Goal: Information Seeking & Learning: Learn about a topic

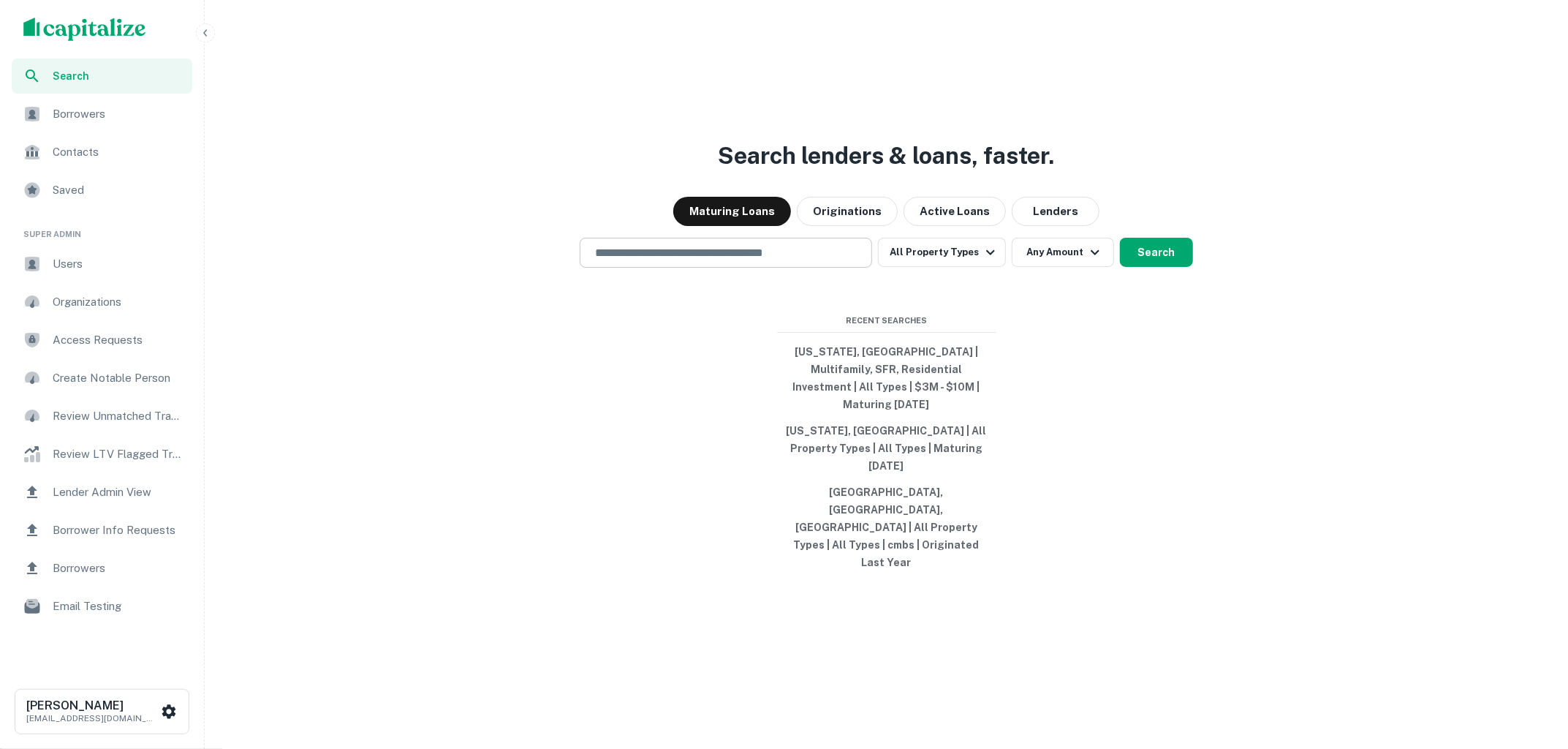
click at [823, 268] on div "​" at bounding box center [725, 252] width 292 height 30
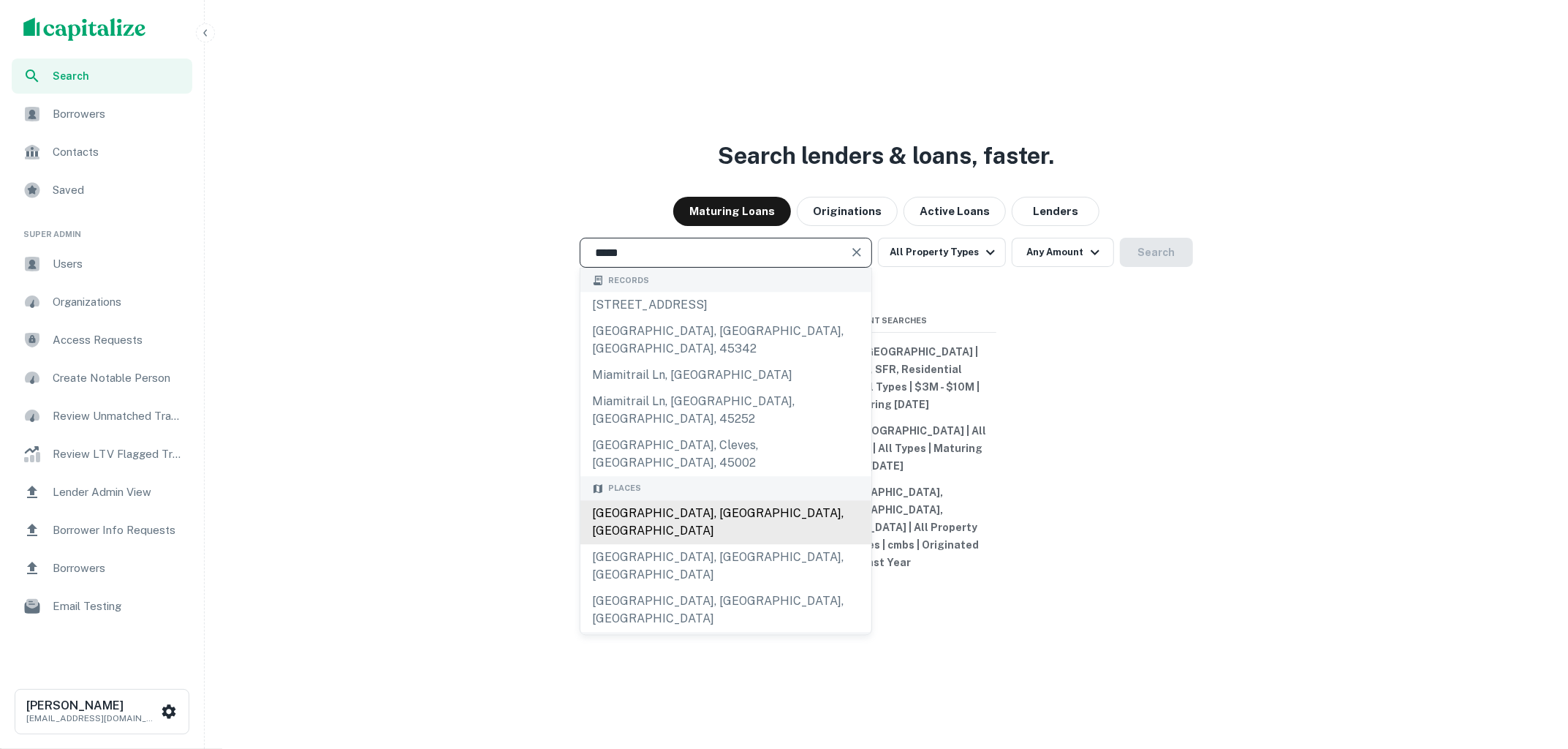
click at [722, 519] on div "Miami, FL, USA" at bounding box center [725, 521] width 291 height 44
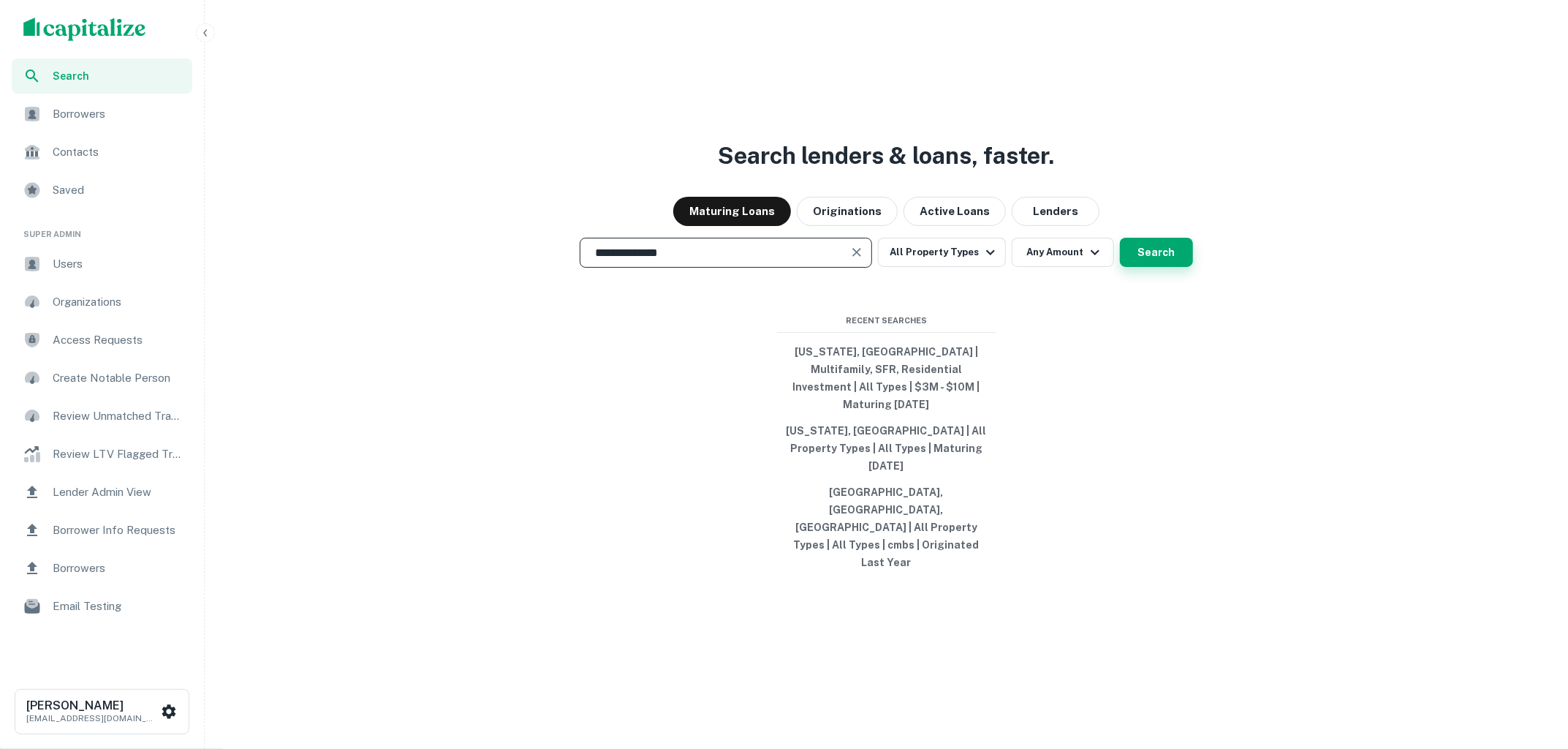
type input "**********"
click at [1144, 267] on button "Search" at bounding box center [1156, 252] width 73 height 29
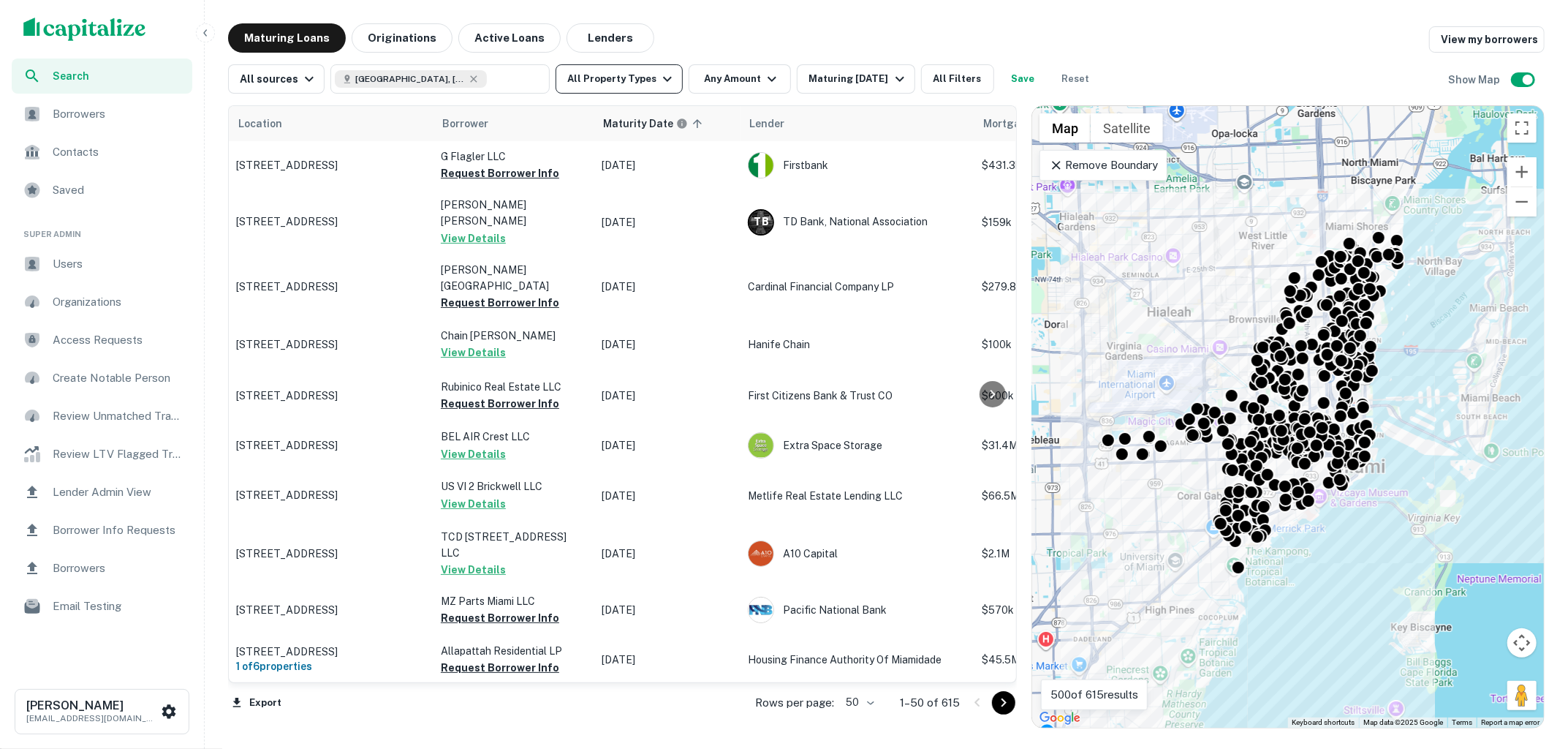
click at [658, 77] on icon "button" at bounding box center [667, 79] width 18 height 18
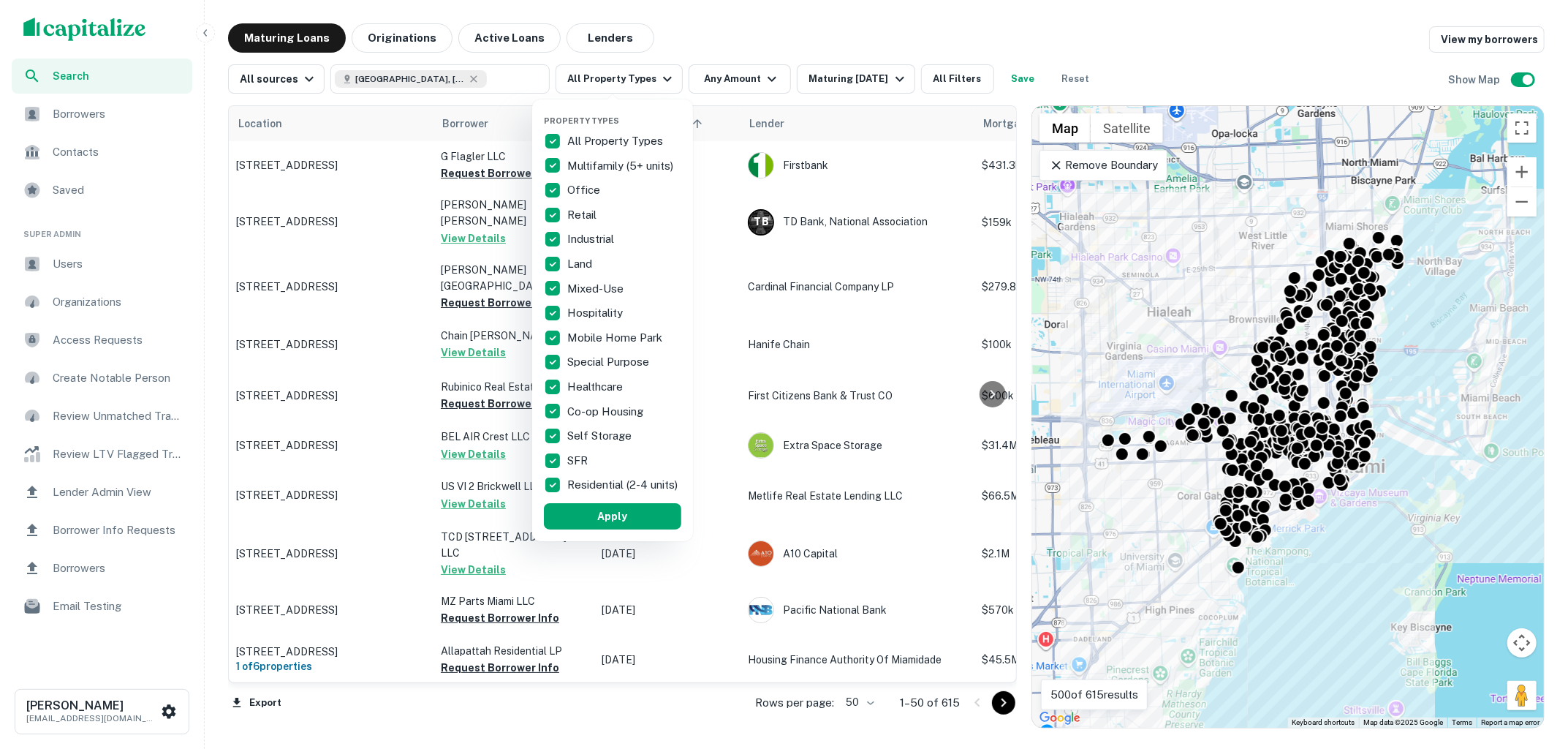
click at [680, 32] on div at bounding box center [784, 374] width 1568 height 749
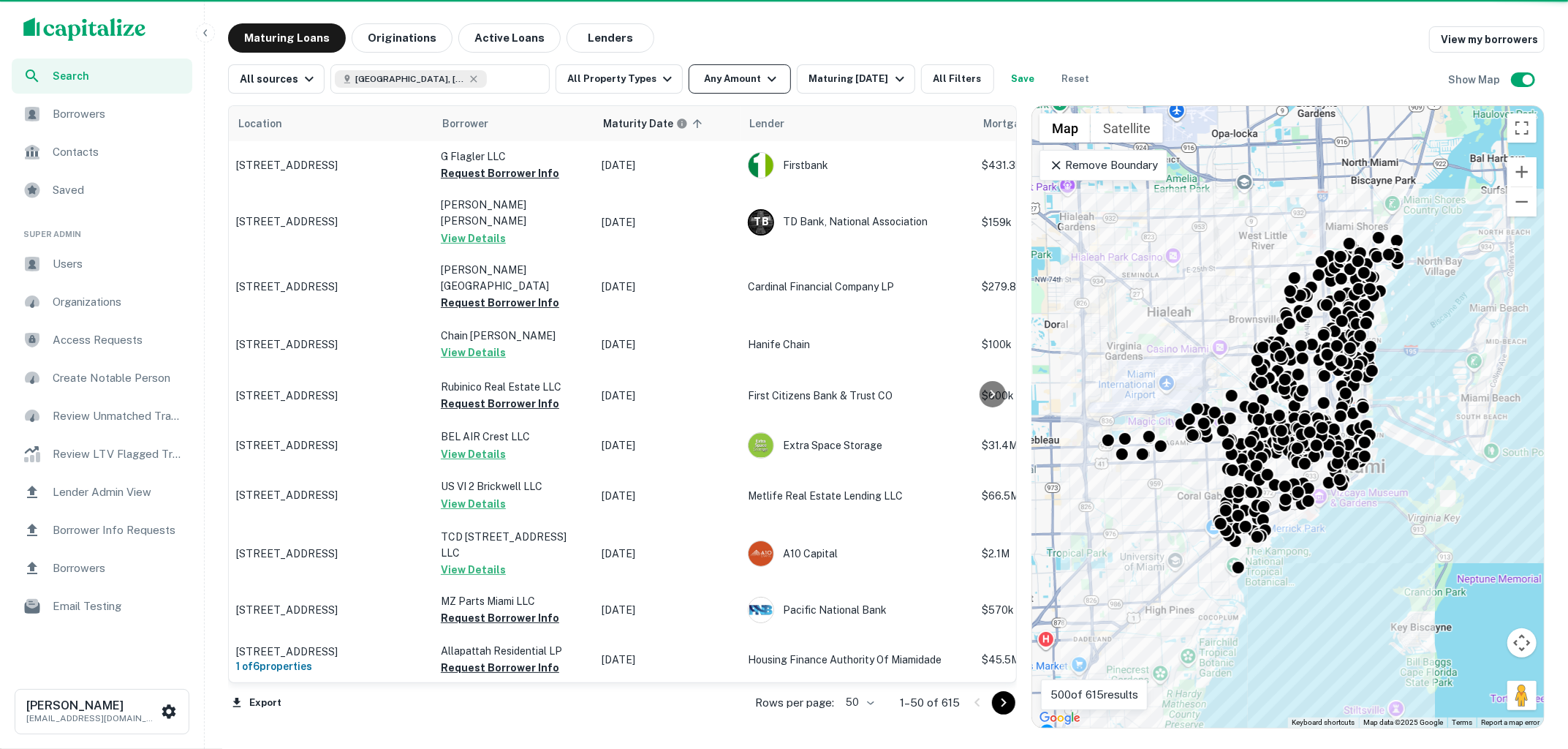
click at [765, 83] on icon "button" at bounding box center [772, 79] width 18 height 18
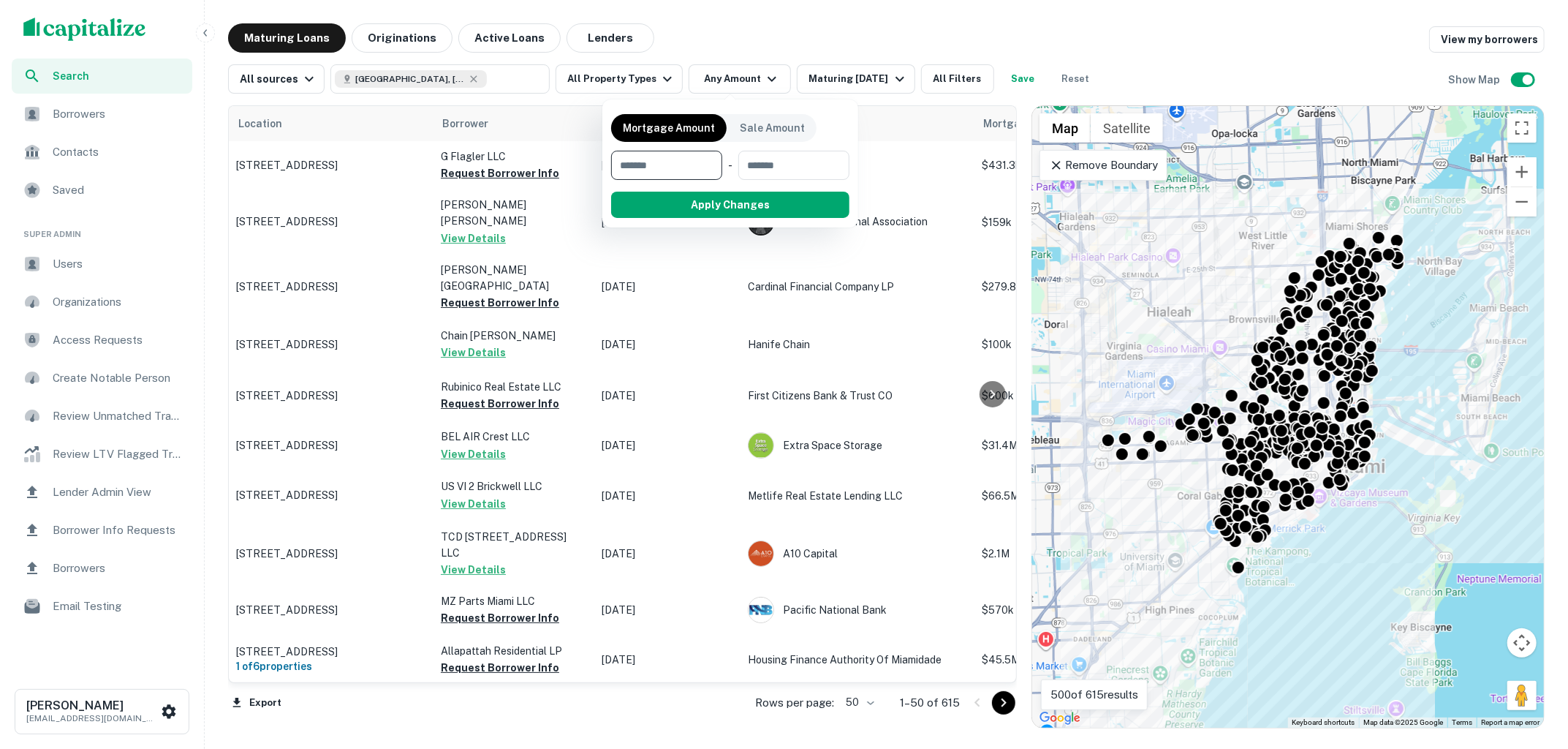
click at [802, 32] on div at bounding box center [784, 374] width 1568 height 749
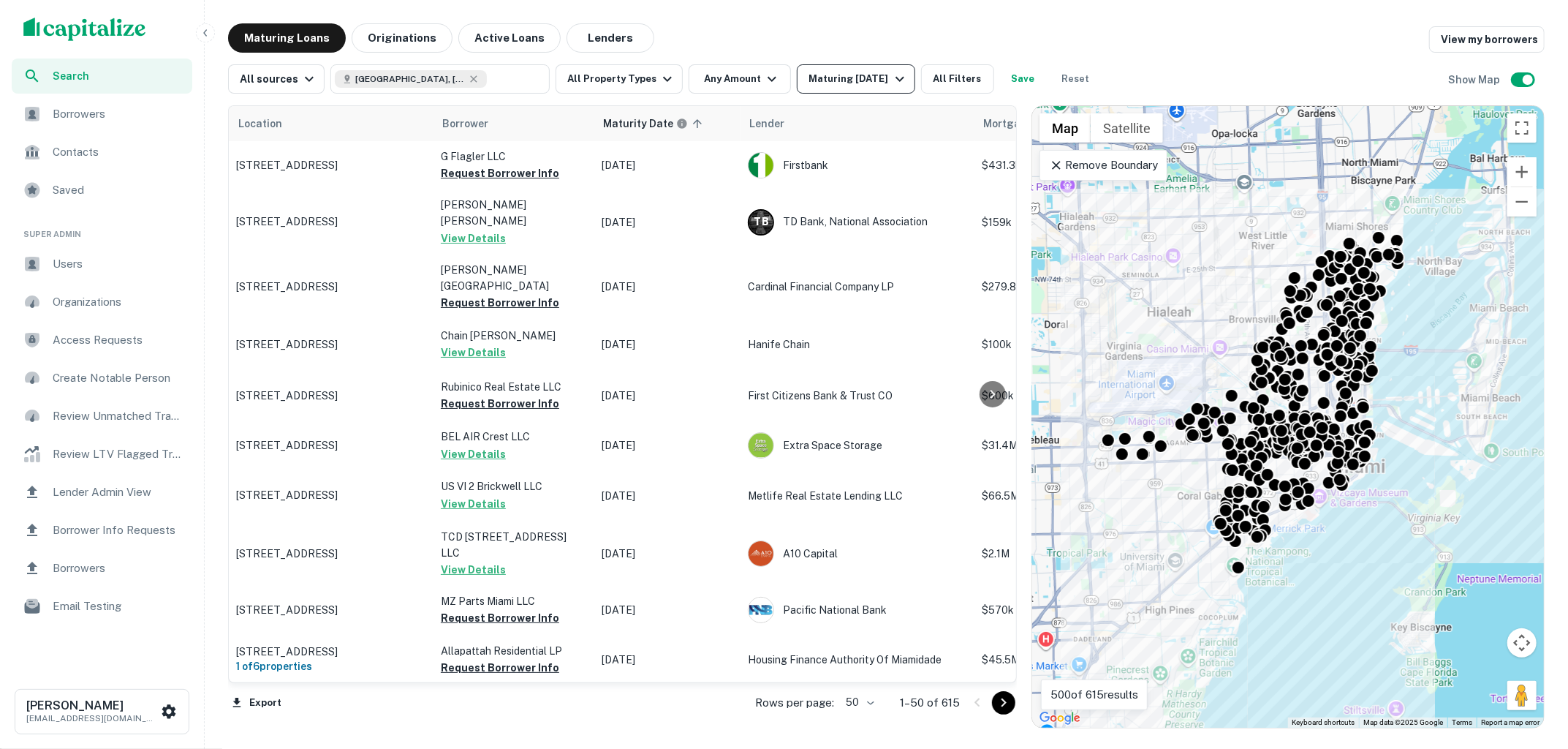
click at [891, 83] on icon "button" at bounding box center [900, 79] width 18 height 18
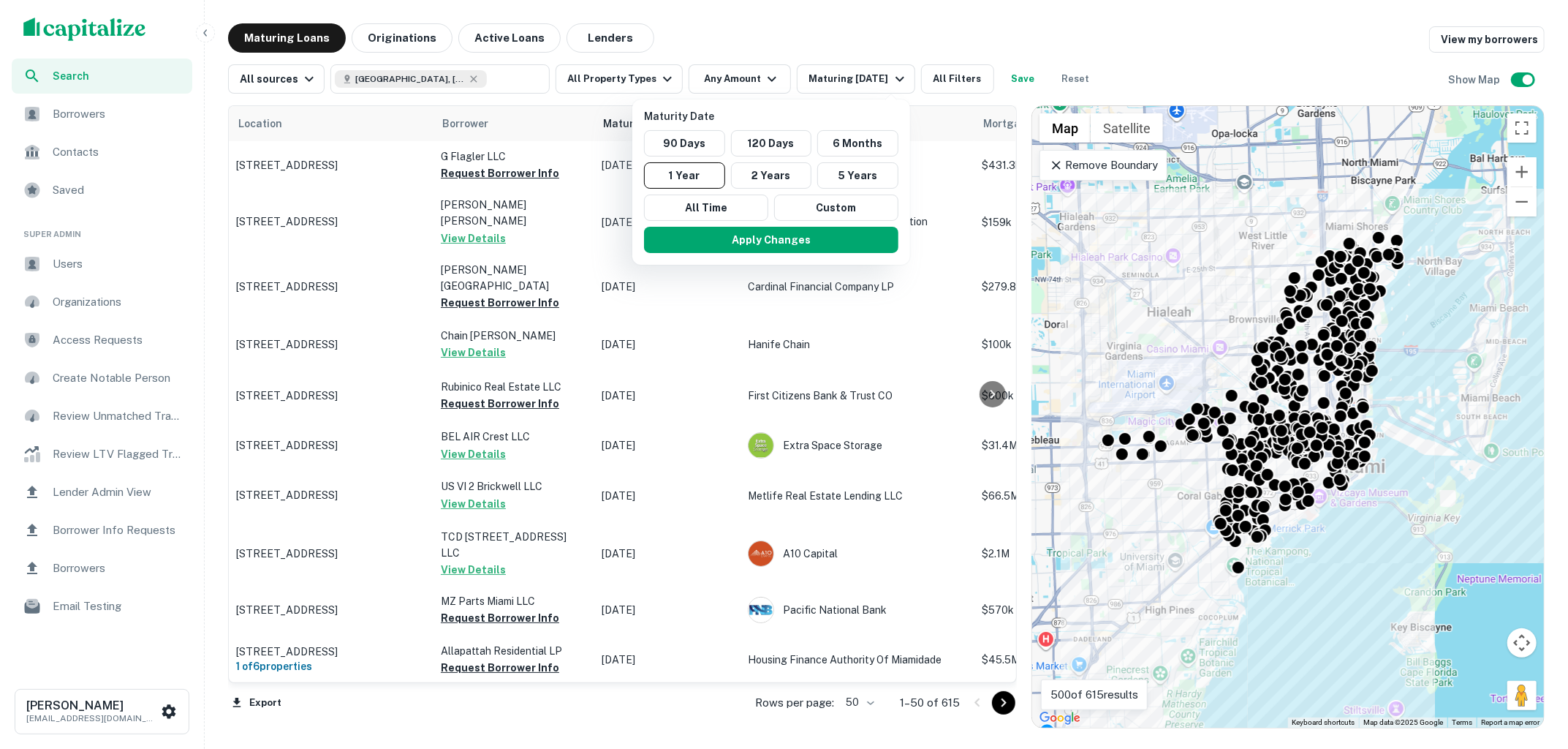
click at [922, 40] on div at bounding box center [784, 374] width 1568 height 749
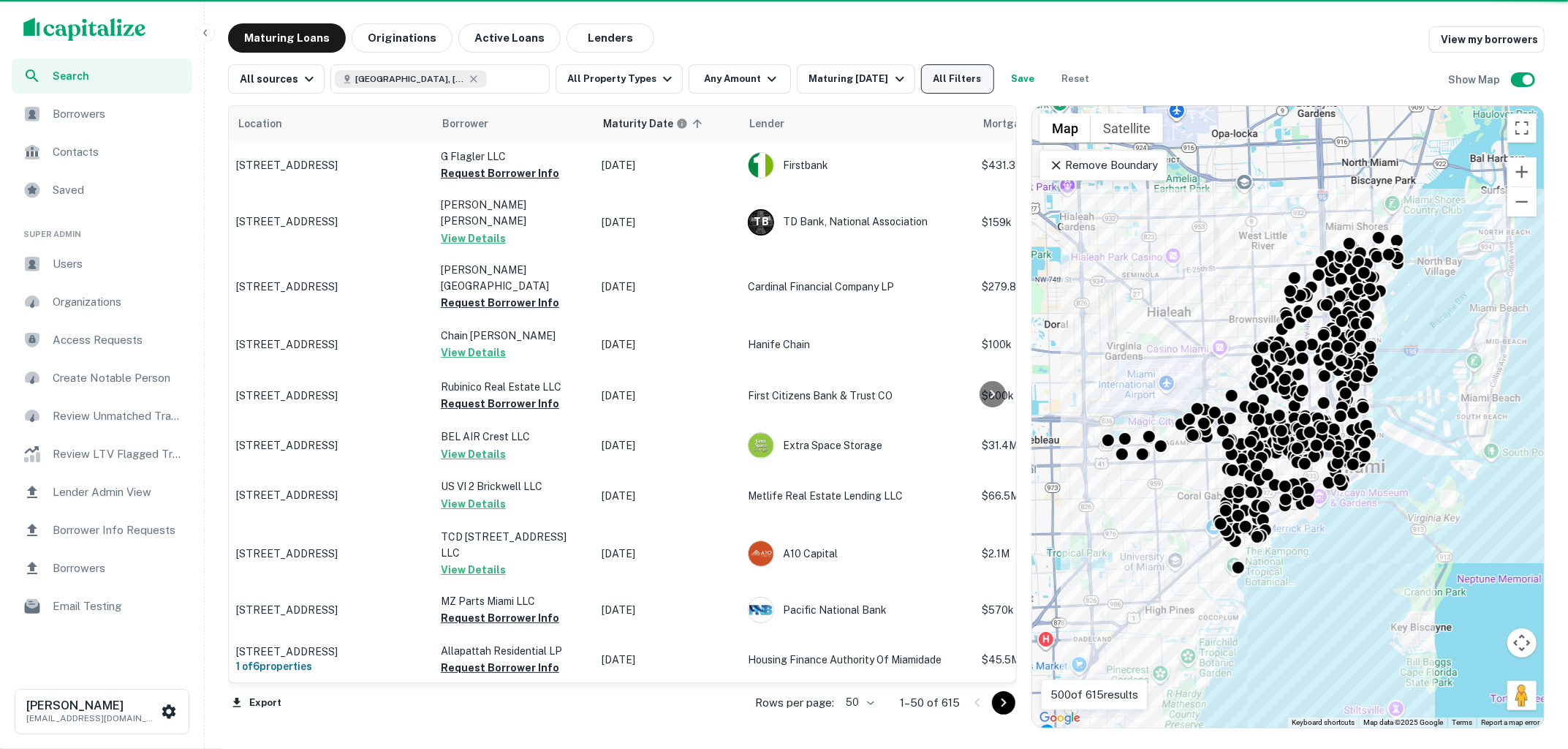
click at [953, 85] on button "All Filters" at bounding box center [957, 79] width 73 height 29
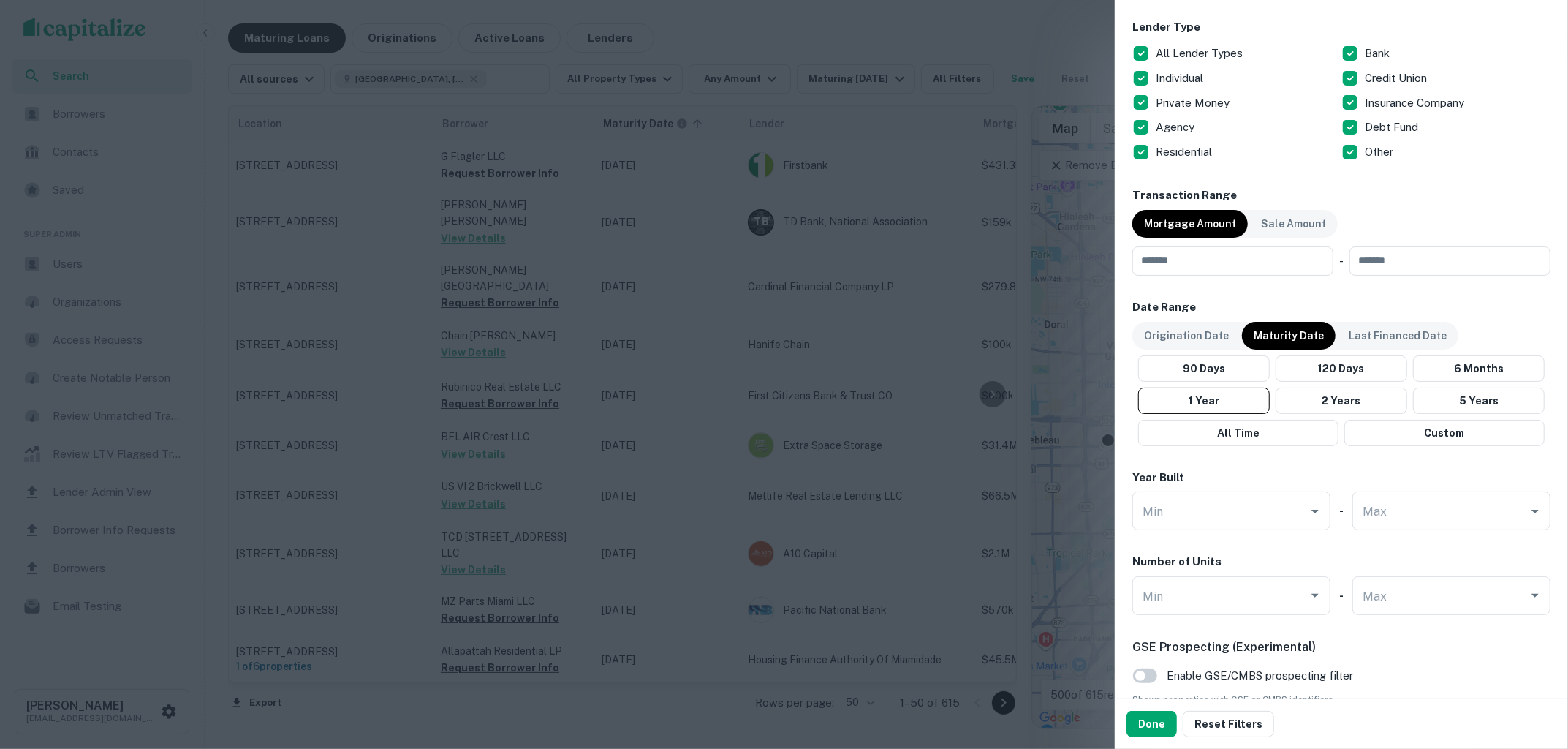
scroll to position [739, 0]
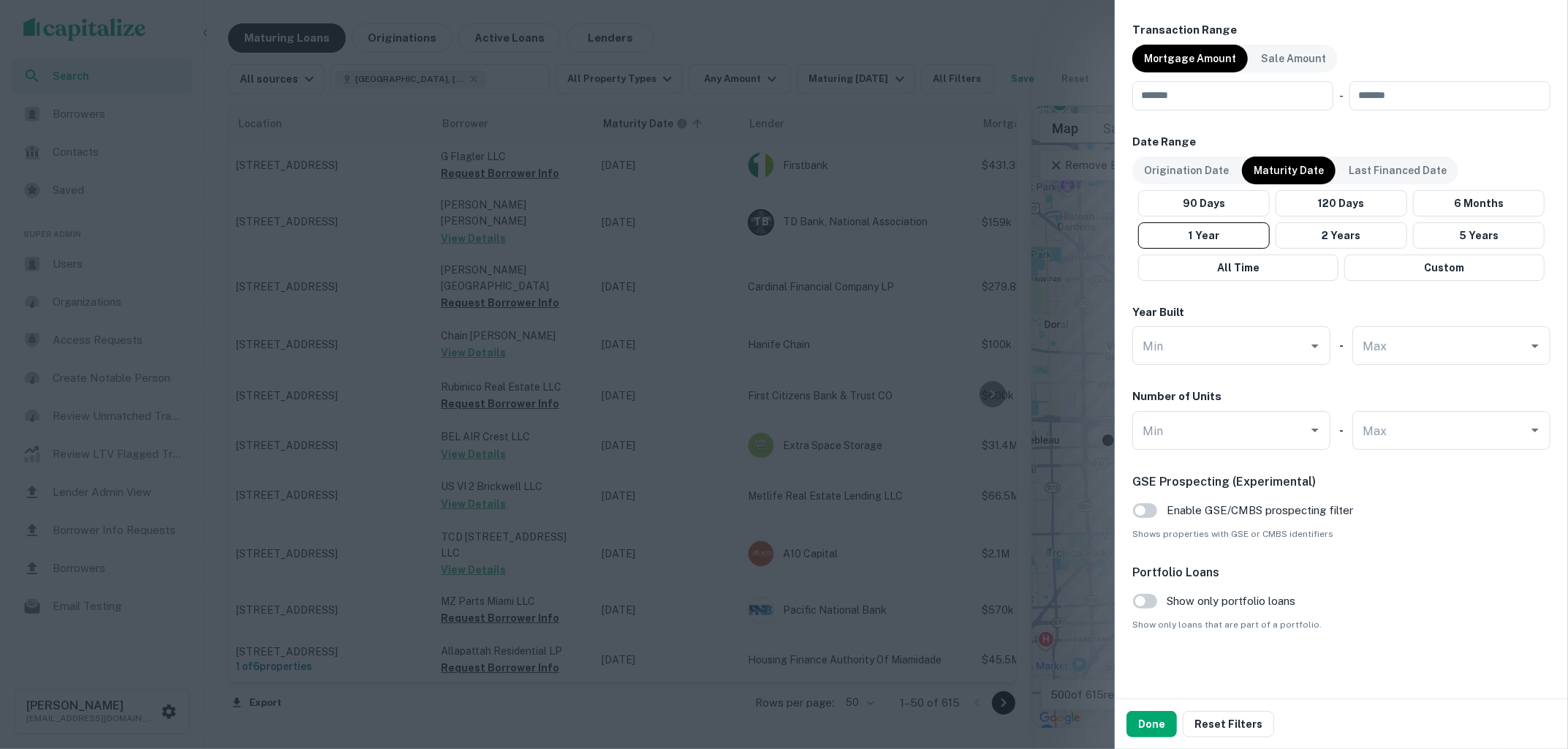
click at [880, 410] on div at bounding box center [784, 374] width 1568 height 749
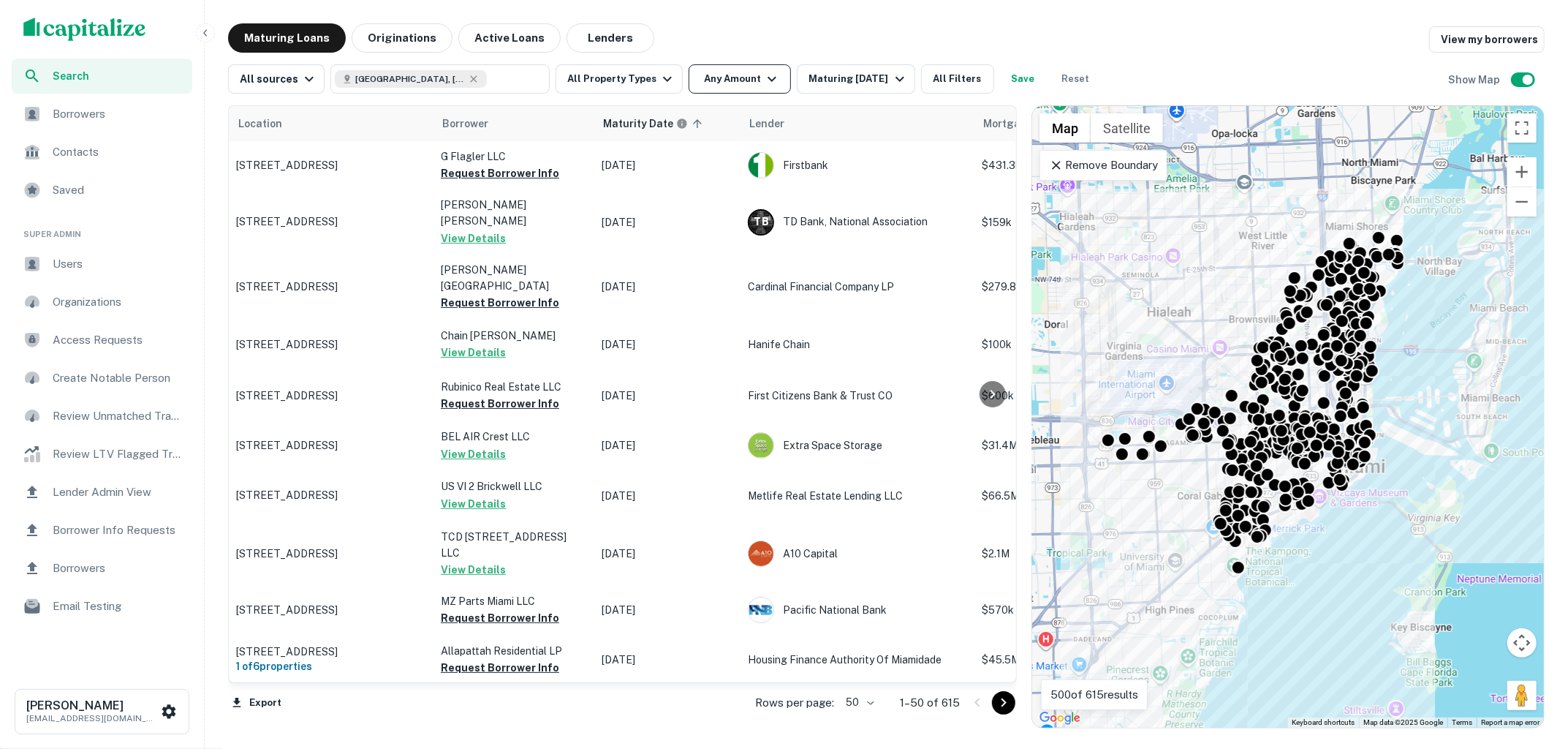
click at [713, 77] on button "Any Amount" at bounding box center [739, 79] width 103 height 29
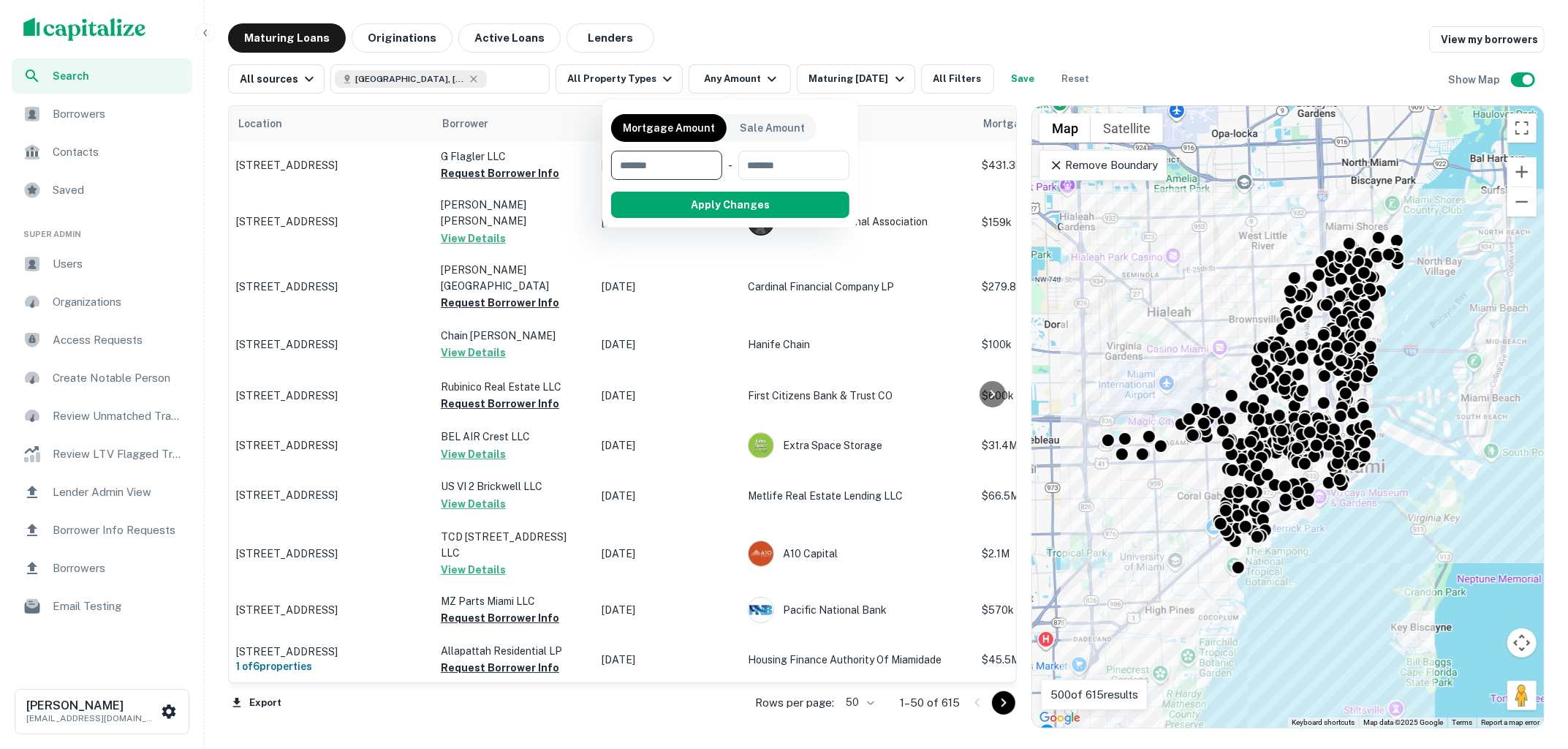
click at [664, 159] on input "number" at bounding box center [661, 165] width 101 height 29
type input "*******"
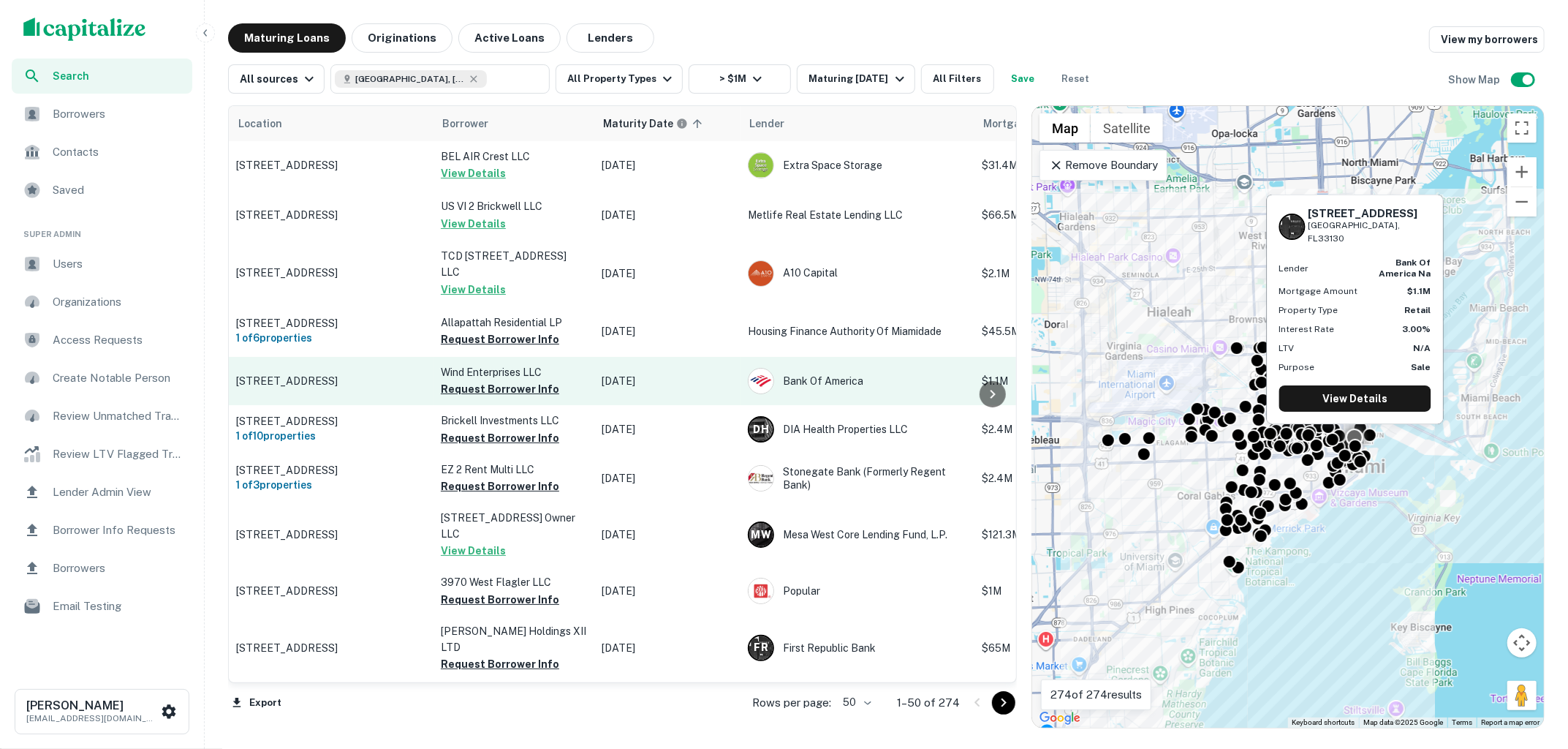
click at [274, 374] on p "350 S Miami Ave # Cu Miami, FL33130" at bounding box center [331, 380] width 190 height 13
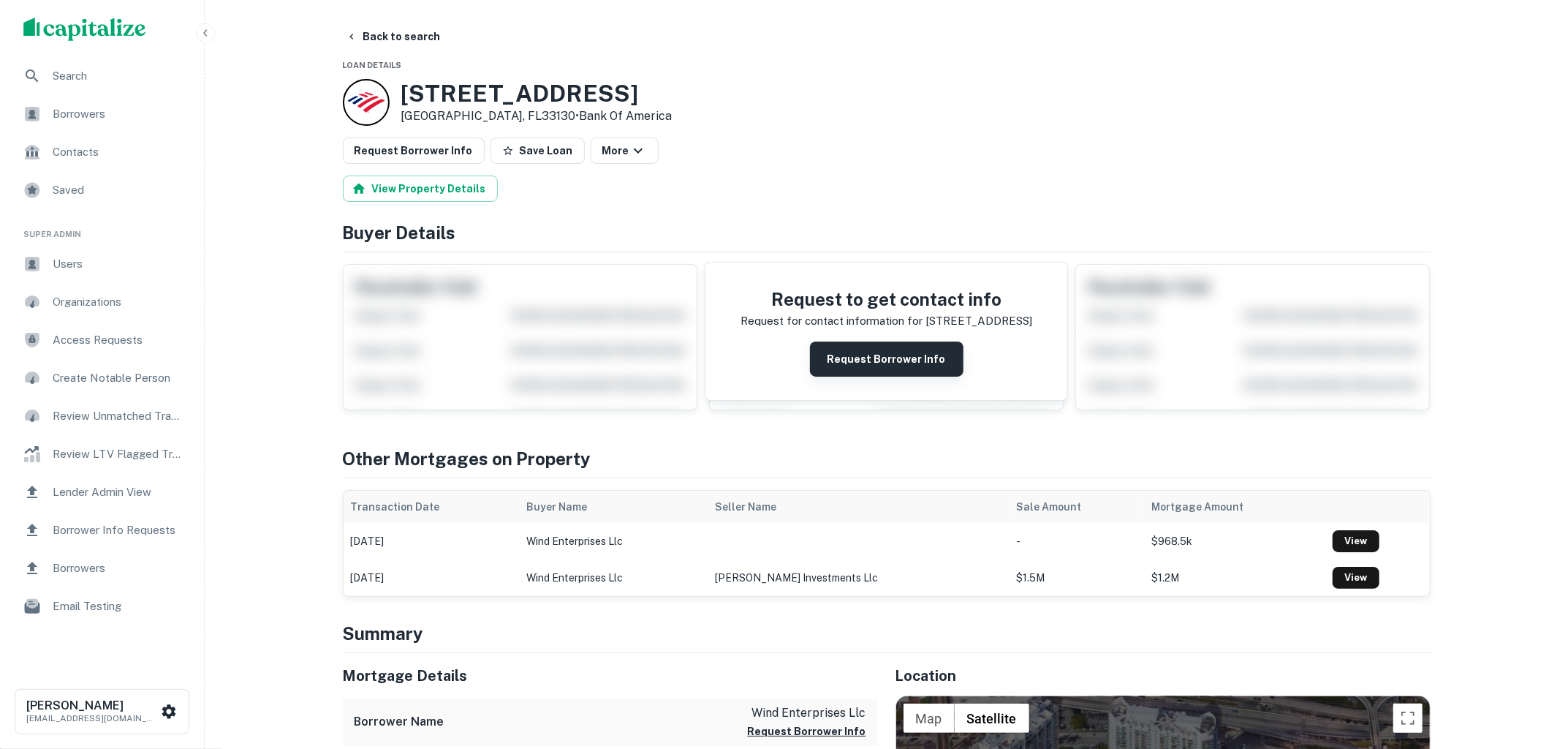
click at [910, 356] on button "Request Borrower Info" at bounding box center [886, 359] width 153 height 35
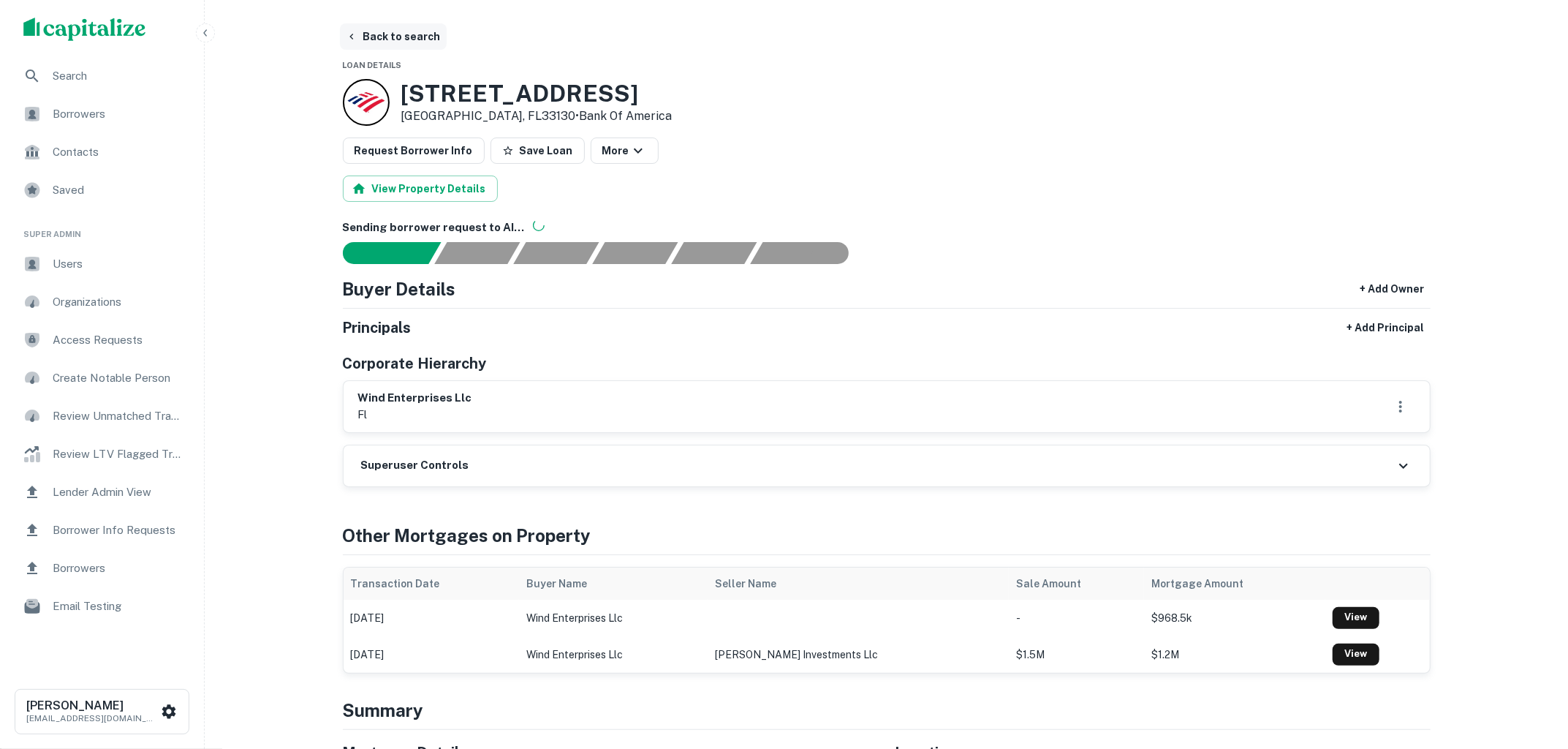
click at [395, 34] on button "Back to search" at bounding box center [393, 36] width 106 height 26
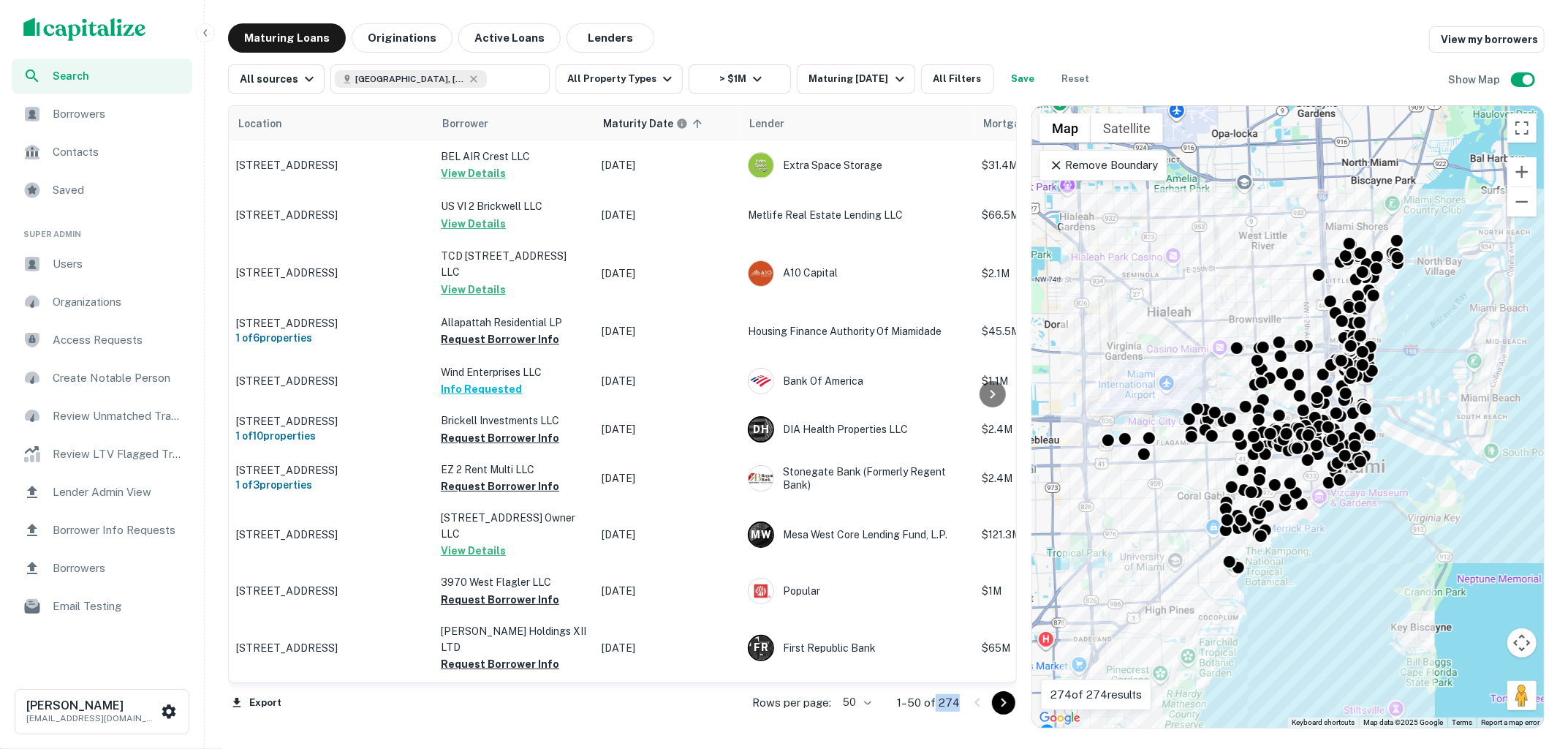
drag, startPoint x: 937, startPoint y: 700, endPoint x: 964, endPoint y: 700, distance: 27.0
click at [964, 700] on div "Rows per page: 50 ** 1–50 of 274" at bounding box center [876, 702] width 282 height 39
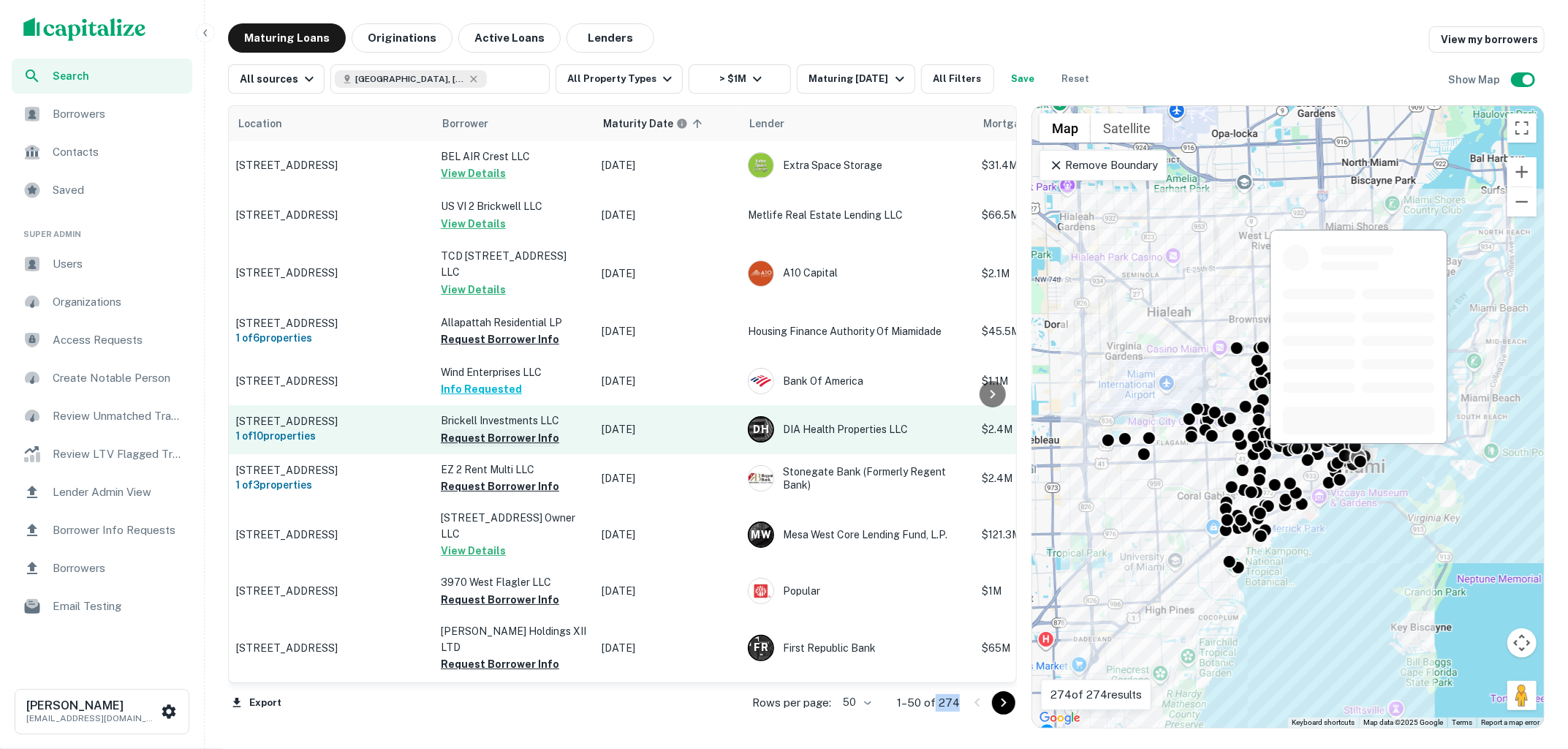
click at [514, 430] on button "Request Borrower Info" at bounding box center [500, 438] width 119 height 18
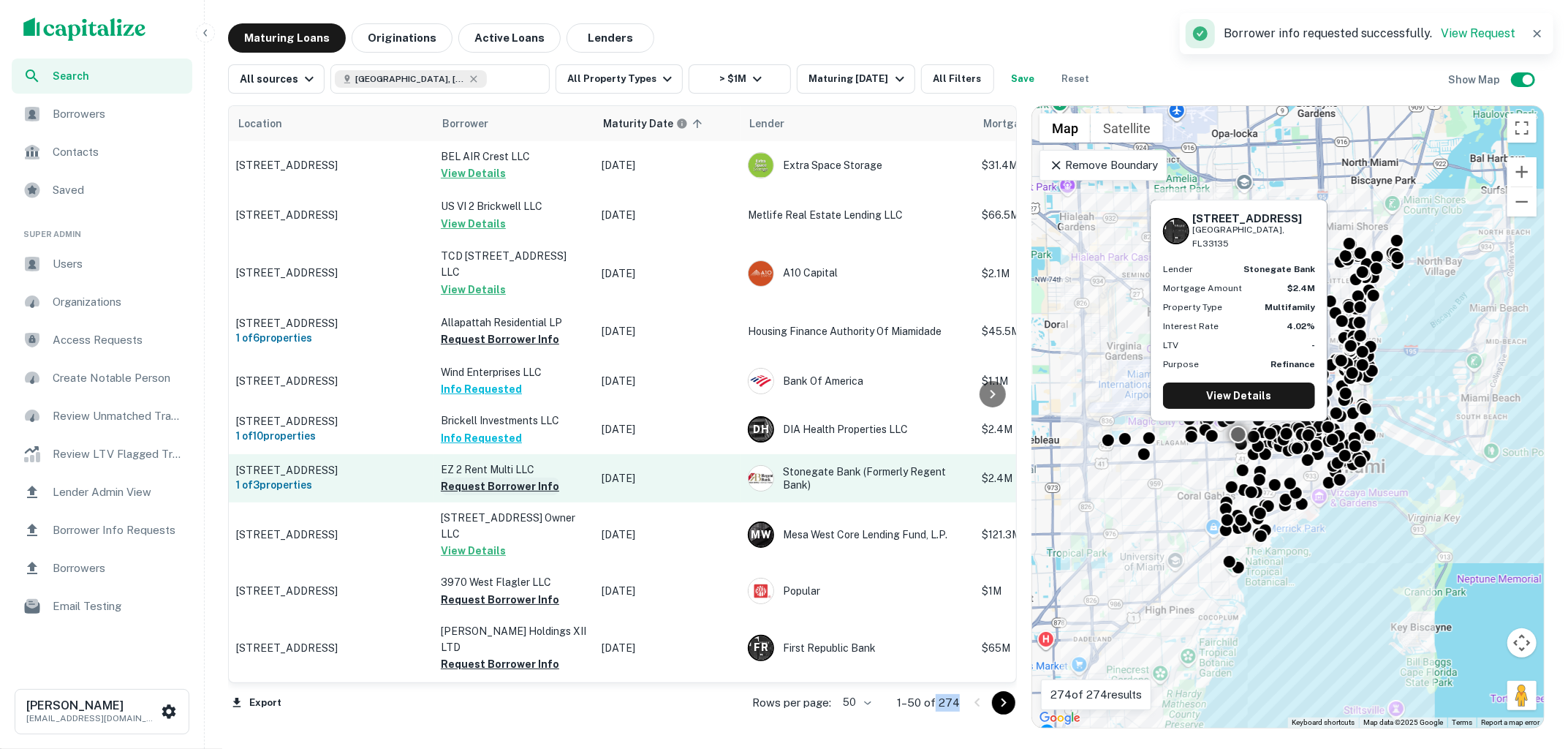
click at [516, 477] on button "Request Borrower Info" at bounding box center [500, 486] width 119 height 18
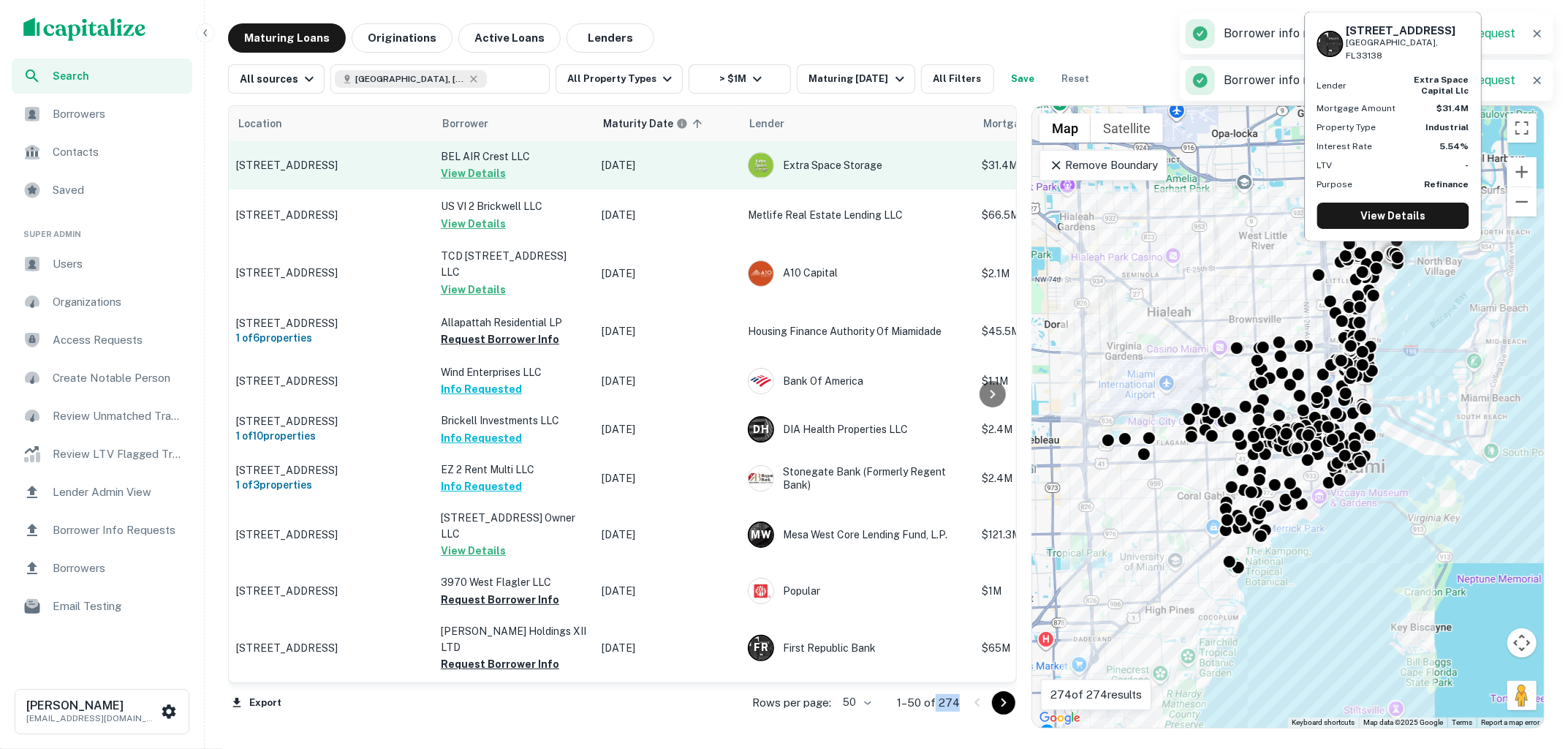
click at [405, 179] on td "7865 Ne 10th Ave Miami, FL33138" at bounding box center [331, 165] width 204 height 49
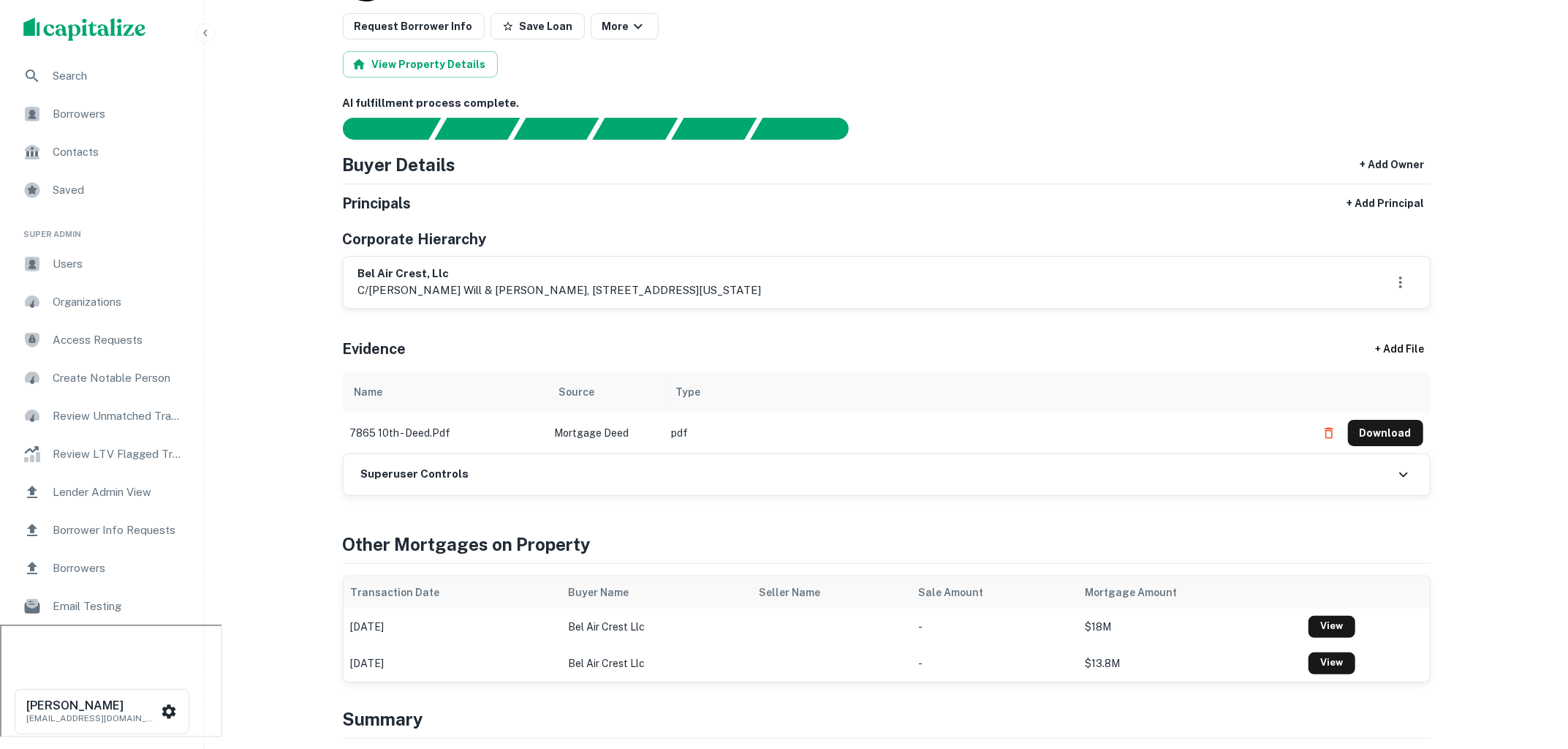
scroll to position [130, 0]
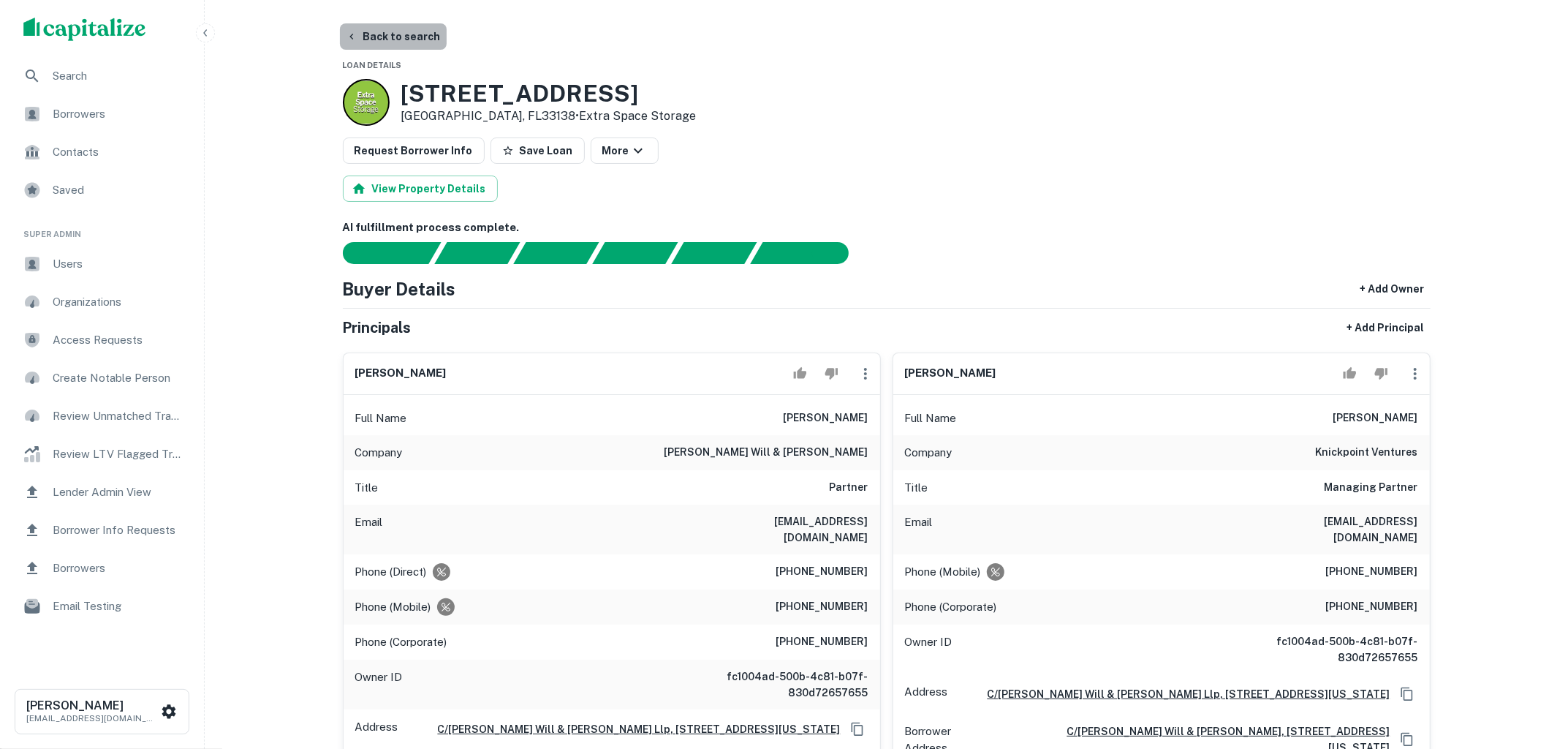
click at [407, 35] on button "Back to search" at bounding box center [393, 36] width 106 height 26
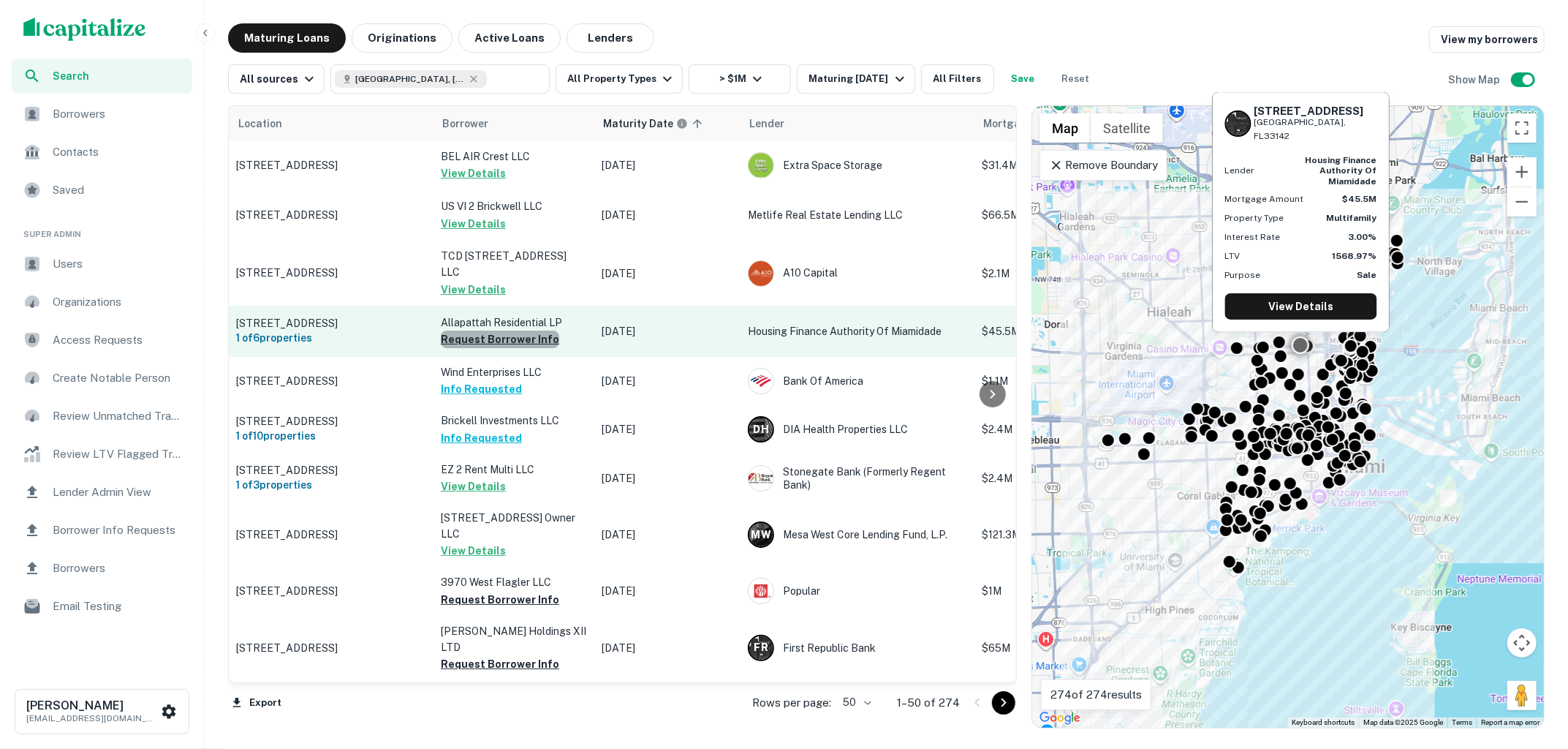
click at [524, 331] on button "Request Borrower Info" at bounding box center [500, 339] width 119 height 18
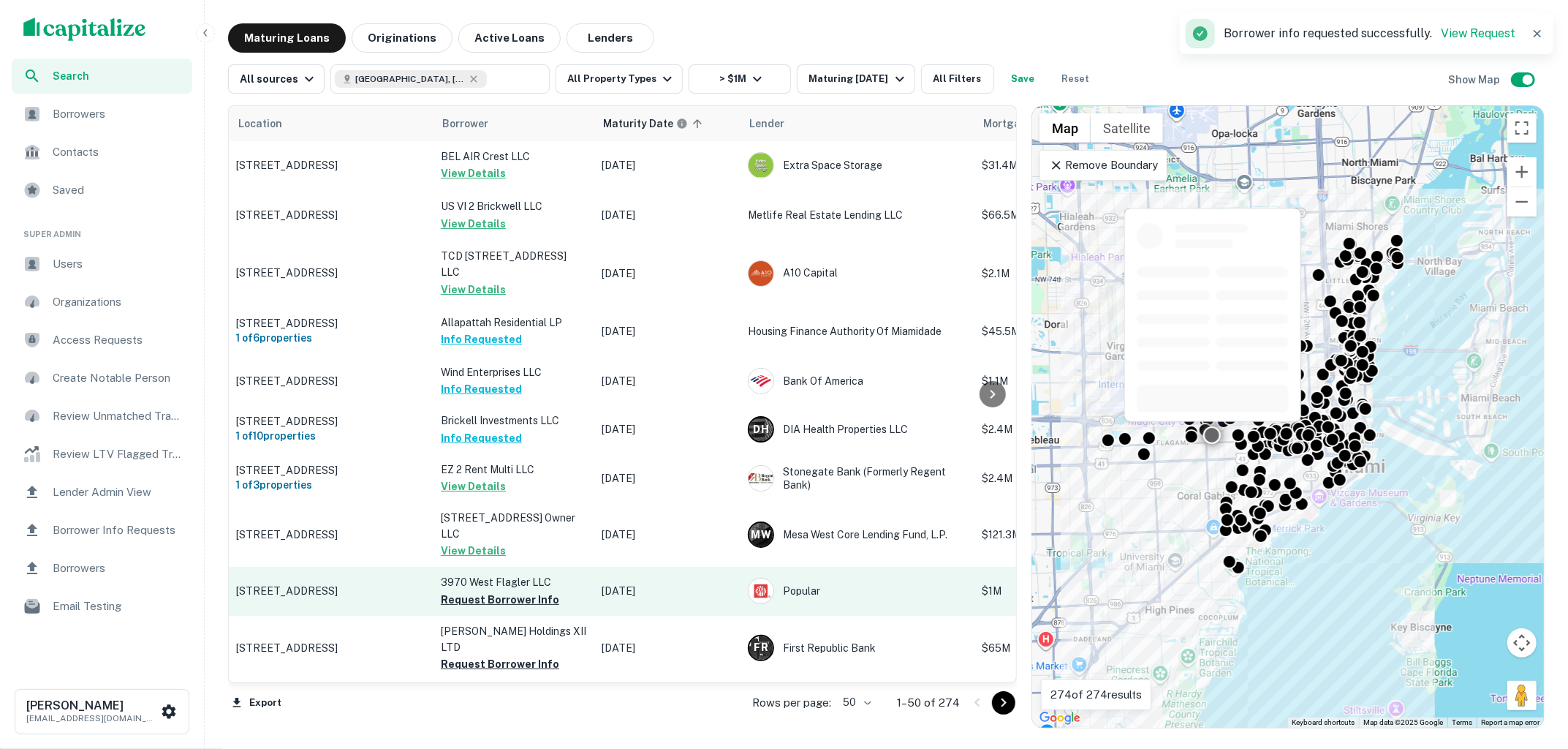
scroll to position [48, 0]
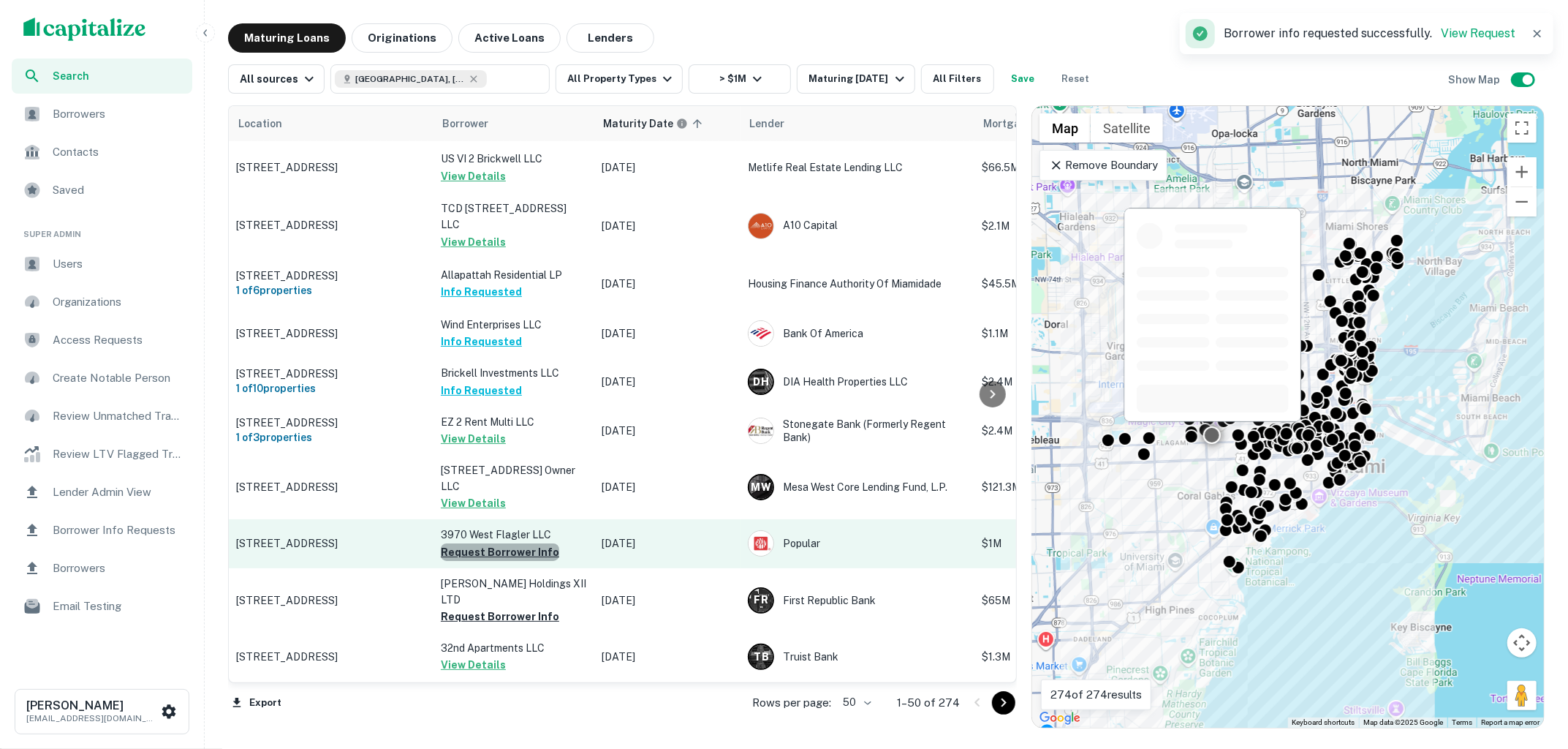
click at [513, 543] on button "Request Borrower Info" at bounding box center [500, 552] width 119 height 18
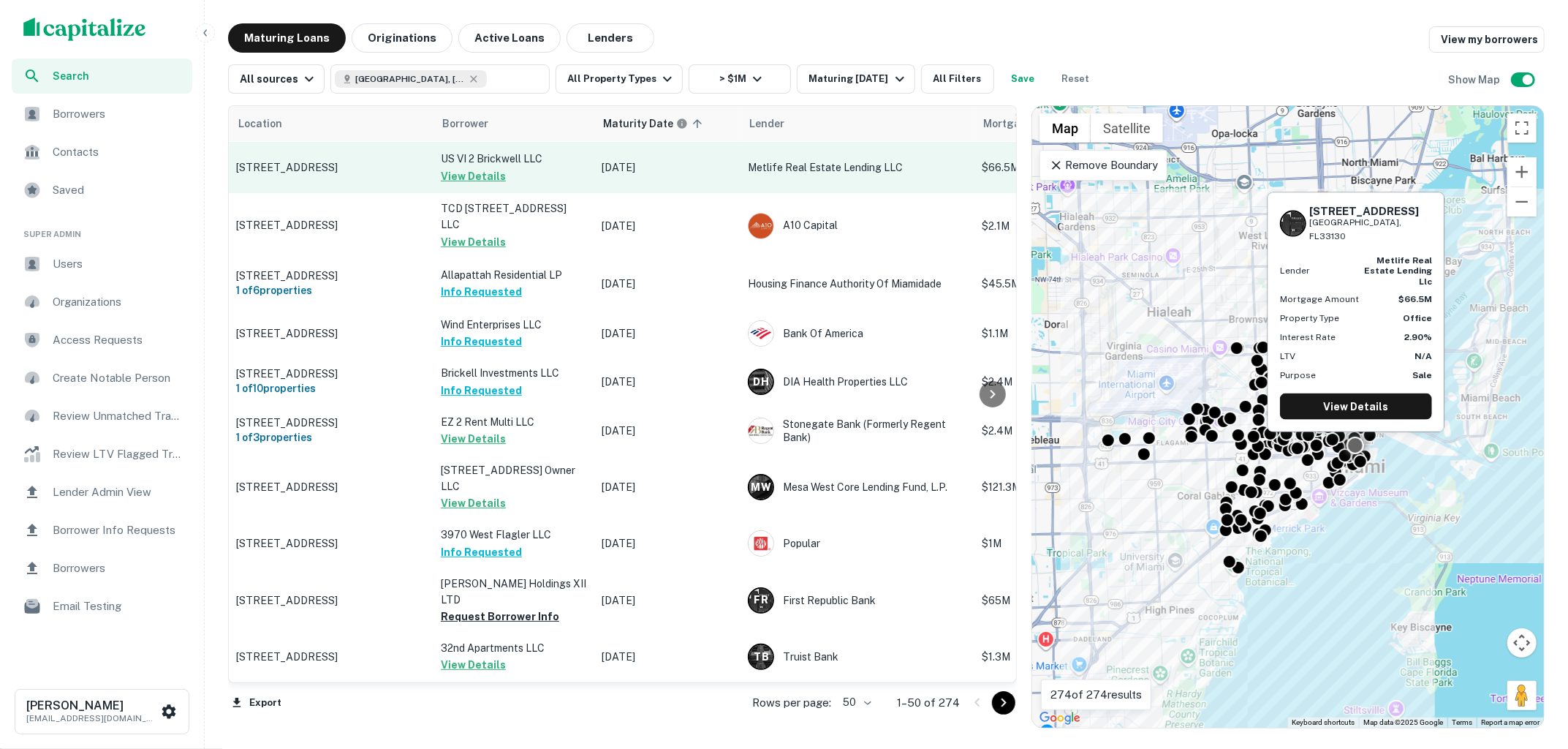
click at [473, 176] on button "View Details" at bounding box center [473, 176] width 65 height 18
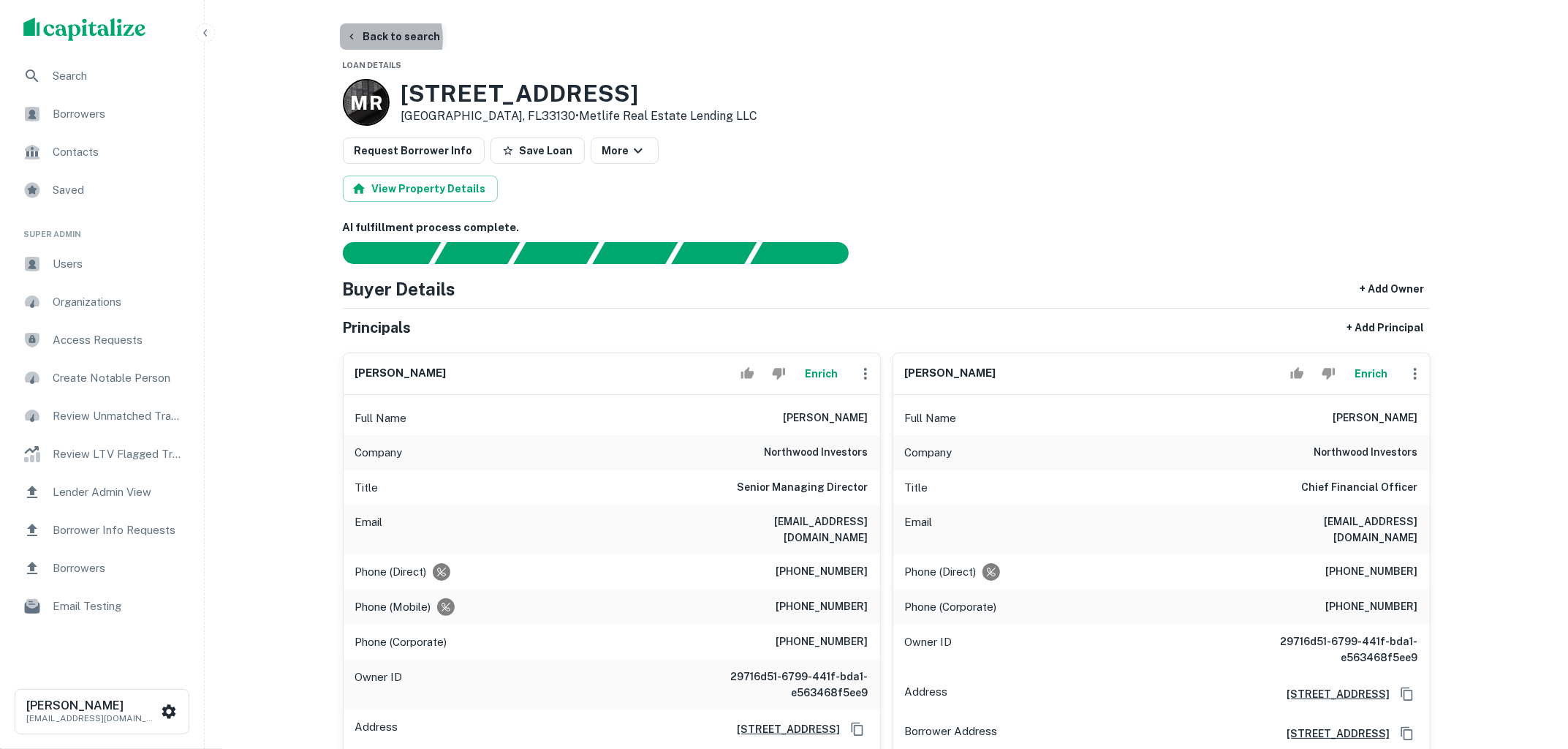
click at [368, 39] on button "Back to search" at bounding box center [393, 36] width 106 height 26
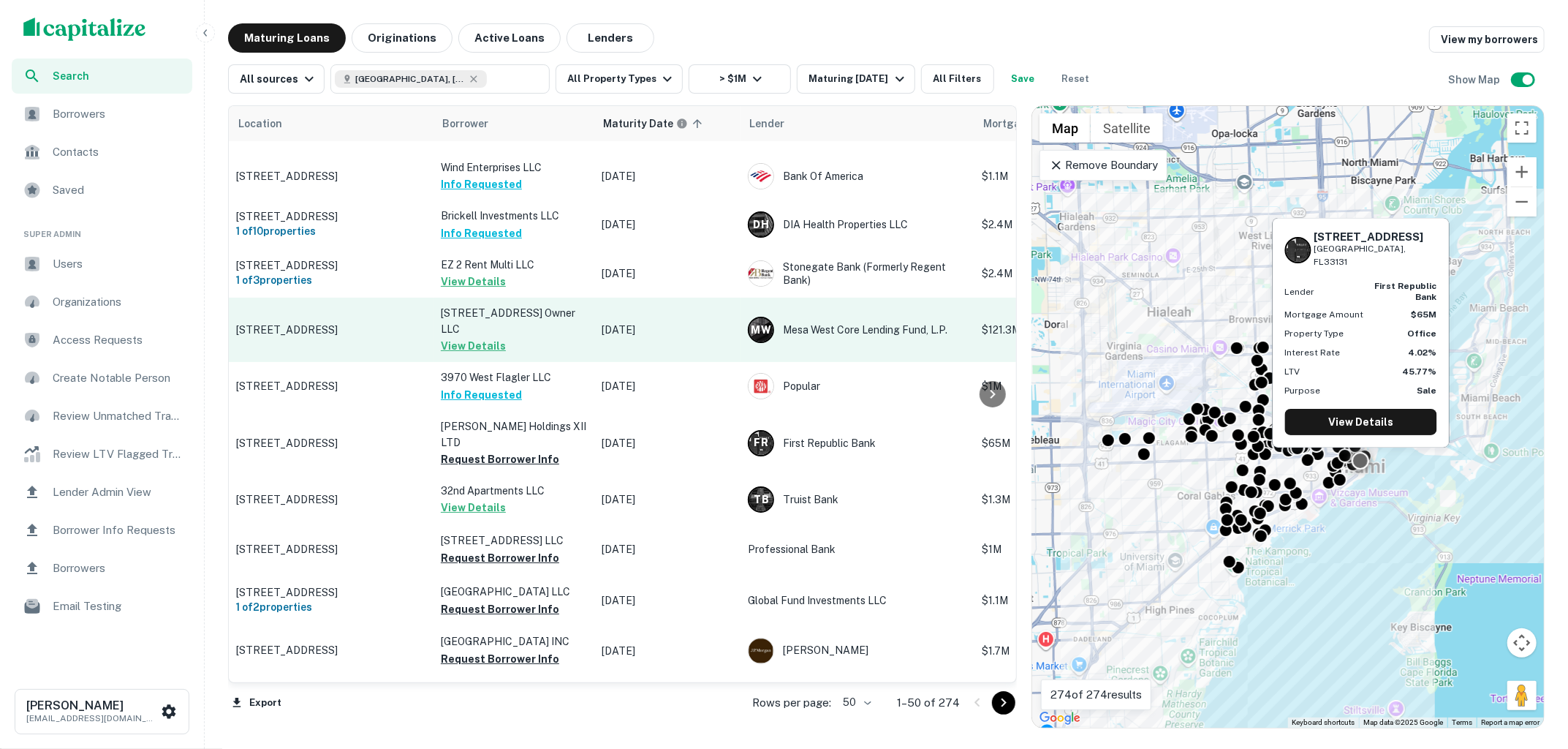
scroll to position [206, 0]
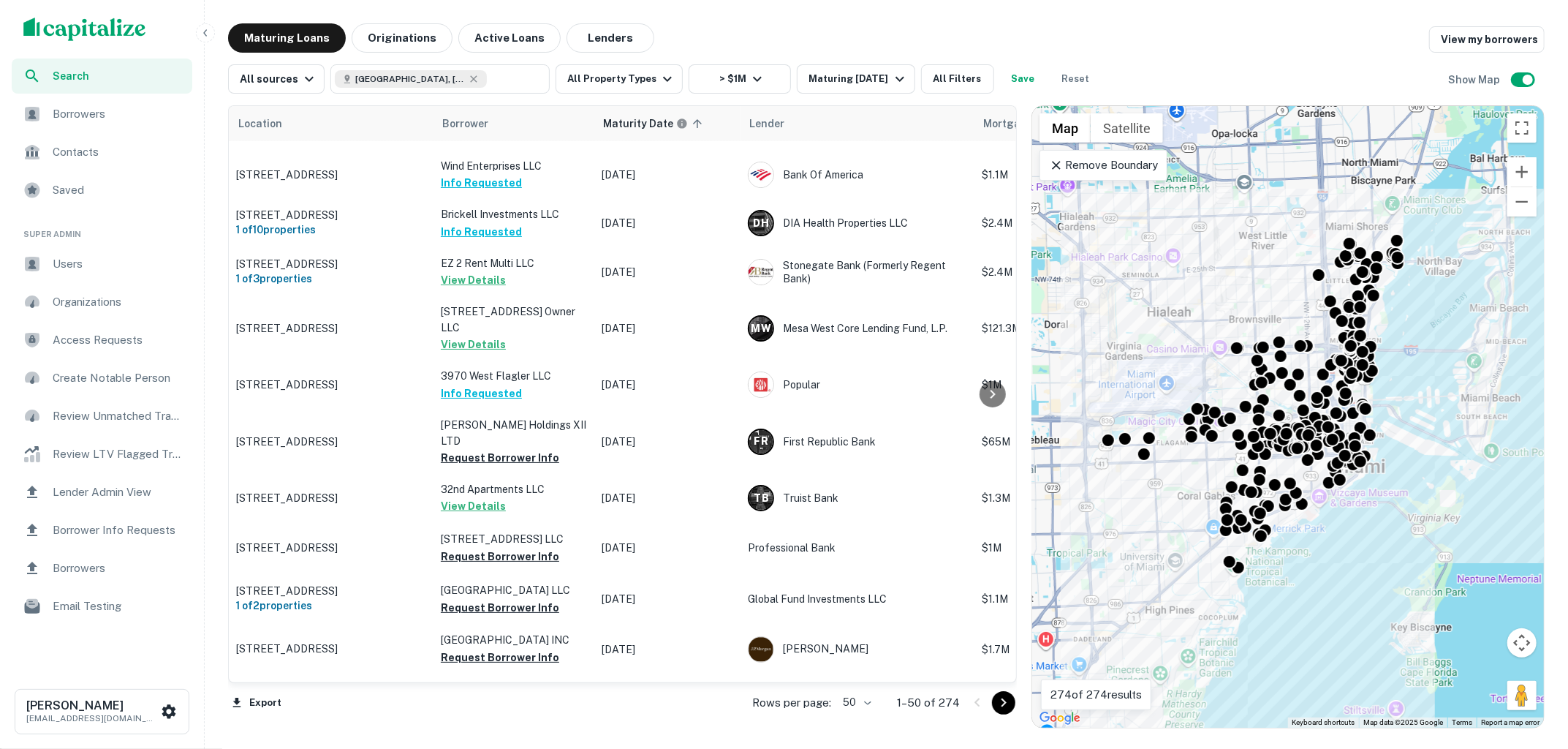
click at [146, 120] on span "Borrowers" at bounding box center [118, 114] width 131 height 18
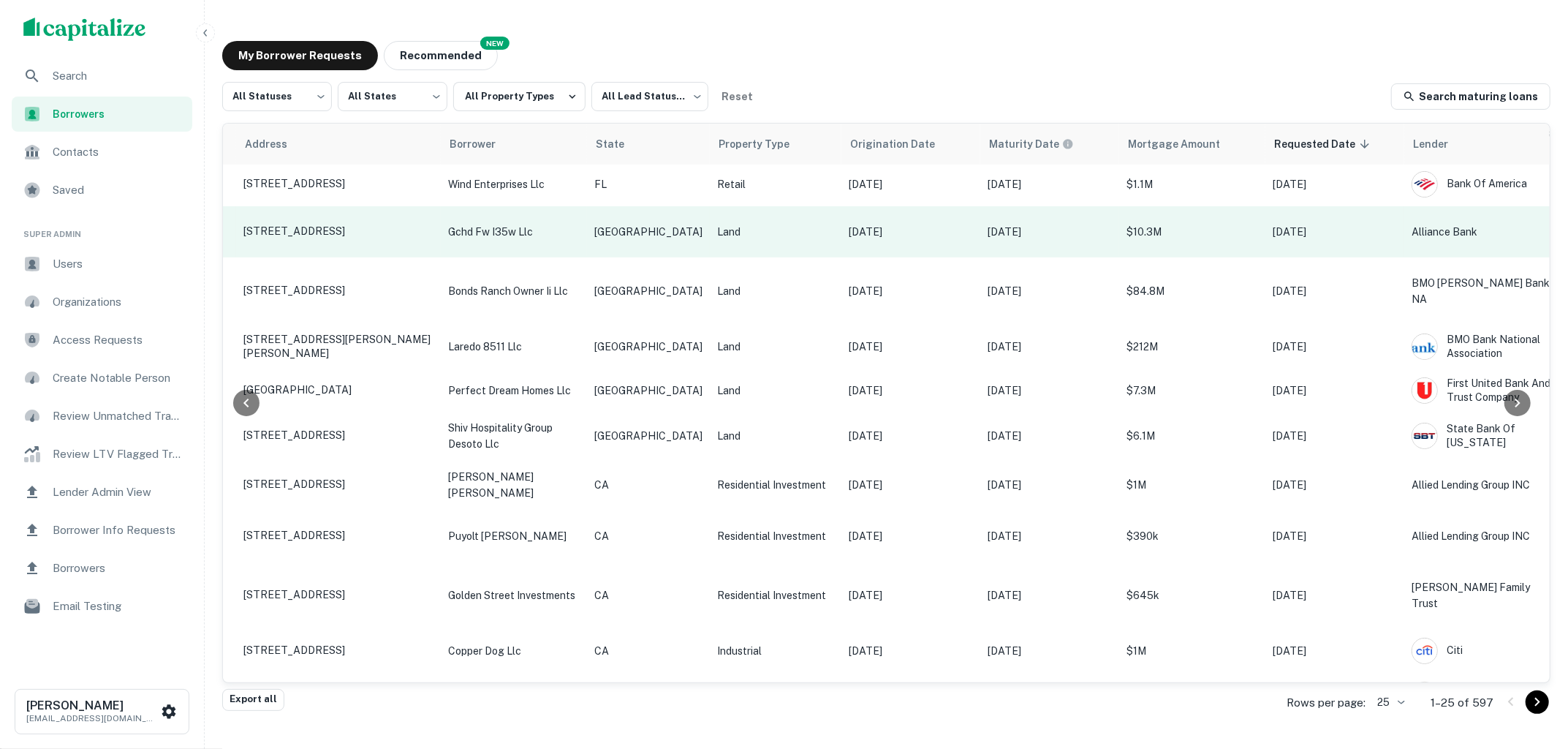
scroll to position [212, 0]
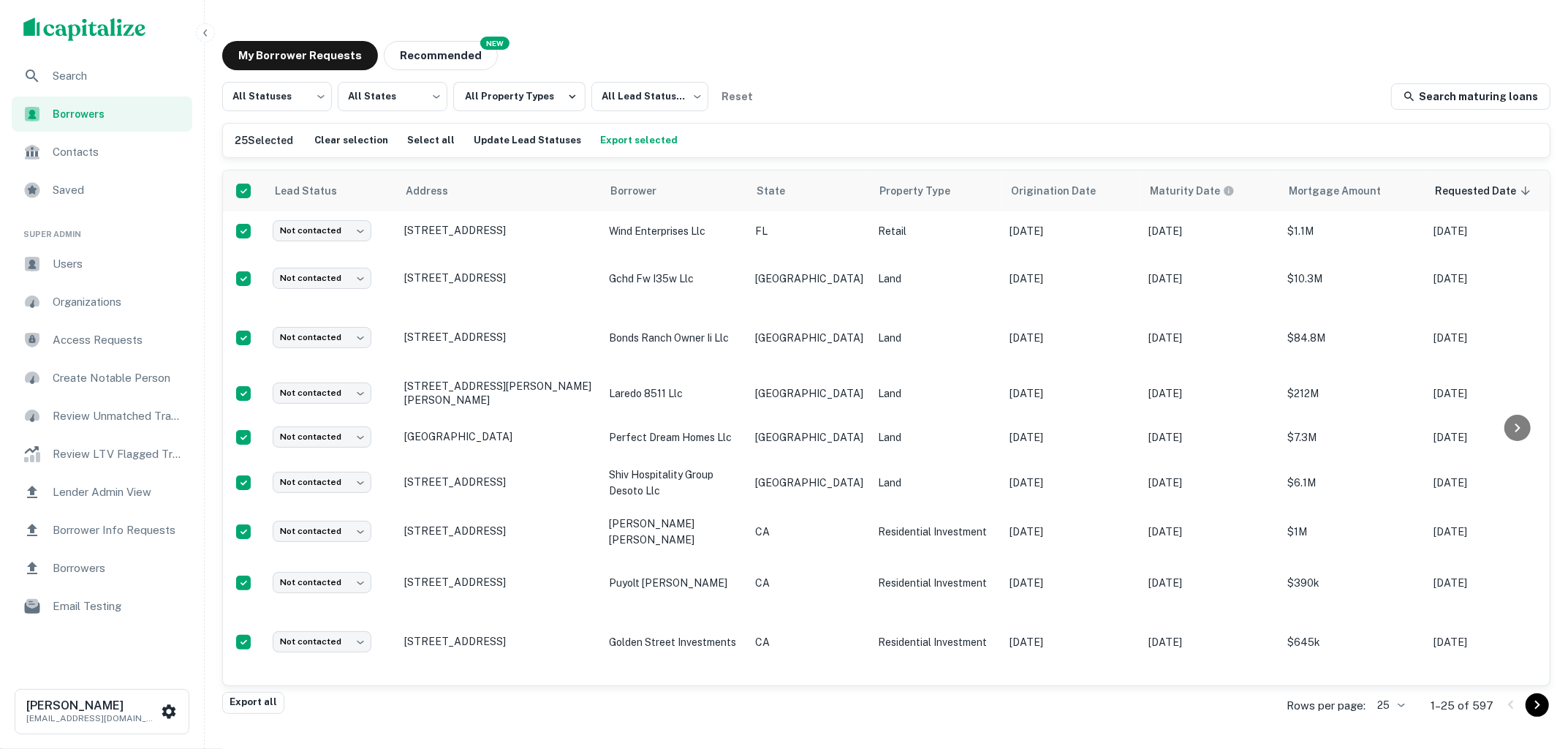
click at [123, 90] on div "Search" at bounding box center [102, 76] width 180 height 35
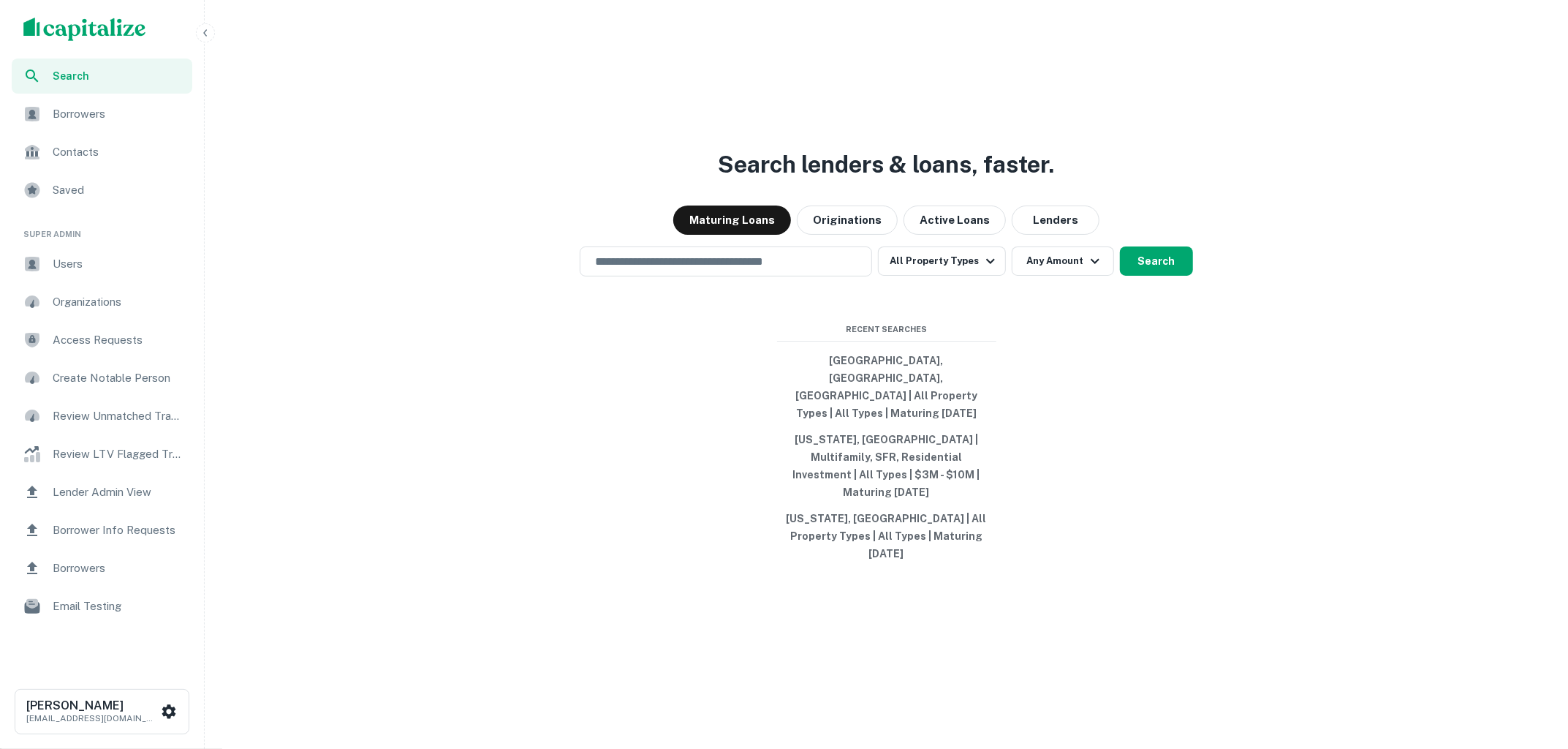
click at [739, 270] on input "text" at bounding box center [725, 261] width 279 height 17
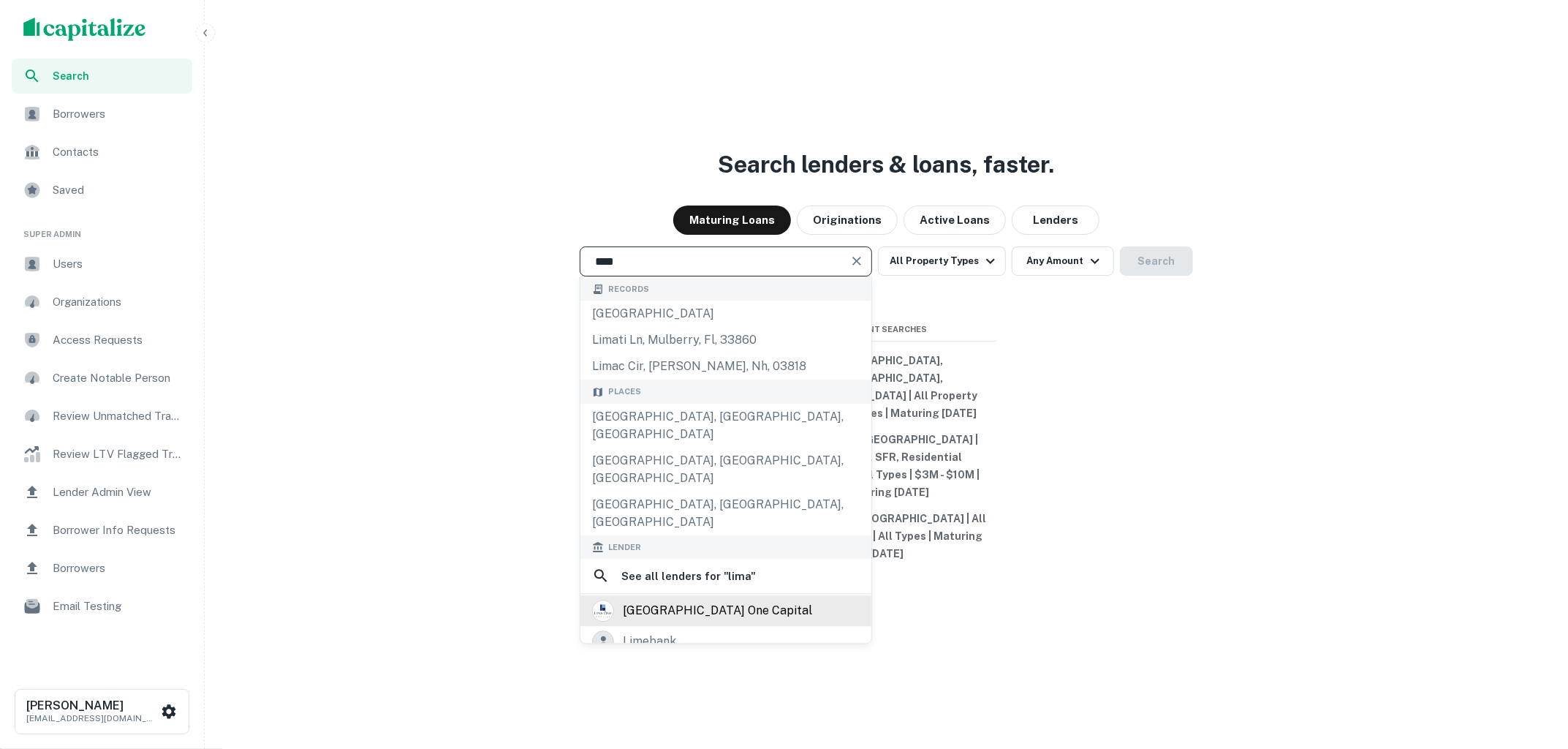
type input "****"
click at [708, 601] on div "lima one capital" at bounding box center [718, 610] width 190 height 22
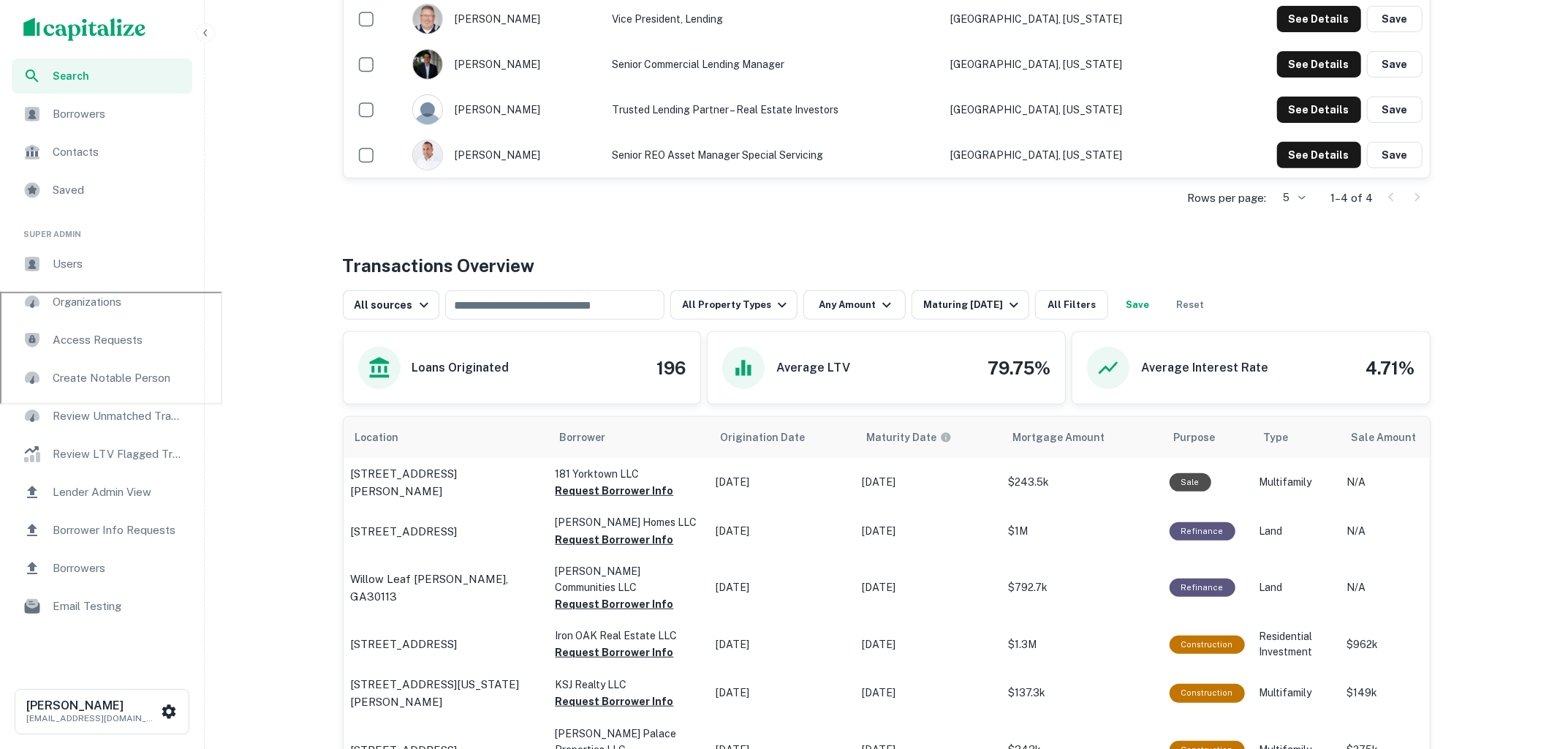
scroll to position [533, 0]
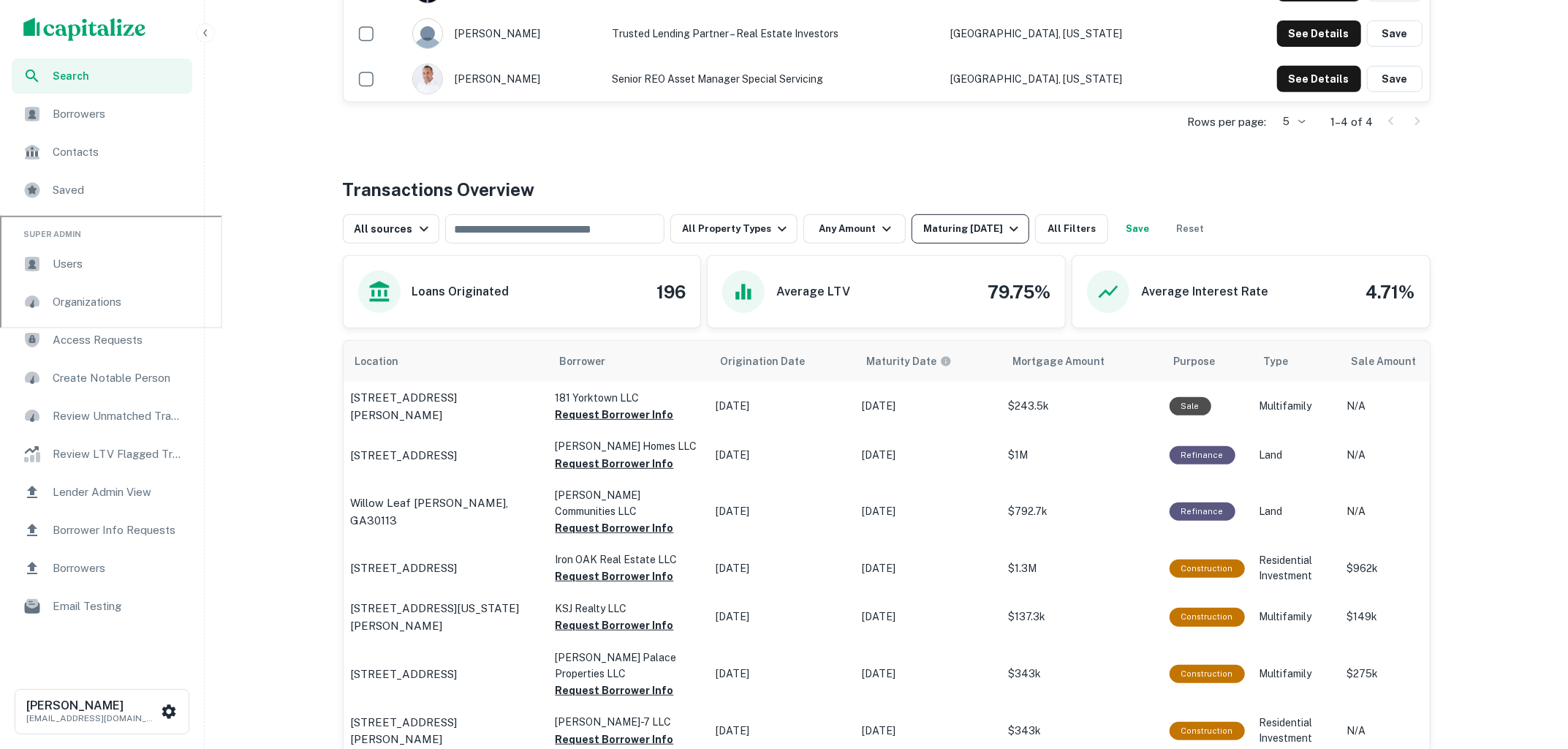
click at [1009, 223] on icon "button" at bounding box center [1014, 228] width 18 height 18
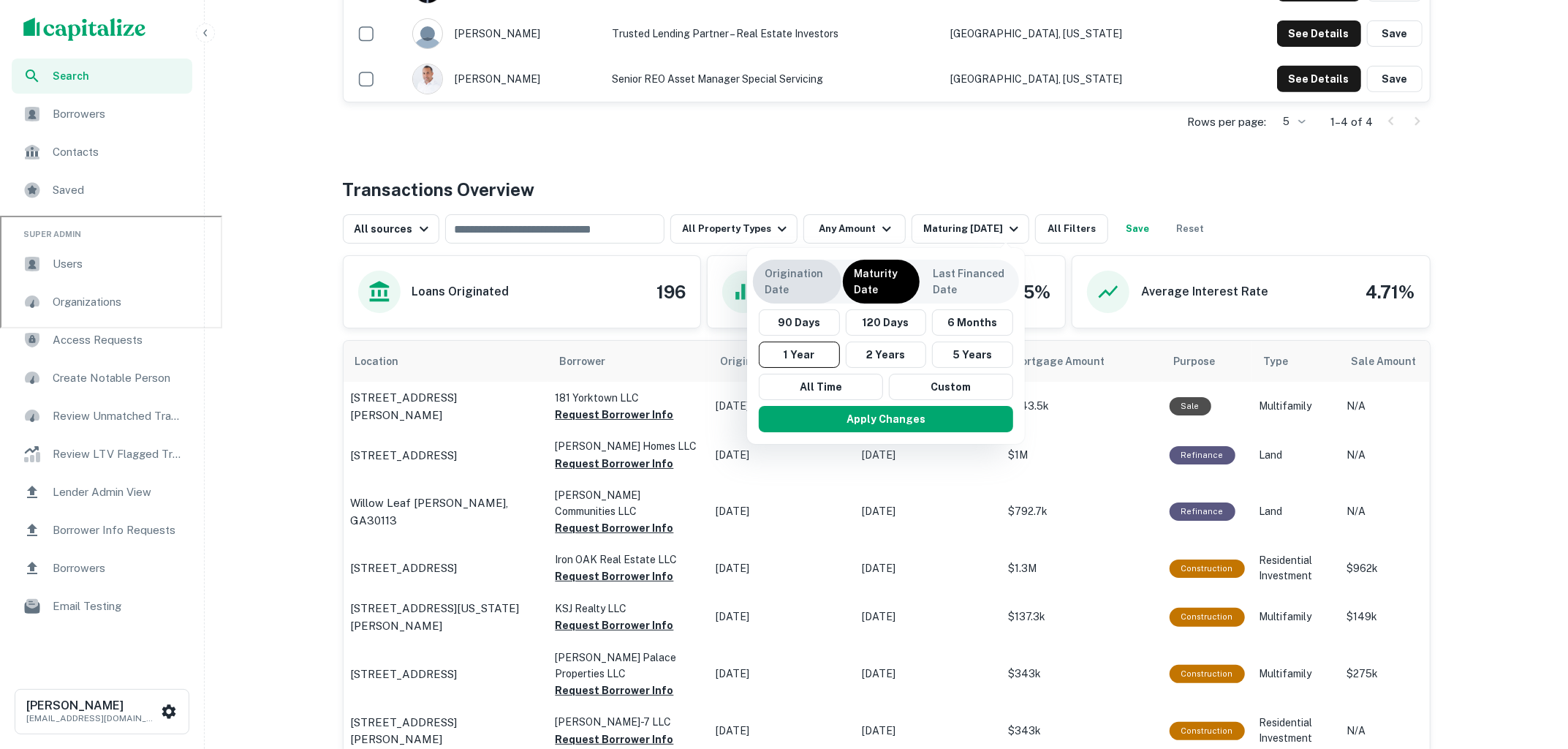
click at [792, 296] on p "Origination Date" at bounding box center [797, 282] width 65 height 32
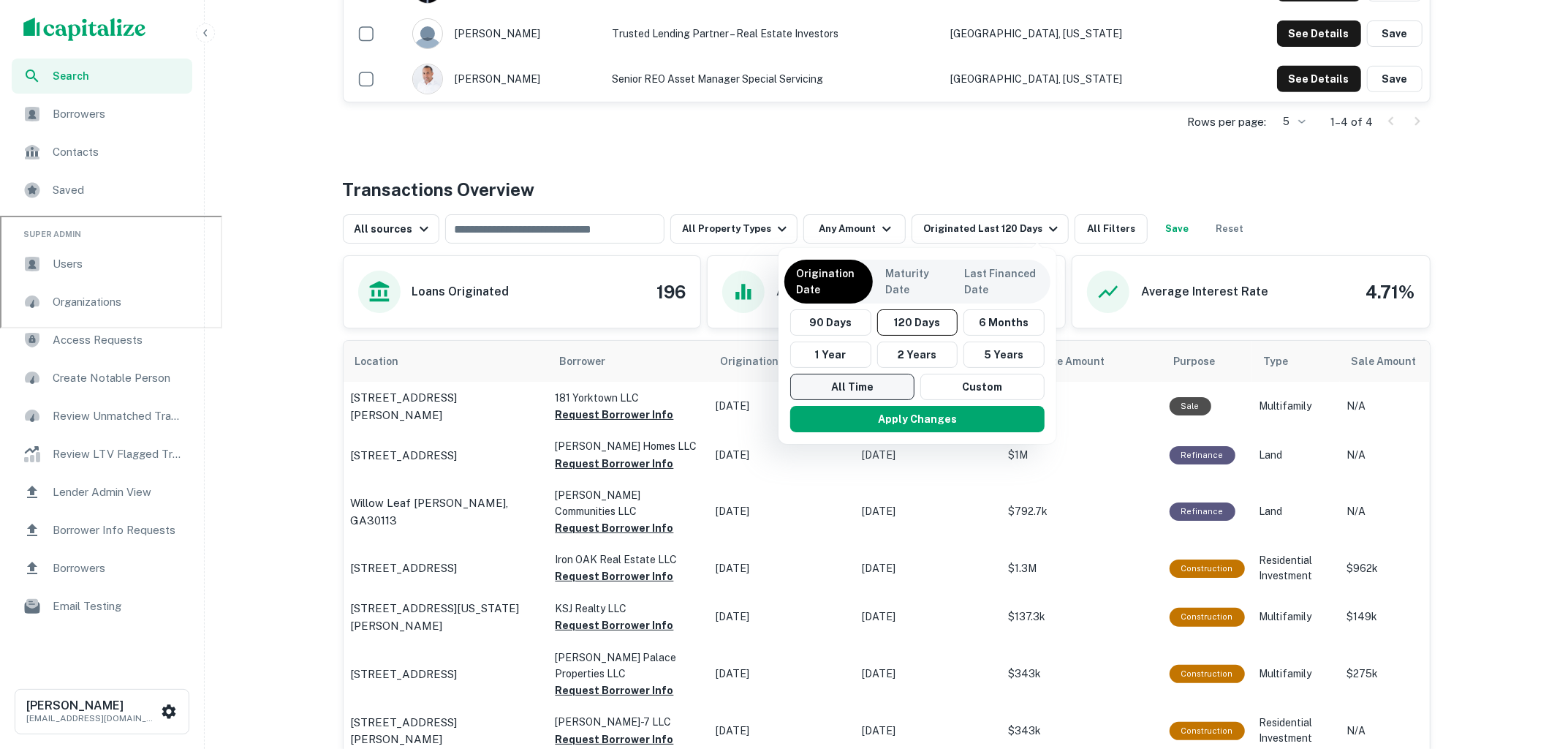
click at [880, 383] on button "All Time" at bounding box center [852, 386] width 124 height 26
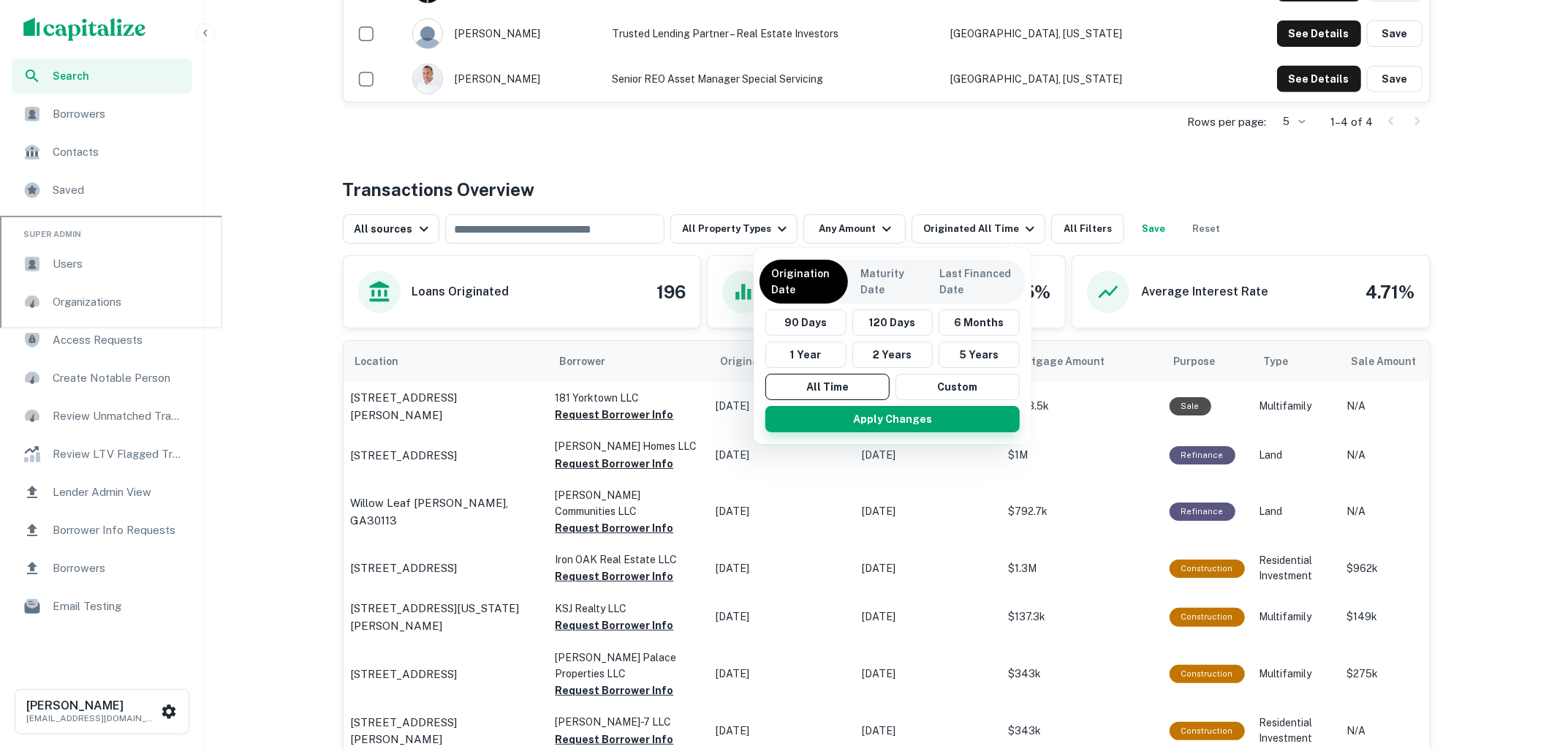
click at [904, 420] on button "Apply Changes" at bounding box center [893, 419] width 254 height 26
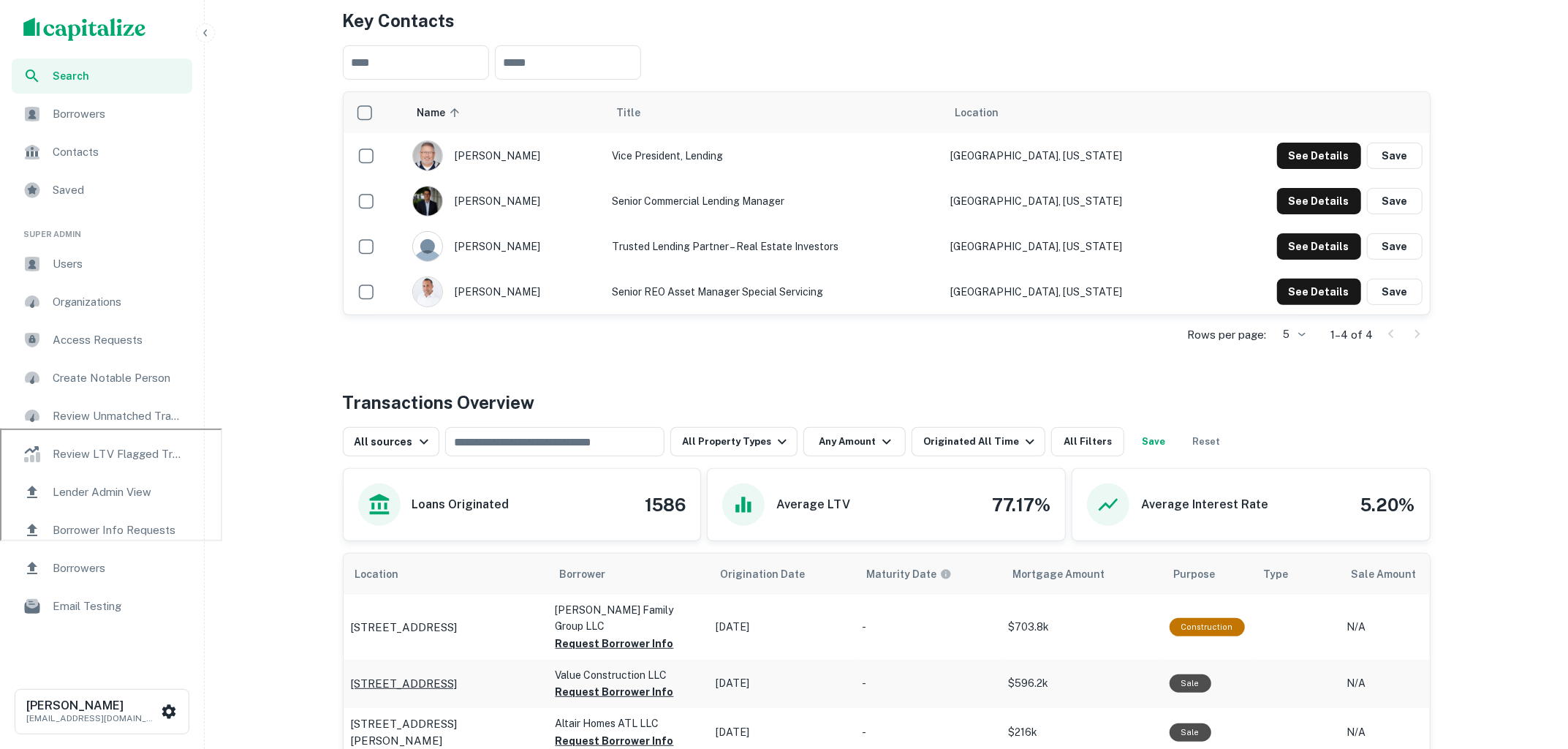
scroll to position [337, 0]
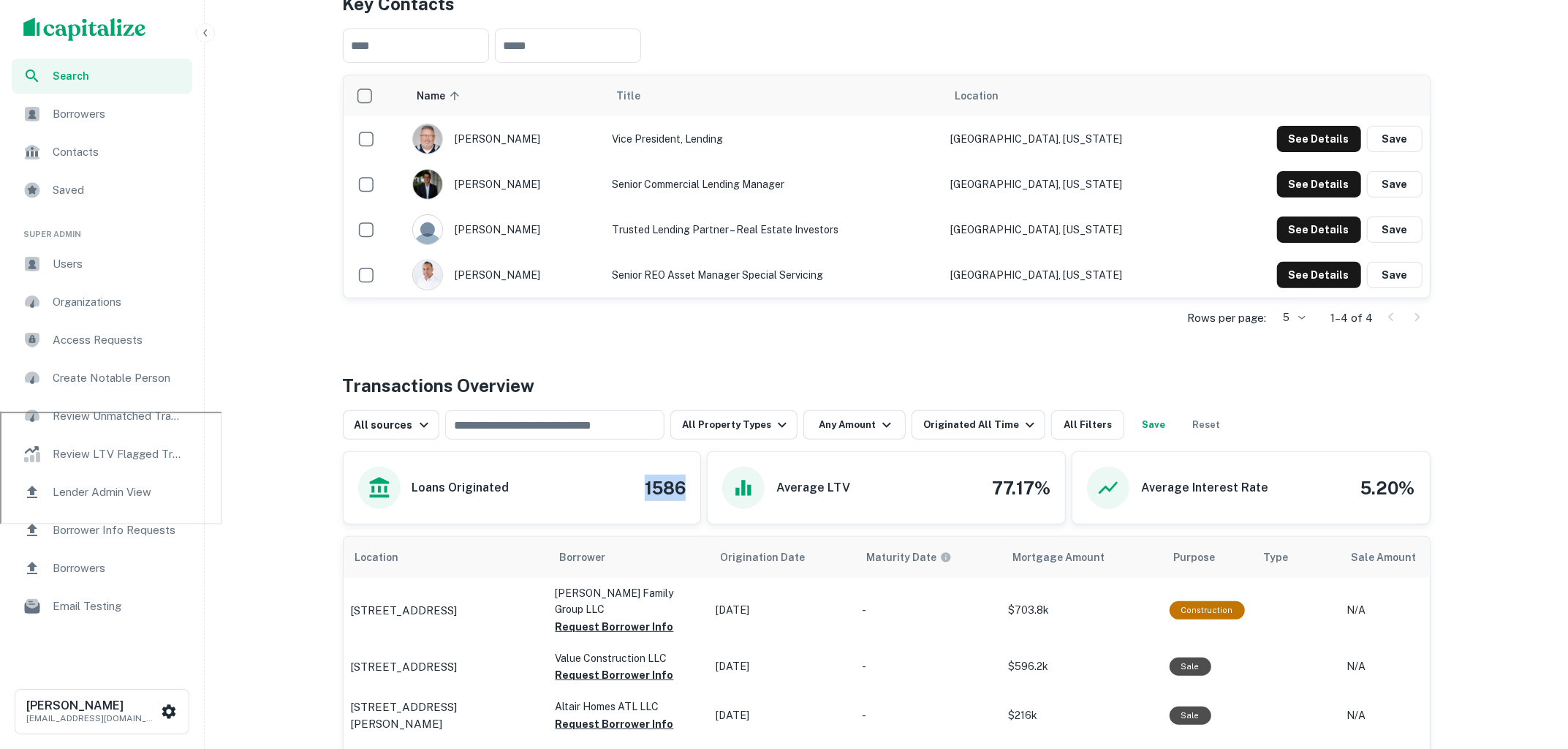
drag, startPoint x: 692, startPoint y: 482, endPoint x: 630, endPoint y: 481, distance: 62.0
click at [630, 481] on div "Loans Originated 1586" at bounding box center [523, 488] width 358 height 72
click at [579, 457] on div "Loans Originated 1586" at bounding box center [523, 488] width 358 height 72
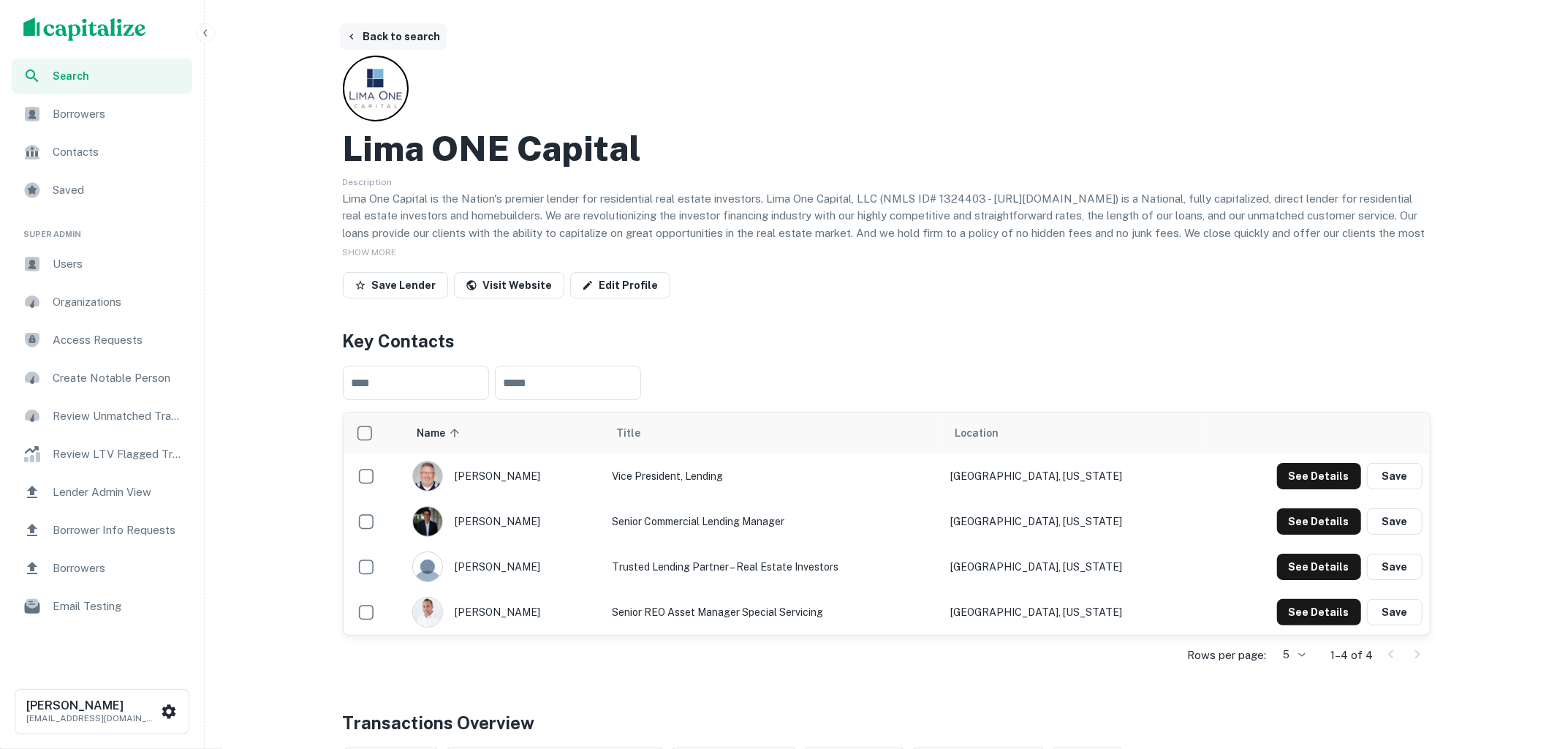
click at [404, 33] on button "Back to search" at bounding box center [393, 36] width 106 height 26
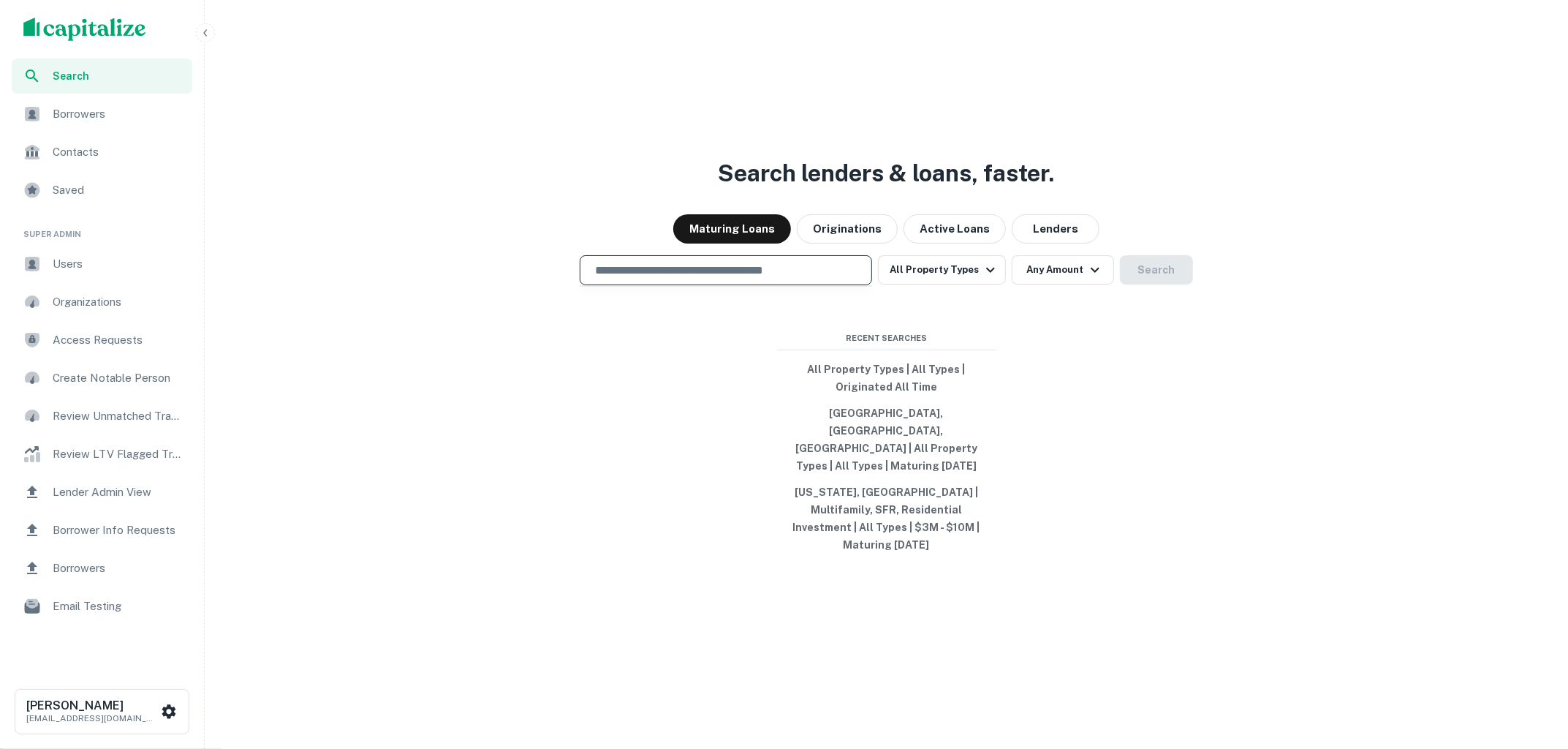
click at [753, 278] on input "text" at bounding box center [725, 270] width 279 height 17
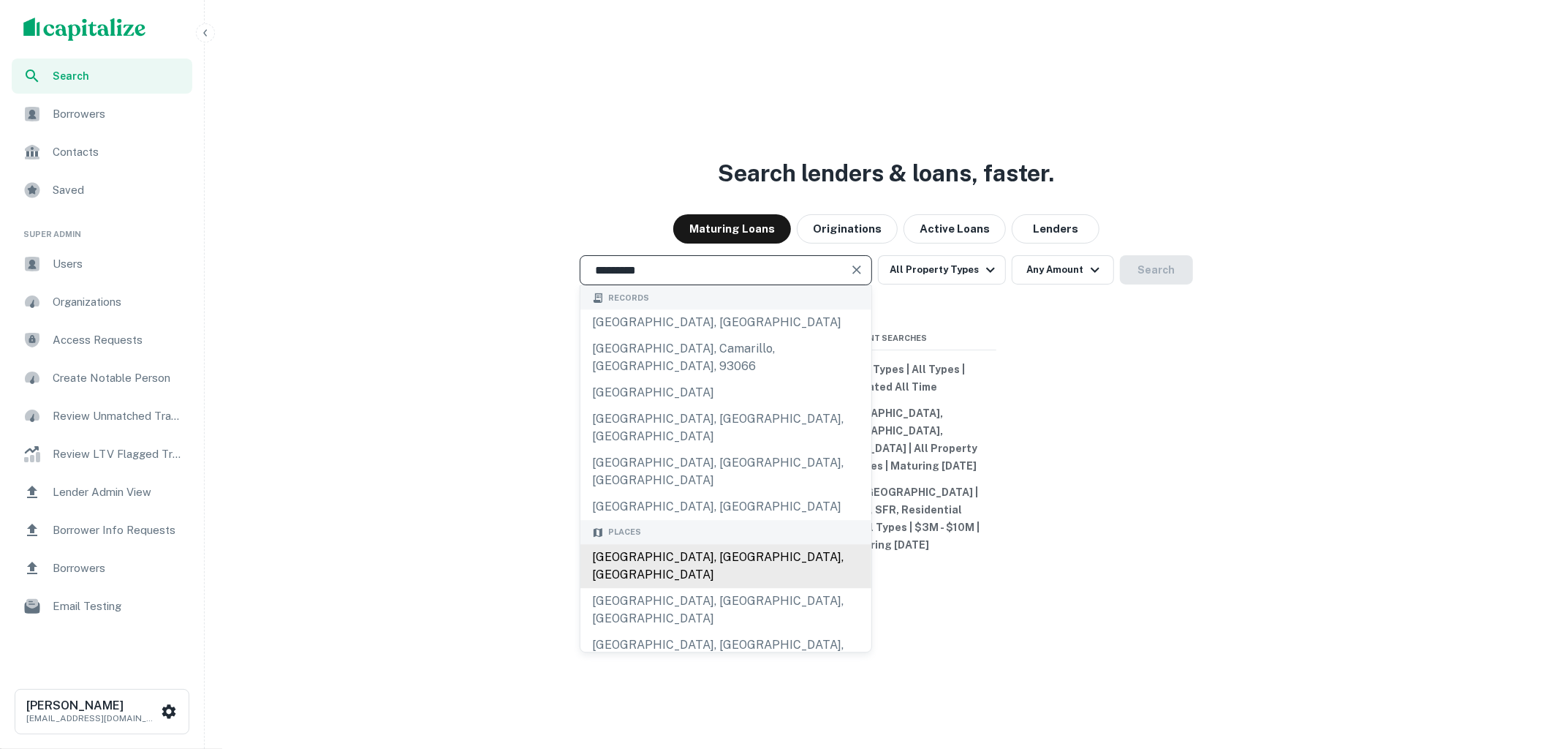
click at [739, 544] on div "Los Angeles, CA, USA" at bounding box center [725, 565] width 291 height 44
type input "**********"
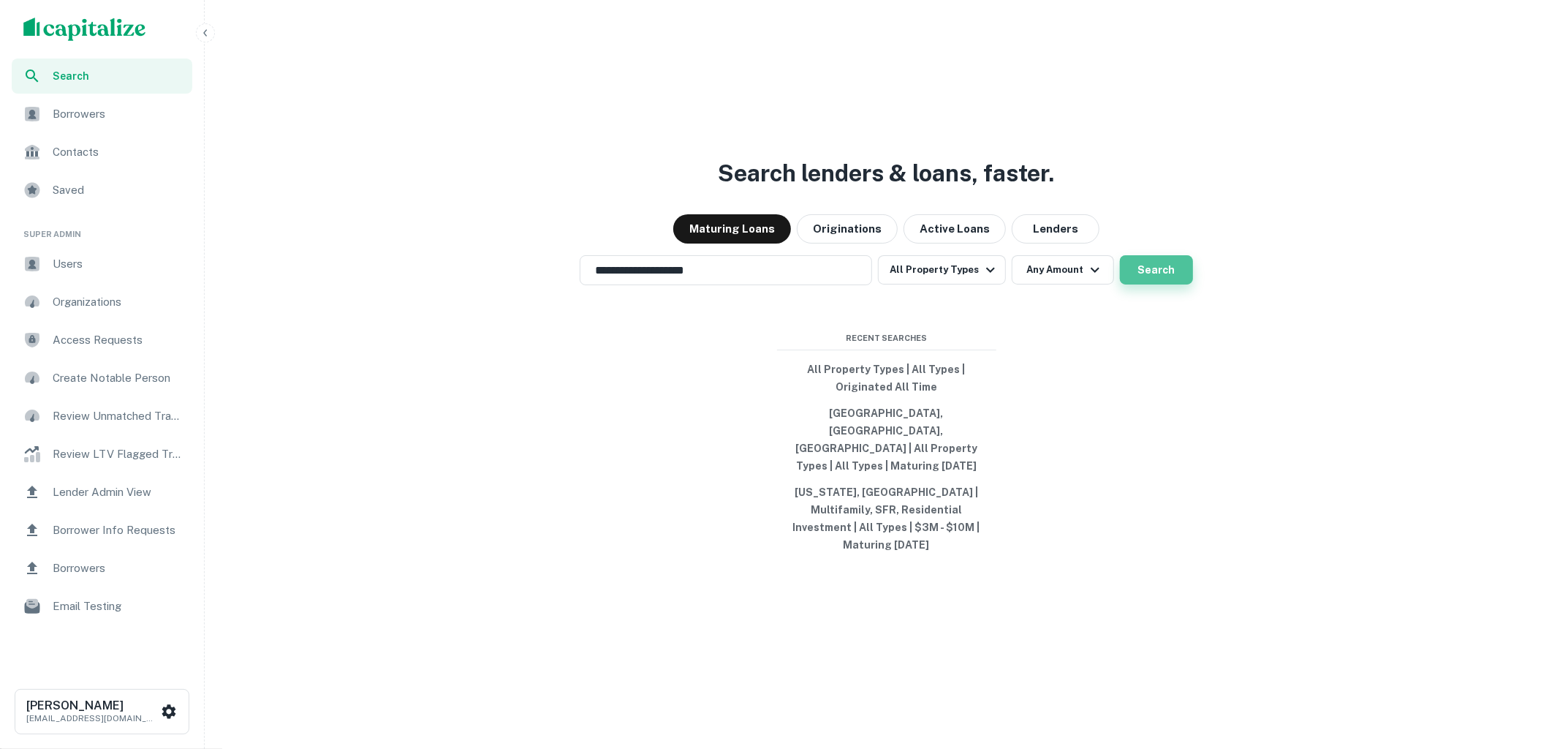
click at [1151, 285] on button "Search" at bounding box center [1156, 270] width 73 height 29
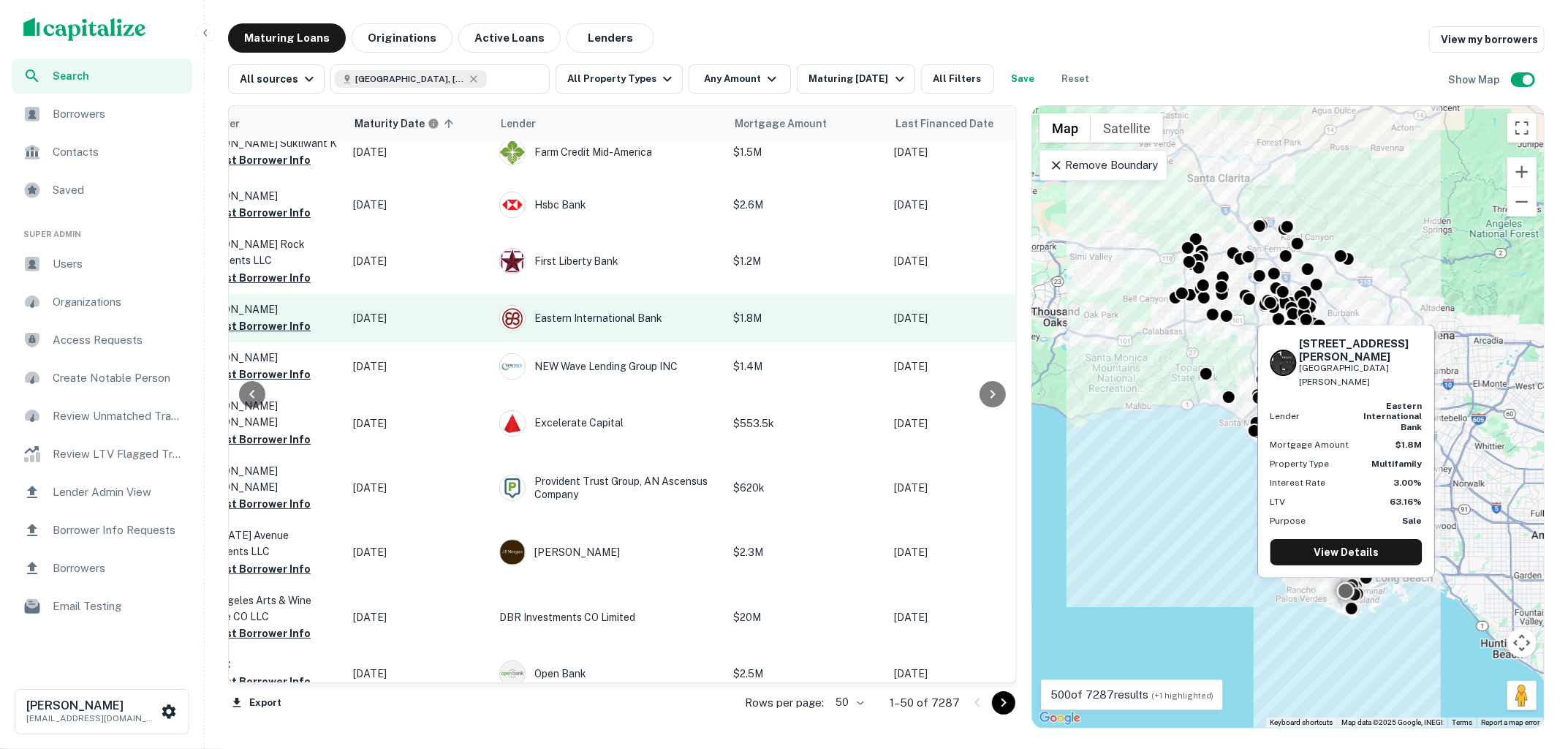
scroll to position [212, 293]
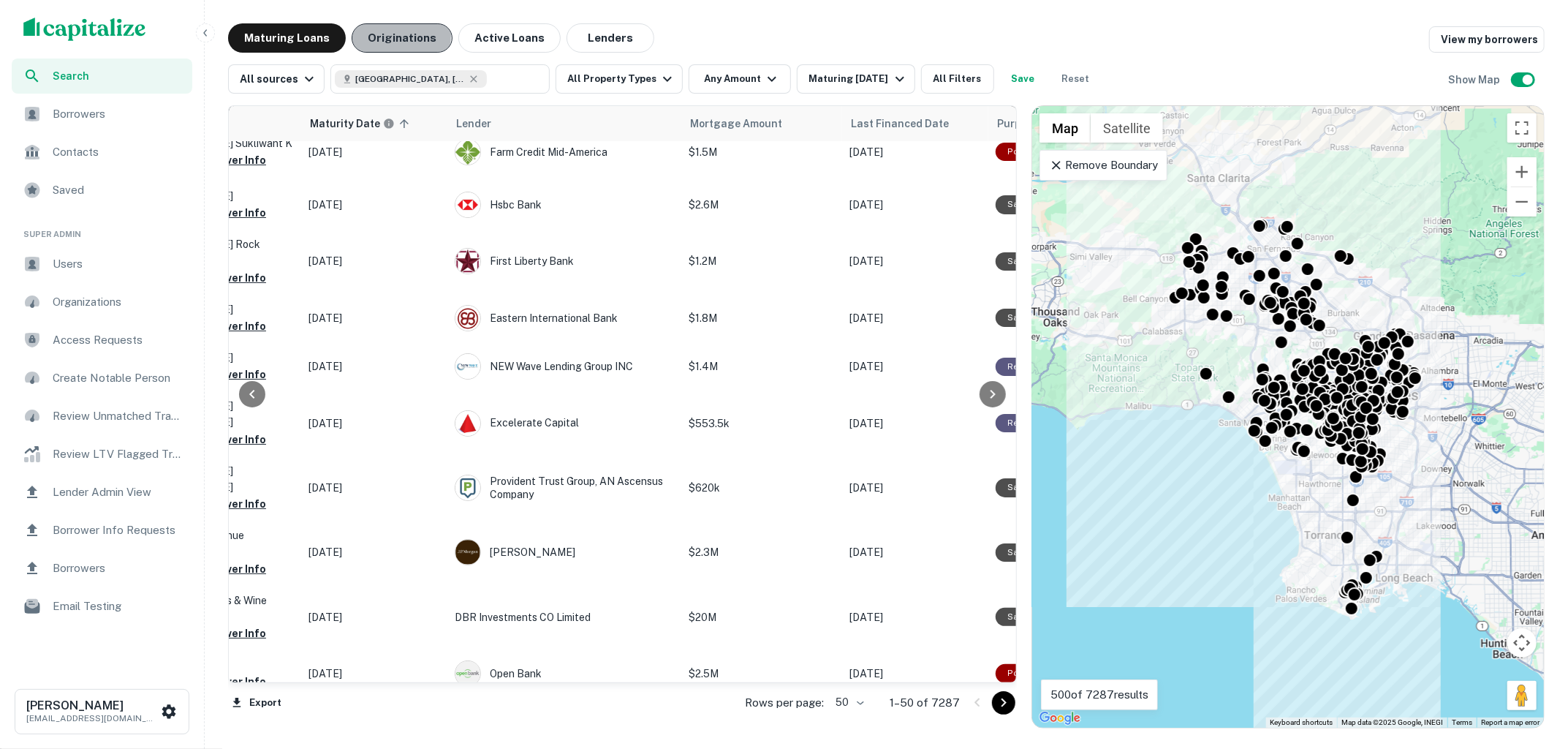
click at [392, 35] on button "Originations" at bounding box center [402, 38] width 101 height 29
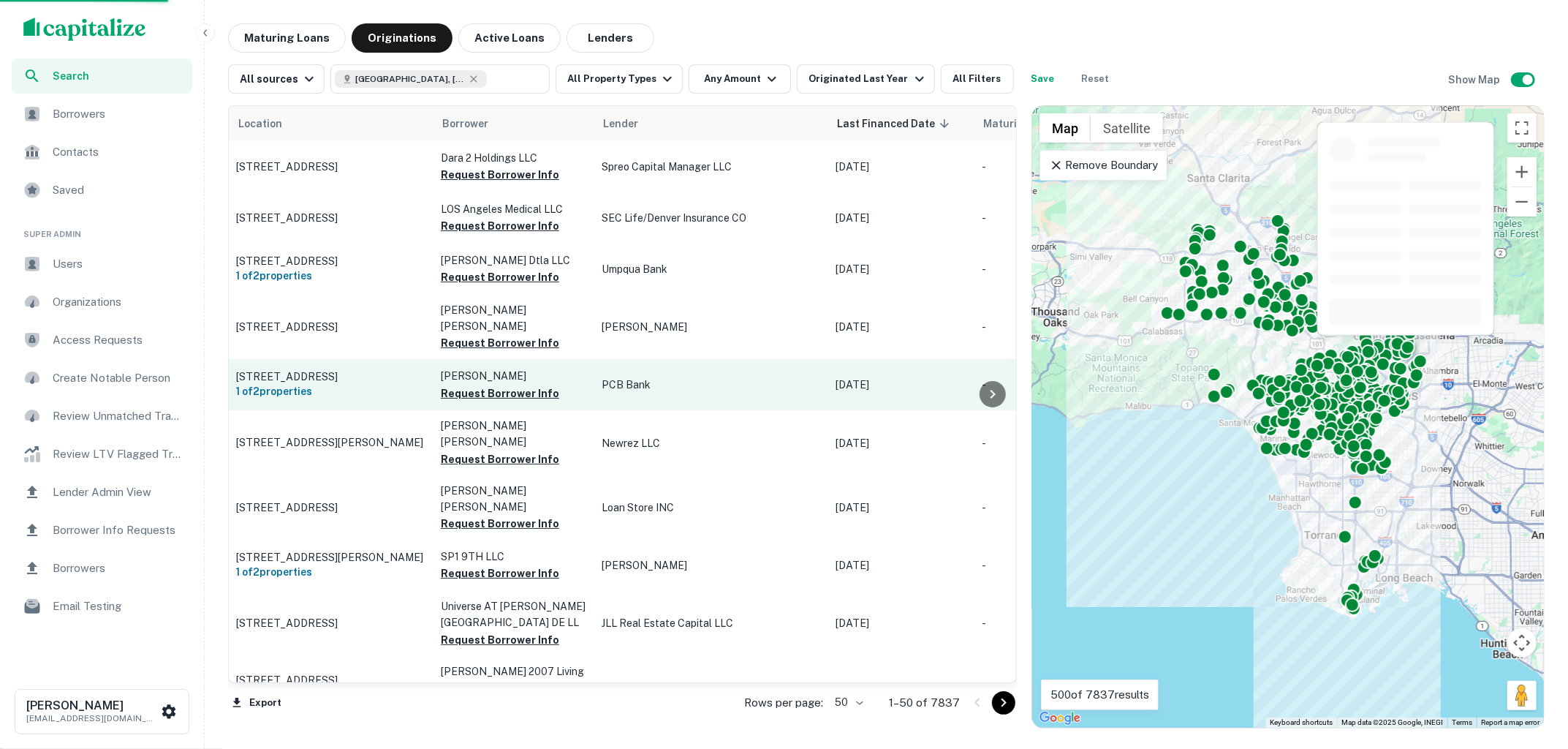
scroll to position [212, 0]
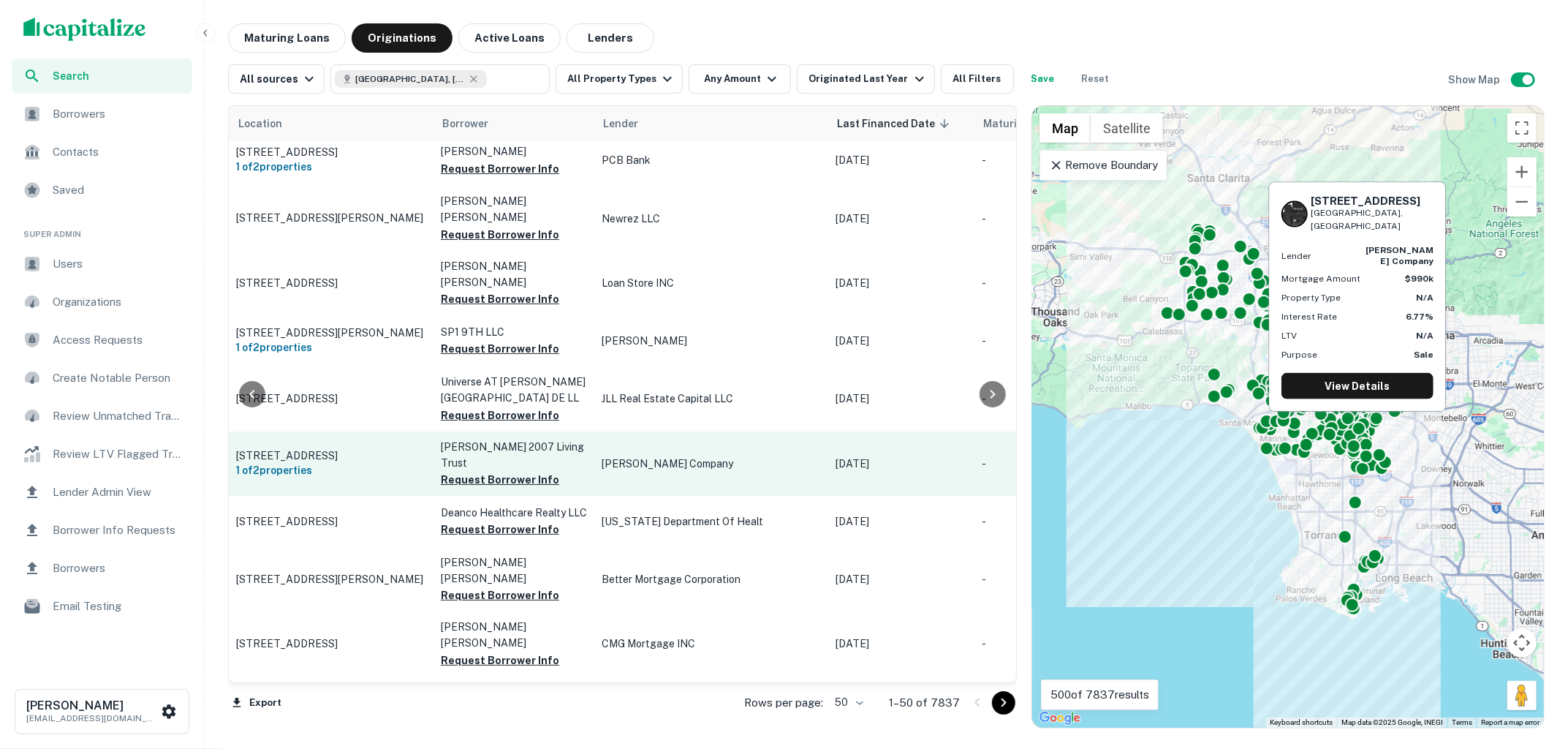
scroll to position [224, 139]
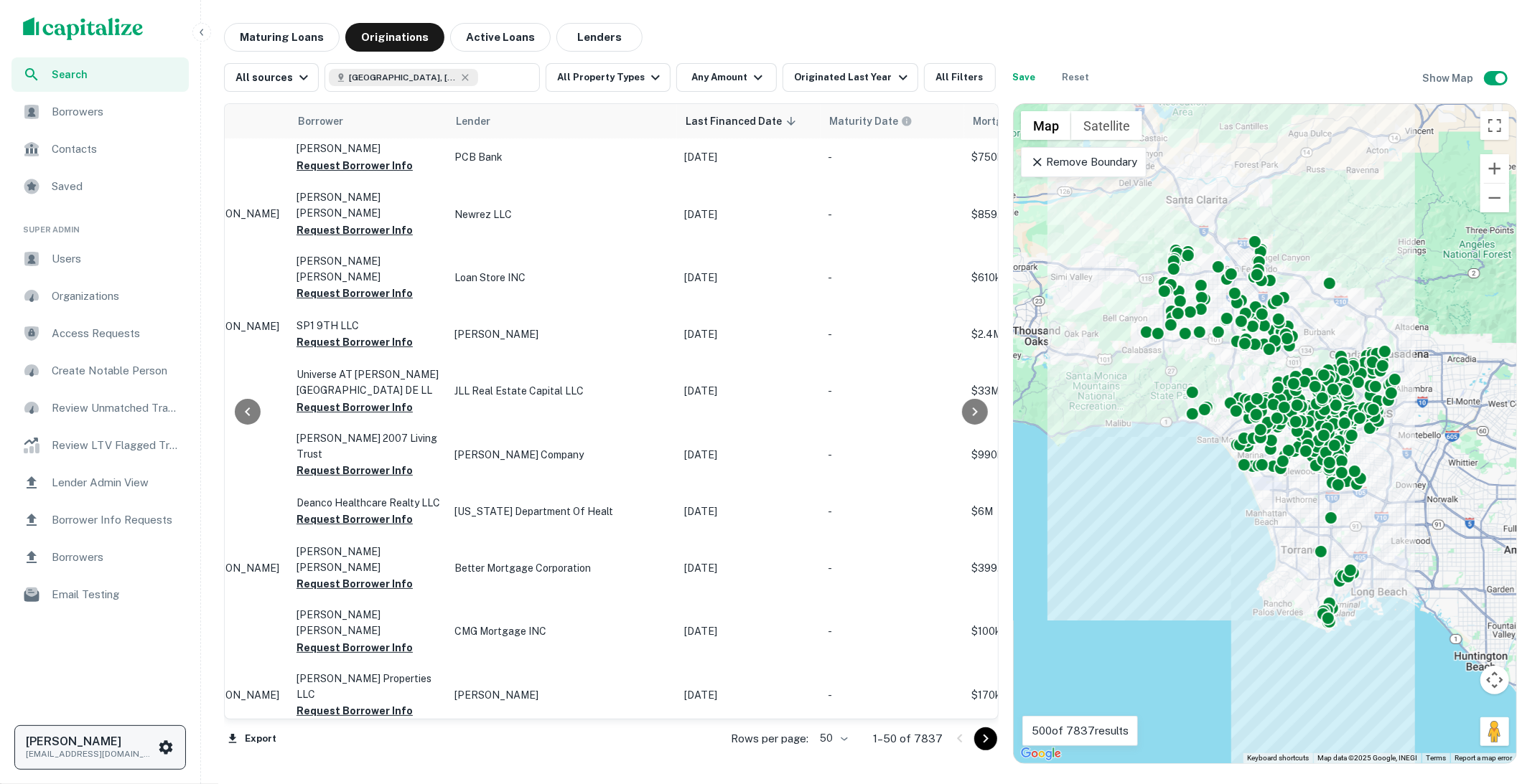
click at [164, 734] on icon "scrollable content" at bounding box center [166, 747] width 14 height 14
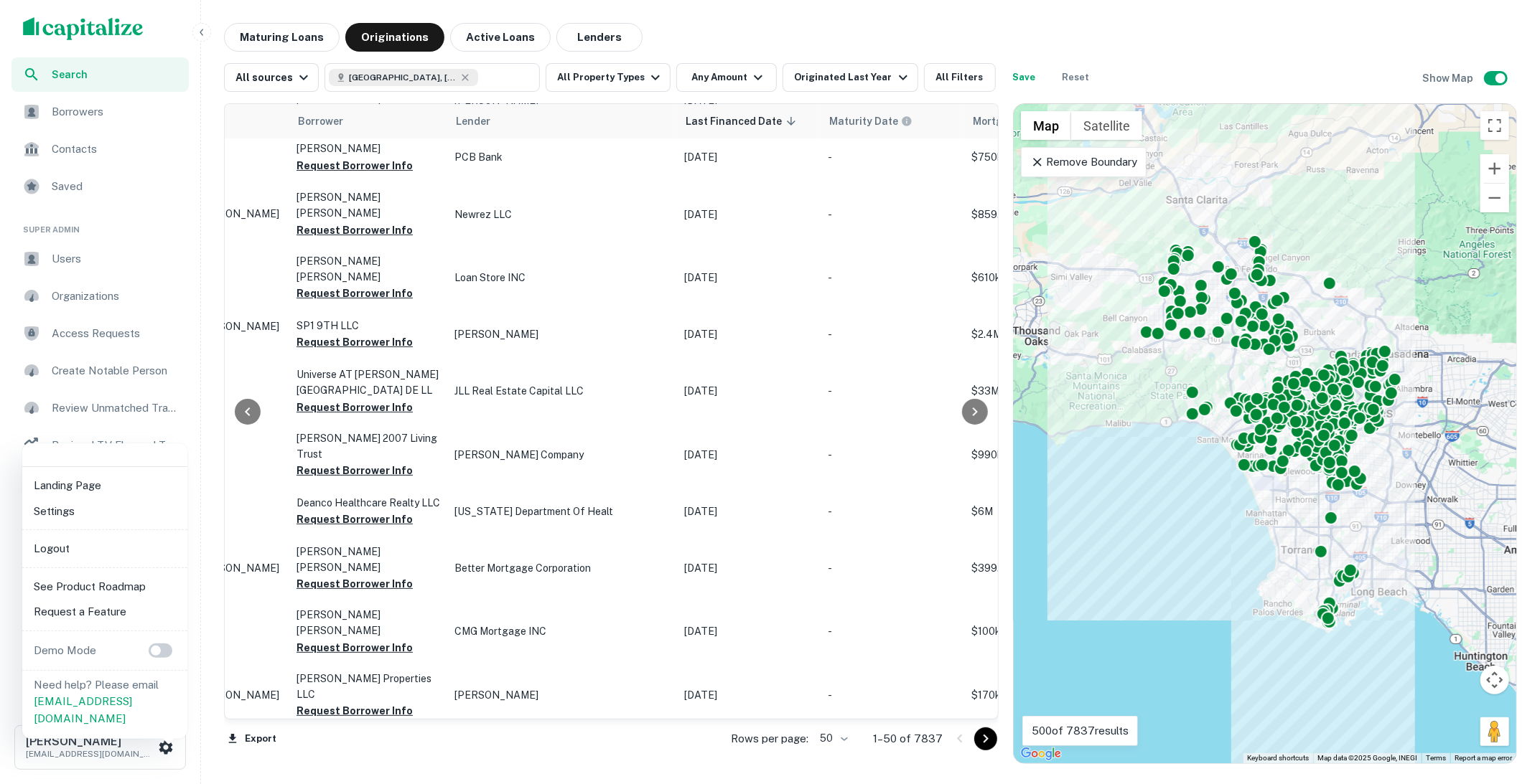
click at [101, 539] on li "Logout" at bounding box center [104, 549] width 154 height 26
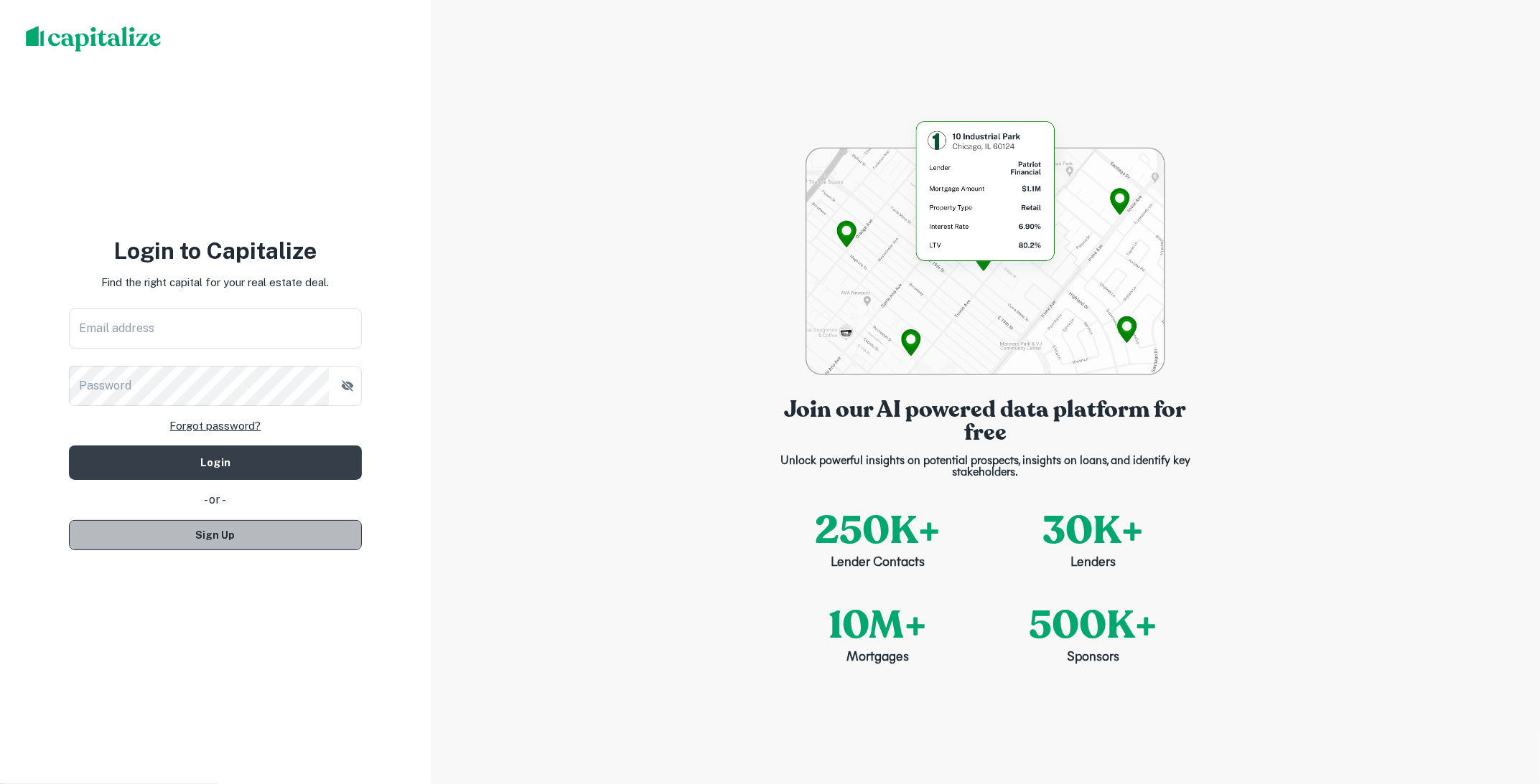
click at [273, 546] on button "Sign Up" at bounding box center [215, 535] width 293 height 30
select select "**"
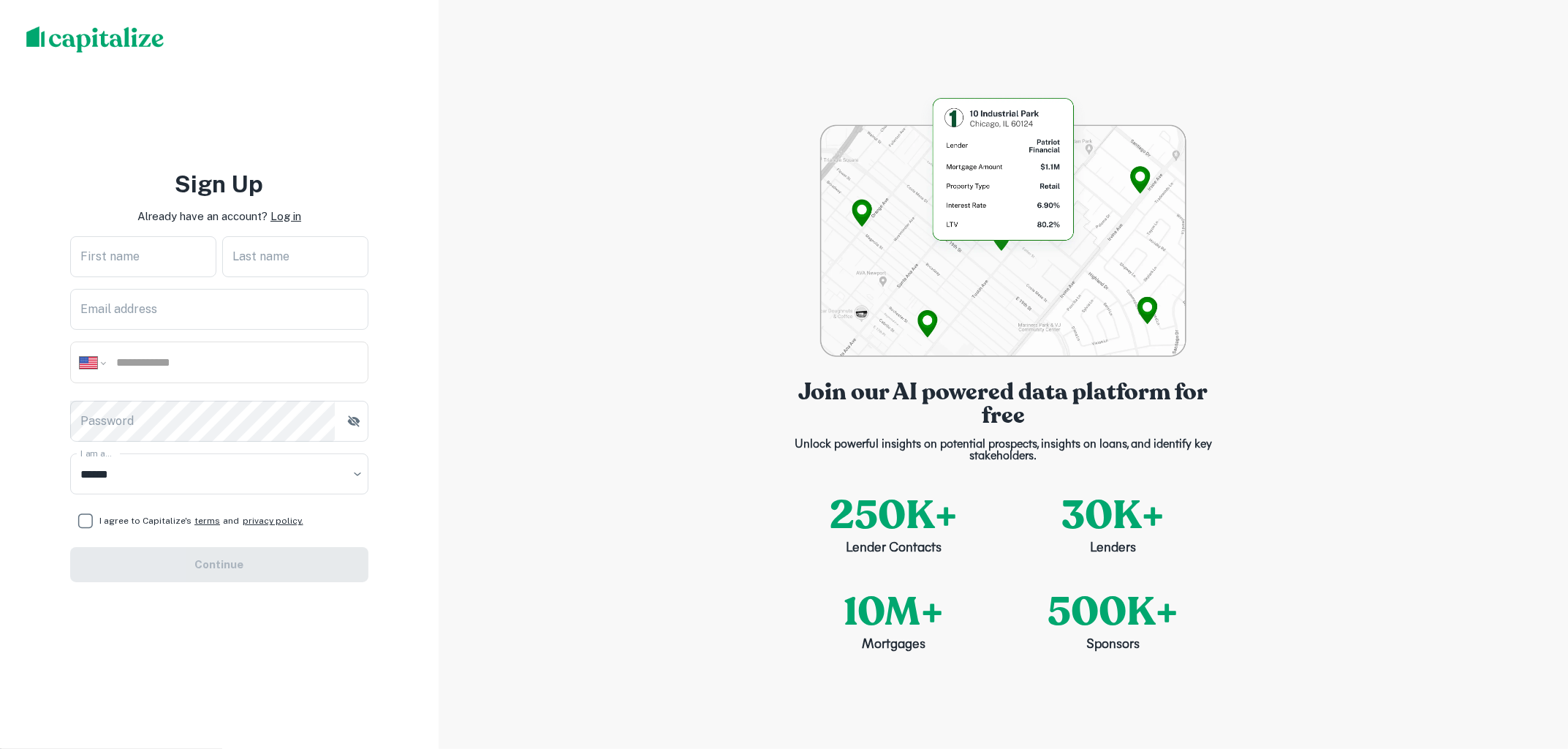
click at [294, 211] on p "Log in" at bounding box center [286, 216] width 31 height 18
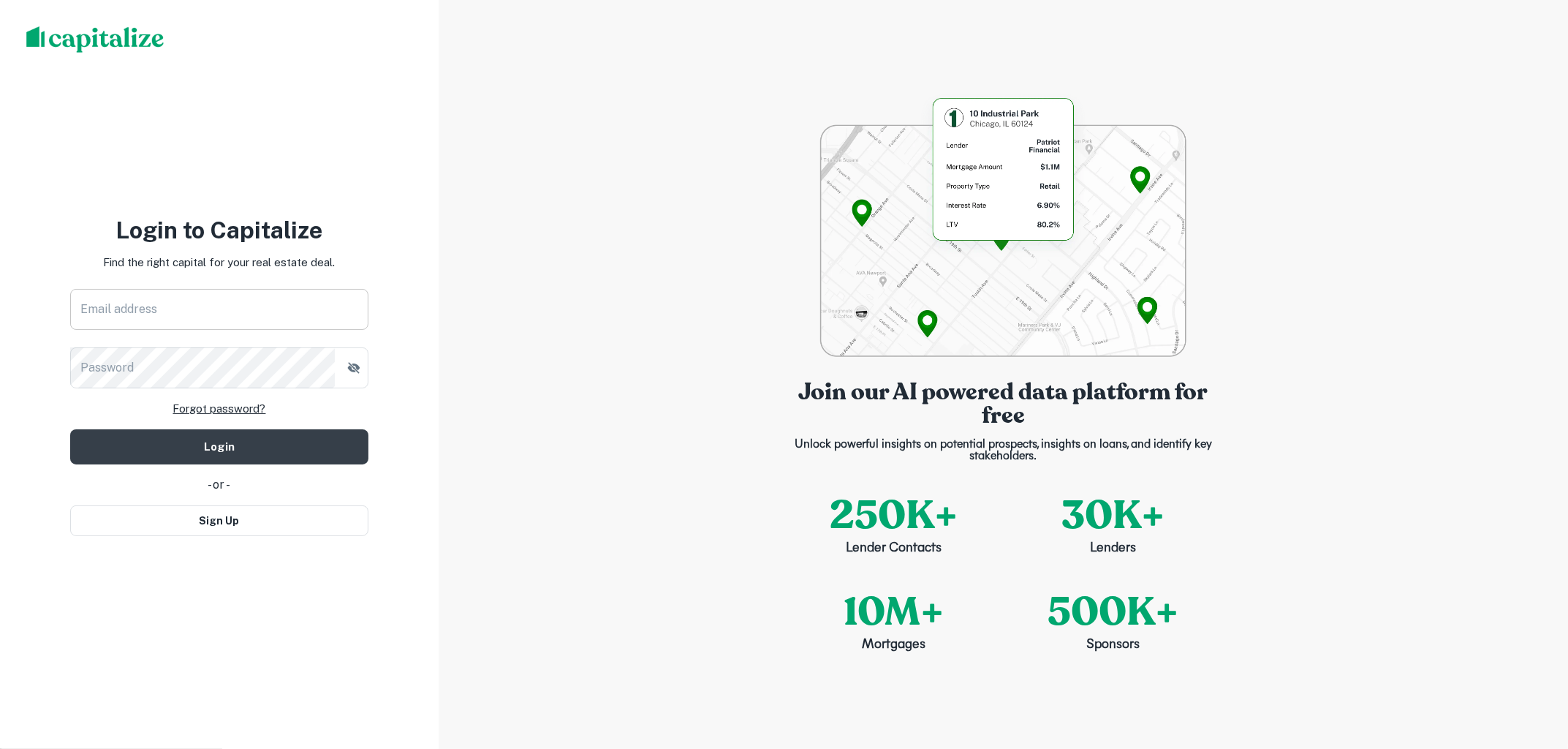
click at [288, 302] on input "Email address" at bounding box center [219, 309] width 298 height 41
type input "**********"
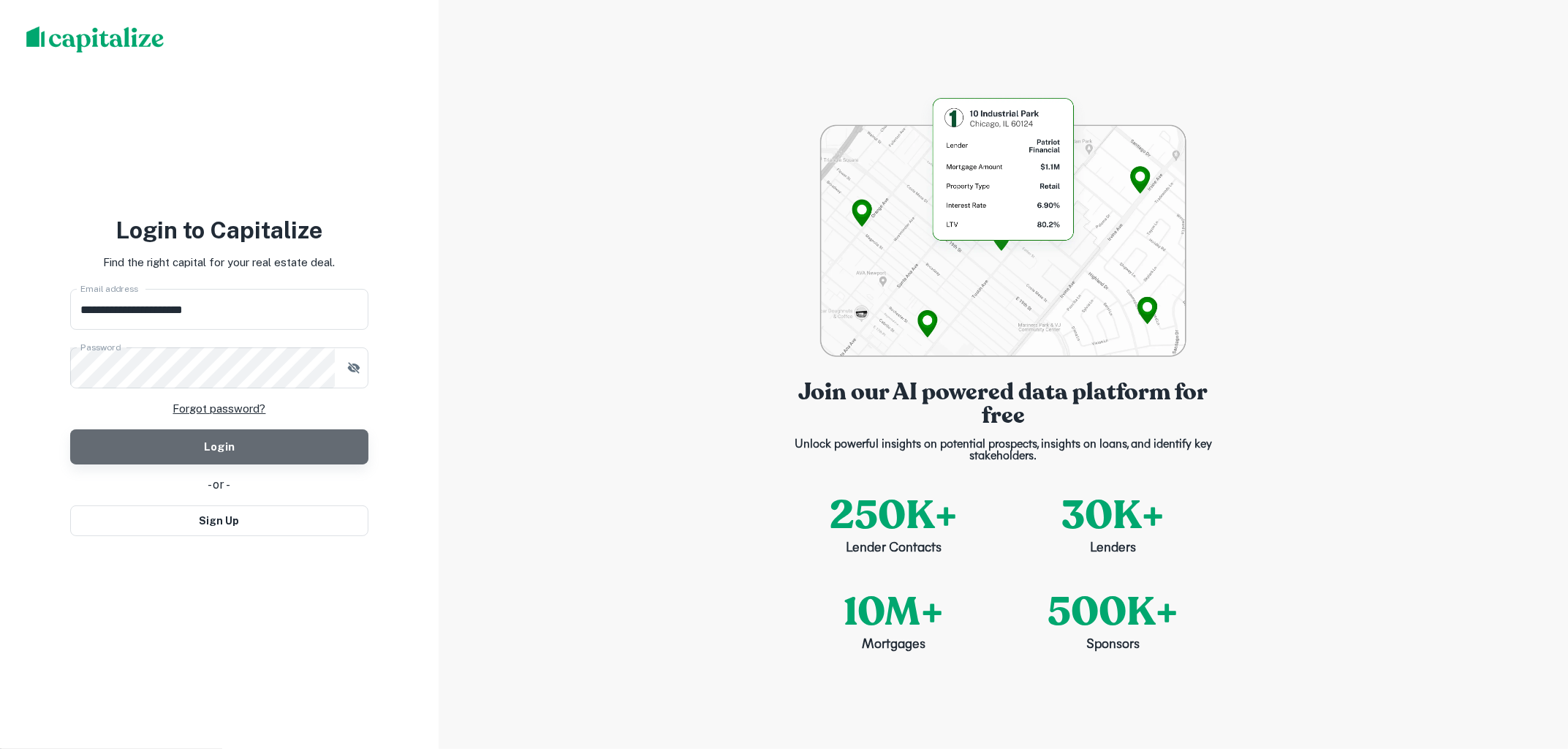
click at [292, 447] on button "Login" at bounding box center [219, 447] width 298 height 35
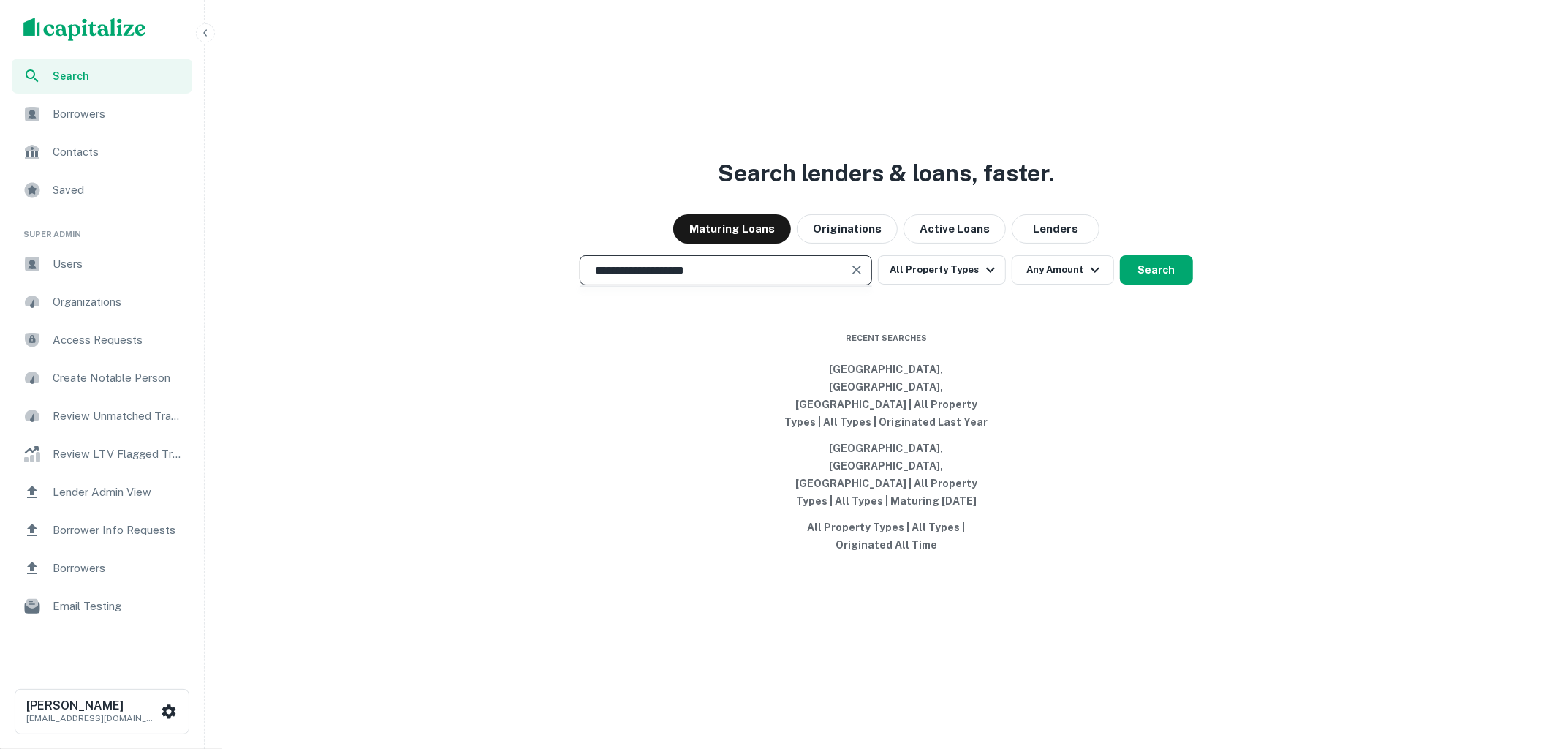
click at [786, 278] on input "**********" at bounding box center [715, 270] width 257 height 17
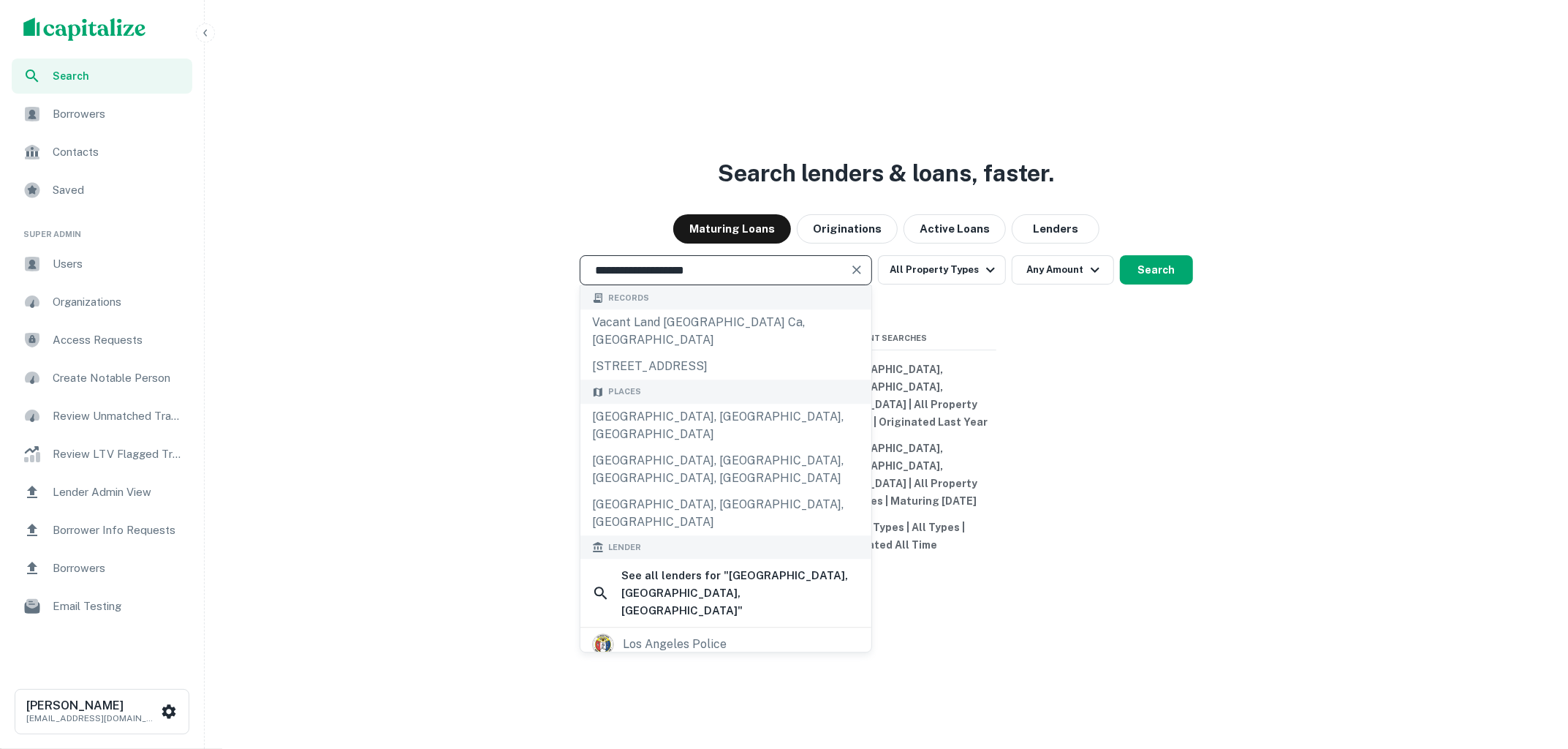
type input "*"
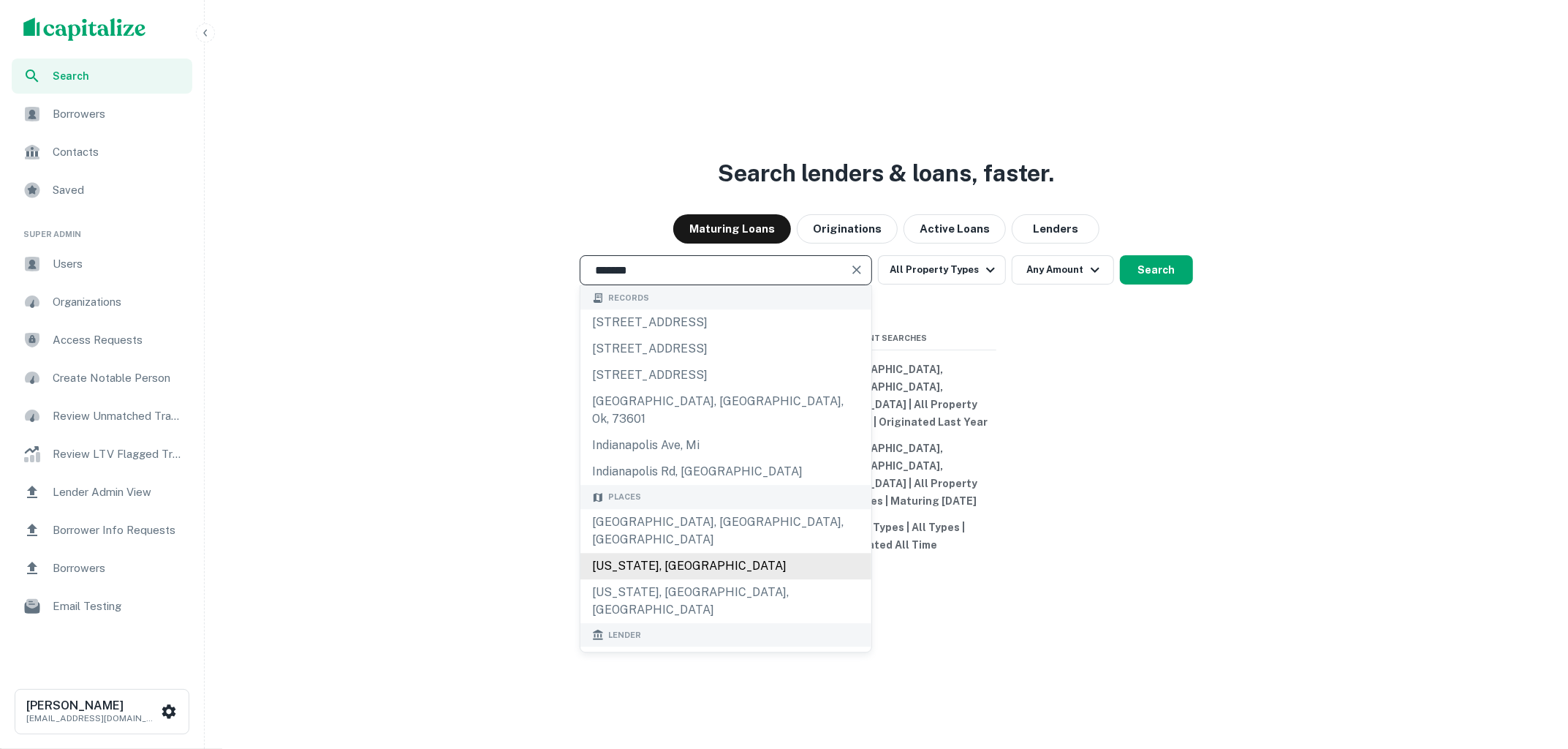
click at [727, 568] on div "Indiana, USA" at bounding box center [725, 566] width 291 height 26
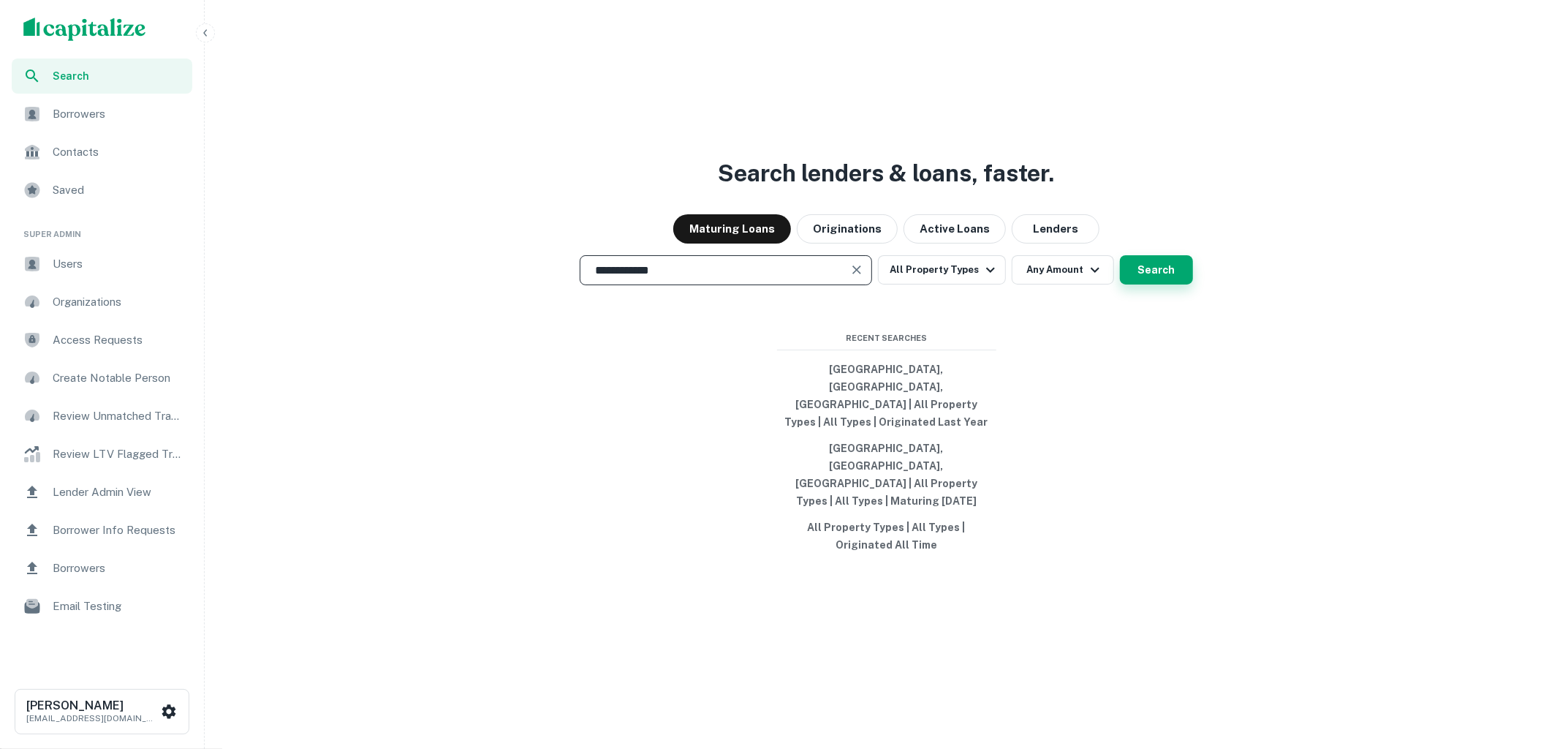
type input "**********"
click at [1157, 285] on button "Search" at bounding box center [1156, 270] width 73 height 29
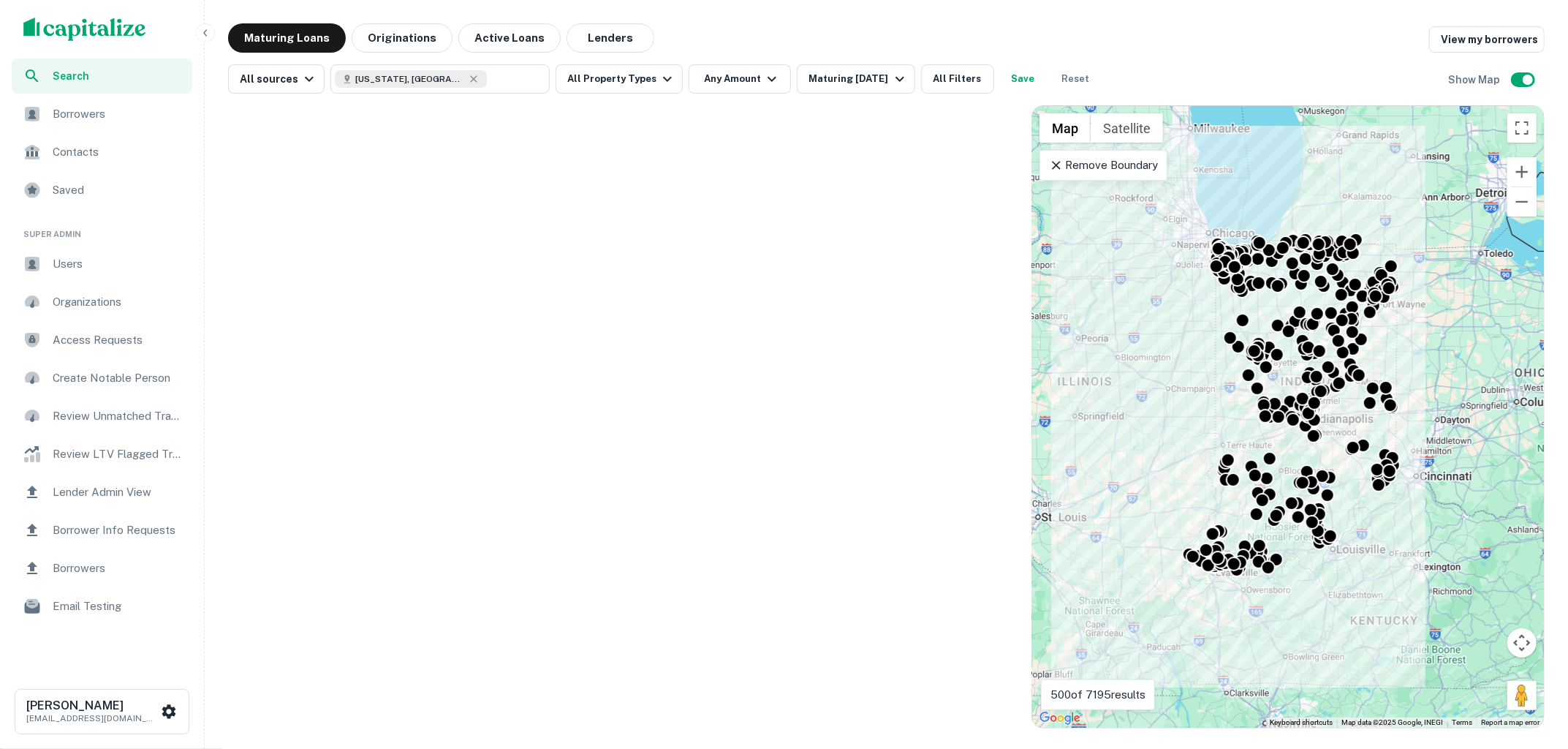
click at [1057, 164] on icon at bounding box center [1055, 165] width 15 height 15
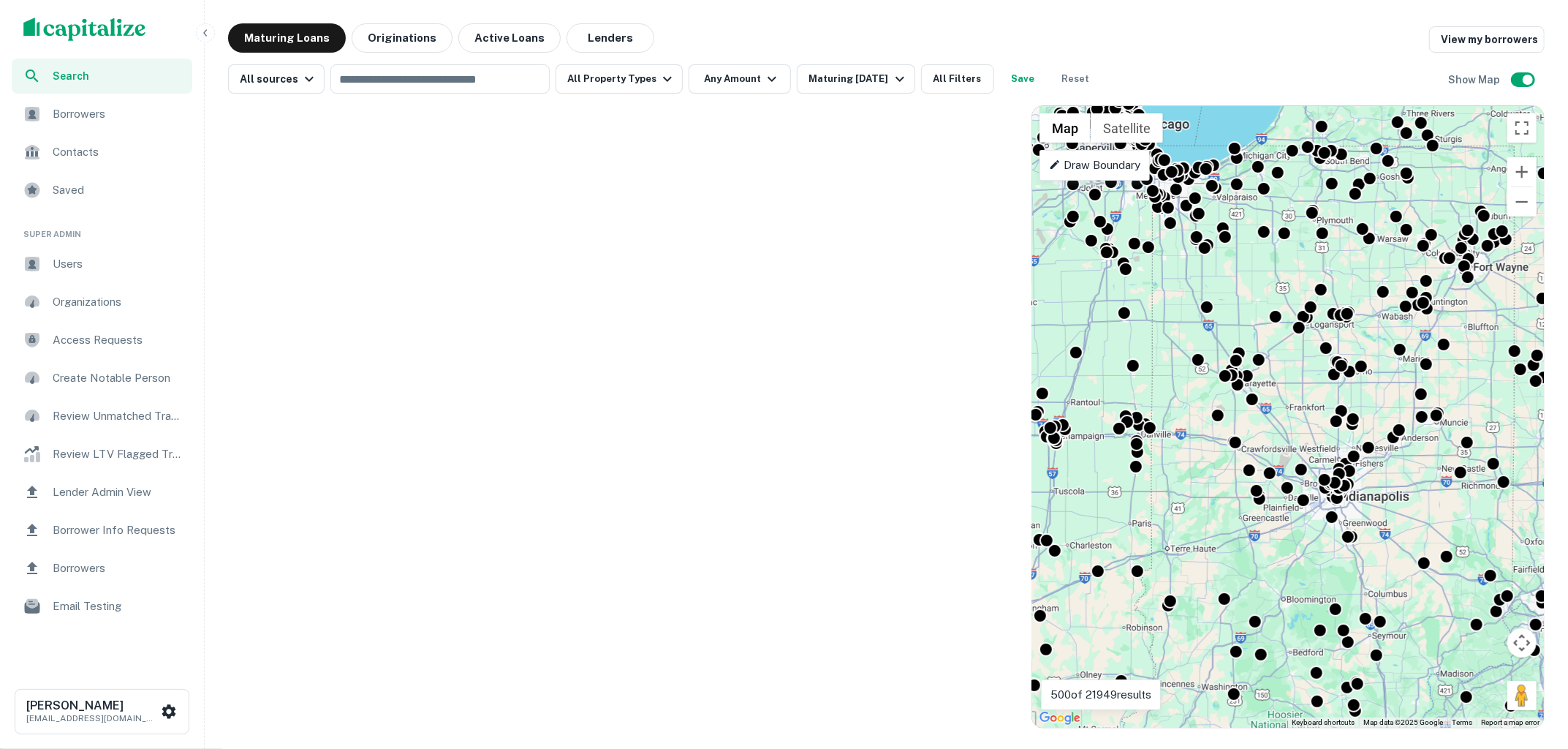
click at [1048, 161] on icon at bounding box center [1054, 164] width 12 height 12
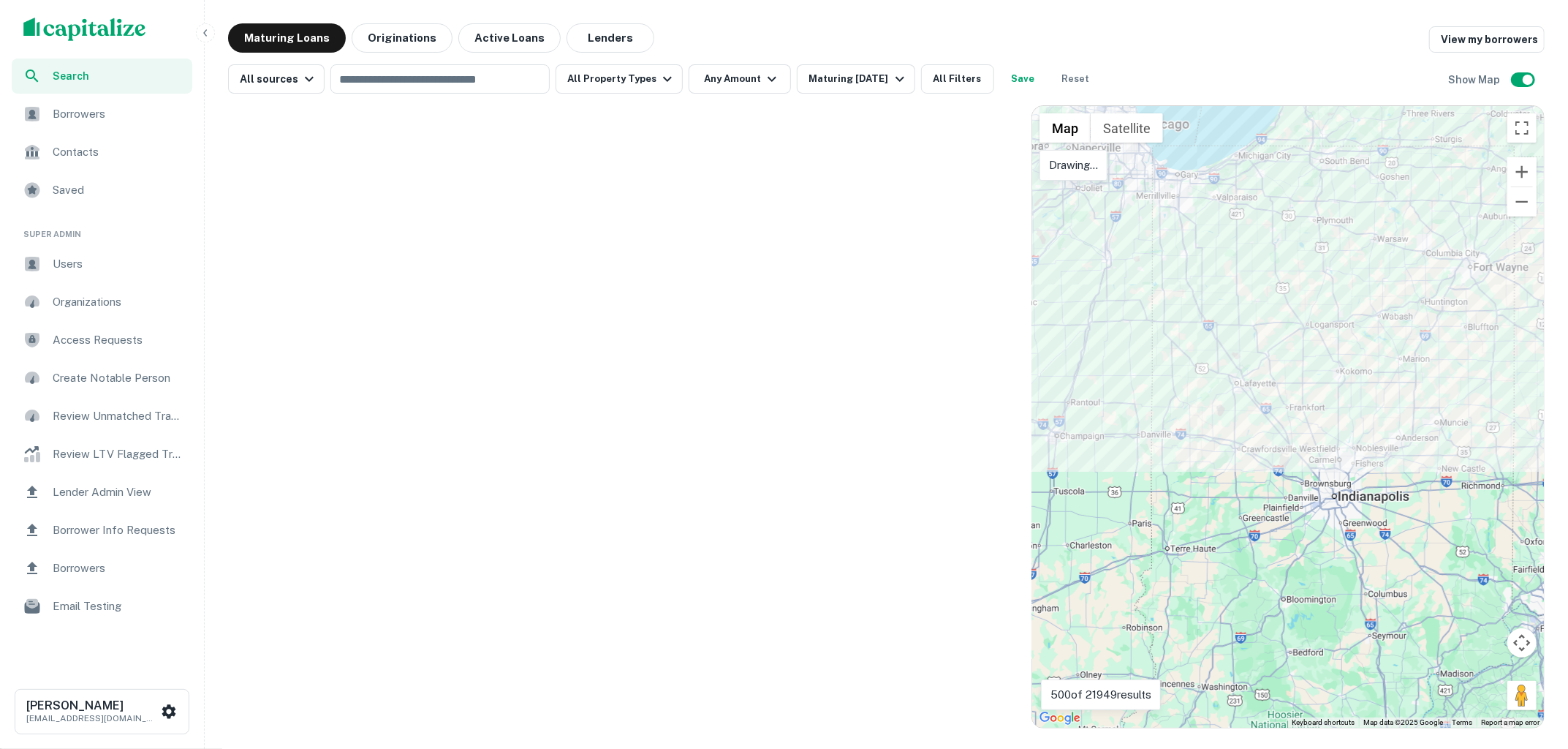
drag, startPoint x: 1278, startPoint y: 133, endPoint x: 1266, endPoint y: 133, distance: 12.0
click at [1266, 133] on div at bounding box center [1288, 417] width 512 height 622
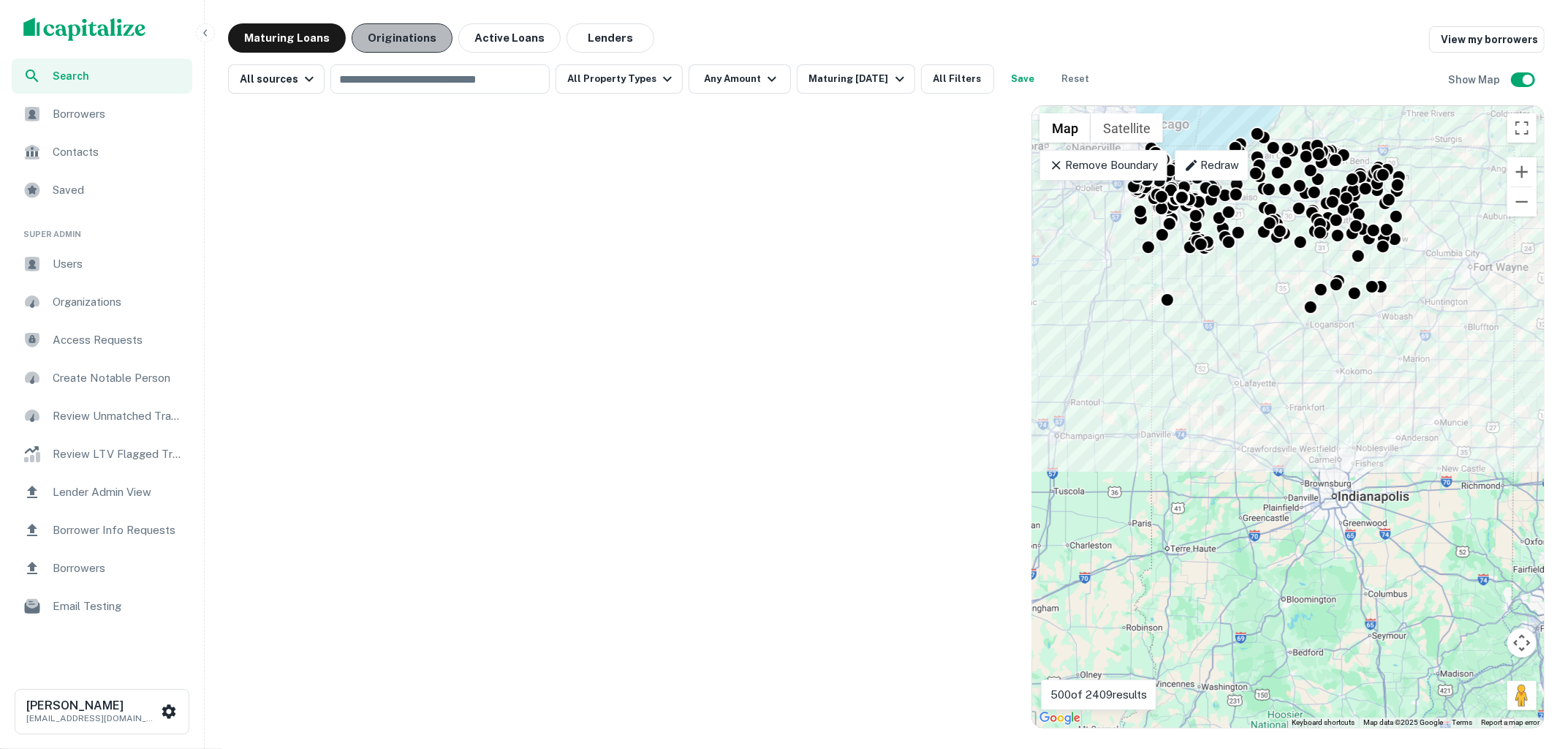
click at [390, 45] on button "Originations" at bounding box center [402, 38] width 101 height 29
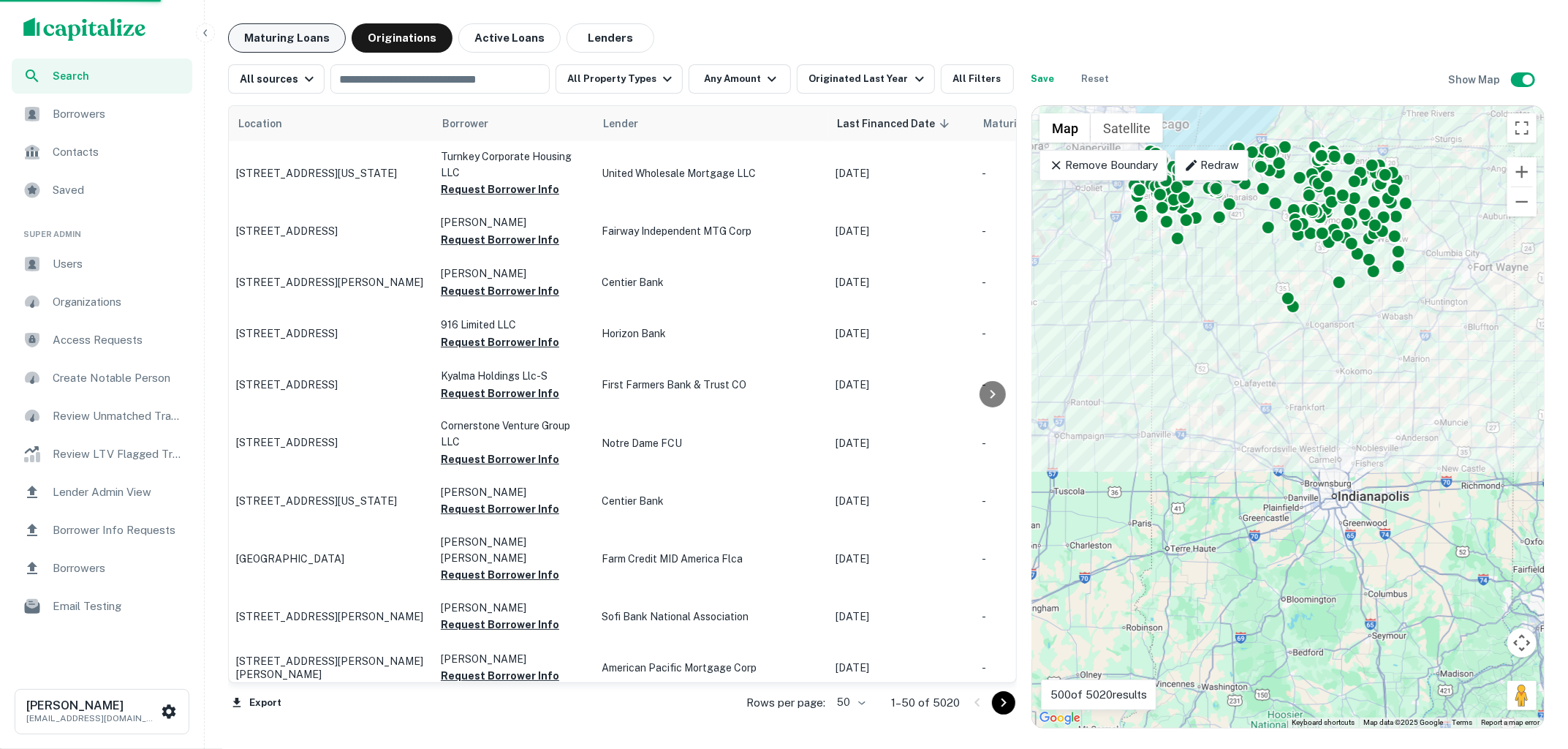
scroll to position [224, 0]
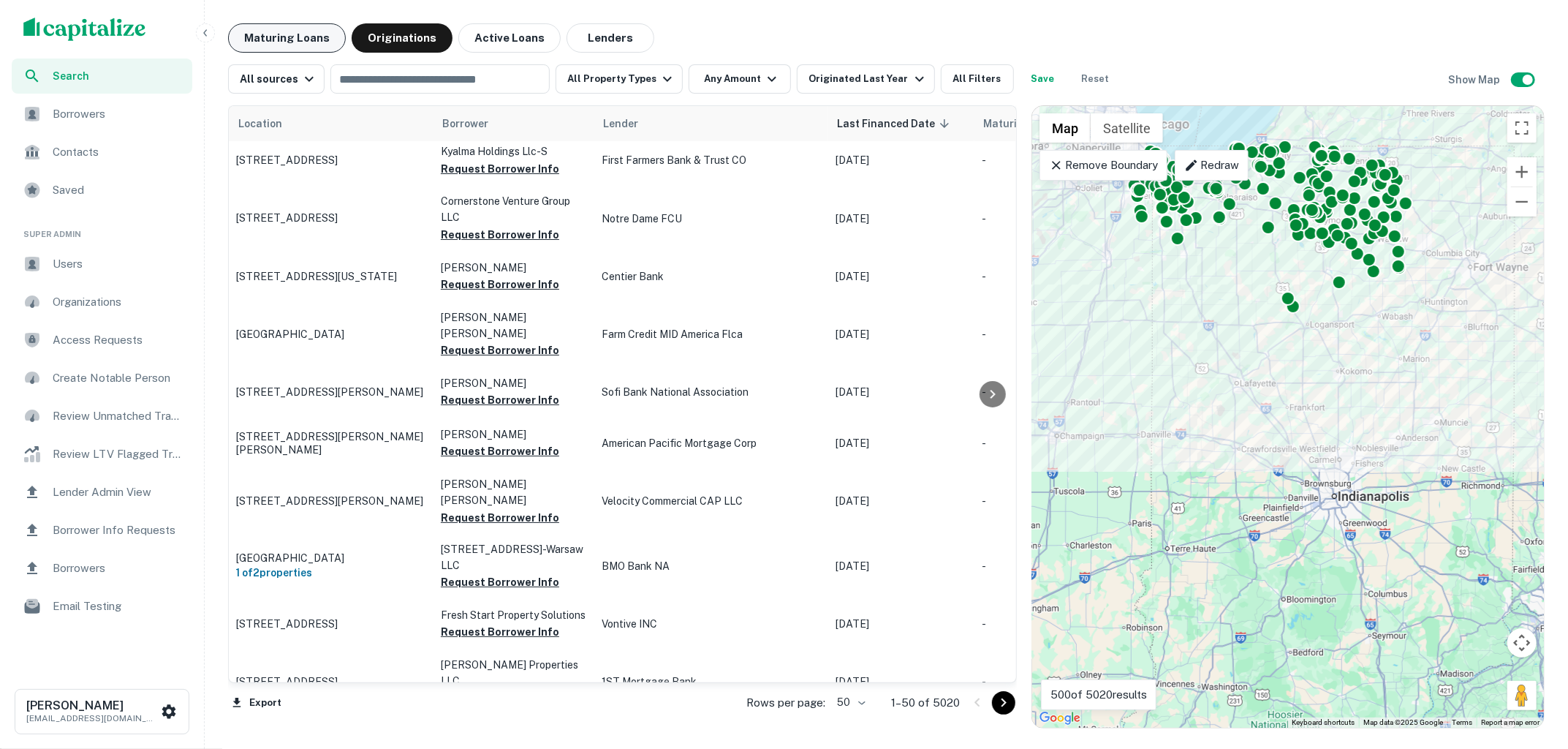
click at [315, 47] on button "Maturing Loans" at bounding box center [287, 38] width 118 height 29
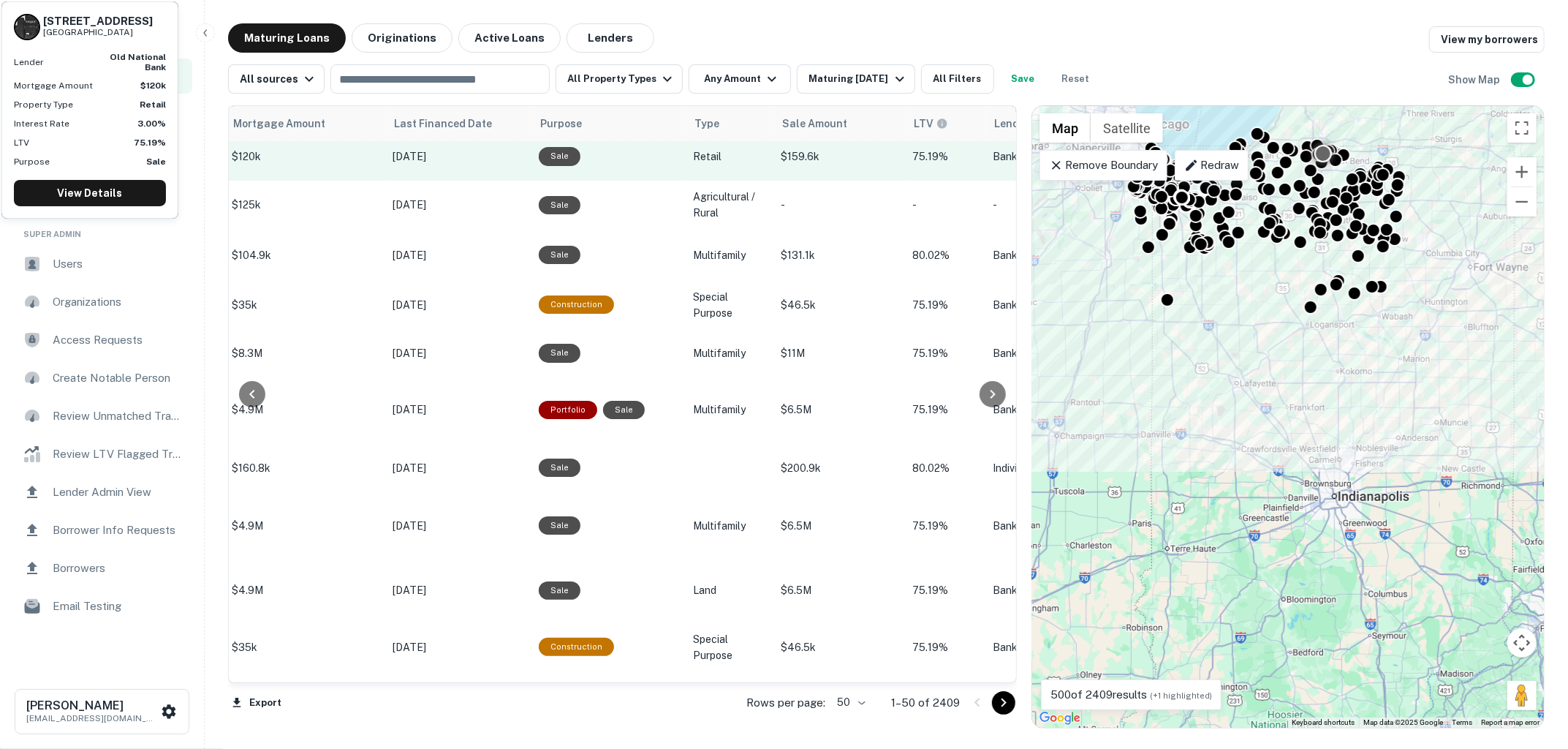
scroll to position [224, 813]
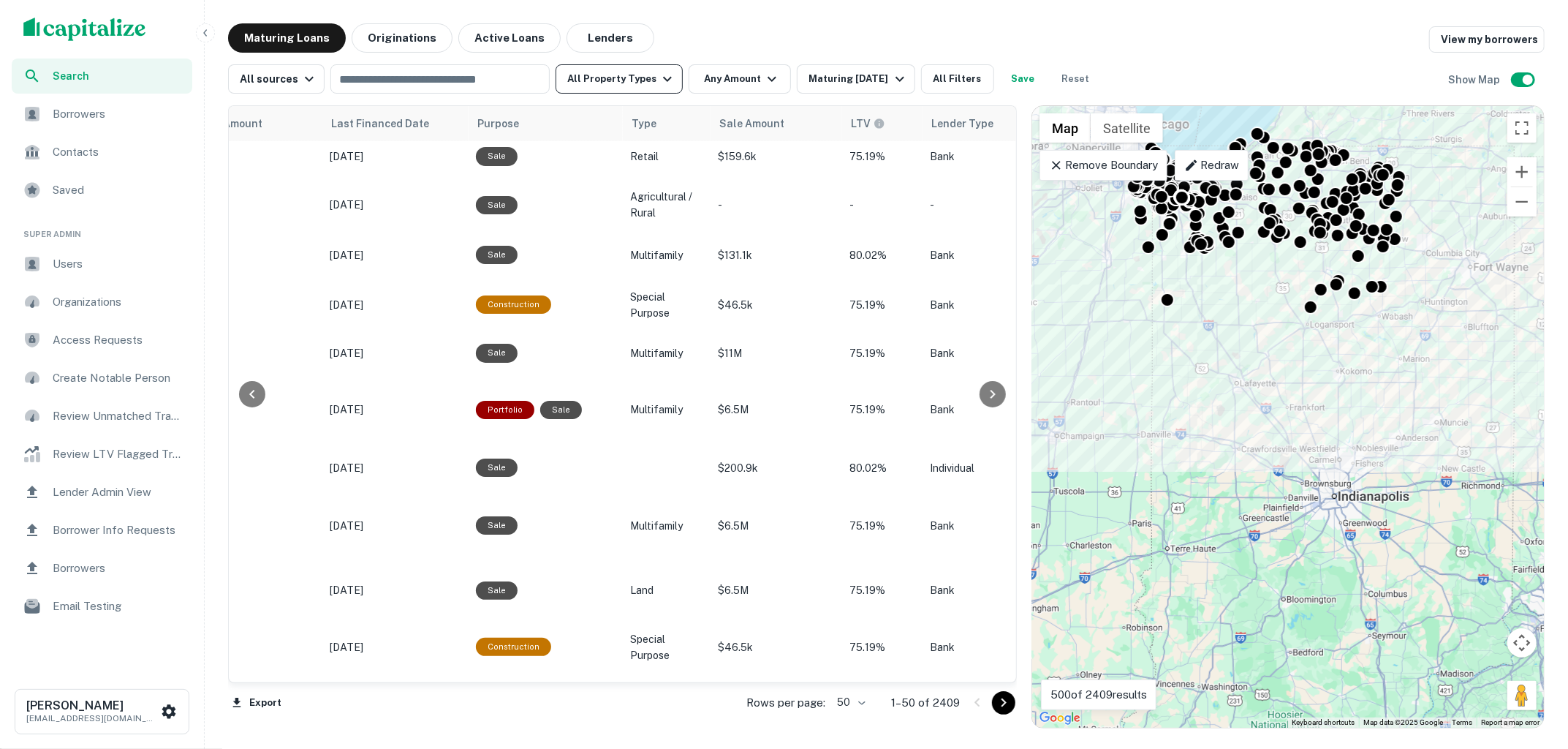
click at [658, 72] on icon "button" at bounding box center [667, 79] width 18 height 18
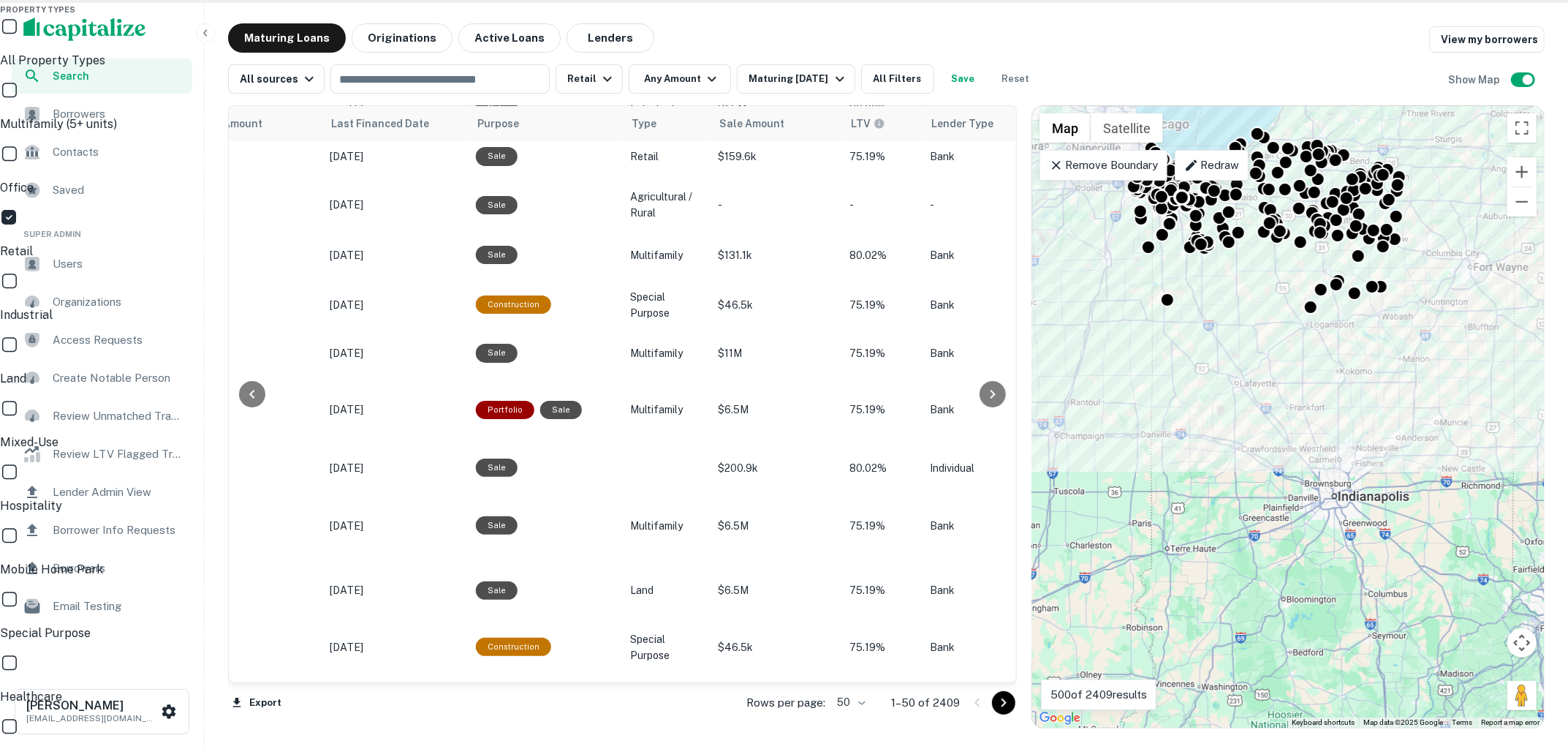
click at [539, 133] on p "Multifamily (5+ units)" at bounding box center [784, 124] width 1568 height 18
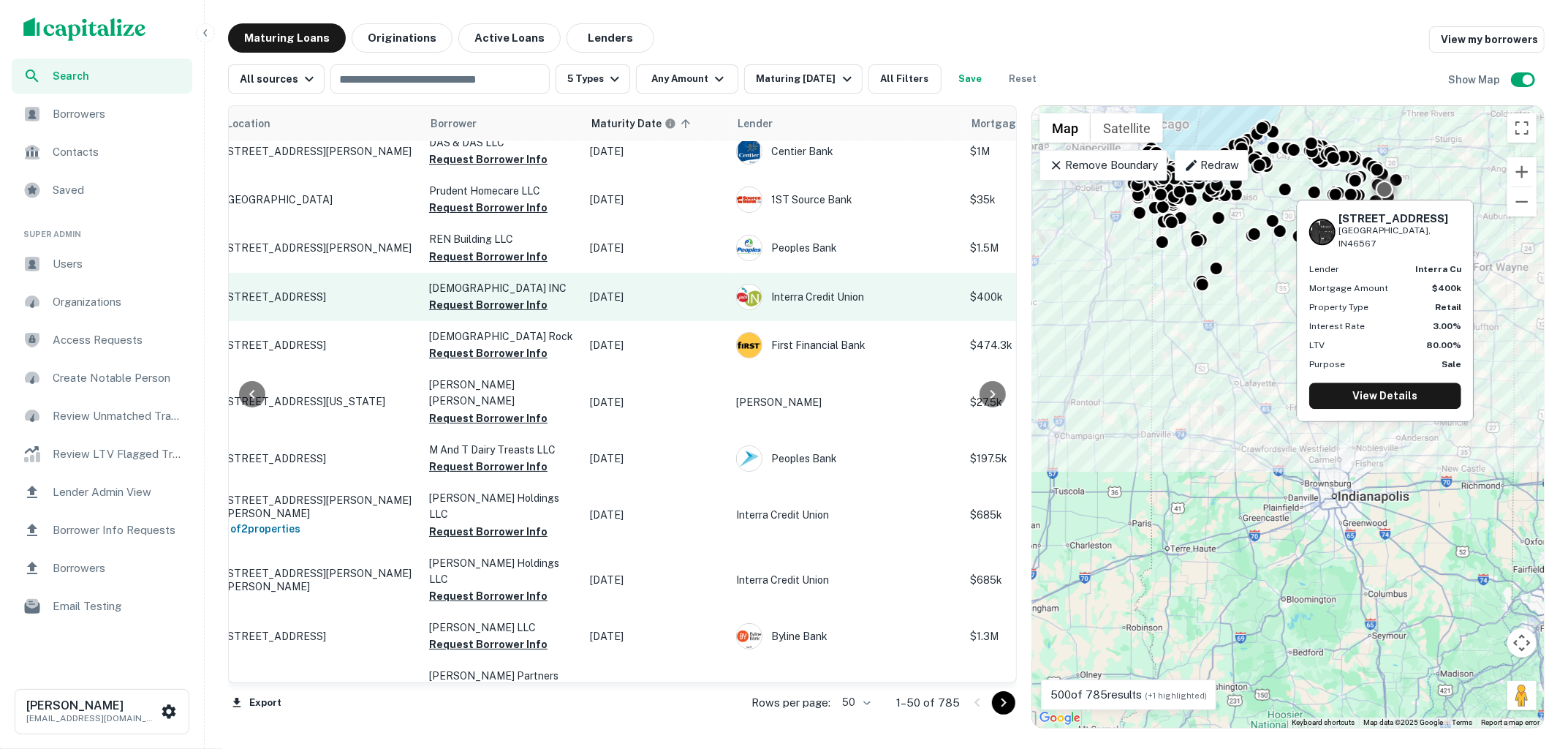
scroll to position [224, 0]
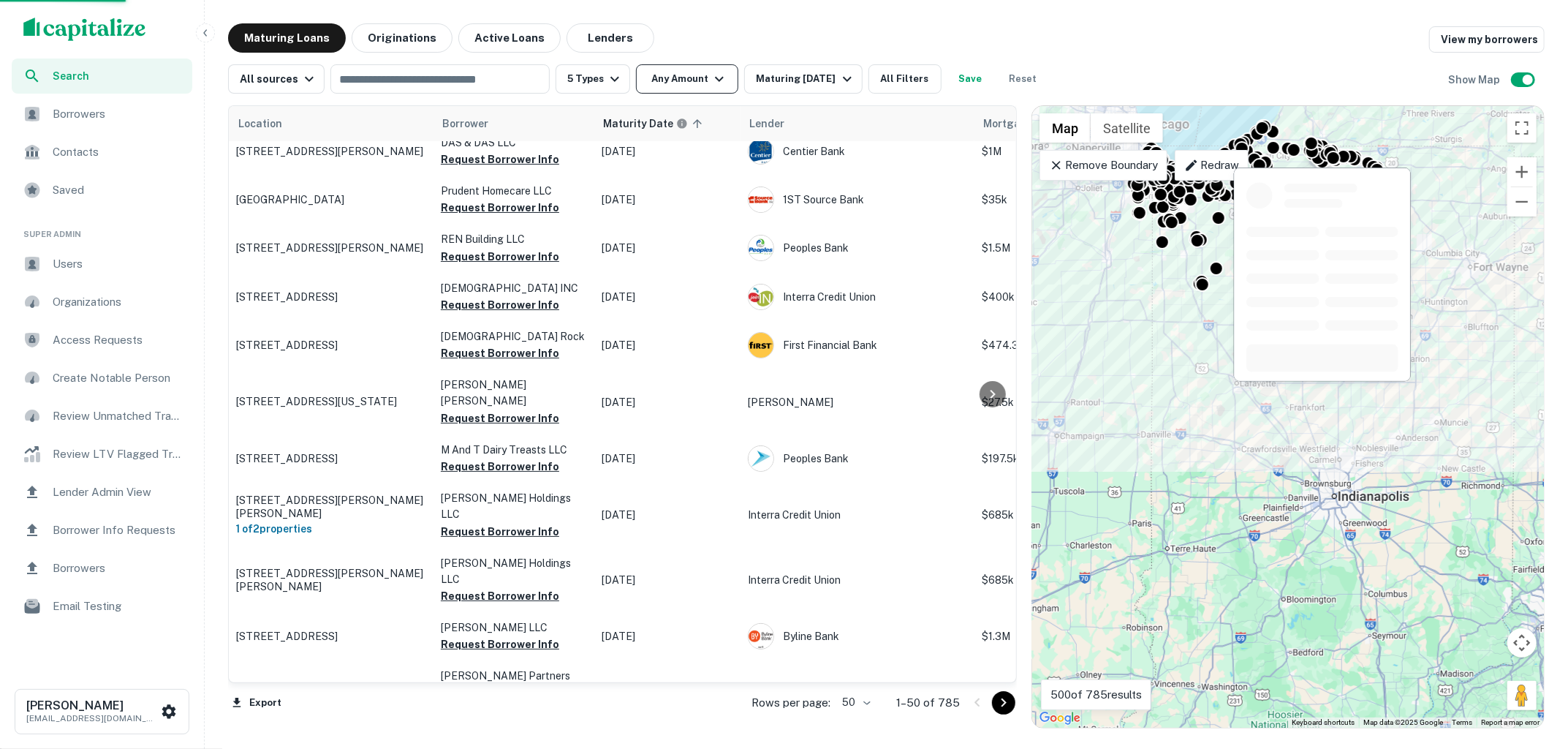
click at [715, 79] on icon "button" at bounding box center [718, 79] width 8 height 5
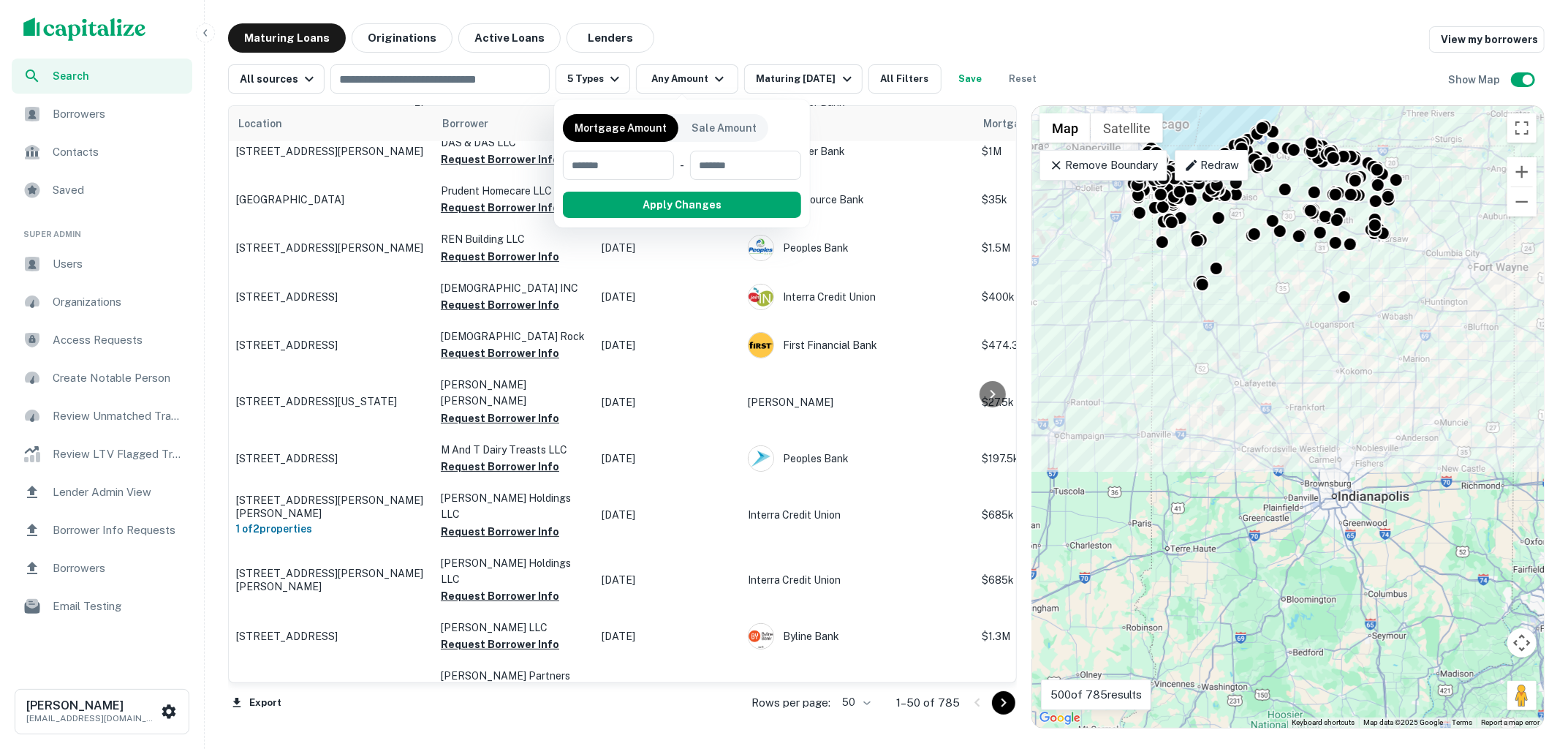
click at [748, 46] on div at bounding box center [784, 374] width 1568 height 749
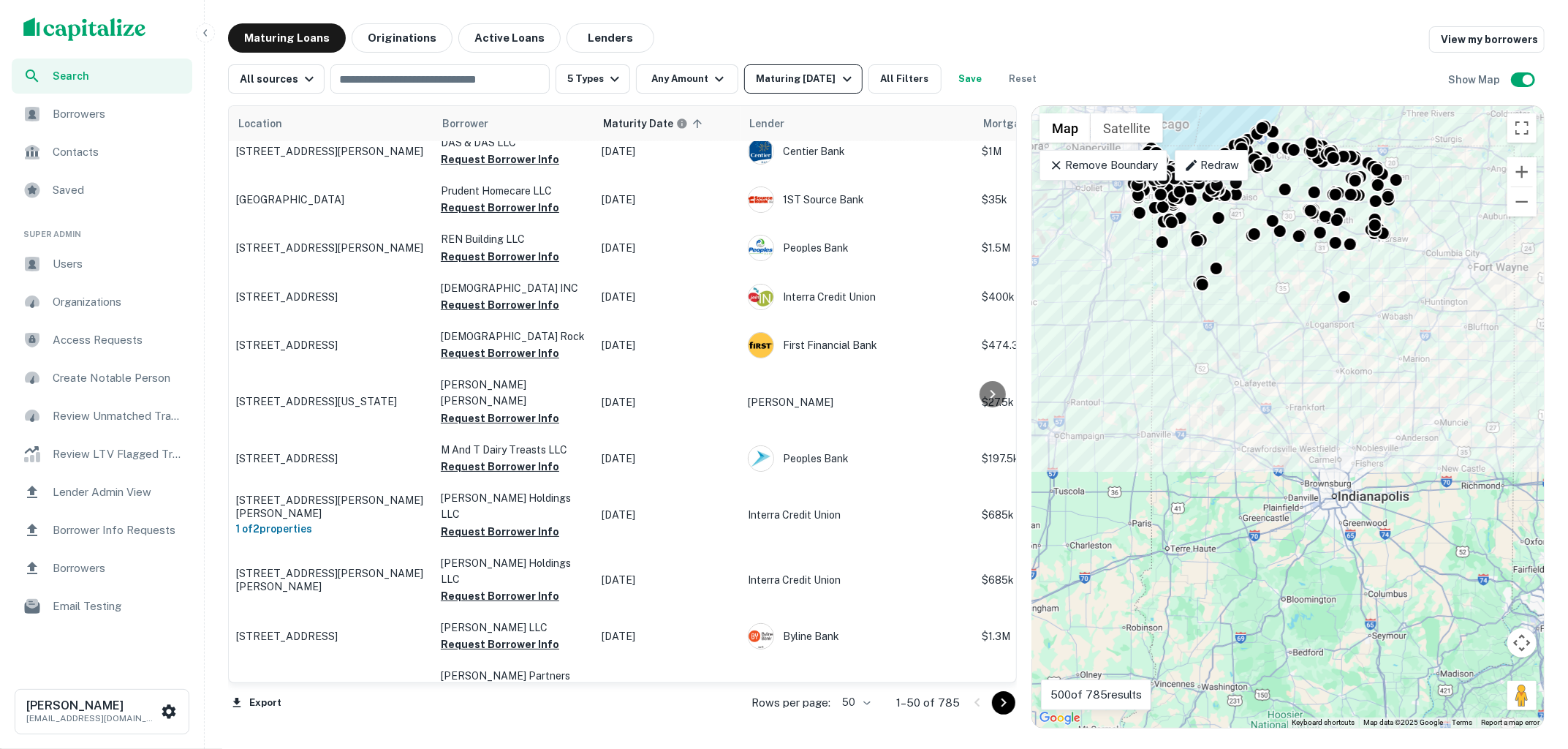
click at [844, 83] on icon "button" at bounding box center [846, 79] width 18 height 18
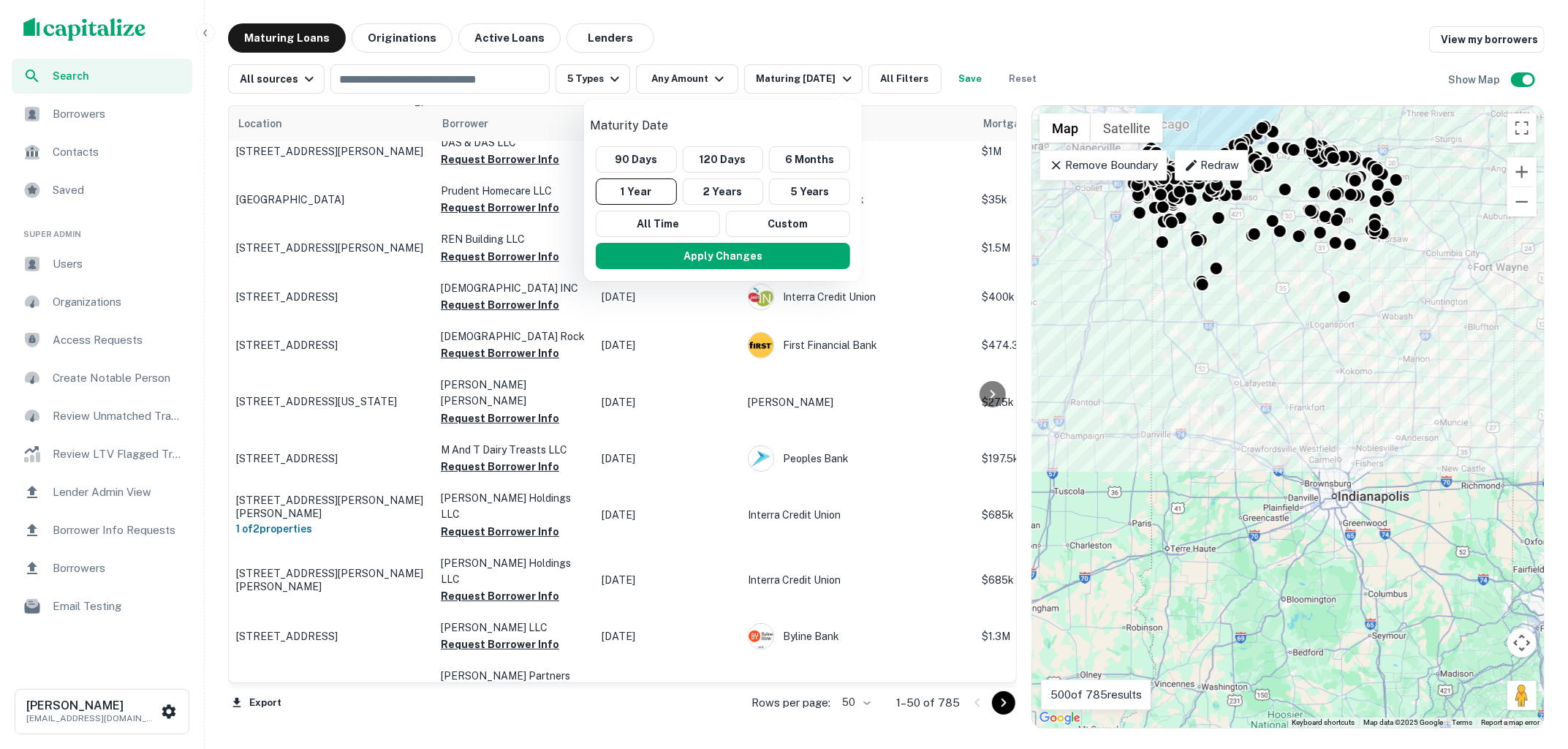
click at [807, 39] on div at bounding box center [784, 374] width 1568 height 749
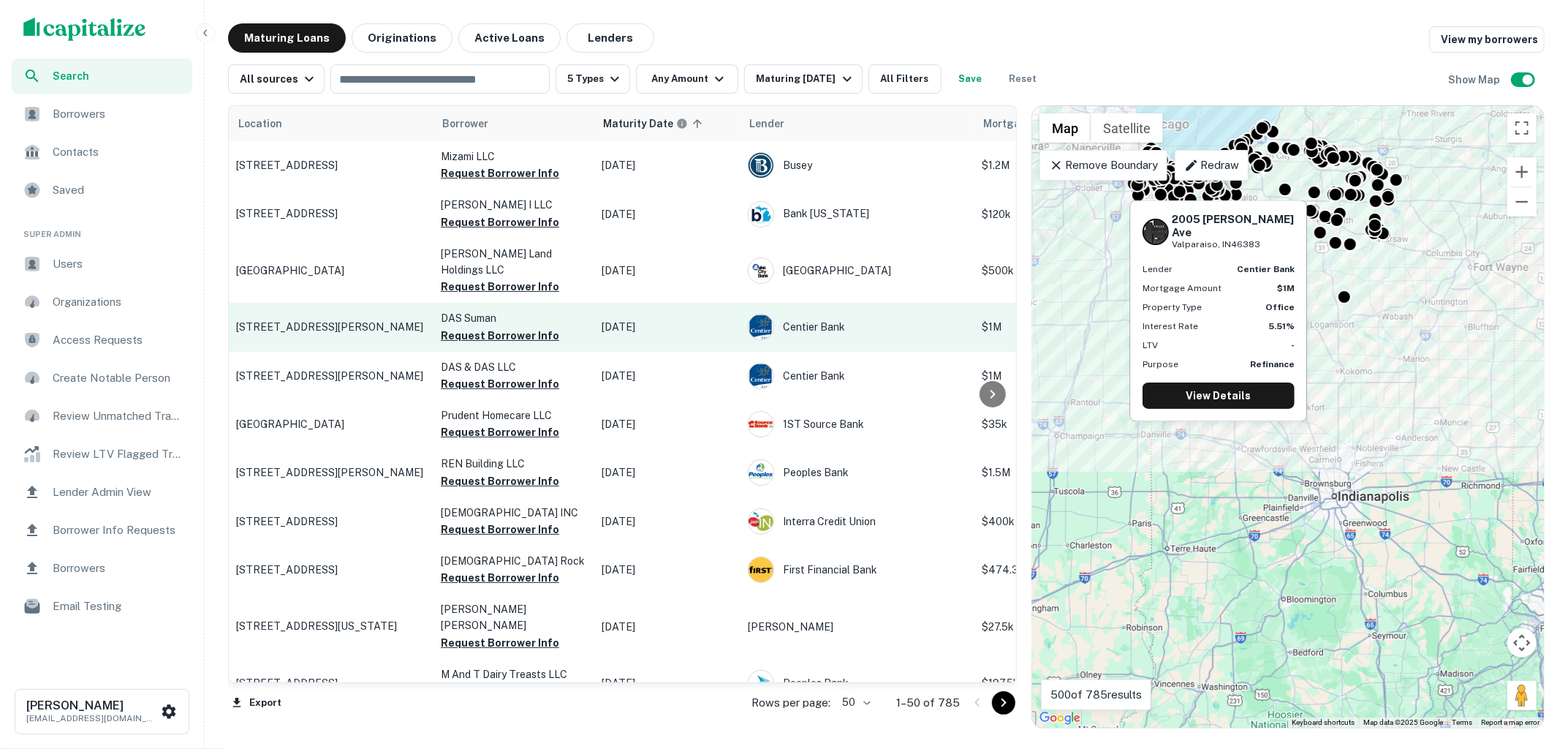
click at [362, 320] on p "2005 Laporte Ave Valparaiso, IN46383" at bounding box center [331, 326] width 190 height 13
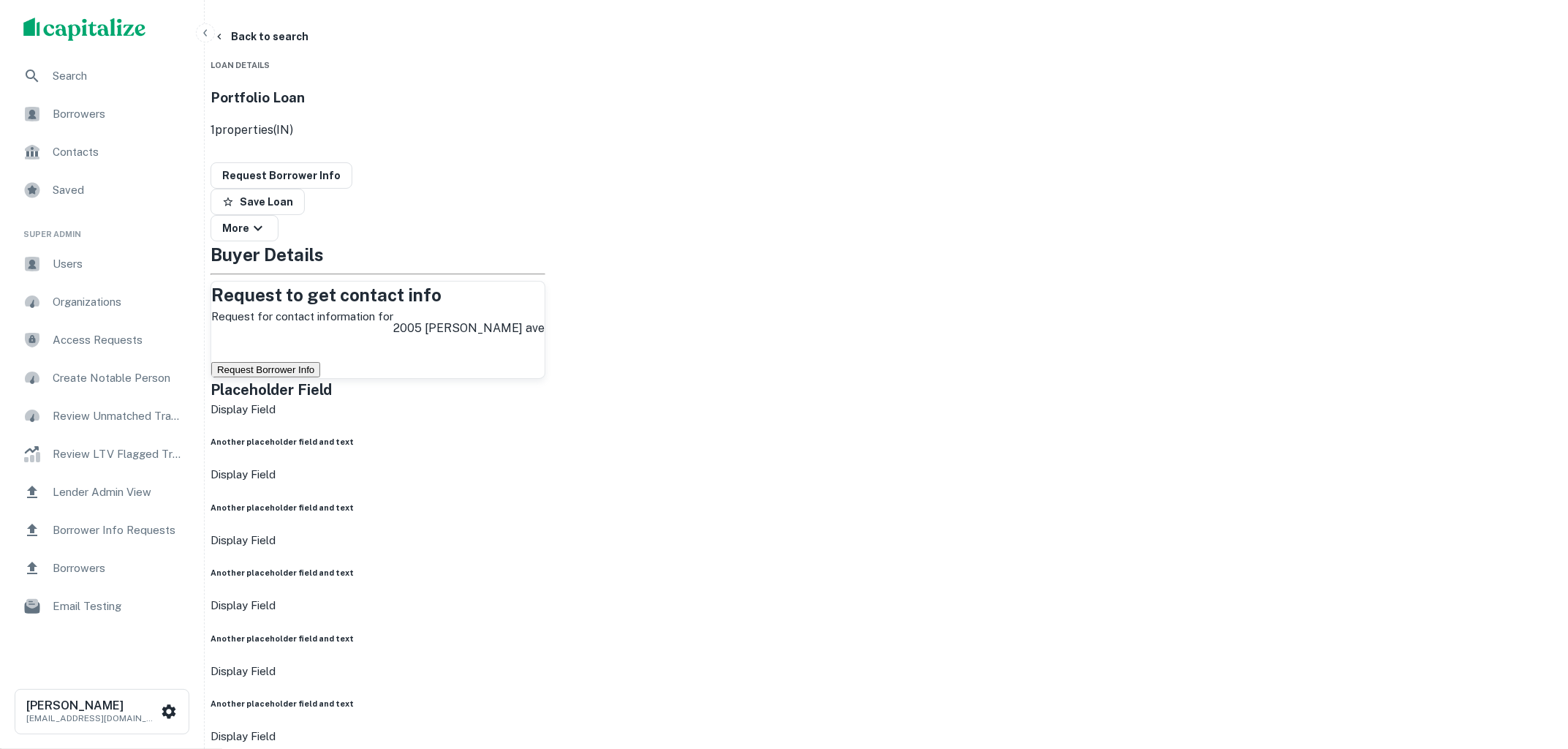
click at [320, 362] on button "Request Borrower Info" at bounding box center [265, 369] width 109 height 15
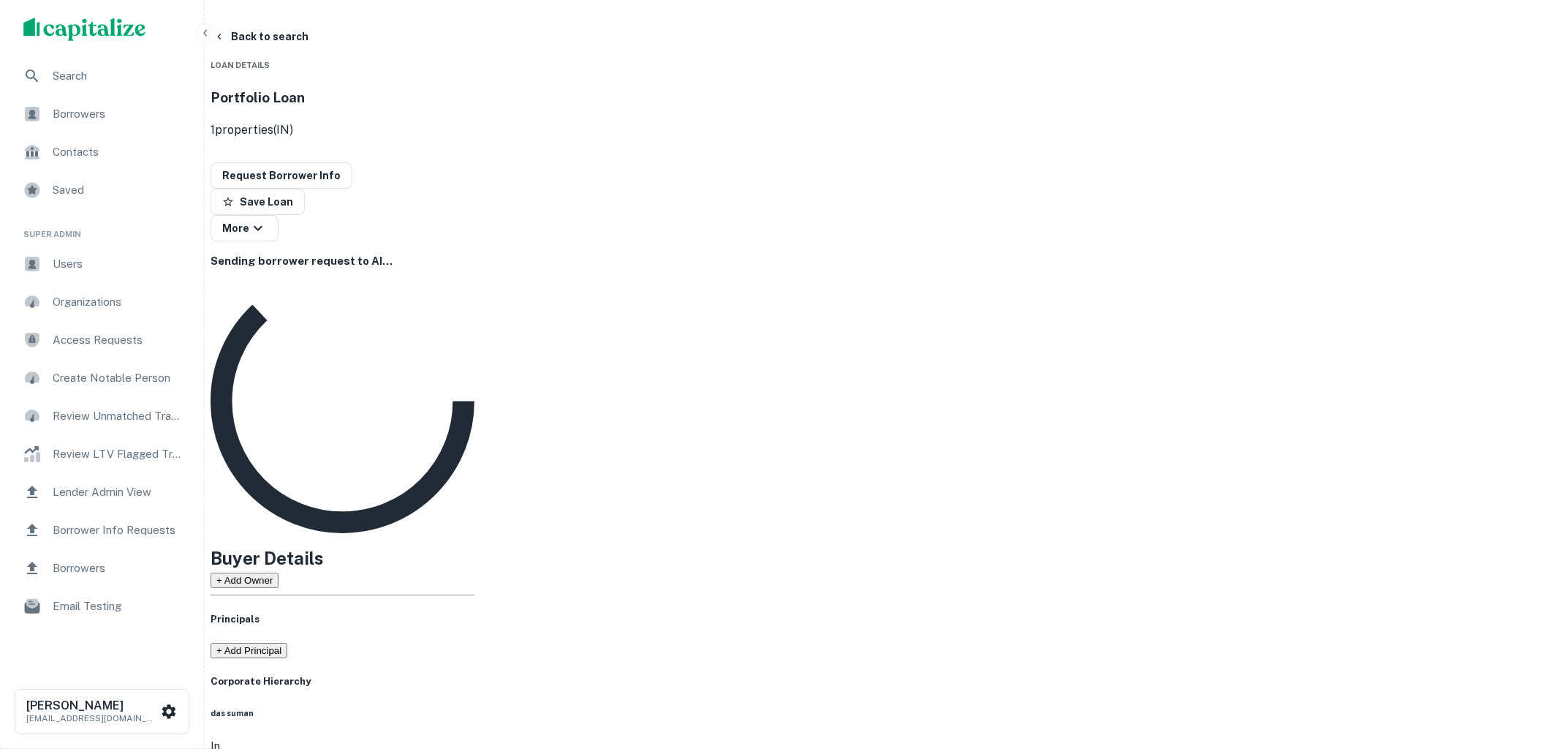
drag, startPoint x: 804, startPoint y: 584, endPoint x: 870, endPoint y: 583, distance: 66.0
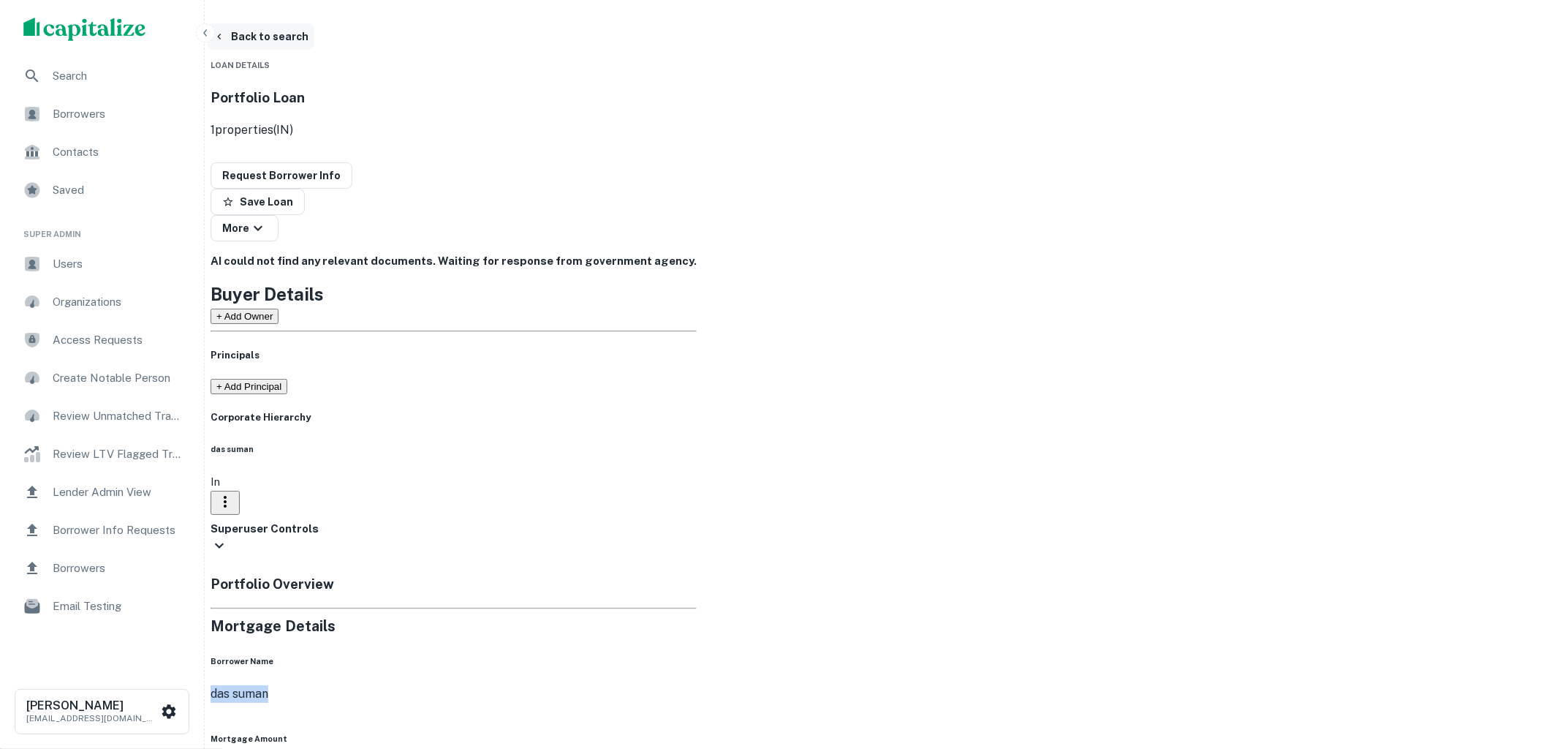
click at [315, 41] on button "Back to search" at bounding box center [261, 36] width 106 height 26
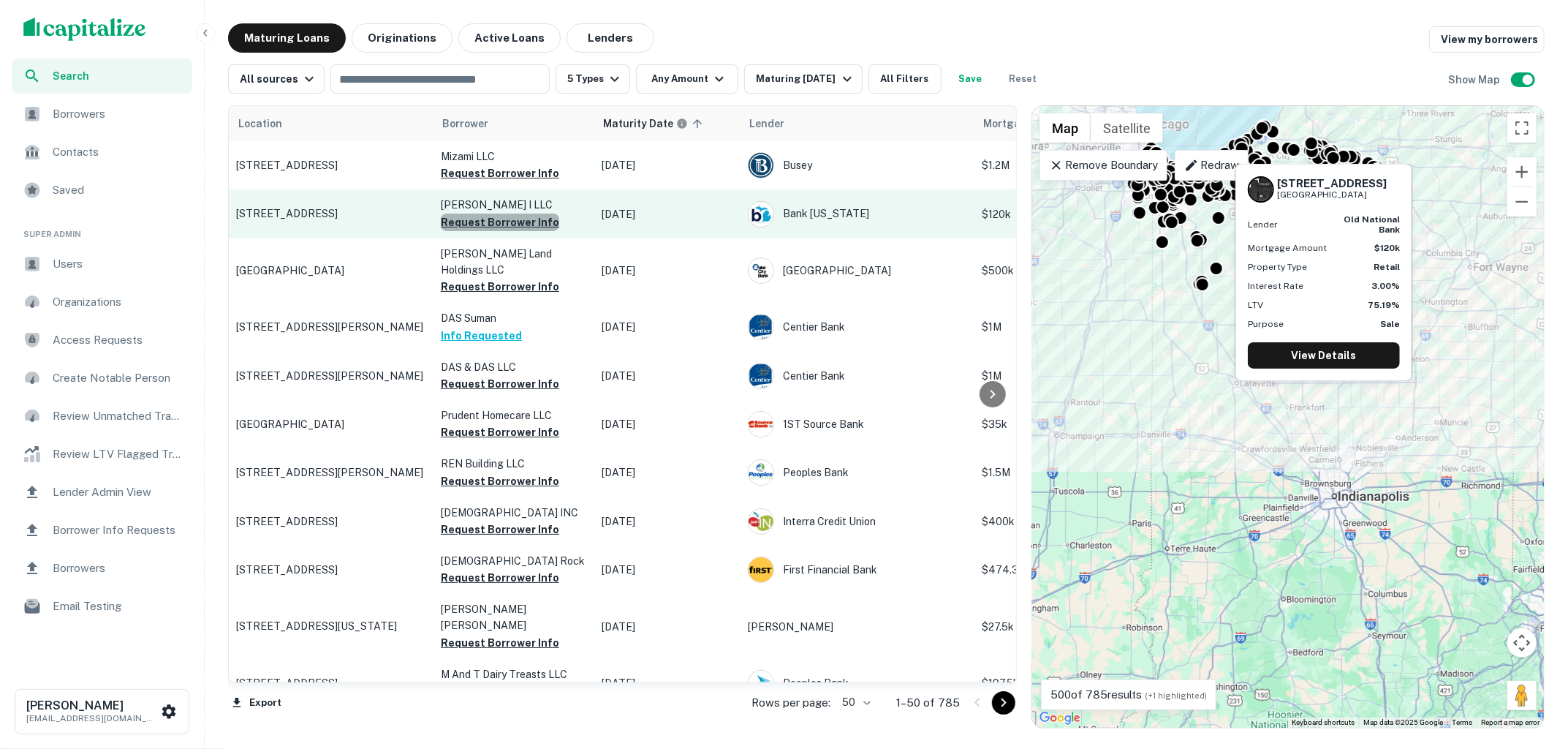
click at [513, 219] on button "Request Borrower Info" at bounding box center [500, 222] width 119 height 18
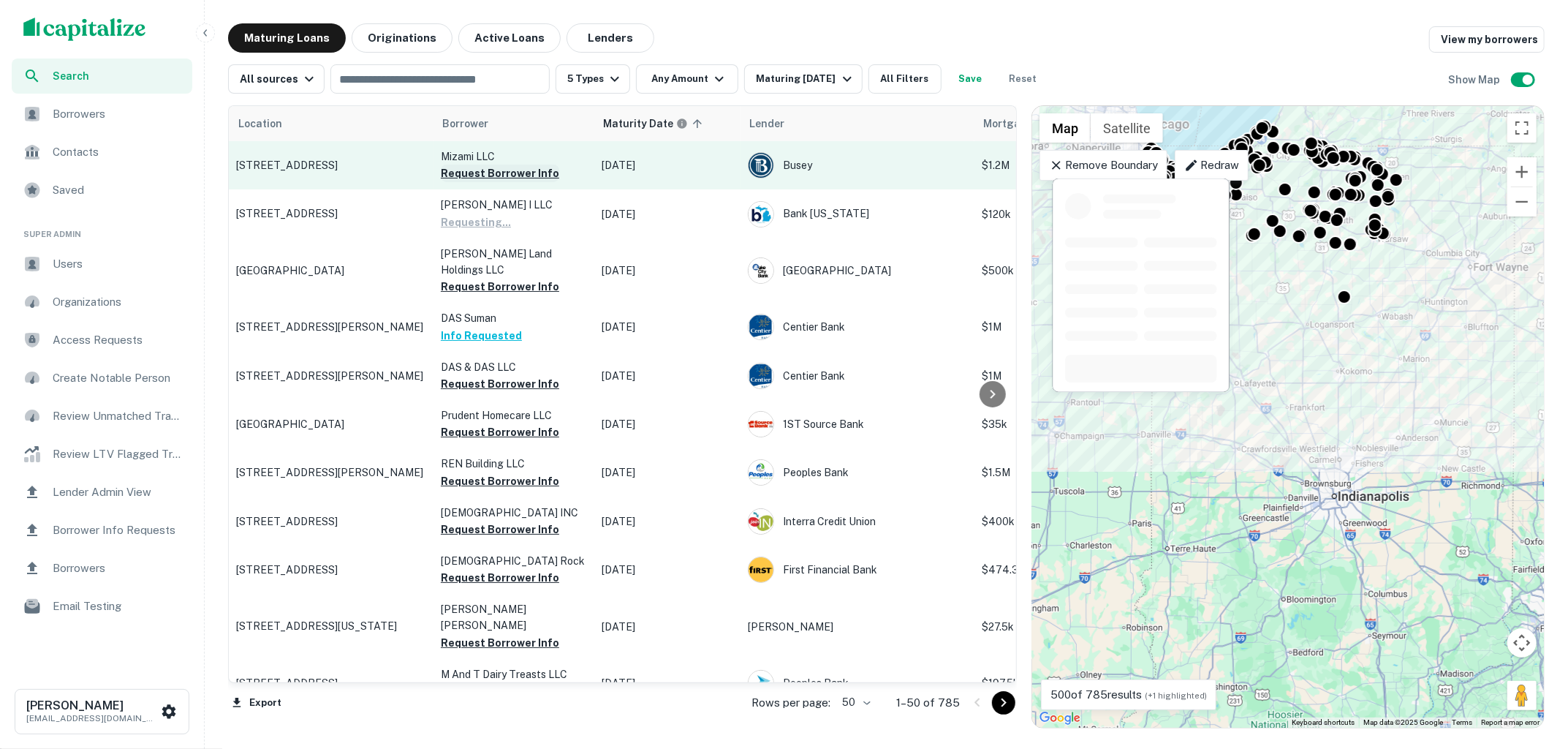
click at [505, 174] on button "Request Borrower Info" at bounding box center [500, 173] width 119 height 18
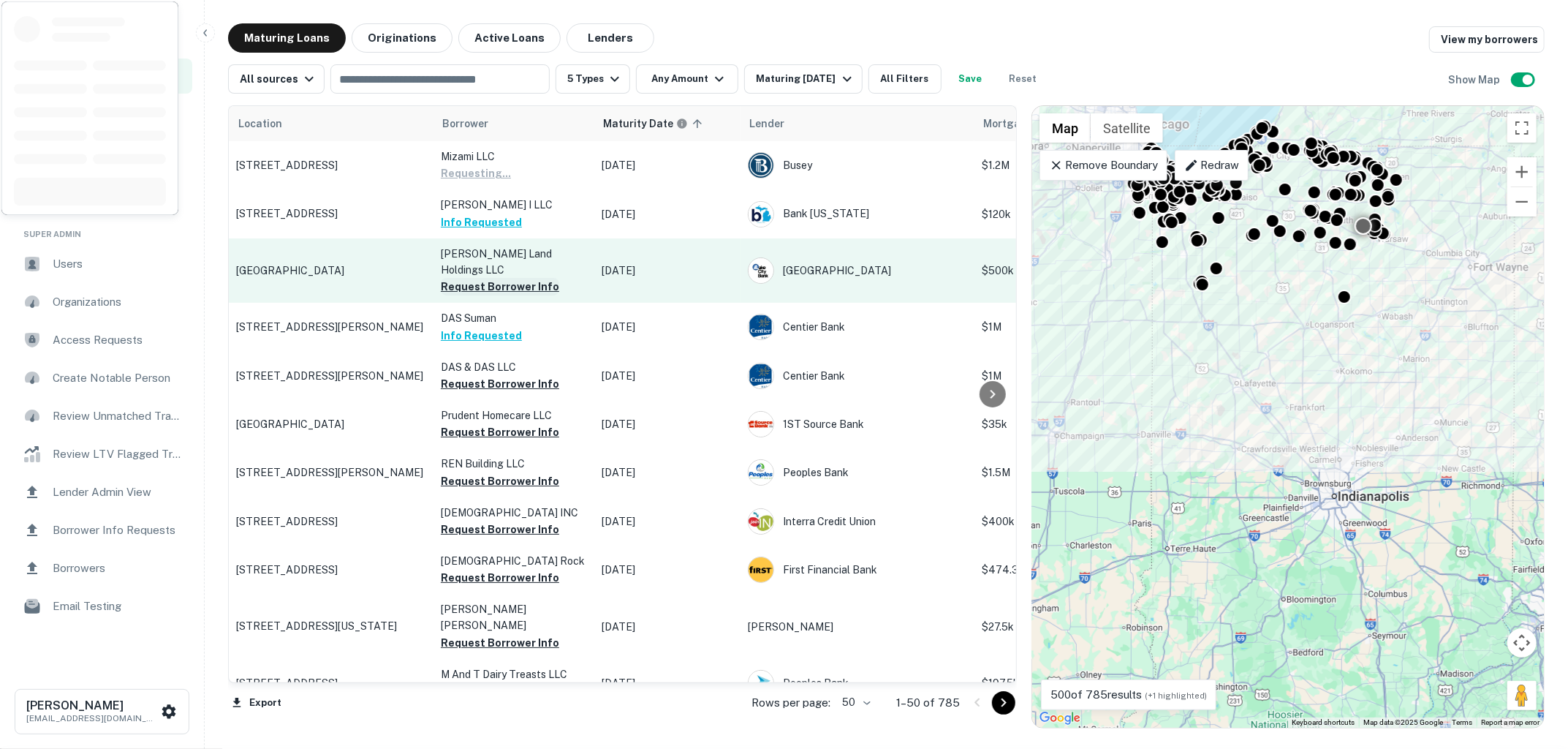
click at [503, 278] on button "Request Borrower Info" at bounding box center [500, 286] width 119 height 18
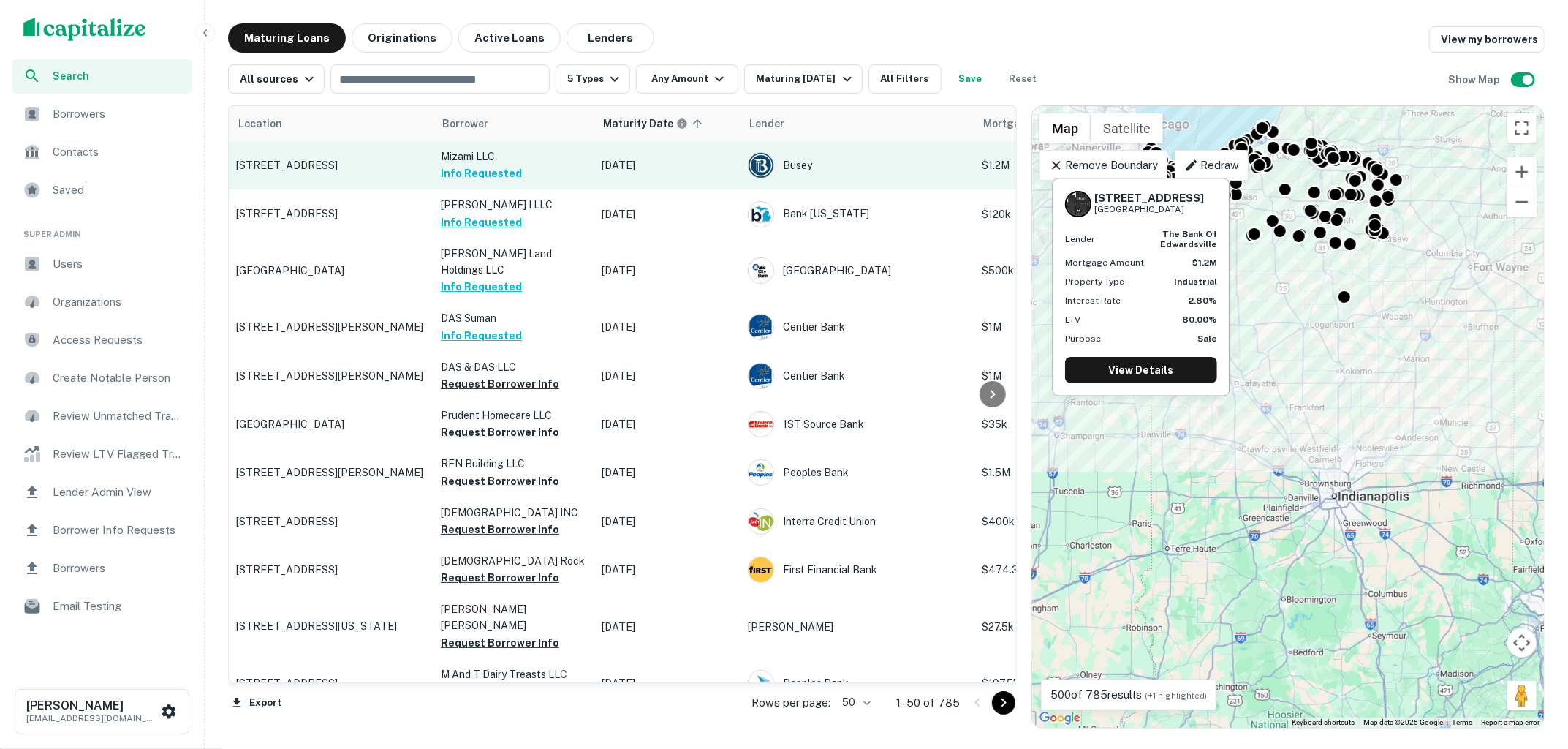
click at [355, 174] on td "16823 State St South Holland, IL60473" at bounding box center [331, 165] width 204 height 49
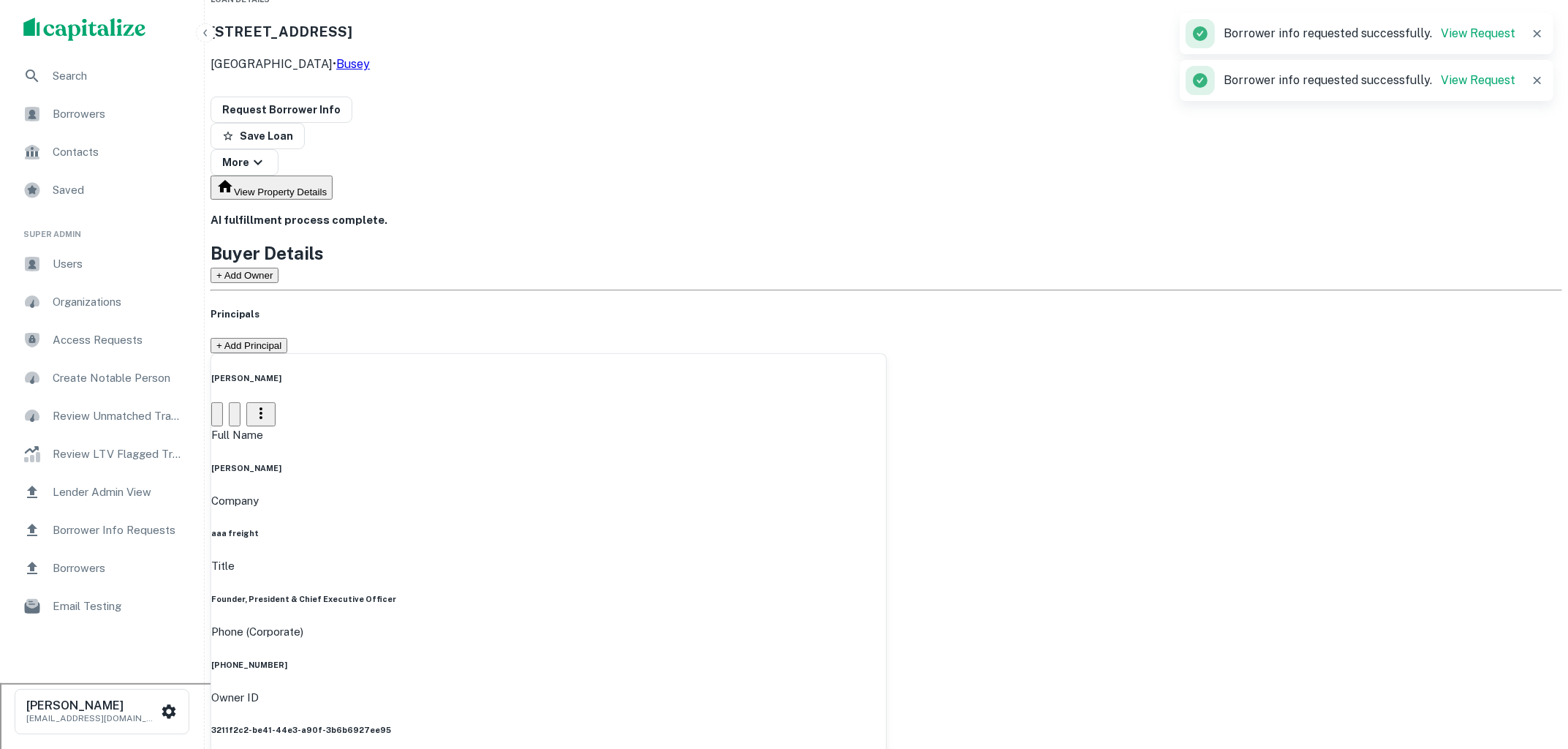
scroll to position [92, 0]
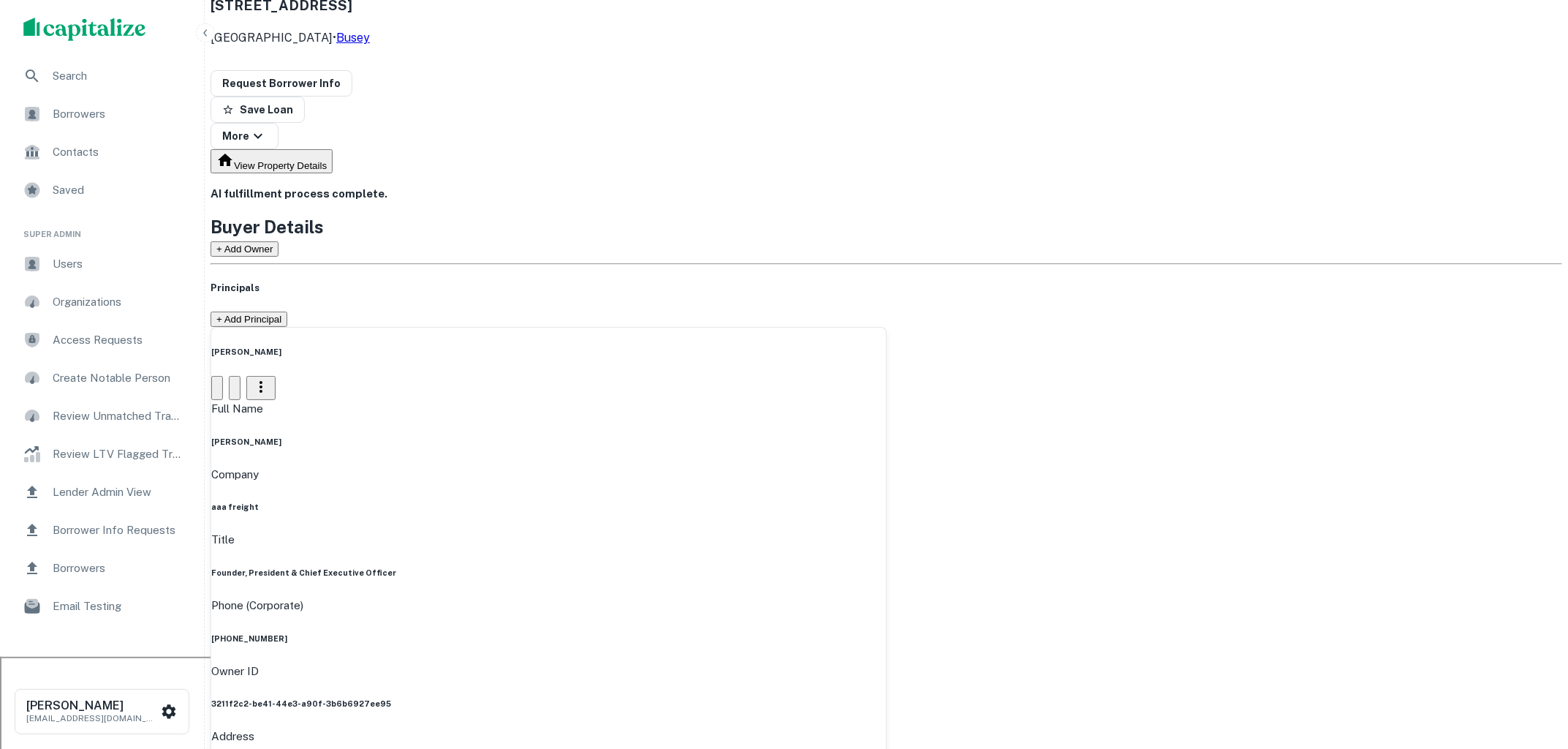
drag, startPoint x: 787, startPoint y: 320, endPoint x: 877, endPoint y: 319, distance: 90.0
click at [877, 400] on div "Full Name antonije keljevic" at bounding box center [548, 424] width 675 height 48
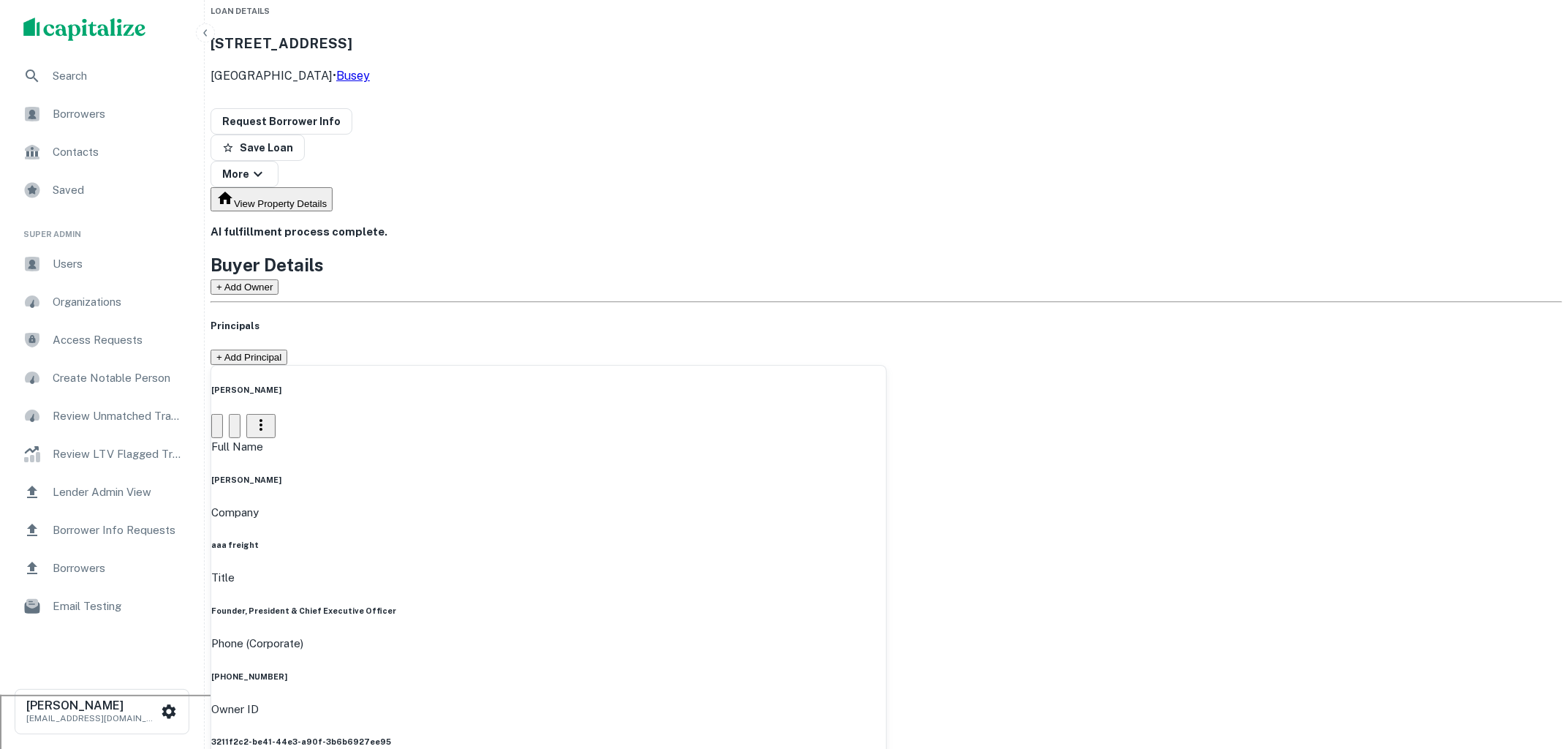
scroll to position [0, 0]
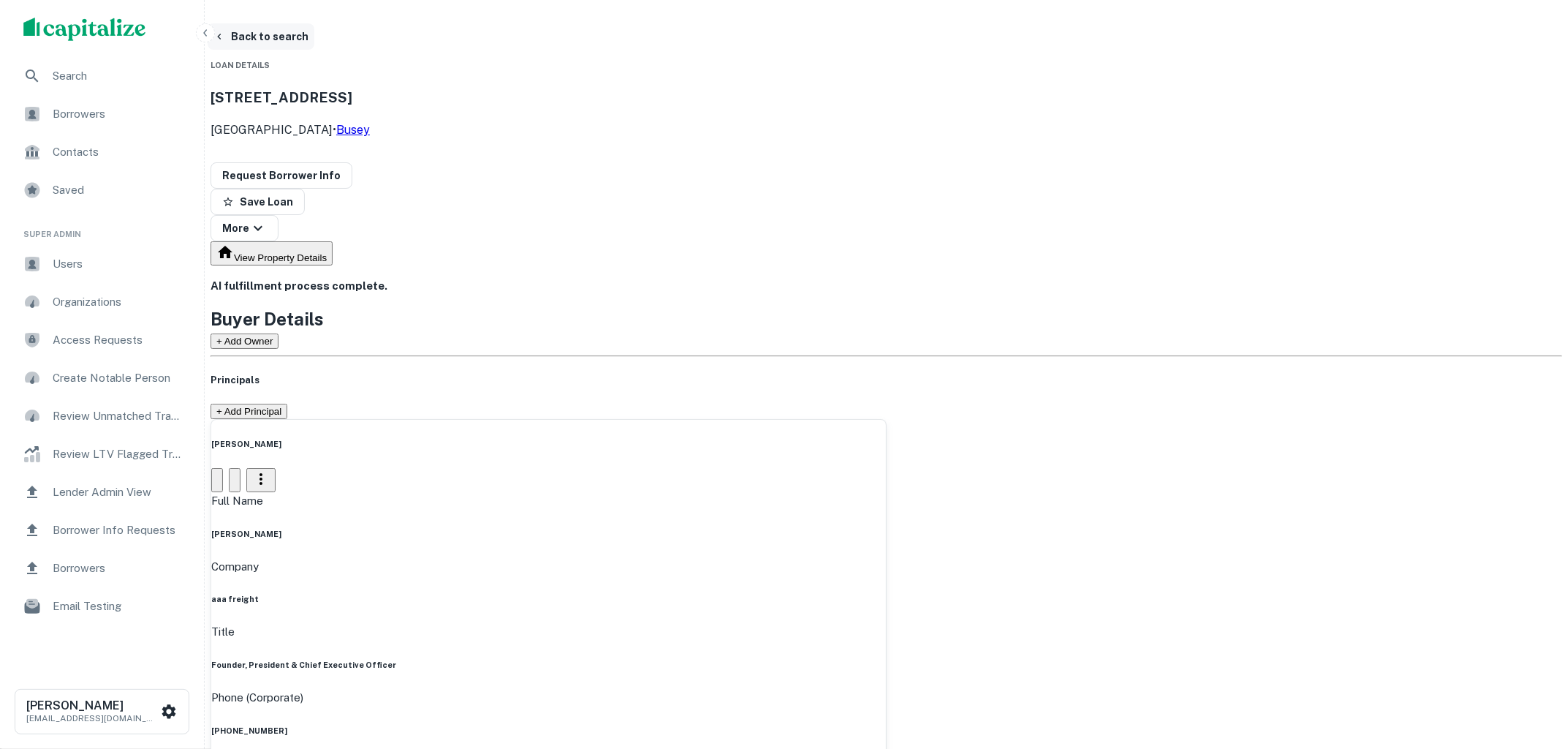
click at [315, 38] on button "Back to search" at bounding box center [261, 36] width 106 height 26
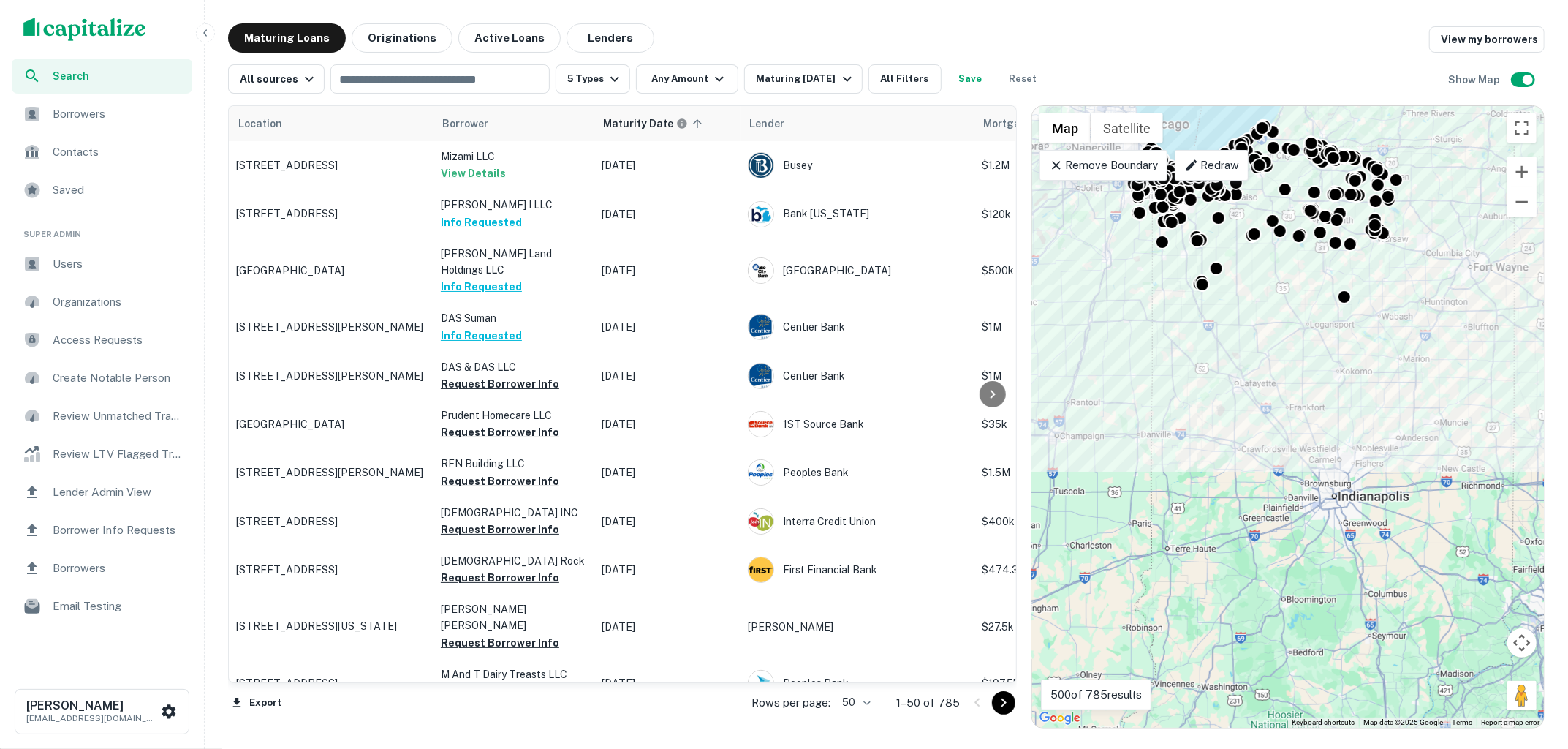
click at [98, 73] on span "Search" at bounding box center [118, 76] width 131 height 16
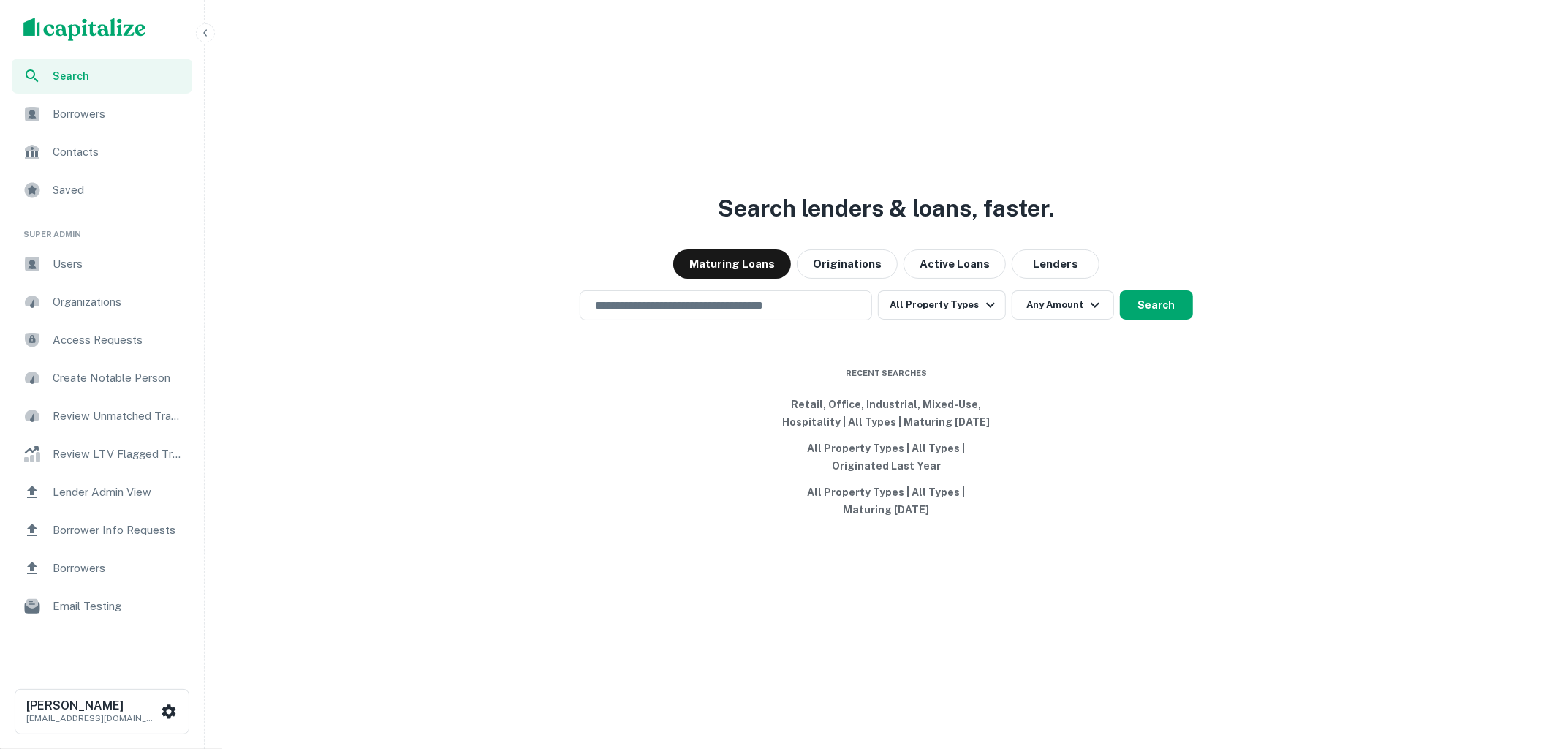
click at [123, 37] on img "scrollable content" at bounding box center [84, 29] width 123 height 23
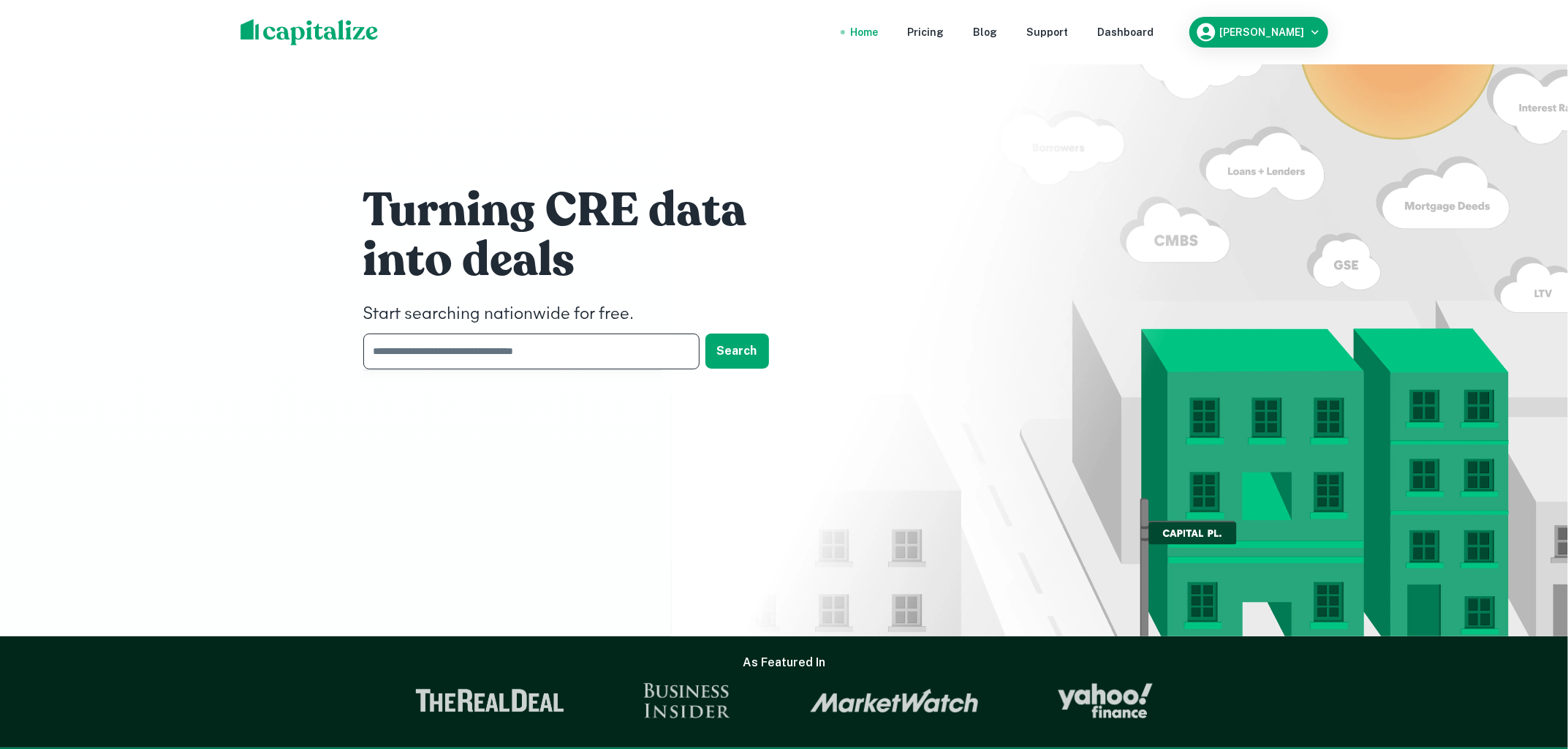
click at [567, 357] on input "text" at bounding box center [526, 351] width 326 height 35
type input "*******"
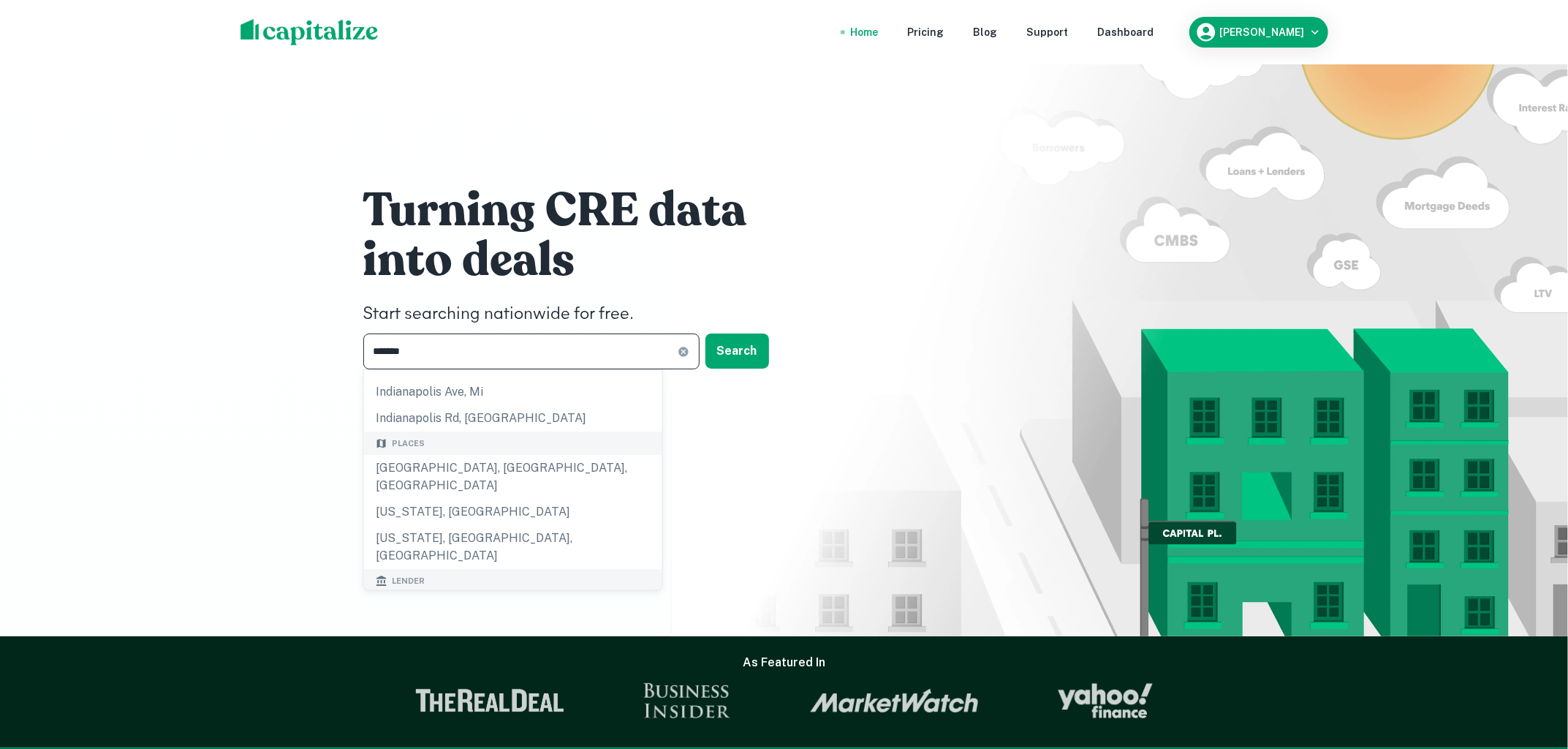
scroll to position [149, 0]
click at [485, 488] on div "[US_STATE], [GEOGRAPHIC_DATA]" at bounding box center [513, 501] width 298 height 26
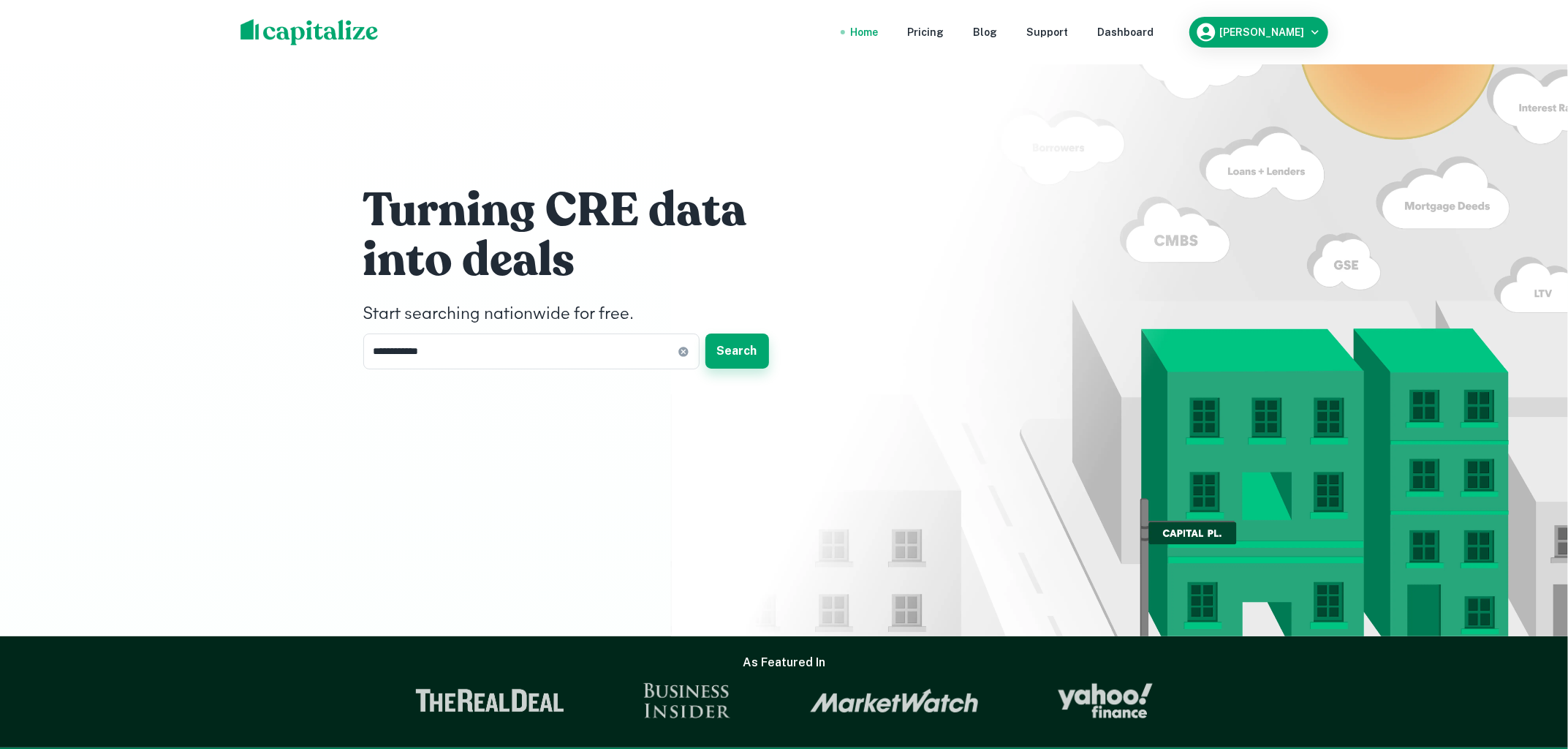
click at [733, 353] on button "Search" at bounding box center [737, 351] width 63 height 35
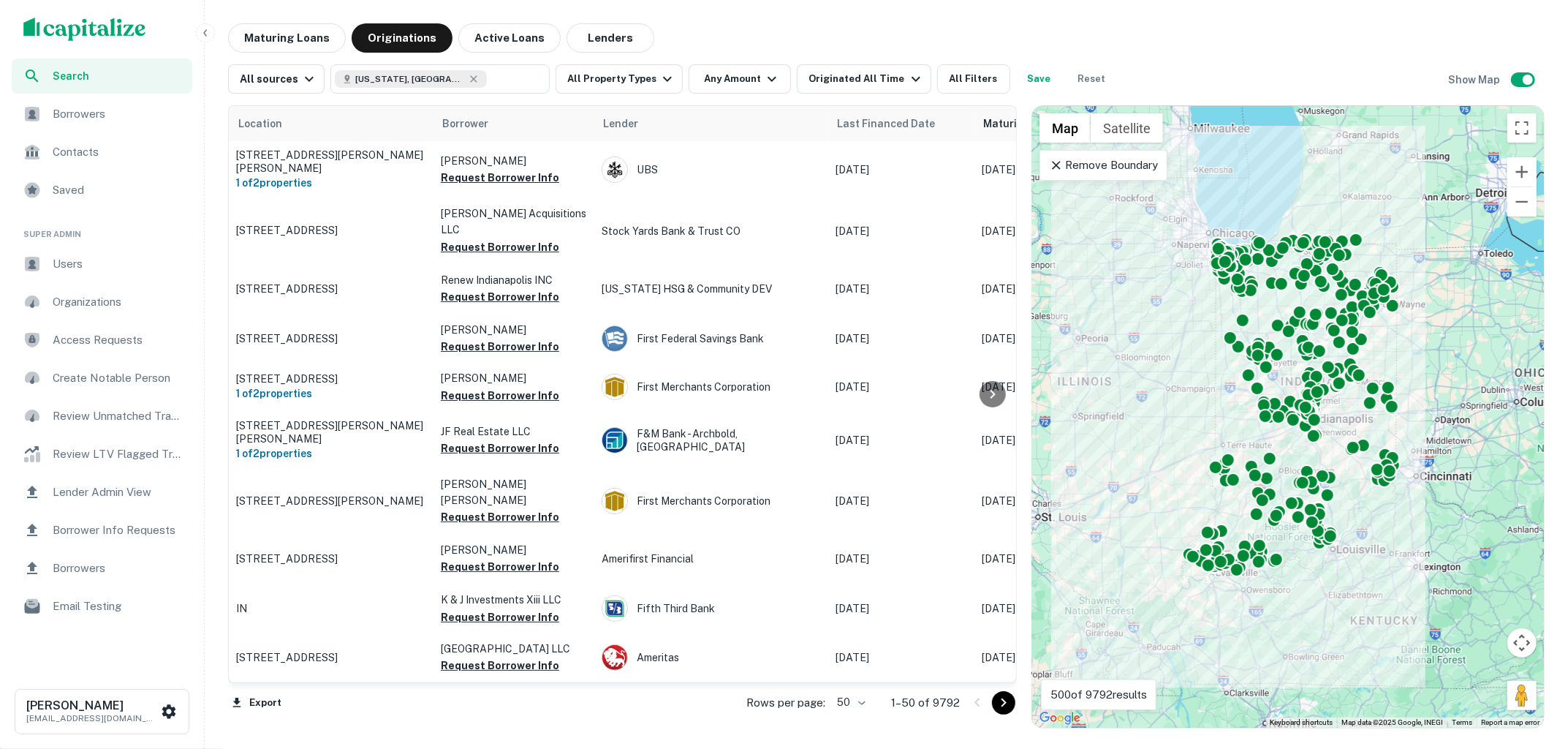
click at [1058, 168] on icon at bounding box center [1055, 165] width 15 height 15
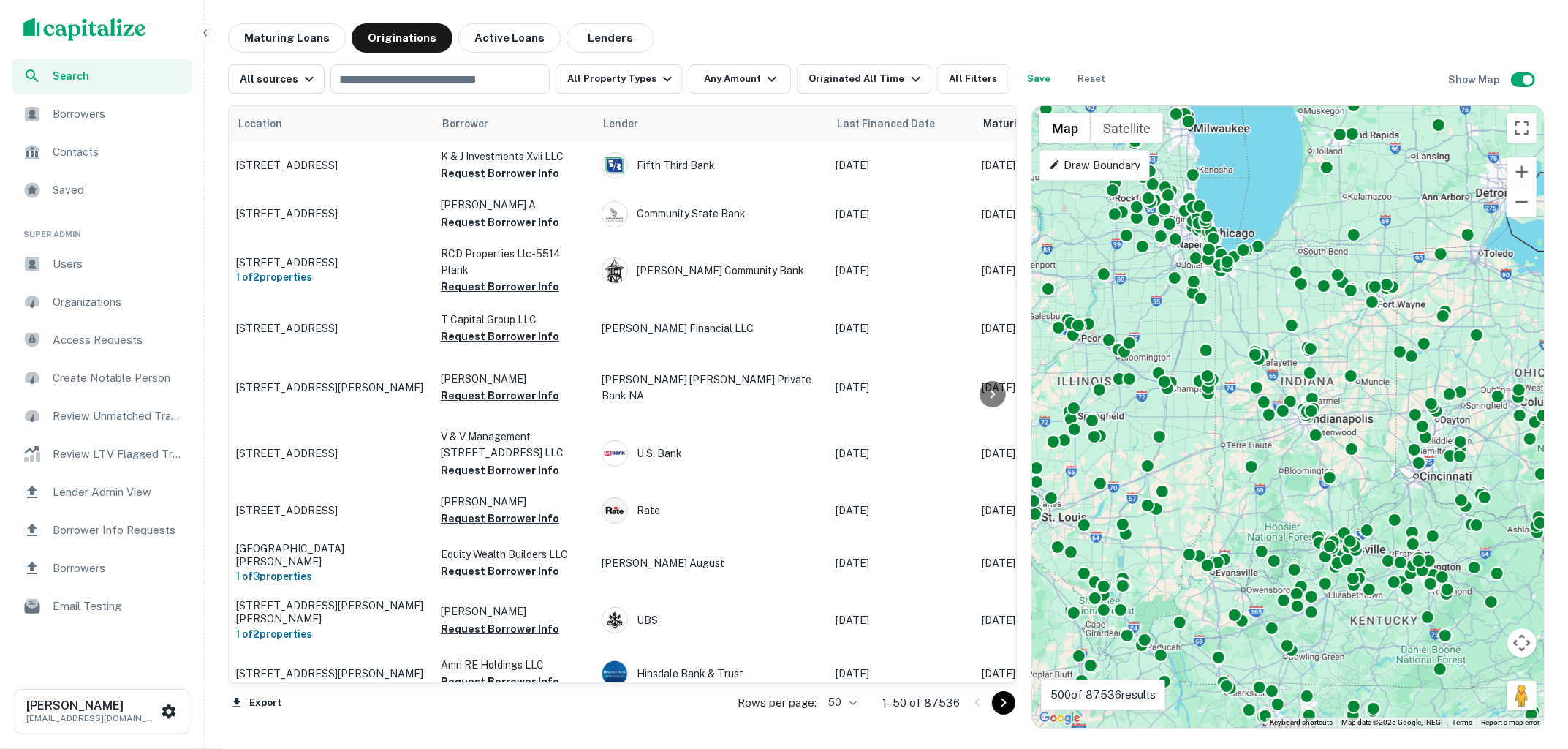
click at [1055, 167] on icon at bounding box center [1054, 164] width 12 height 12
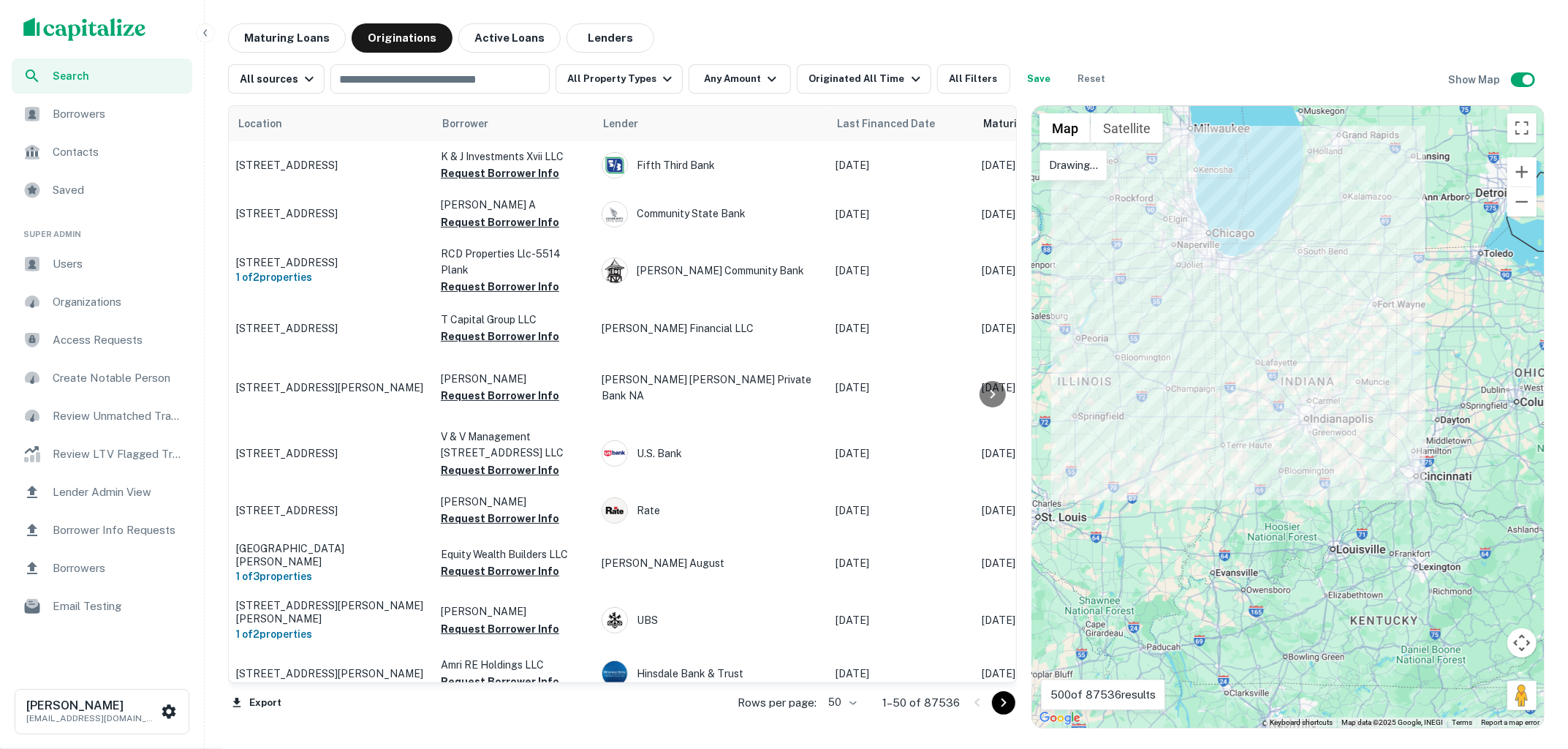
drag, startPoint x: 1236, startPoint y: 214, endPoint x: 1224, endPoint y: 214, distance: 12.0
click at [1224, 214] on div at bounding box center [1288, 417] width 512 height 622
click at [1145, 285] on div at bounding box center [1288, 417] width 512 height 622
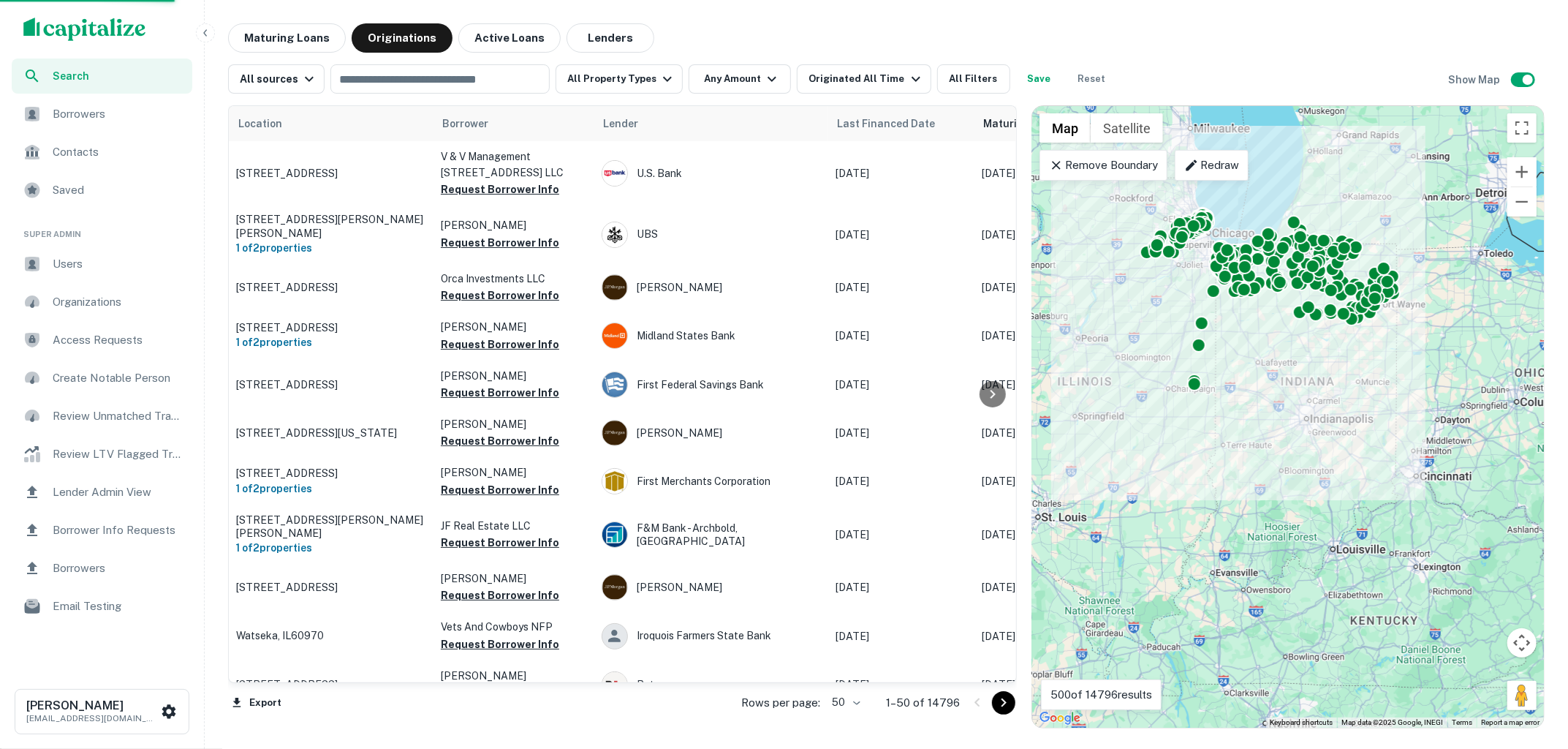
click at [1054, 167] on icon at bounding box center [1055, 165] width 15 height 15
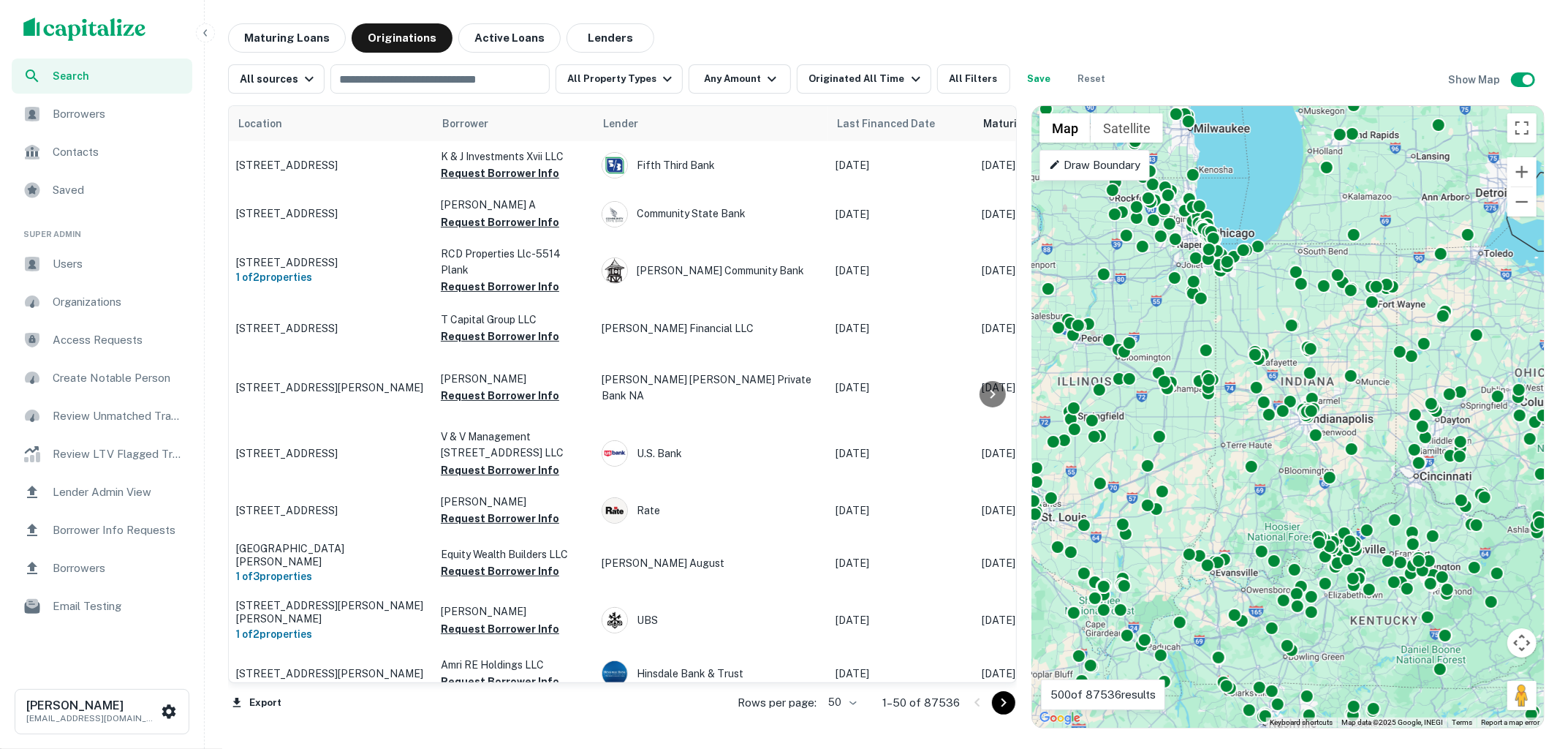
click at [1068, 164] on p "Draw Boundary" at bounding box center [1094, 165] width 92 height 18
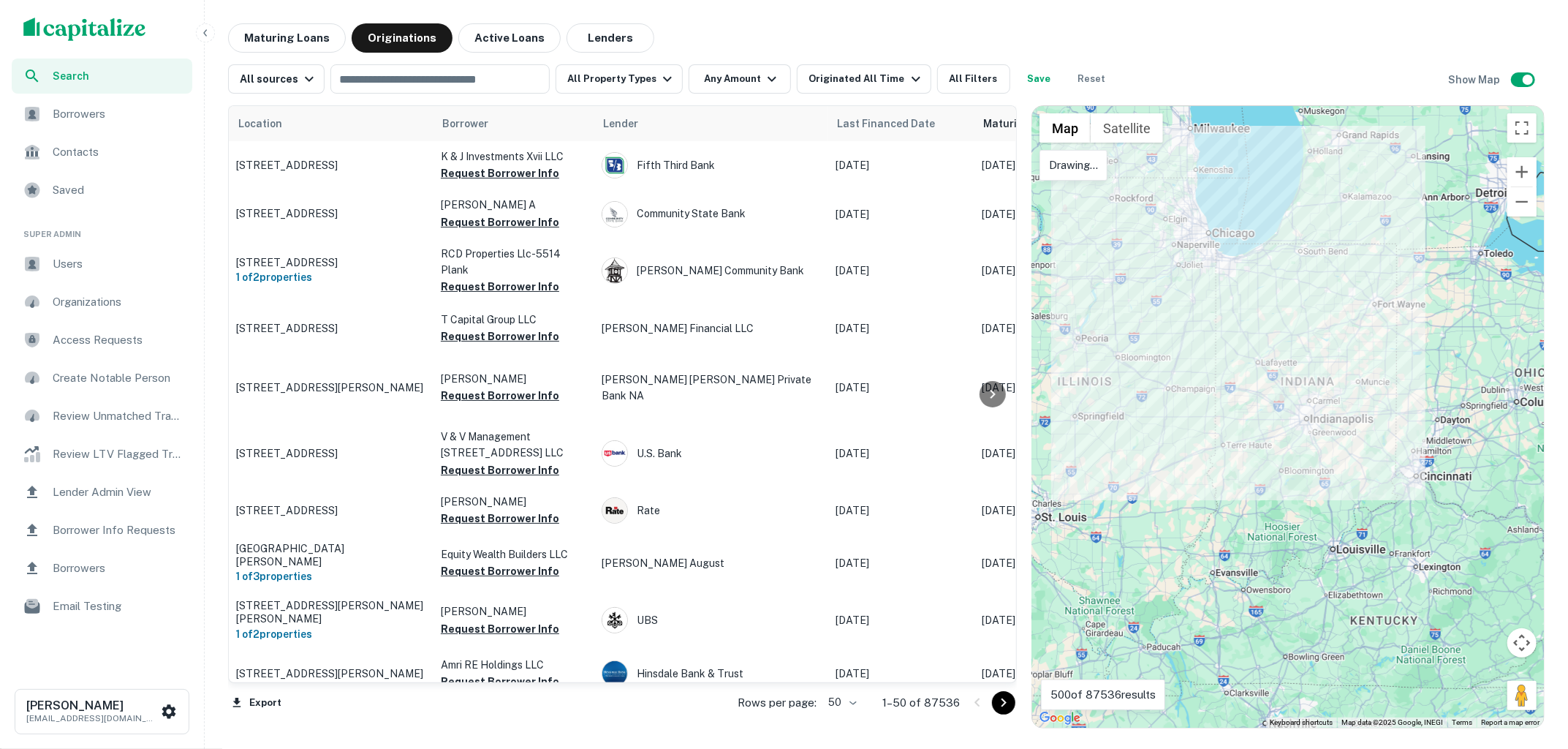
drag, startPoint x: 1237, startPoint y: 219, endPoint x: 1189, endPoint y: 219, distance: 48.0
click at [1189, 219] on div at bounding box center [1288, 417] width 512 height 622
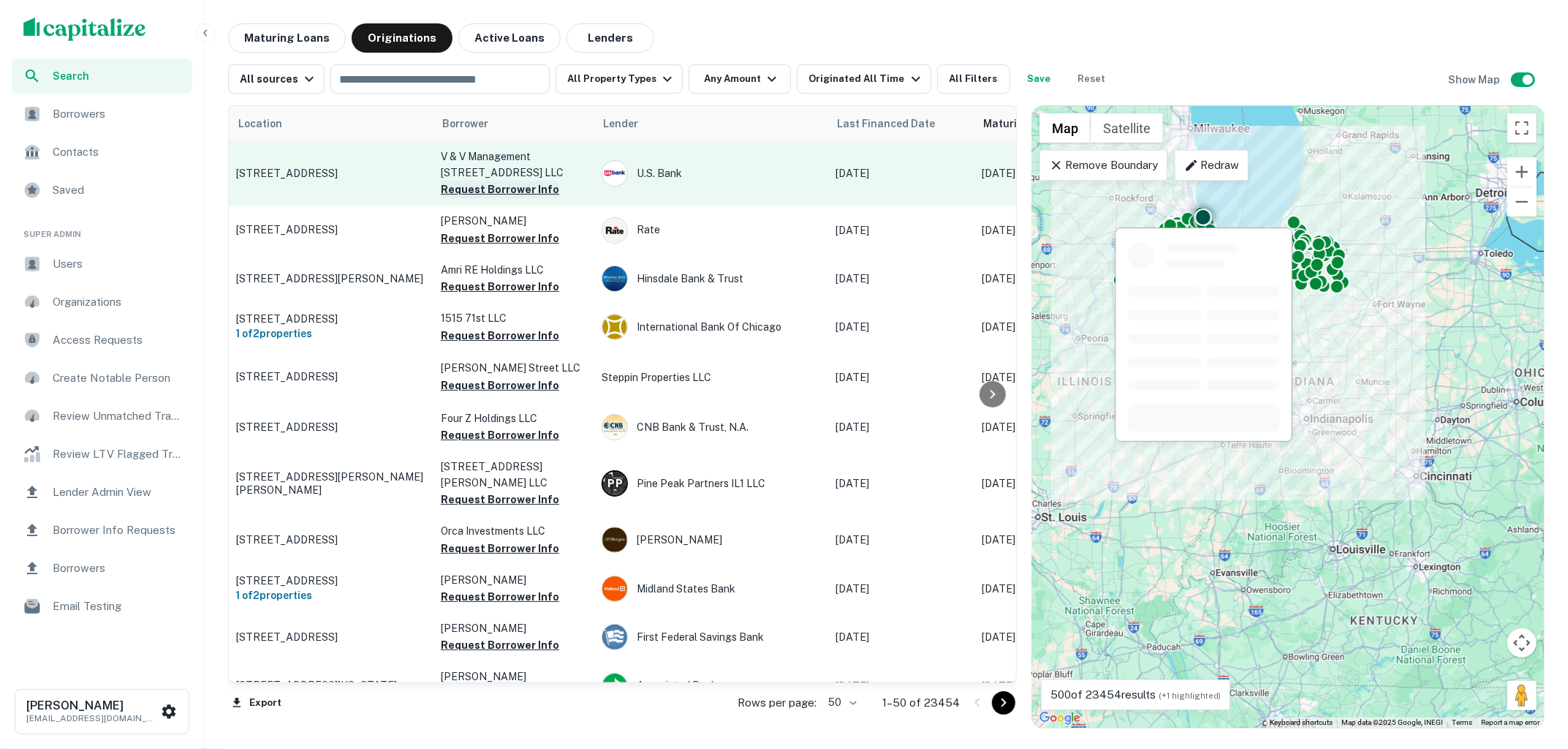
click at [525, 190] on button "Request Borrower Info" at bounding box center [500, 189] width 119 height 18
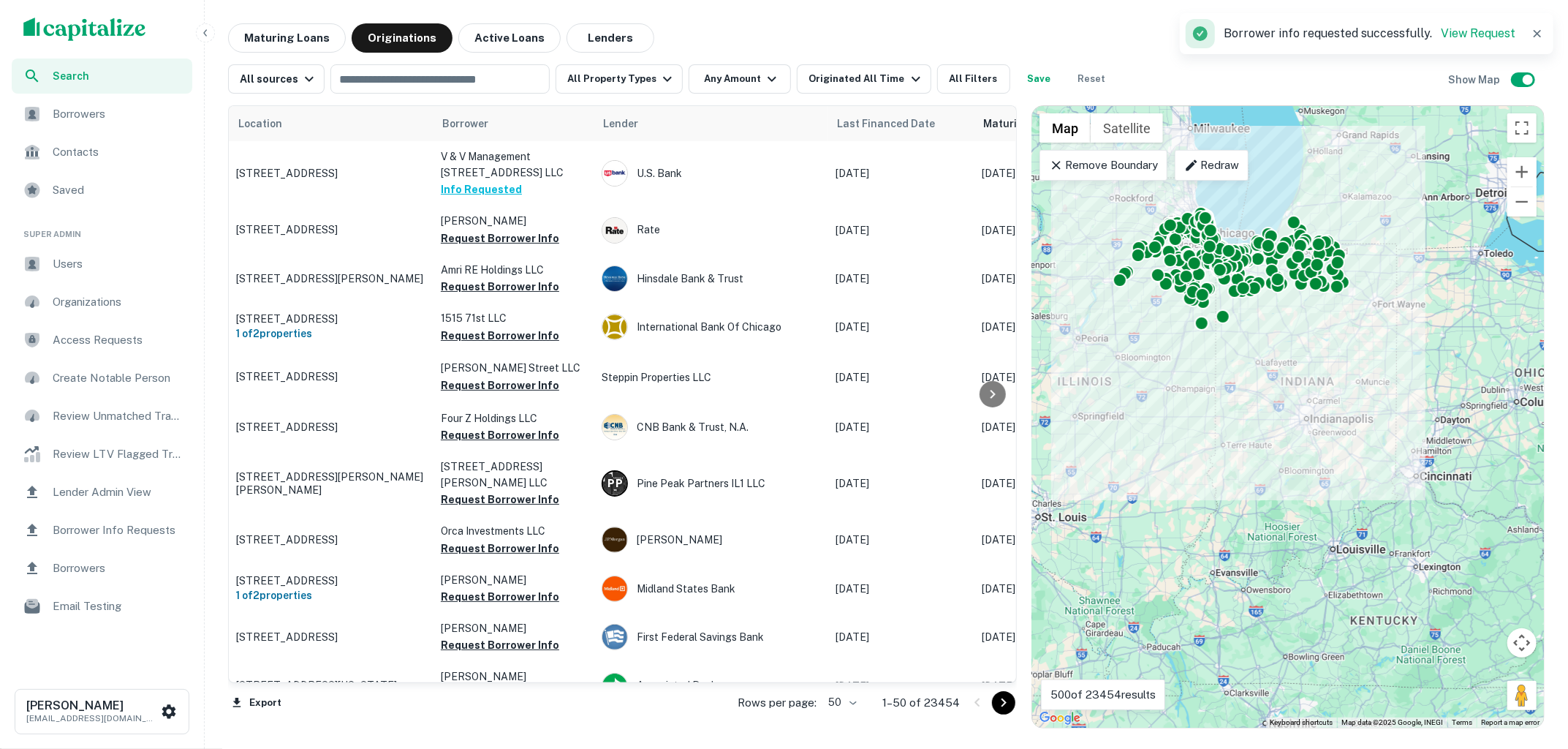
click at [92, 114] on span "Borrowers" at bounding box center [118, 114] width 131 height 18
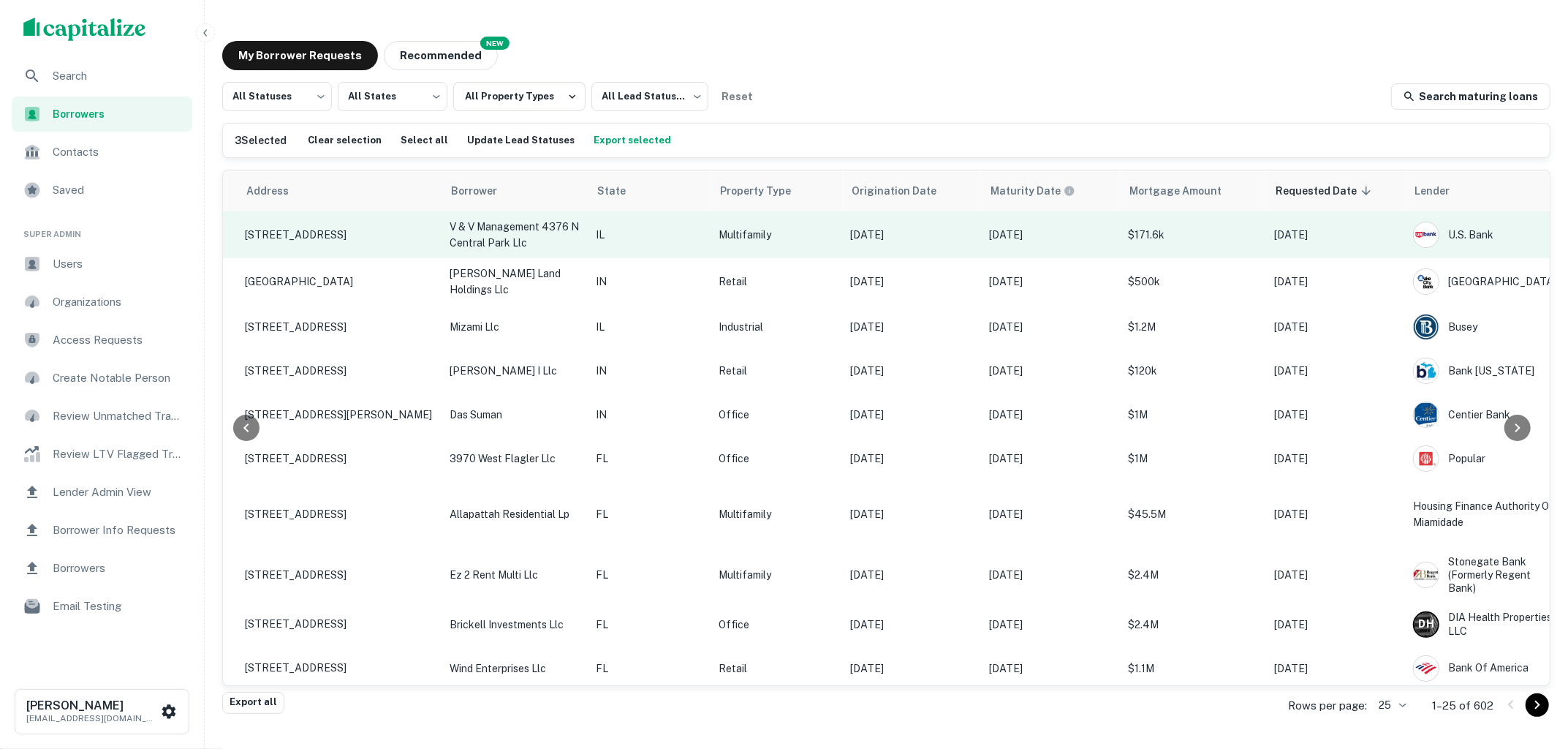
scroll to position [0, 243]
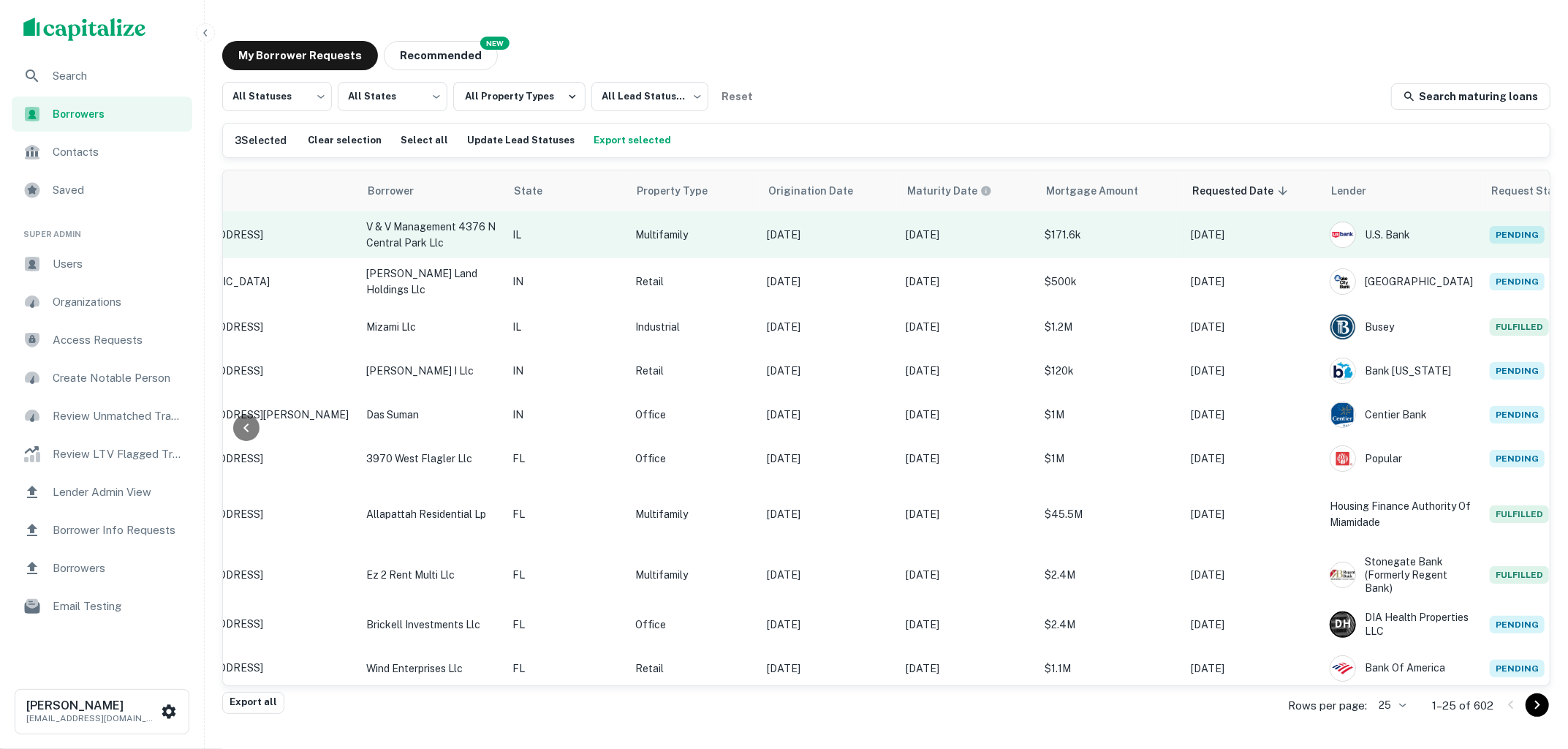
click at [1240, 232] on p "[DATE]" at bounding box center [1252, 234] width 124 height 16
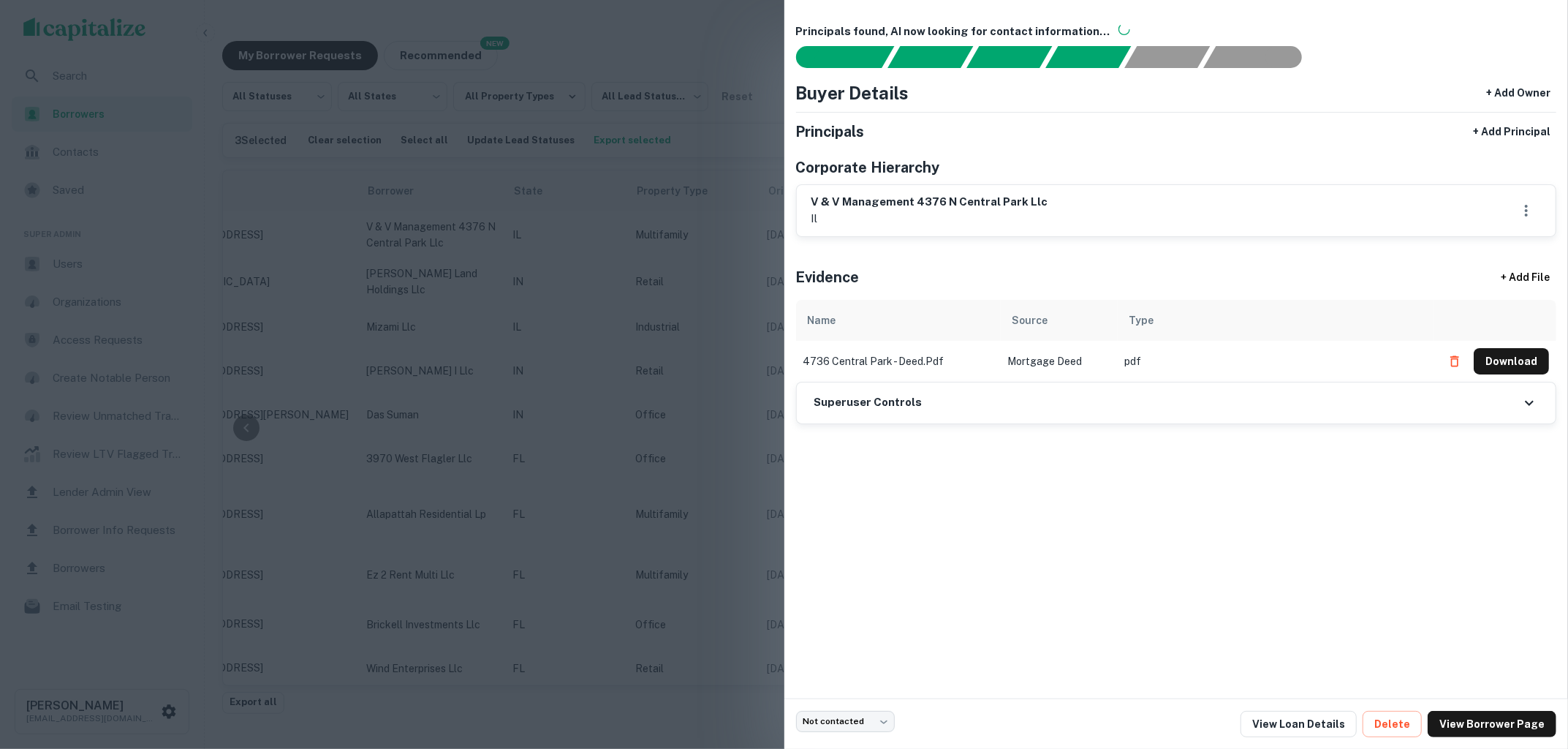
click at [652, 67] on div at bounding box center [784, 374] width 1568 height 749
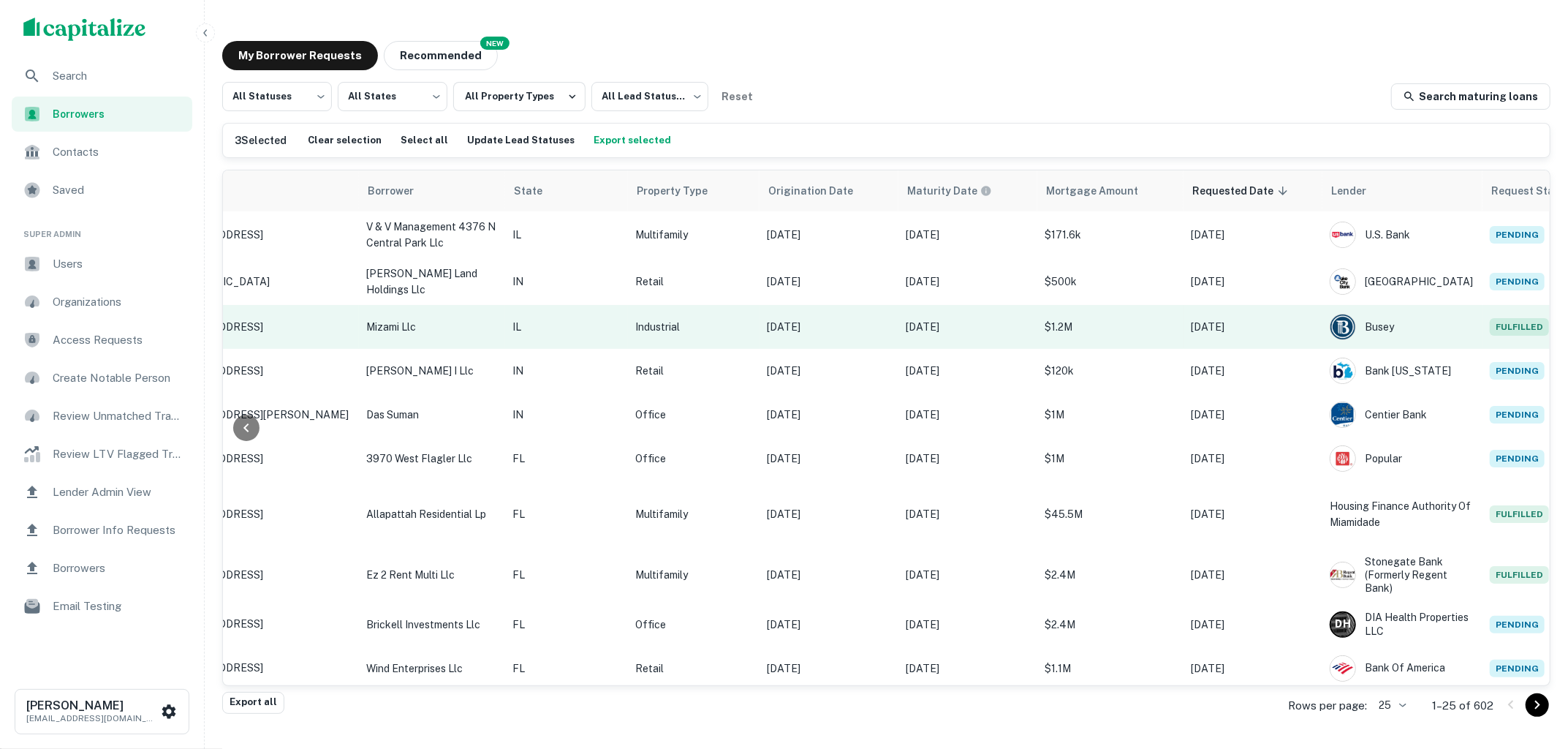
click at [1248, 322] on p "[DATE]" at bounding box center [1252, 326] width 124 height 16
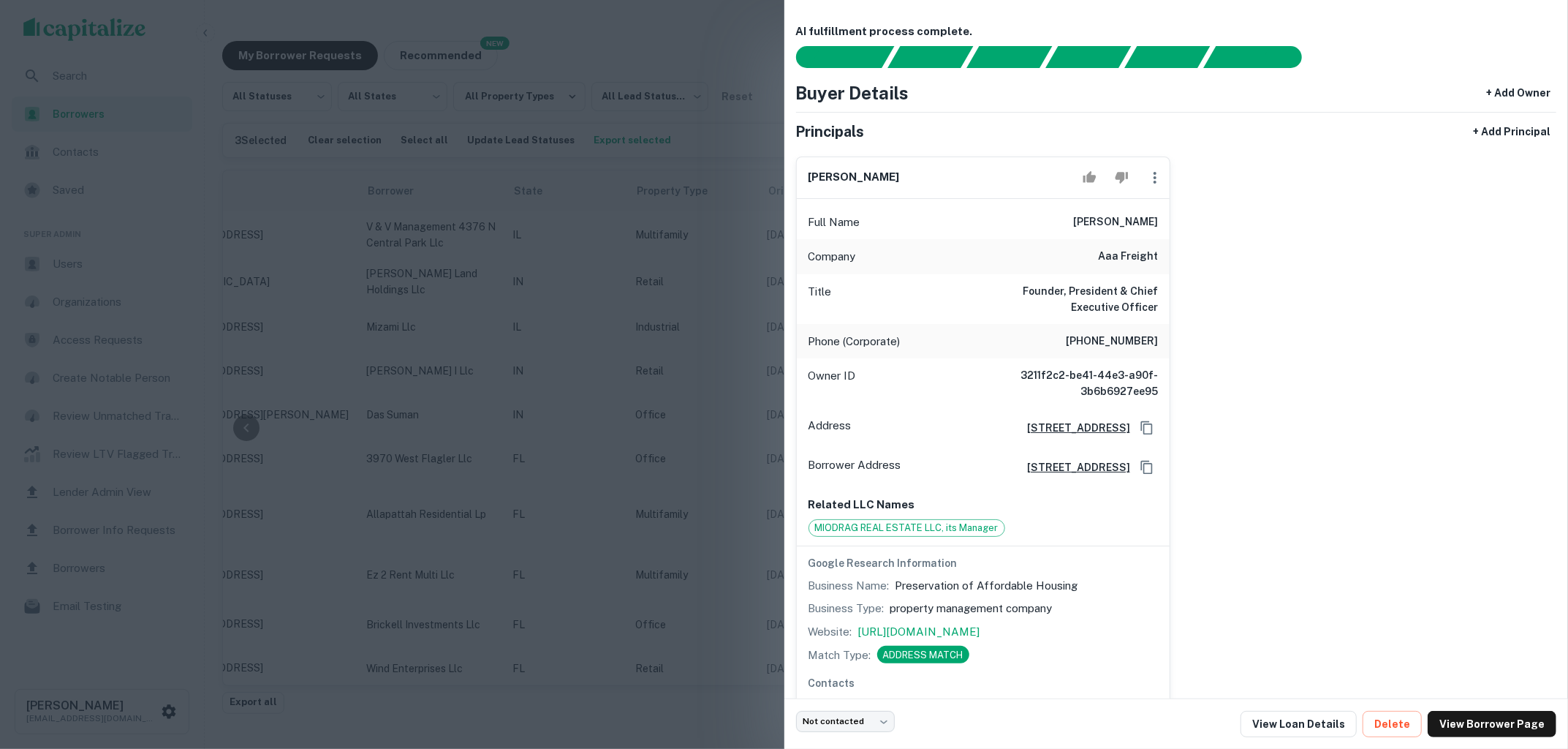
click at [763, 382] on div at bounding box center [784, 374] width 1568 height 749
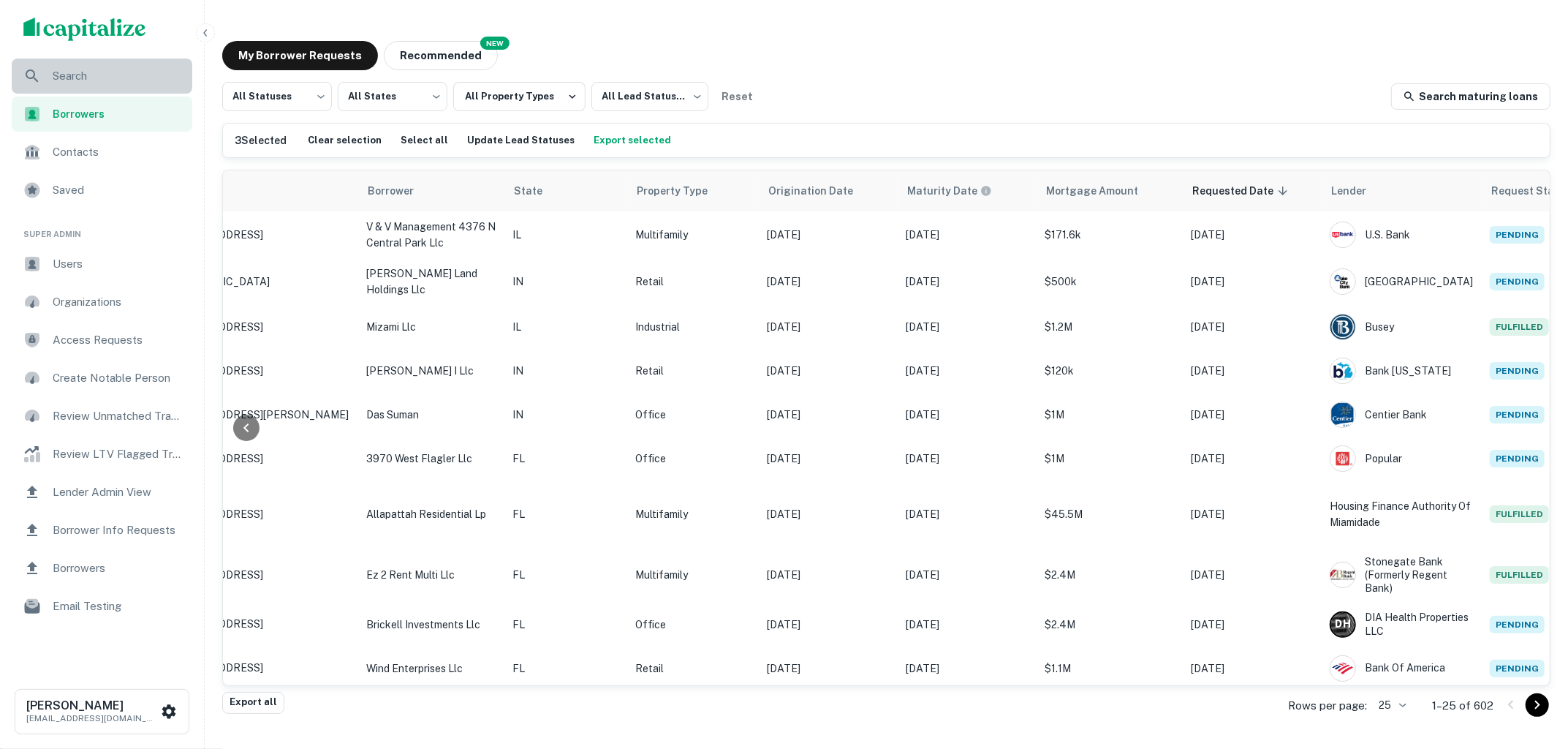
click at [107, 82] on span "Search" at bounding box center [118, 76] width 131 height 18
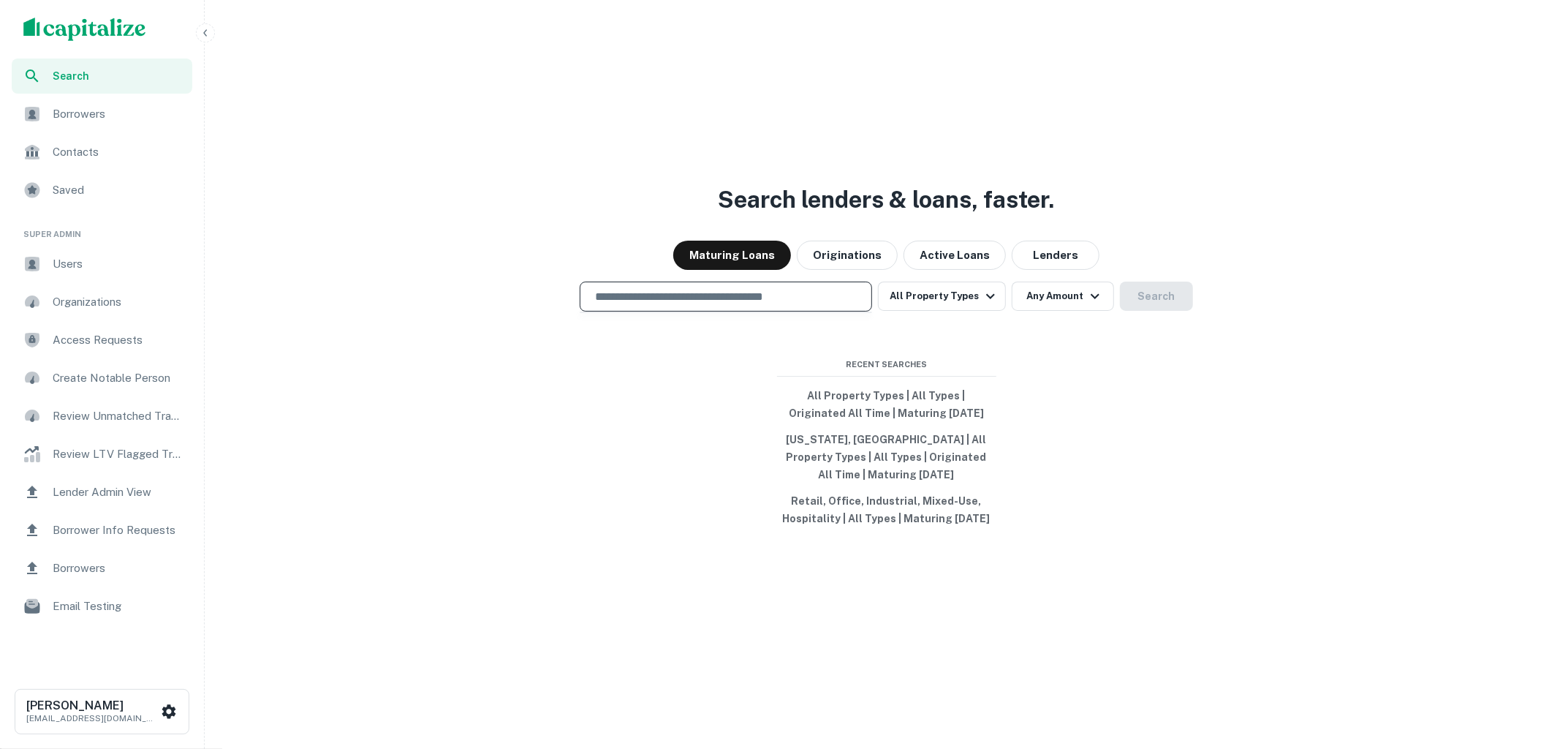
click at [831, 303] on input "text" at bounding box center [725, 297] width 279 height 17
click at [763, 305] on div "​" at bounding box center [725, 296] width 292 height 30
click at [629, 298] on input "**" at bounding box center [715, 297] width 257 height 17
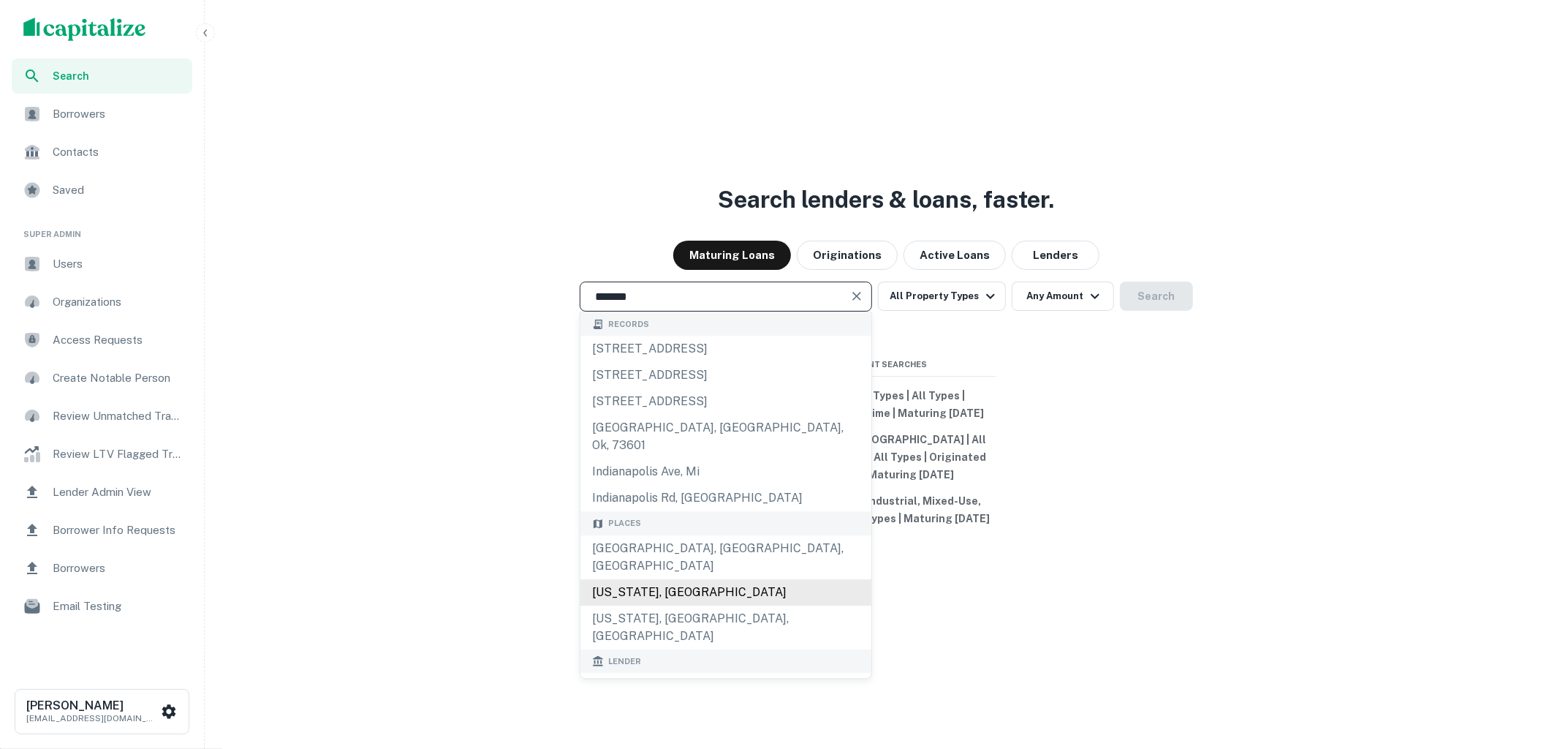
click at [673, 579] on div "Indiana, USA" at bounding box center [725, 592] width 291 height 26
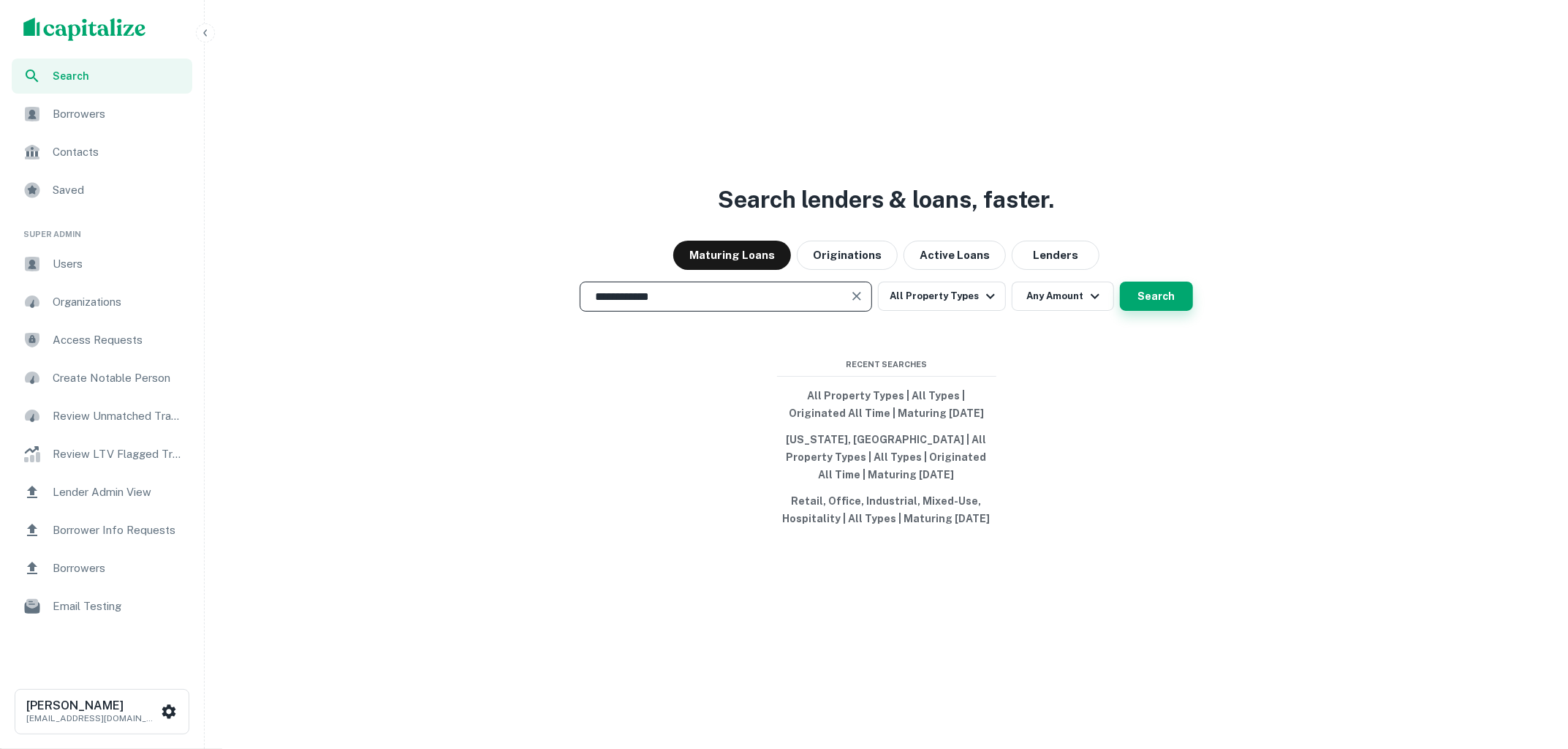
type input "**********"
click at [1154, 298] on button "Search" at bounding box center [1156, 296] width 73 height 29
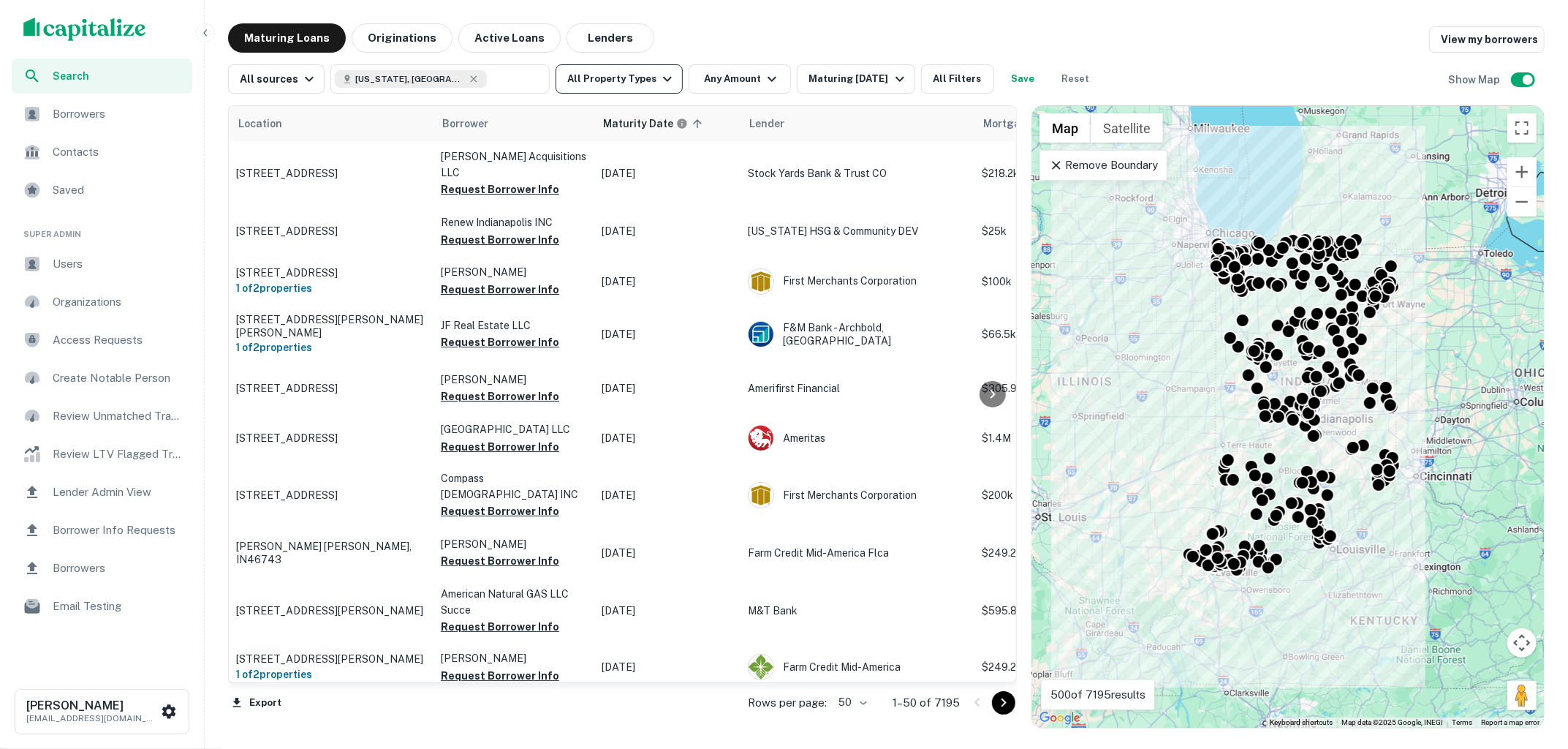
click at [390, 42] on button "Originations" at bounding box center [402, 38] width 101 height 29
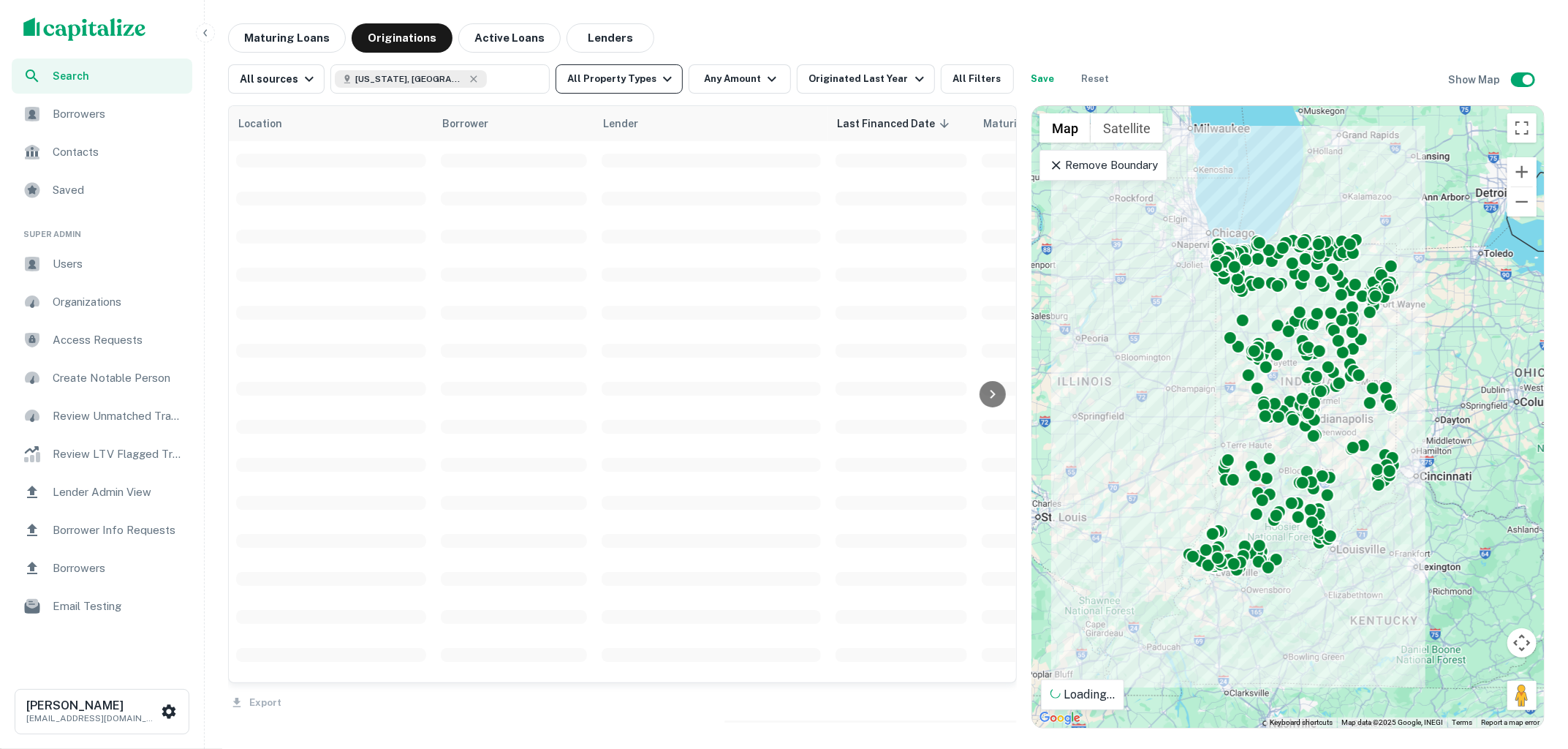
click at [658, 73] on icon "button" at bounding box center [667, 79] width 18 height 18
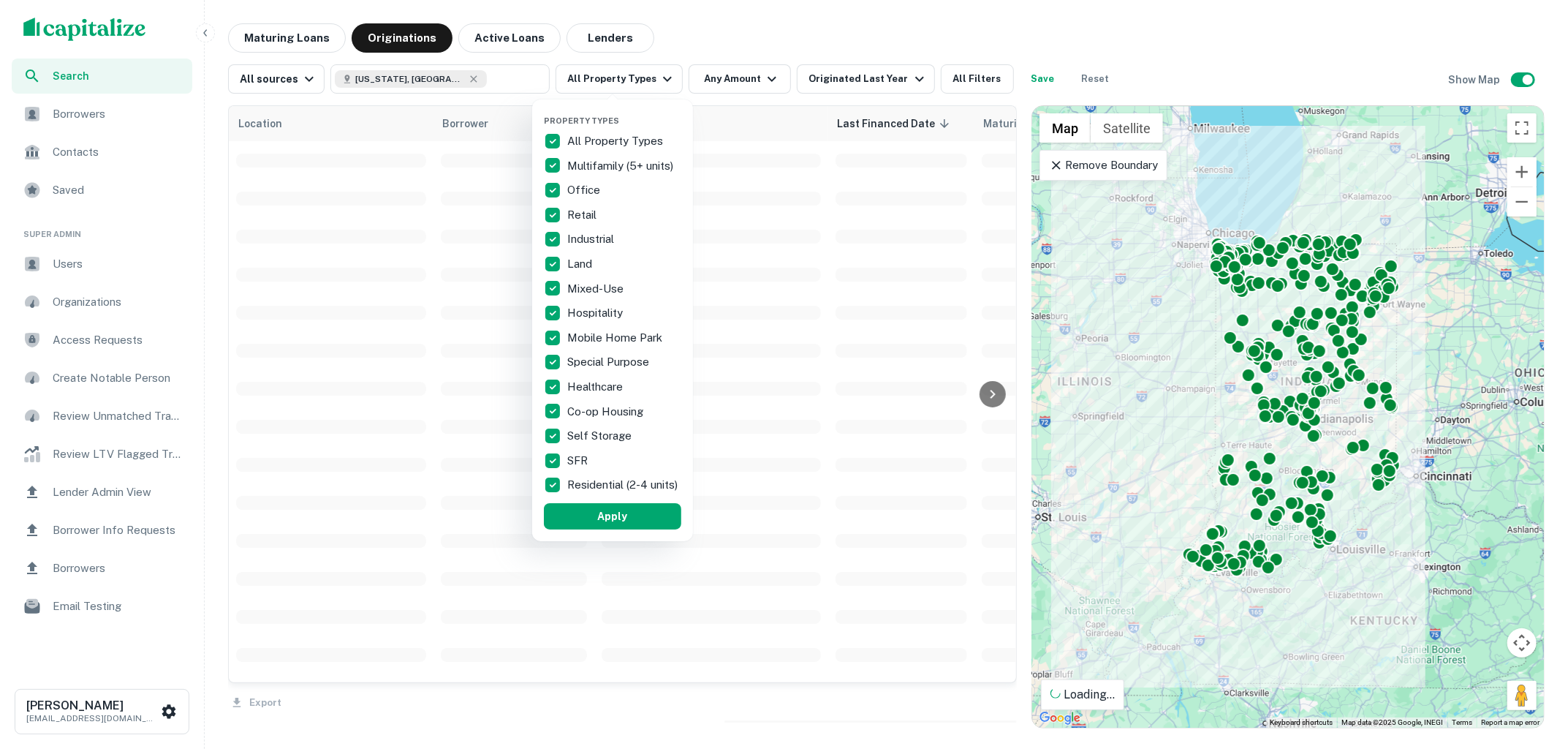
click at [665, 15] on div at bounding box center [784, 374] width 1568 height 749
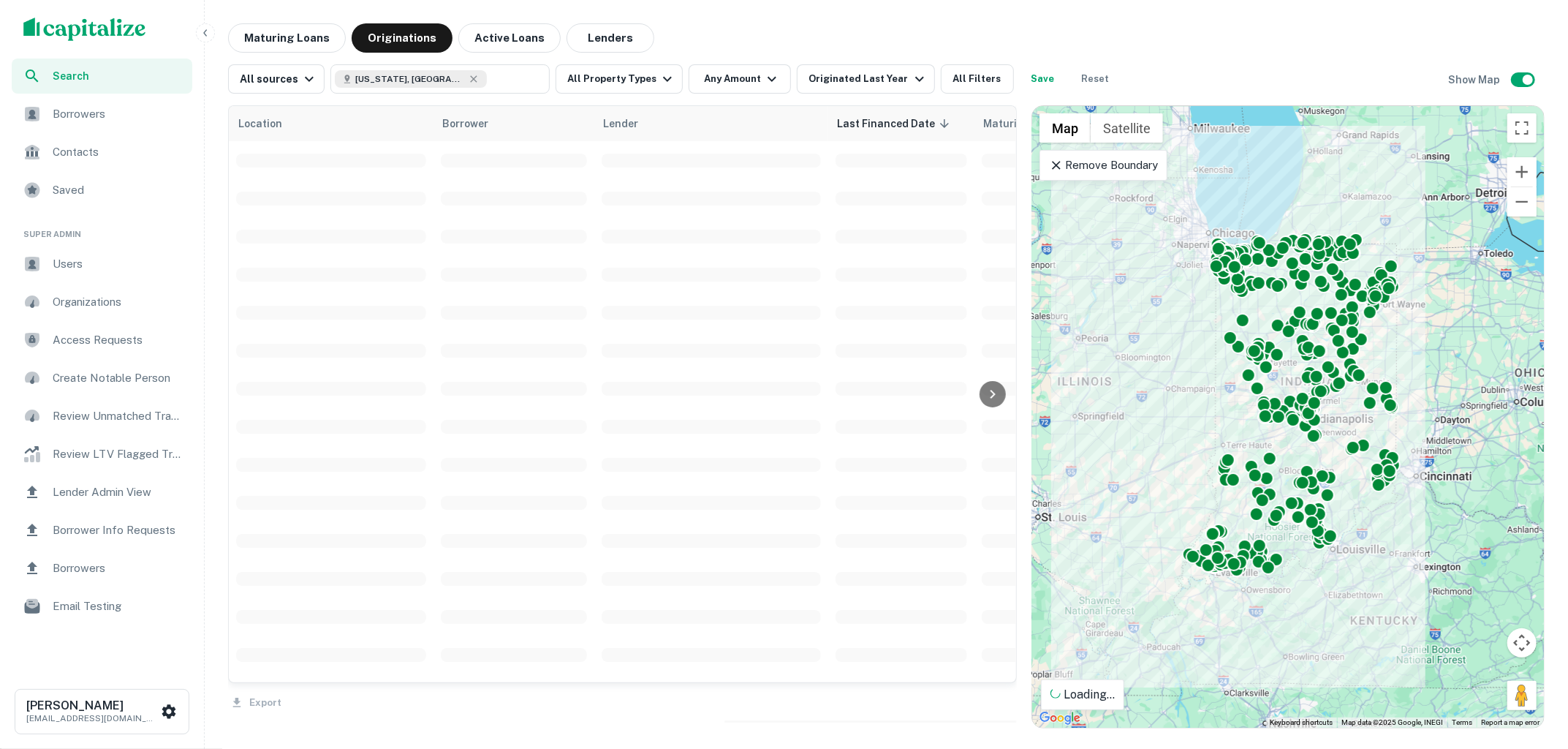
click at [499, 48] on div at bounding box center [784, 374] width 1568 height 749
click at [595, 39] on button "Lenders" at bounding box center [611, 38] width 88 height 29
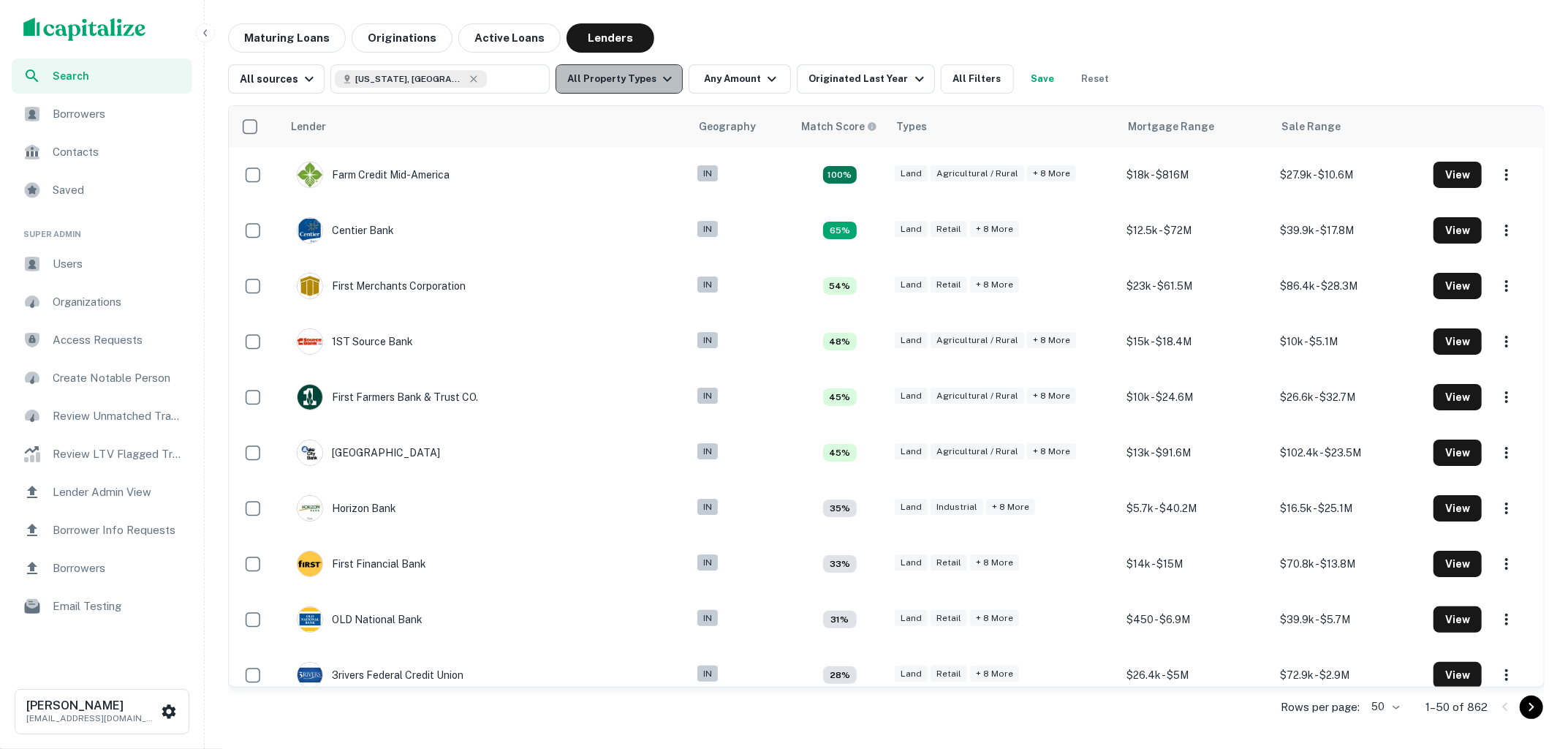
click at [658, 73] on icon "button" at bounding box center [667, 79] width 18 height 18
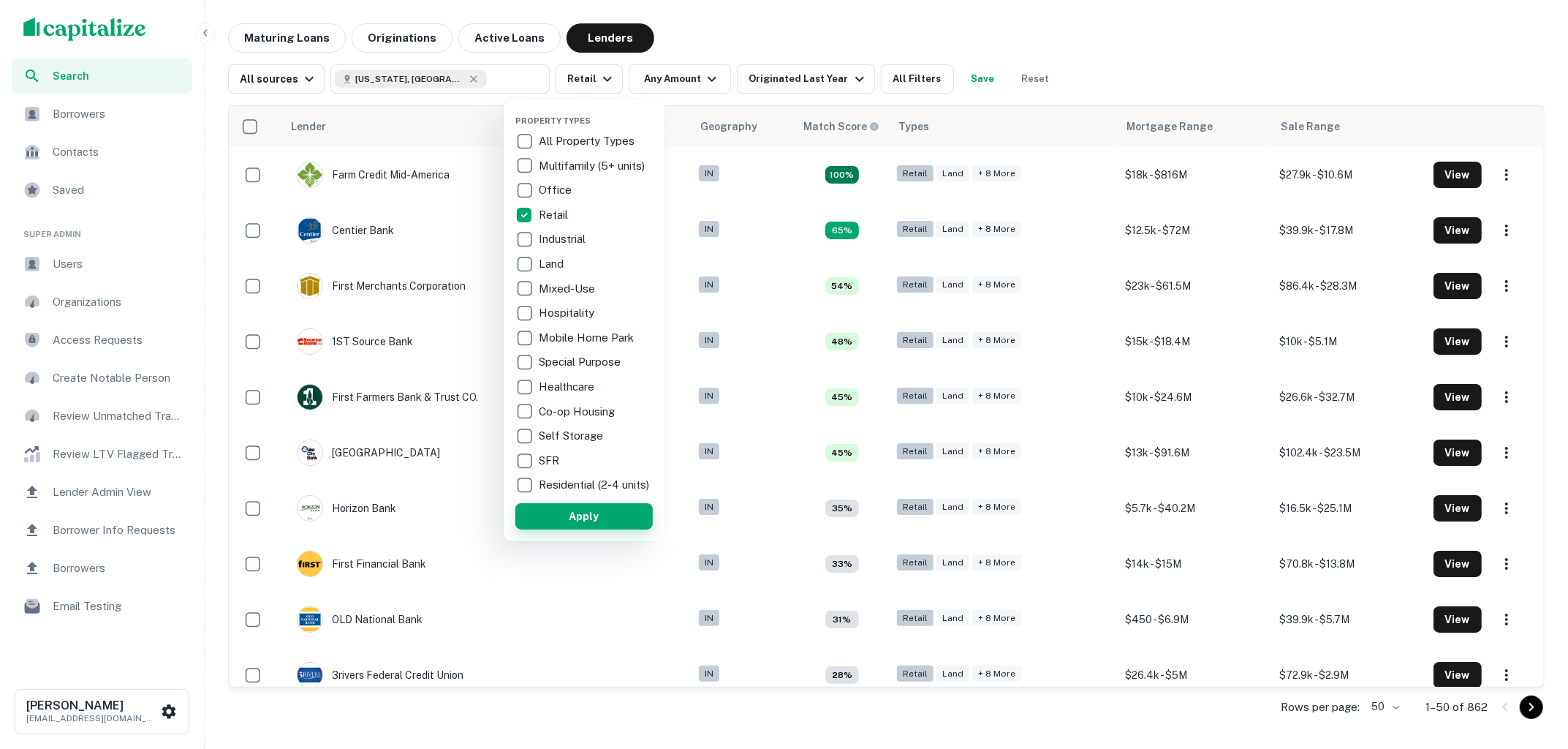
click at [585, 528] on button "Apply" at bounding box center [584, 516] width 137 height 26
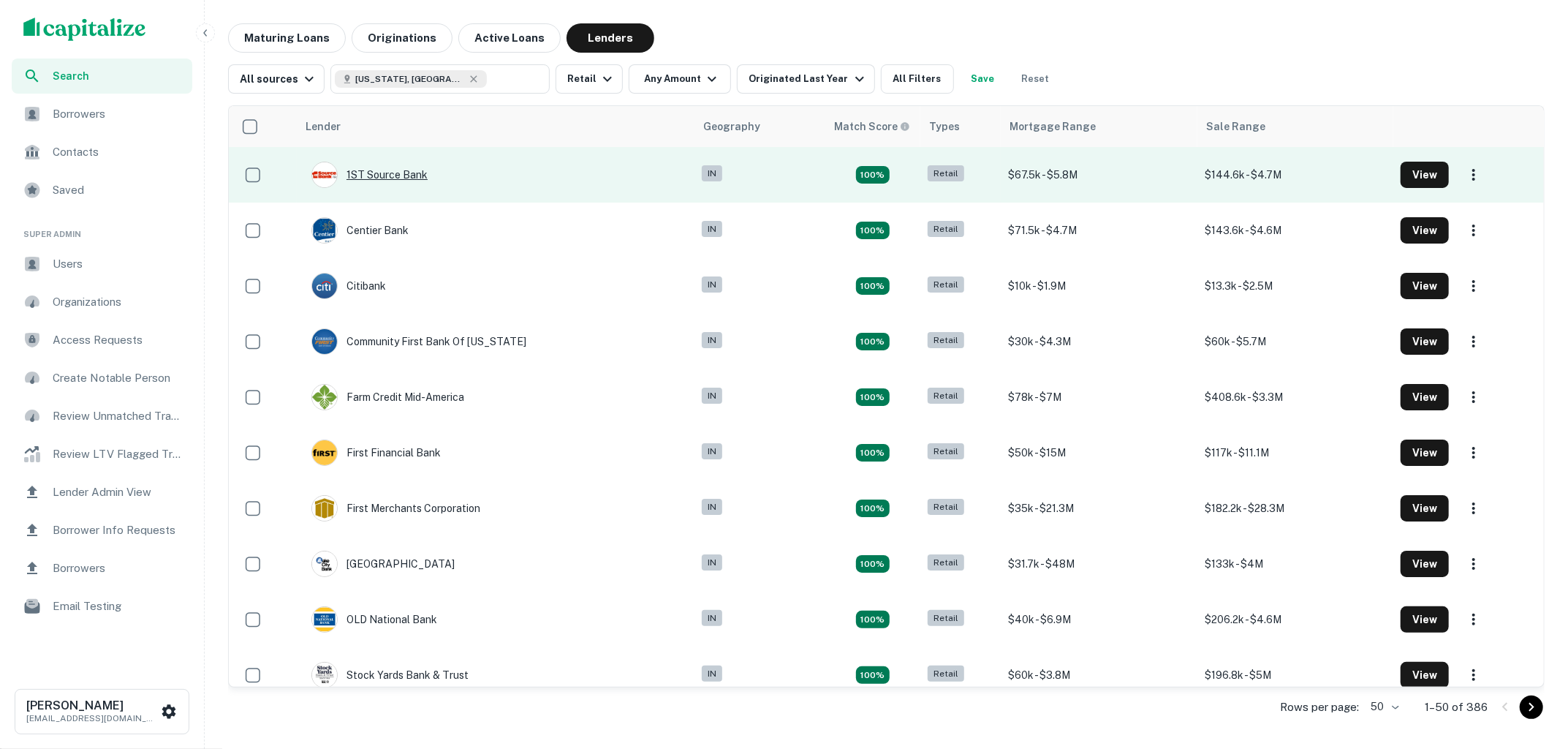
click at [405, 177] on div "1ST Source Bank" at bounding box center [369, 175] width 116 height 26
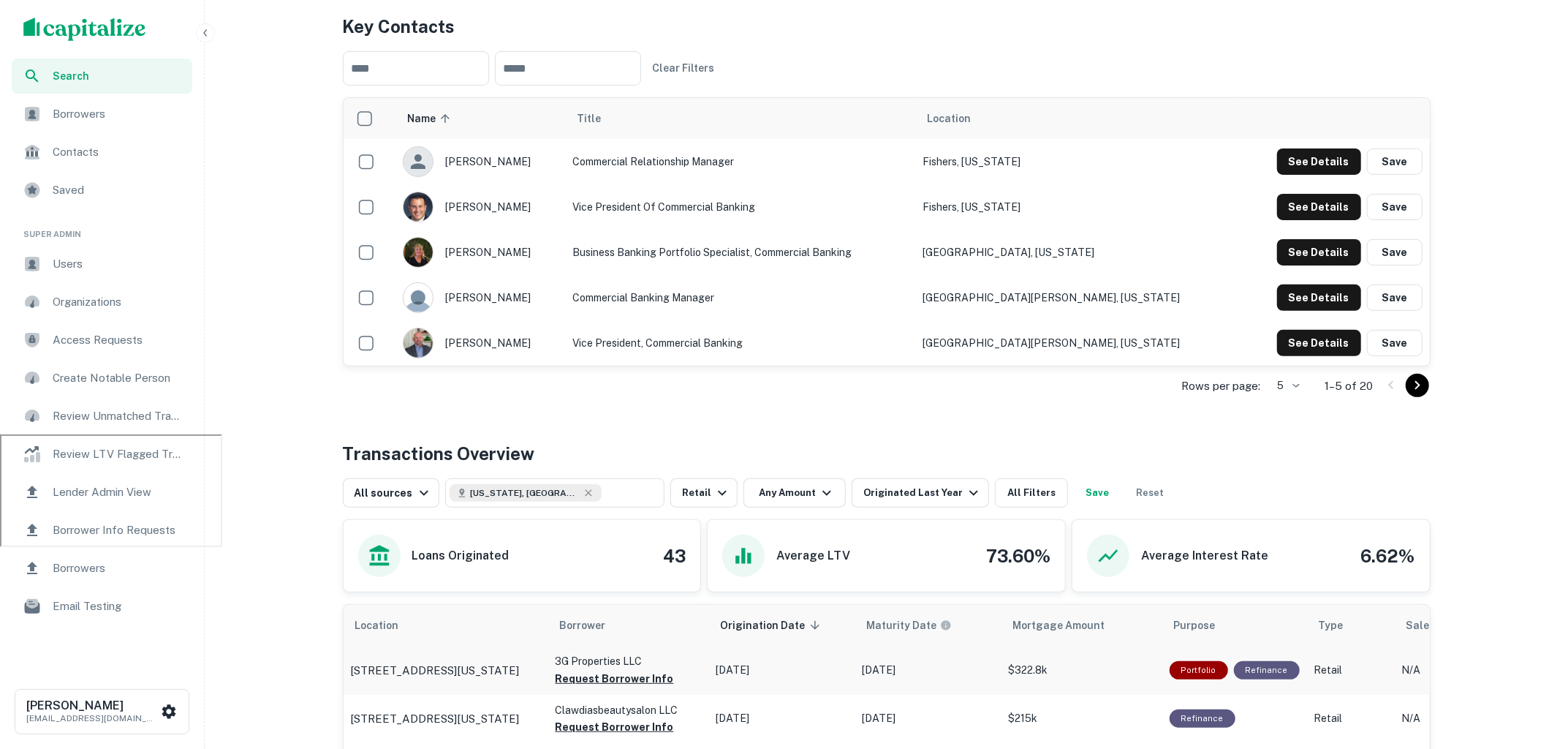
scroll to position [305, 0]
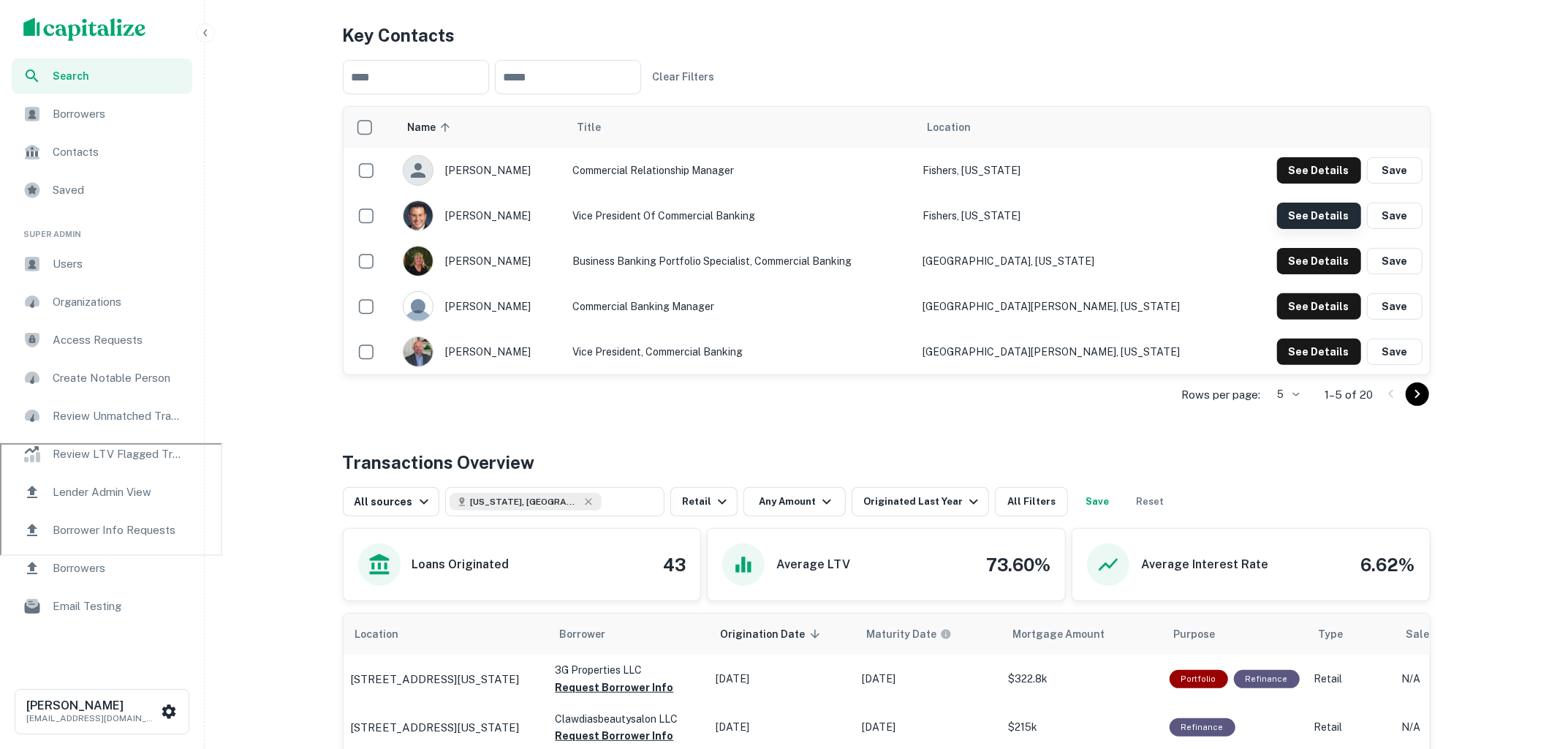
click at [1330, 184] on button "See Details" at bounding box center [1318, 170] width 84 height 26
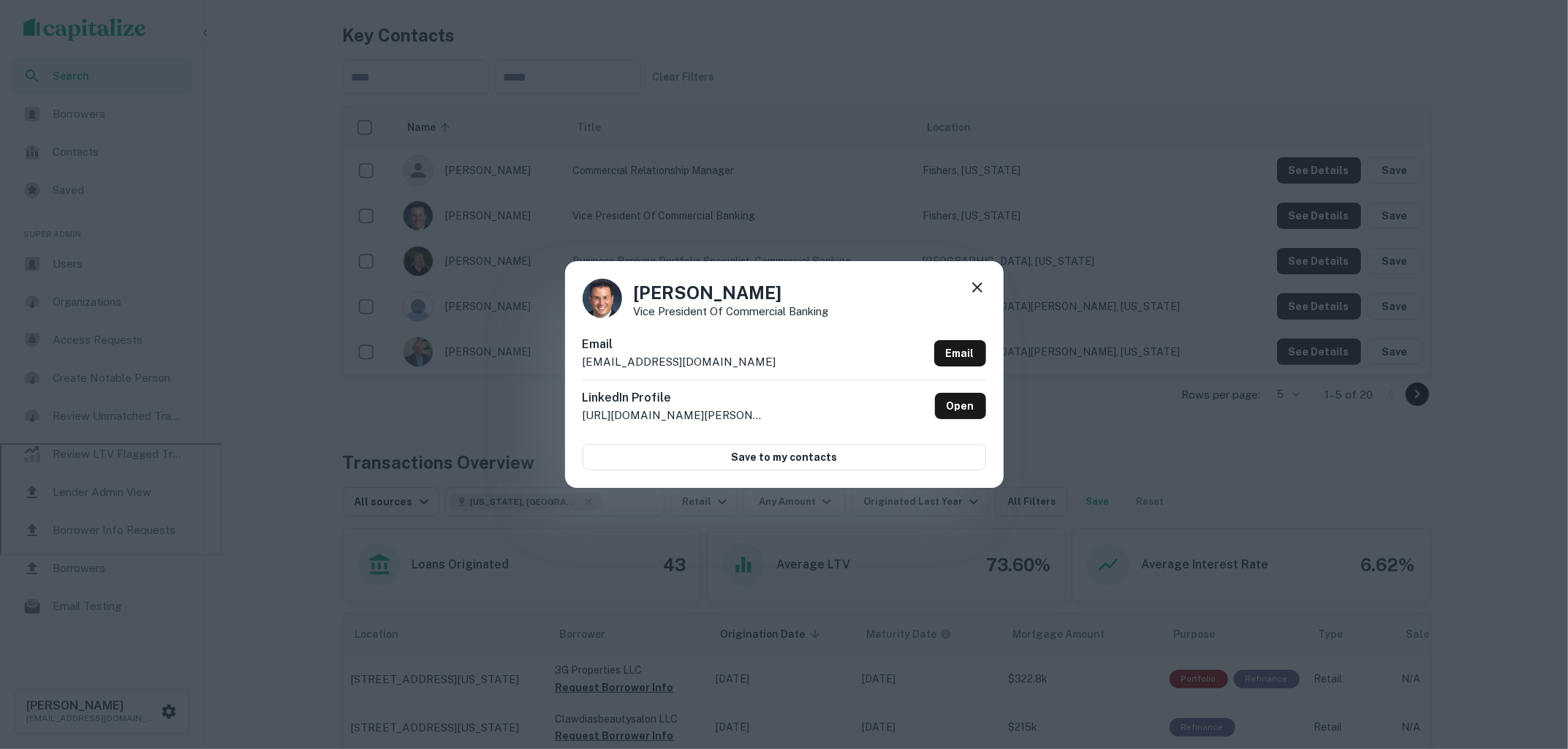
click at [974, 285] on icon at bounding box center [977, 287] width 10 height 10
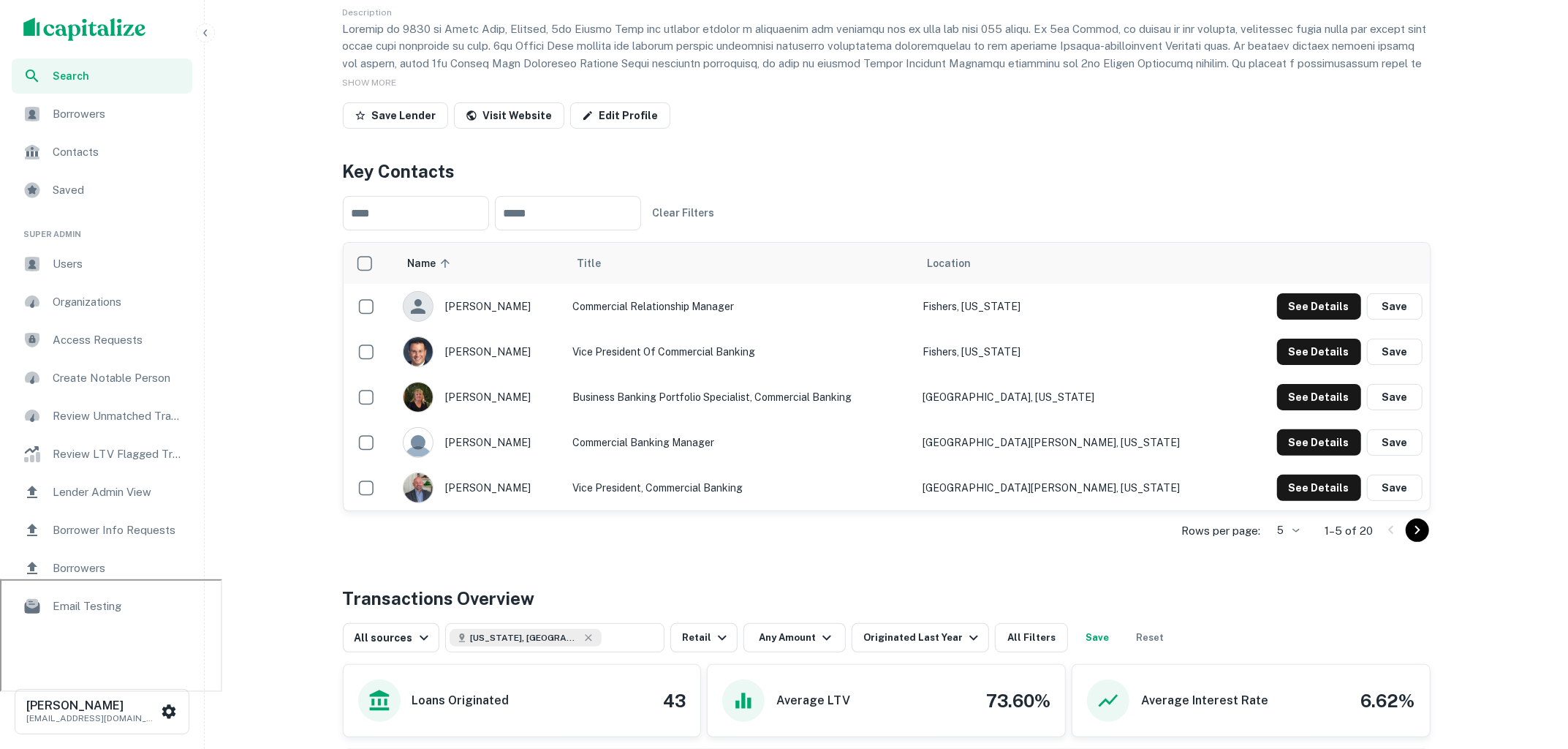
scroll to position [0, 0]
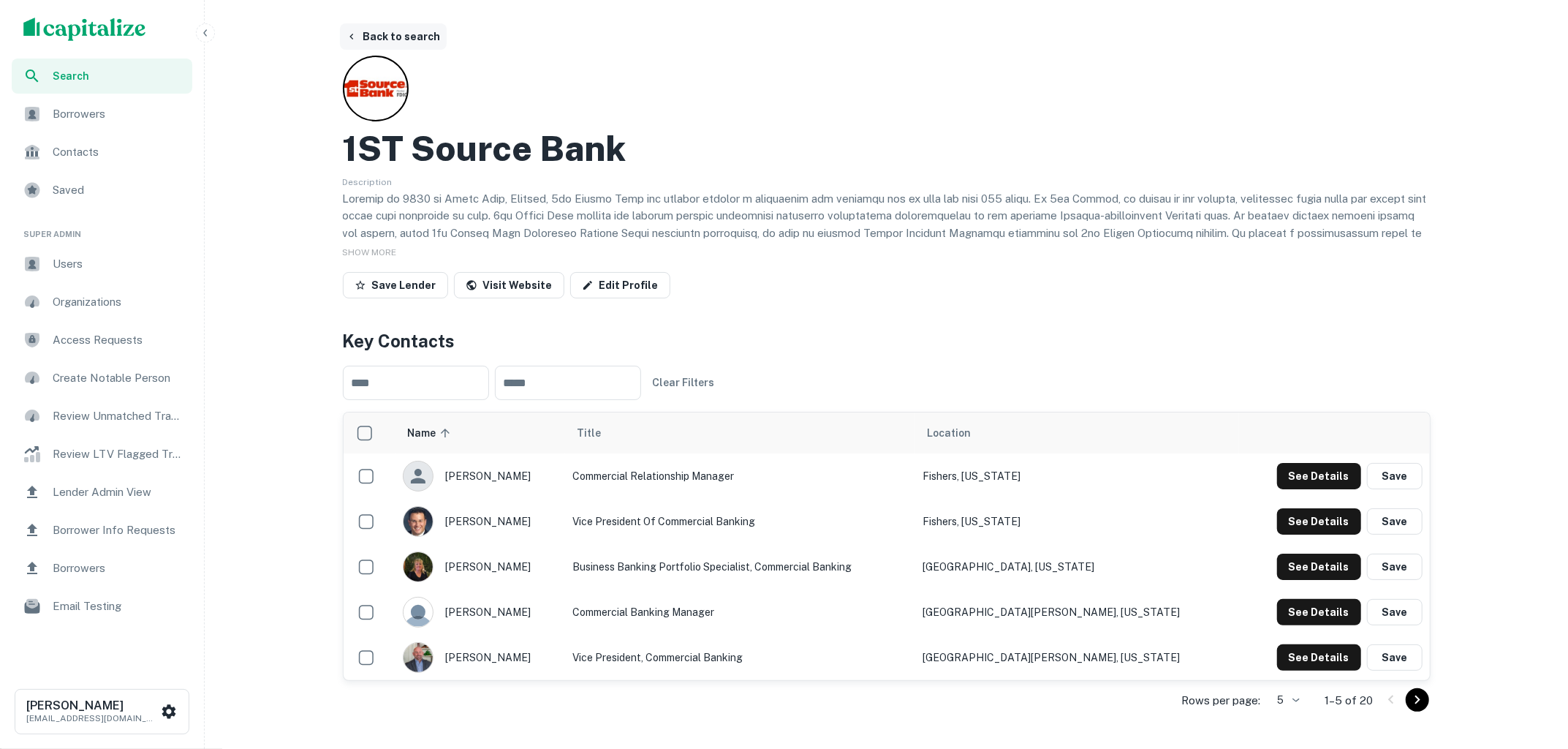
click at [385, 39] on button "Back to search" at bounding box center [393, 36] width 106 height 26
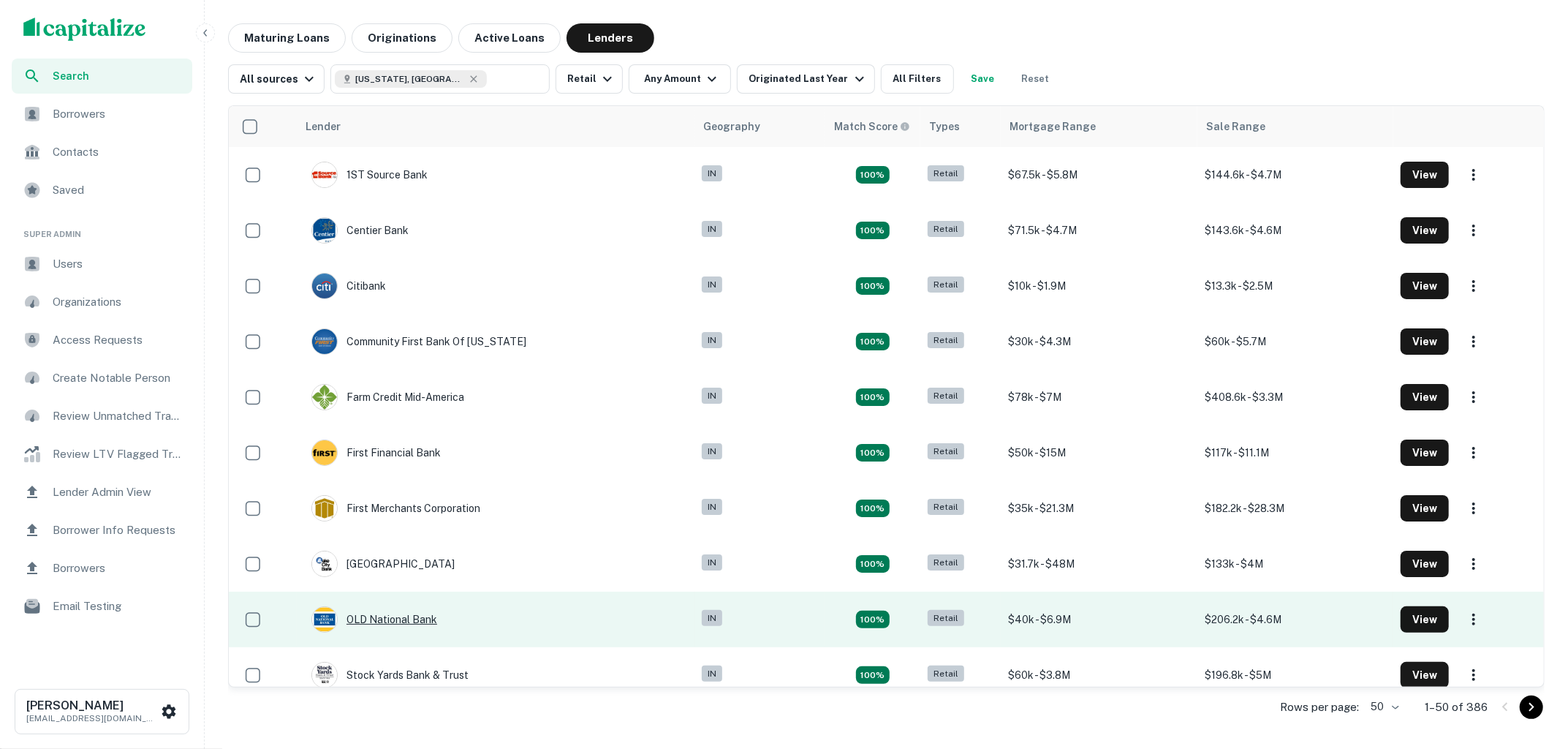
click at [405, 619] on div "OLD National Bank" at bounding box center [374, 619] width 126 height 26
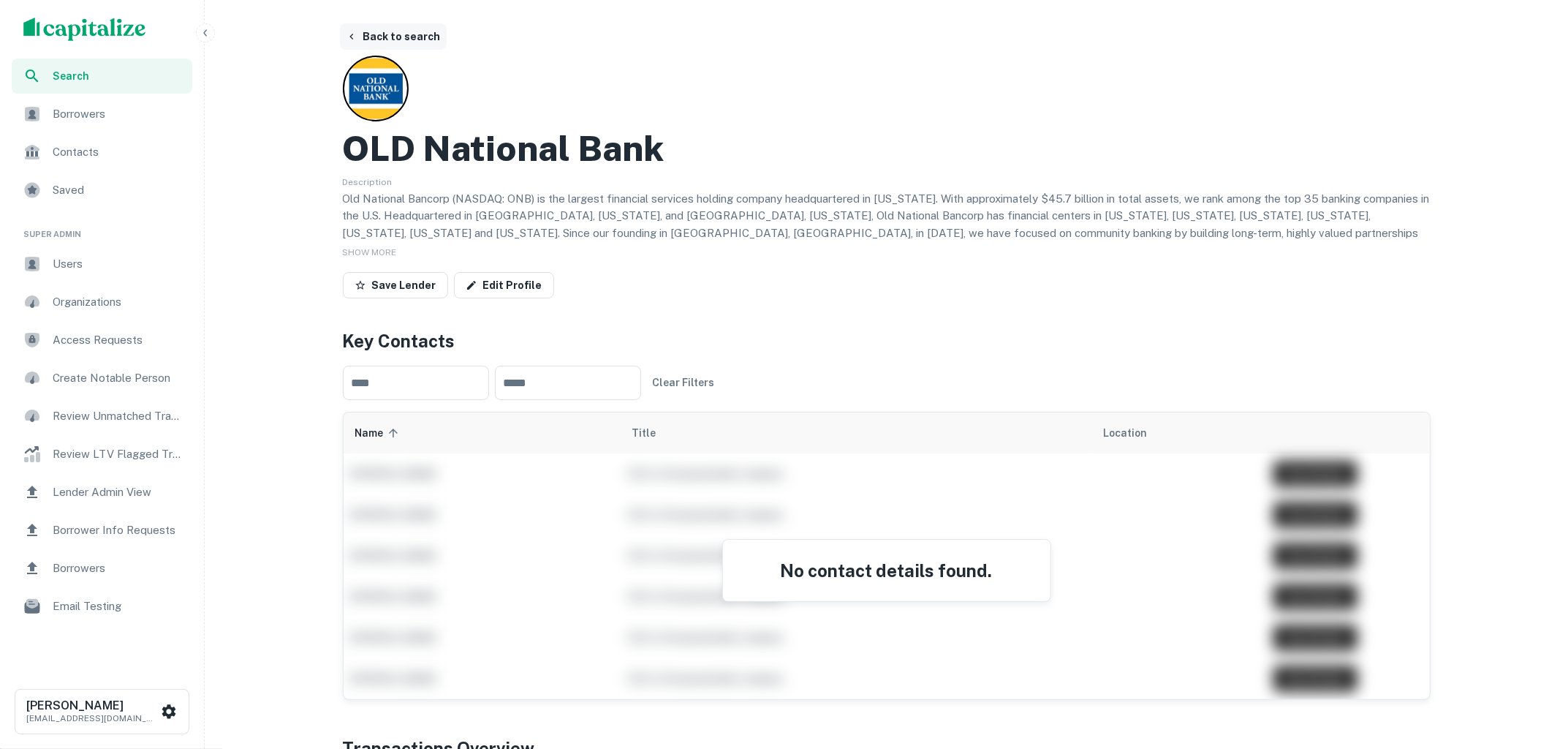
click at [412, 35] on button "Back to search" at bounding box center [393, 36] width 106 height 26
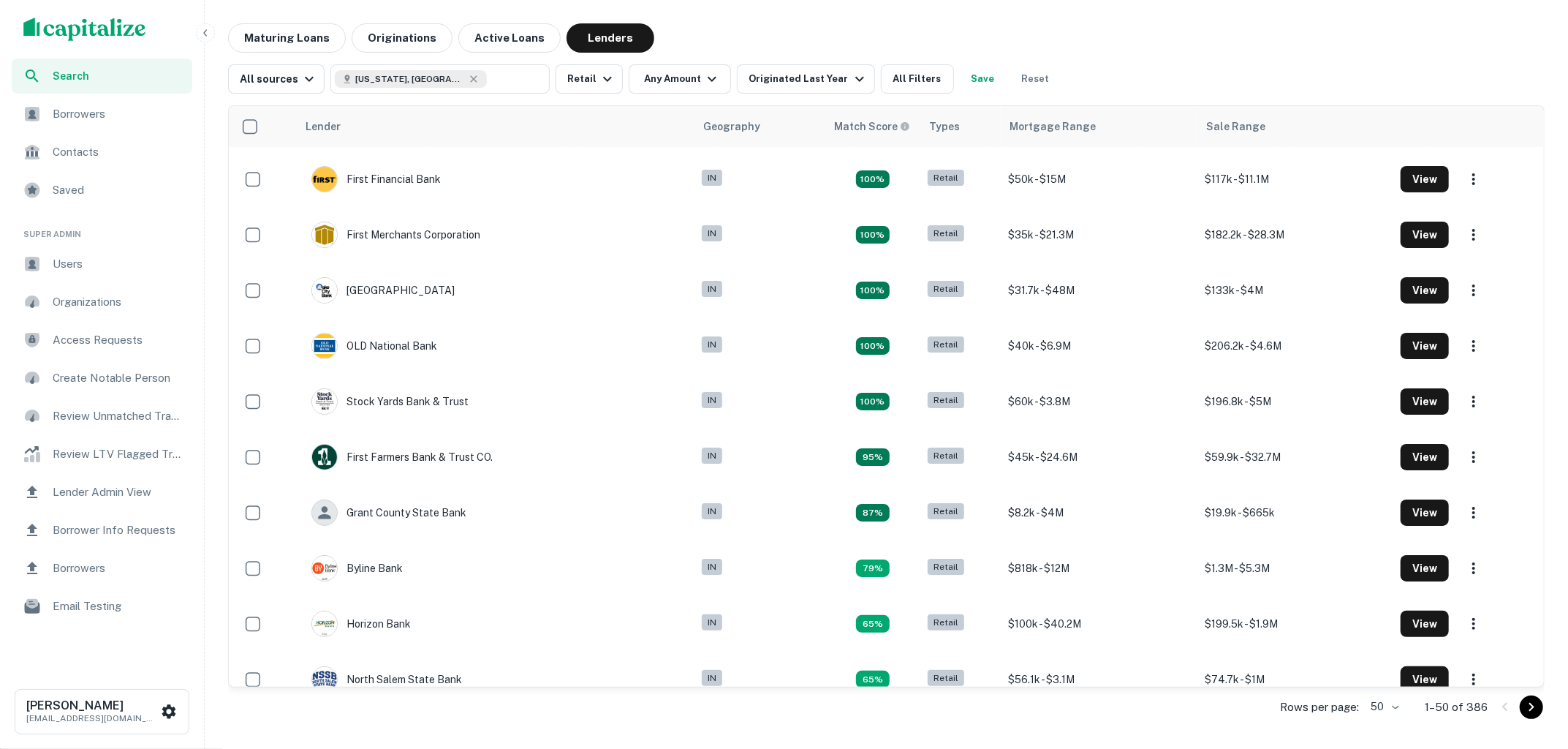
scroll to position [276, 0]
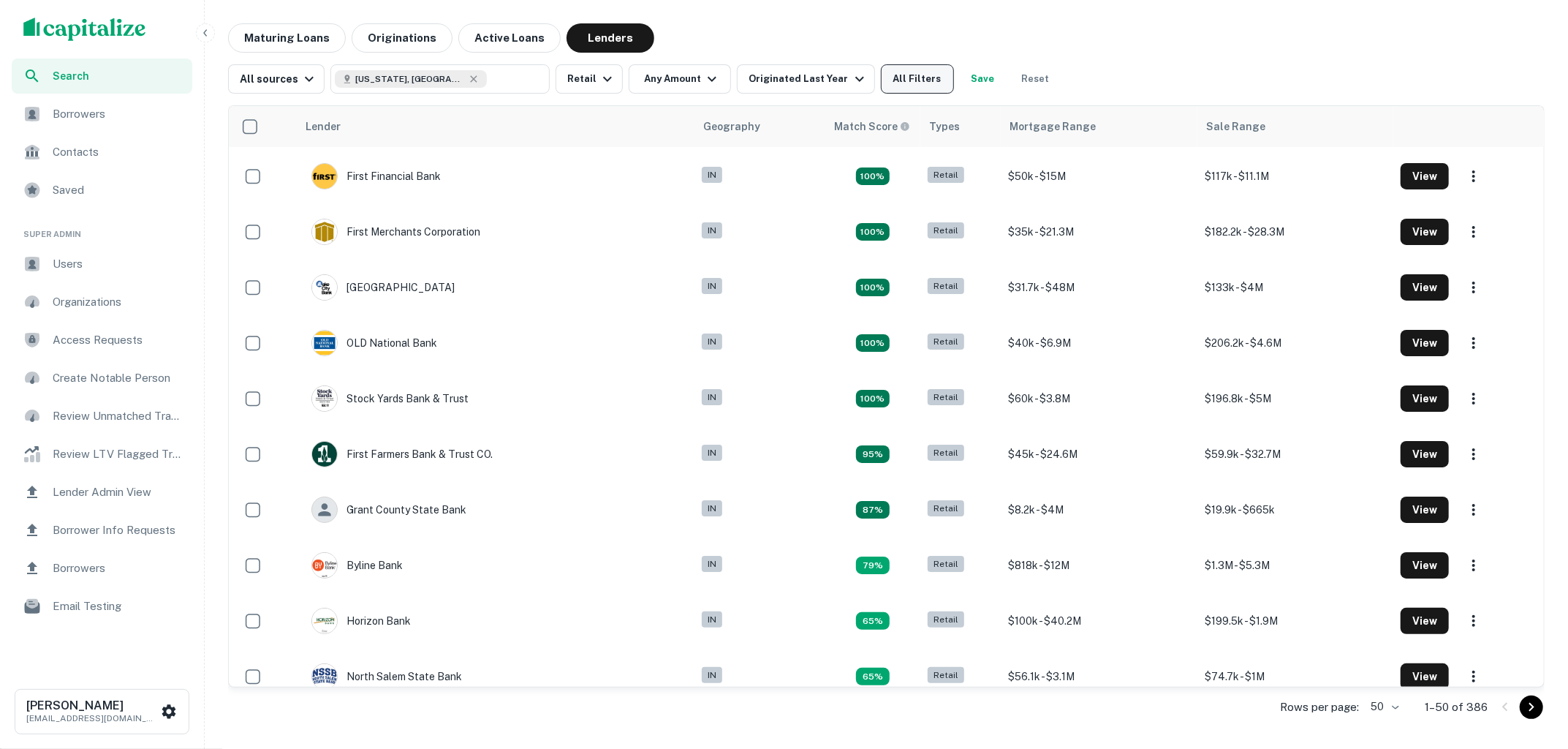
click at [898, 86] on button "All Filters" at bounding box center [917, 79] width 73 height 29
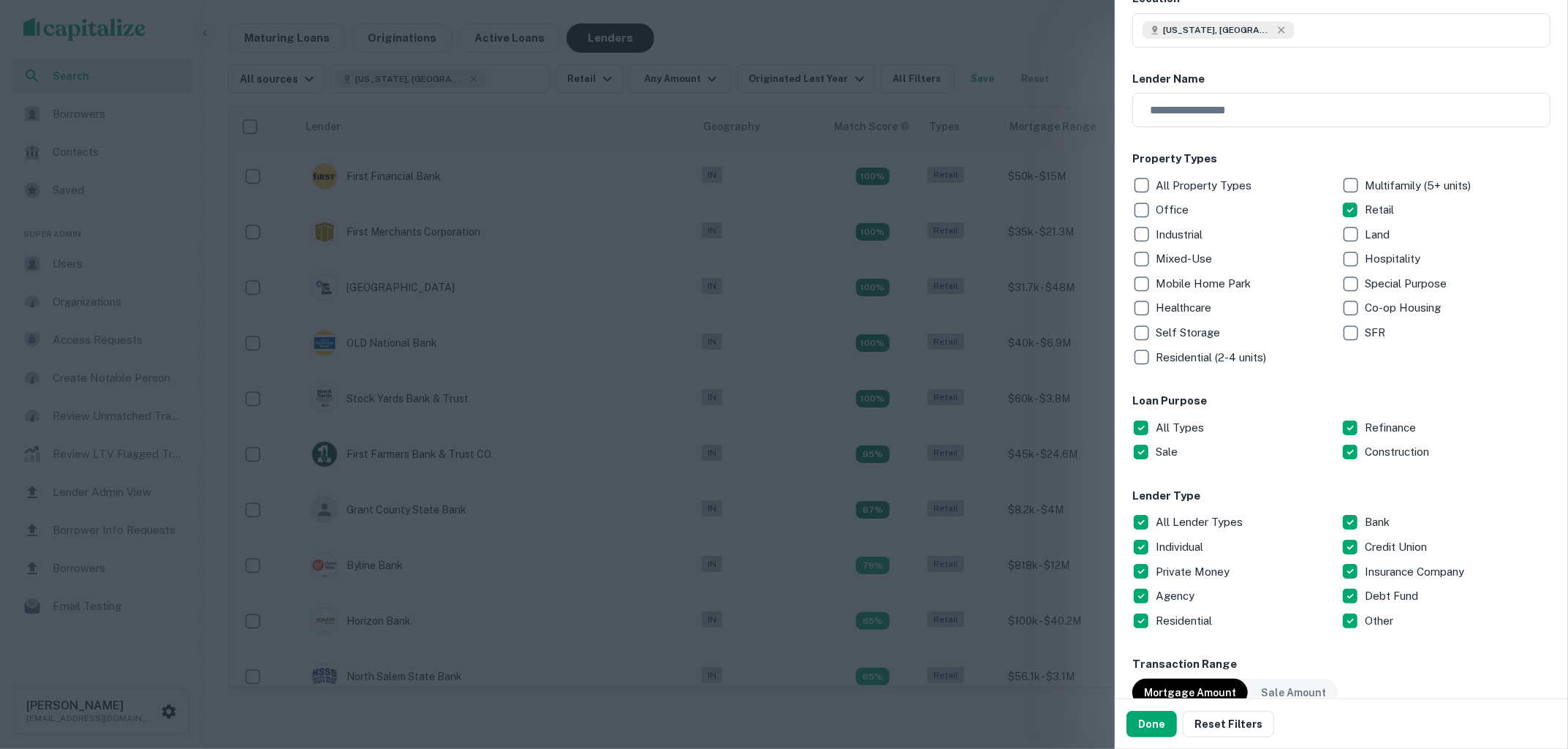
scroll to position [167, 0]
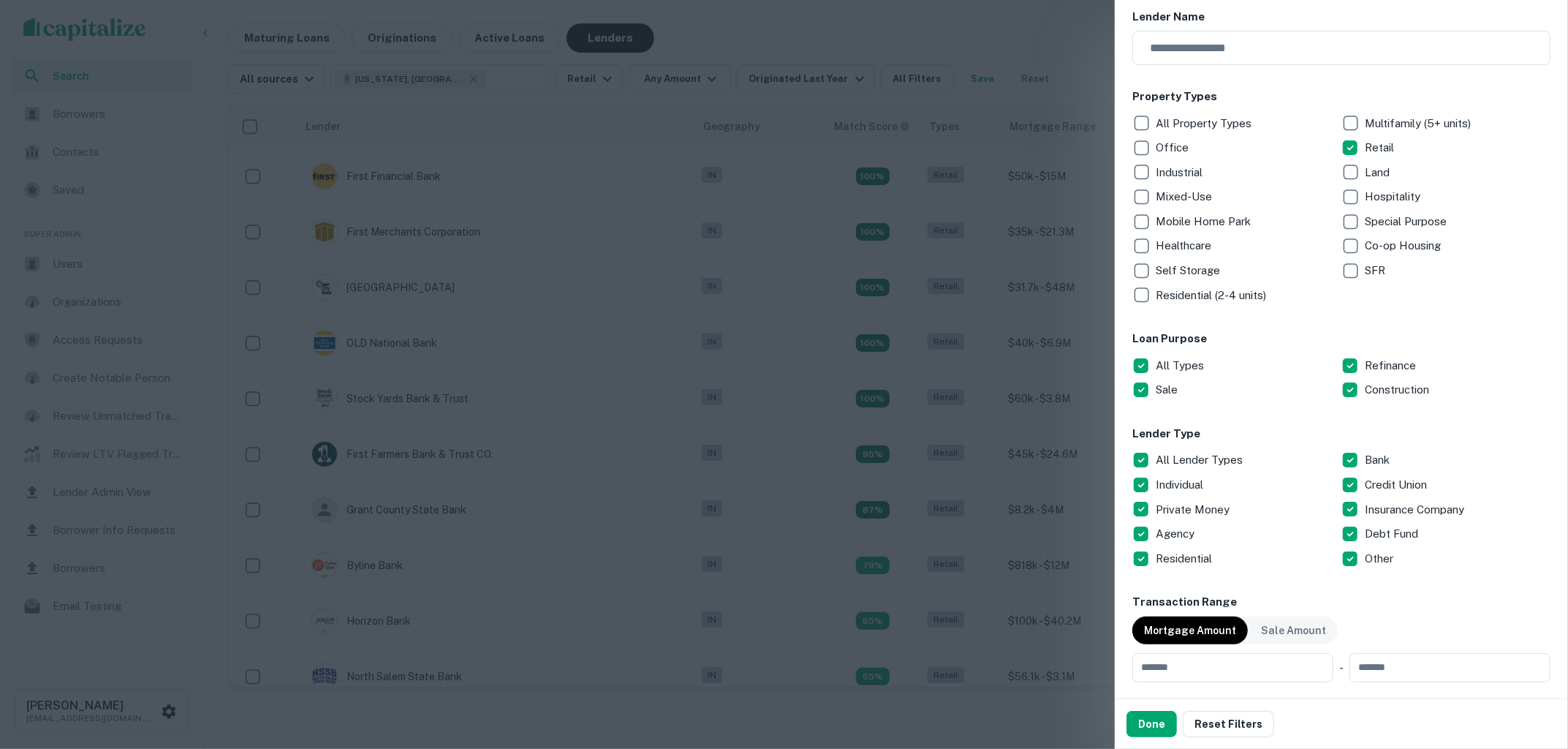
click at [1158, 459] on p "All Lender Types" at bounding box center [1200, 460] width 90 height 18
click at [1153, 719] on button "Done" at bounding box center [1151, 724] width 50 height 26
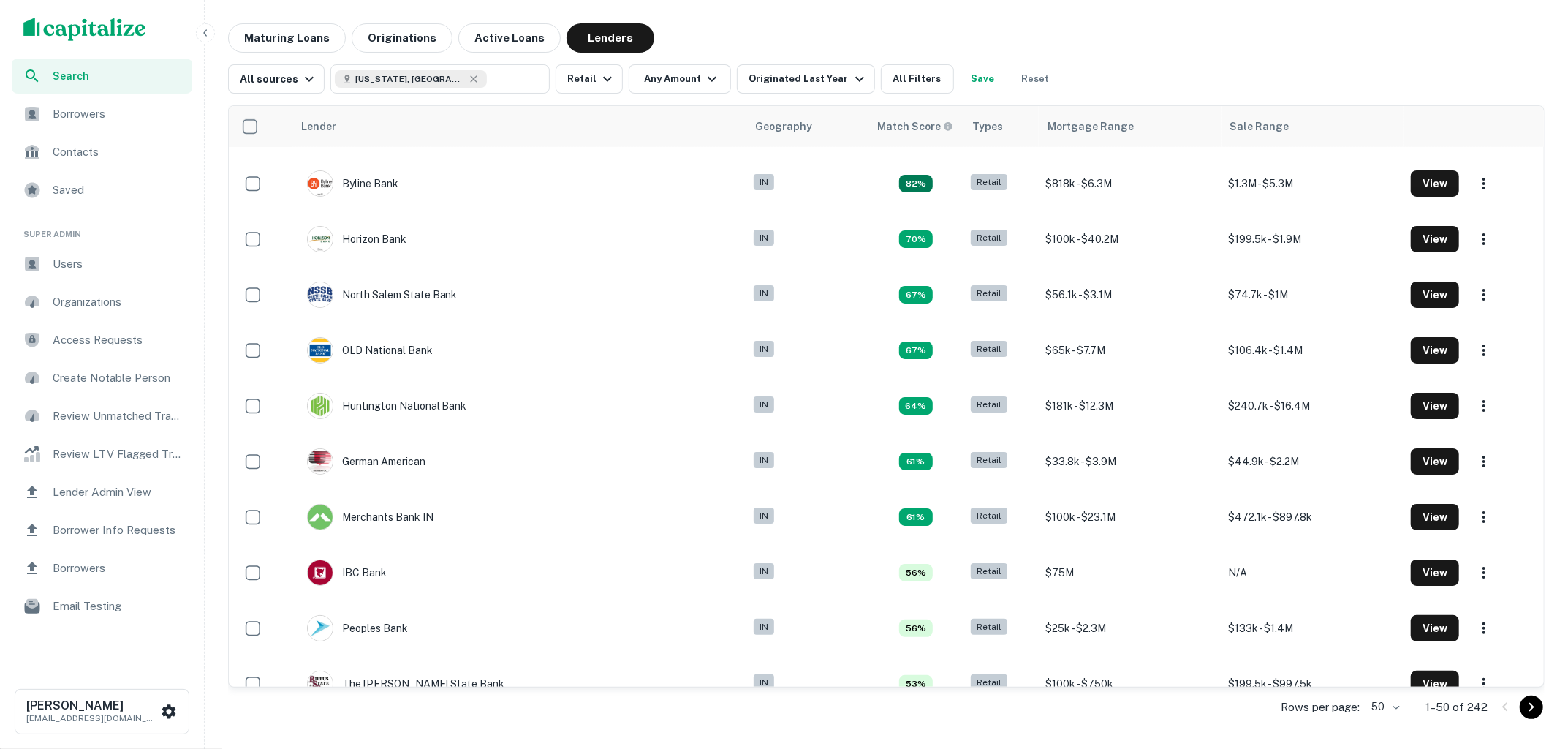
scroll to position [661, 0]
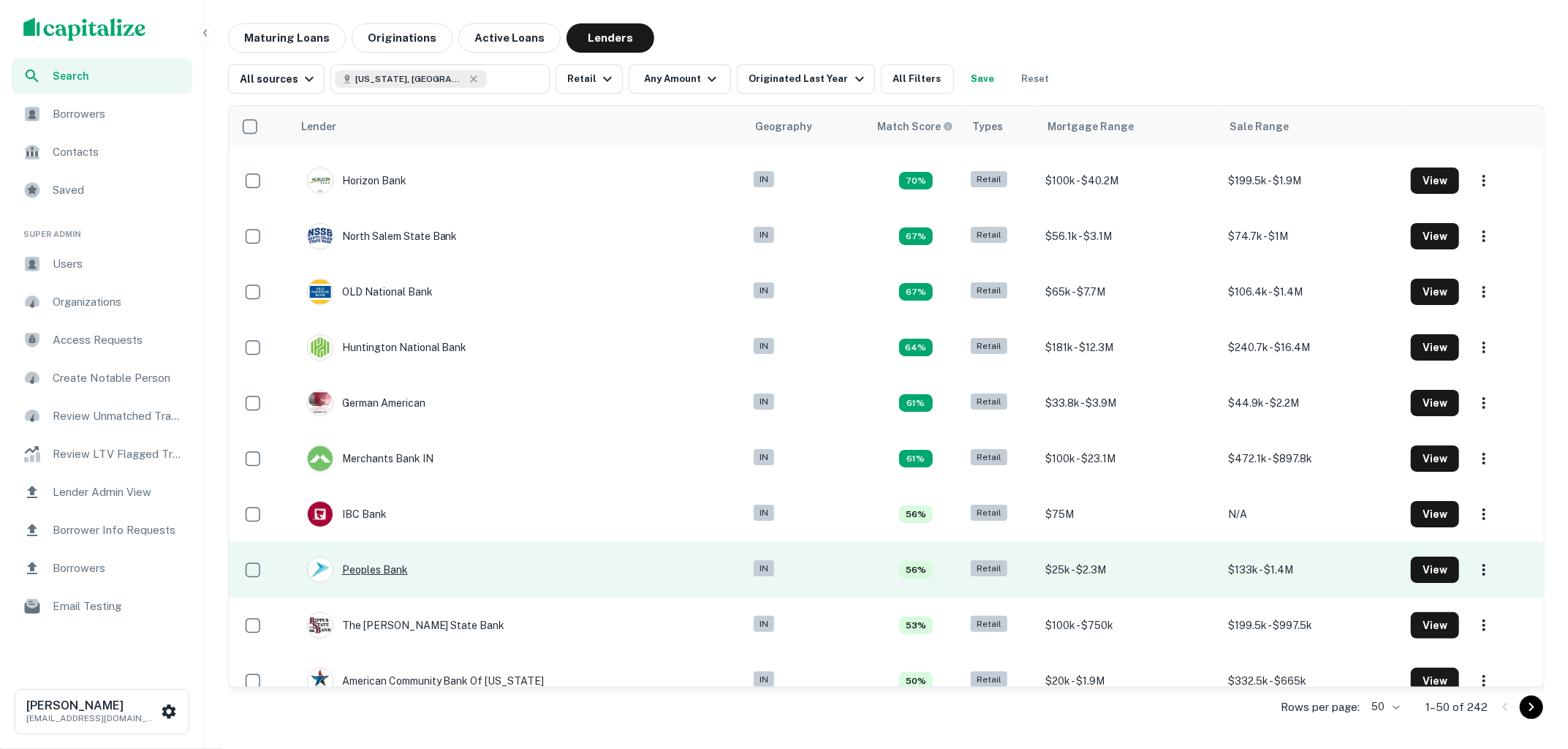
click at [390, 569] on div "Peoples Bank" at bounding box center [357, 569] width 101 height 26
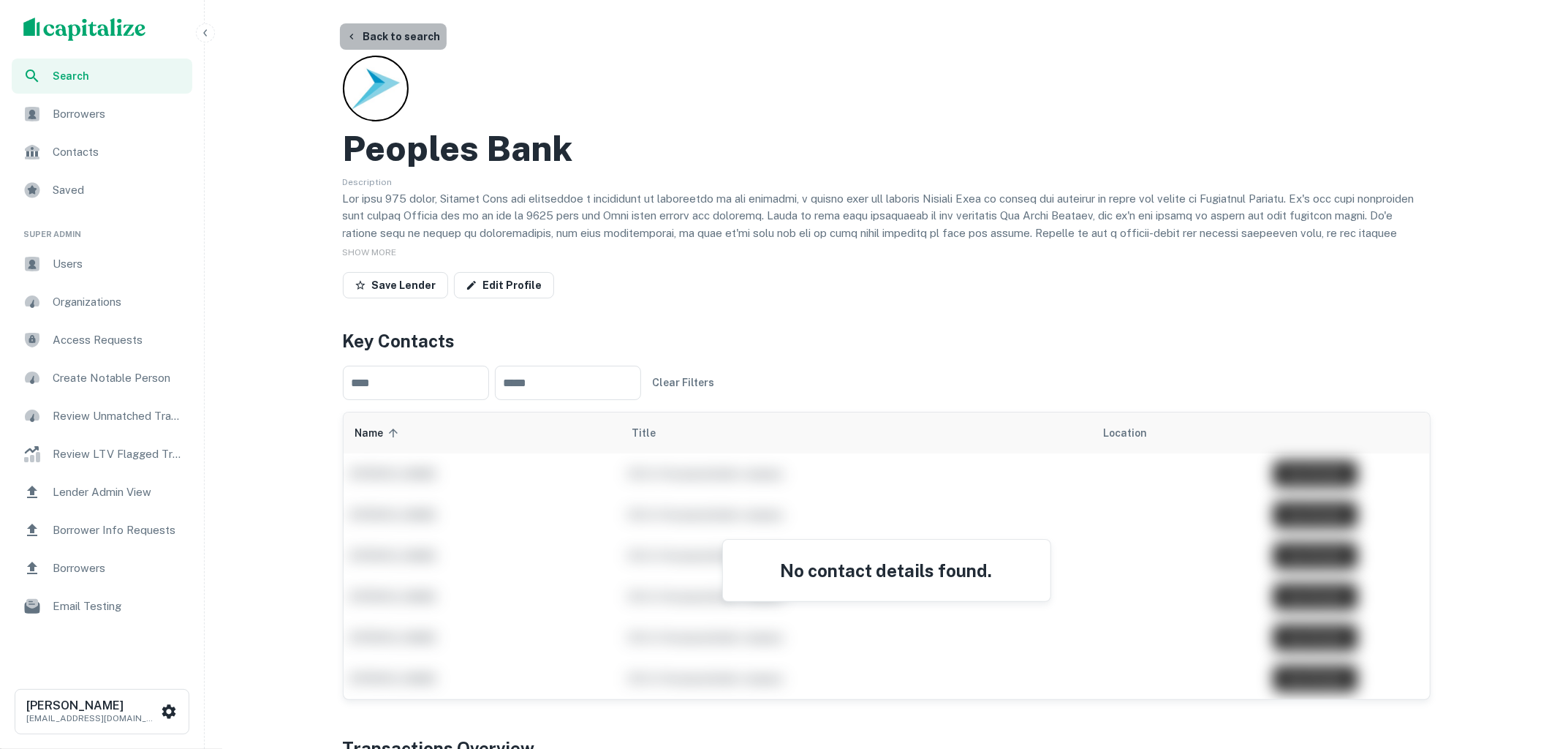
click at [411, 30] on button "Back to search" at bounding box center [393, 36] width 106 height 26
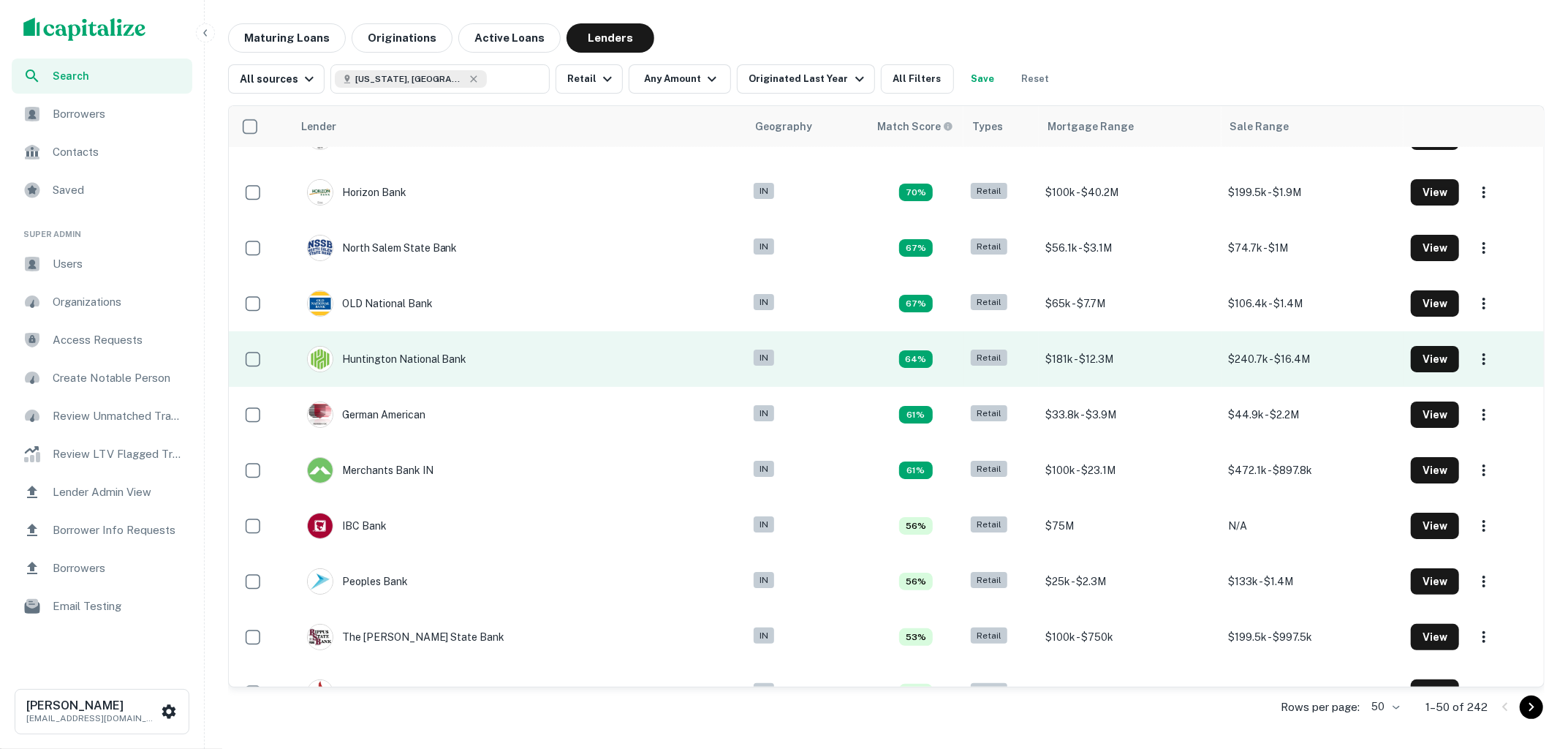
scroll to position [661, 0]
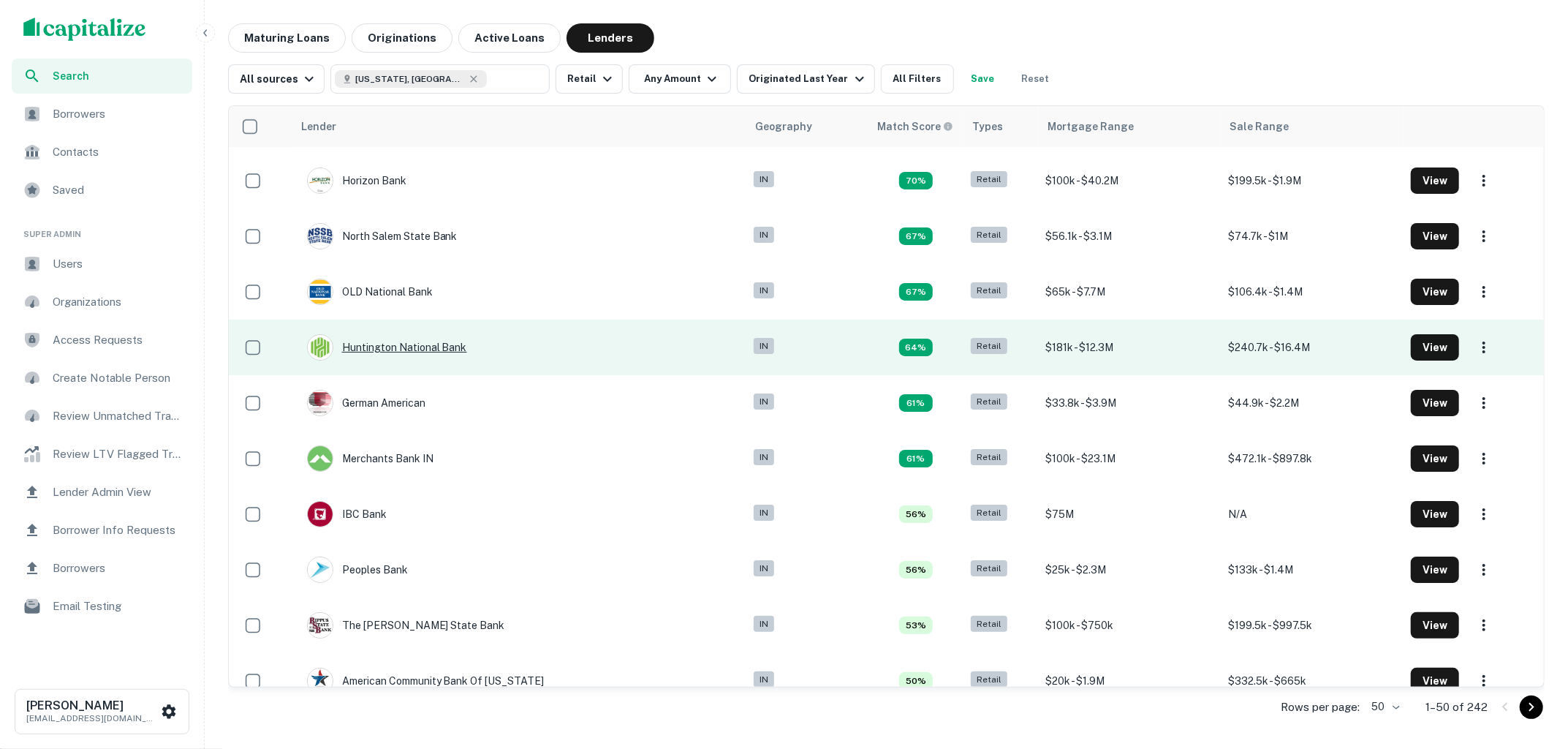
click at [419, 348] on div "Huntington National Bank" at bounding box center [387, 347] width 160 height 26
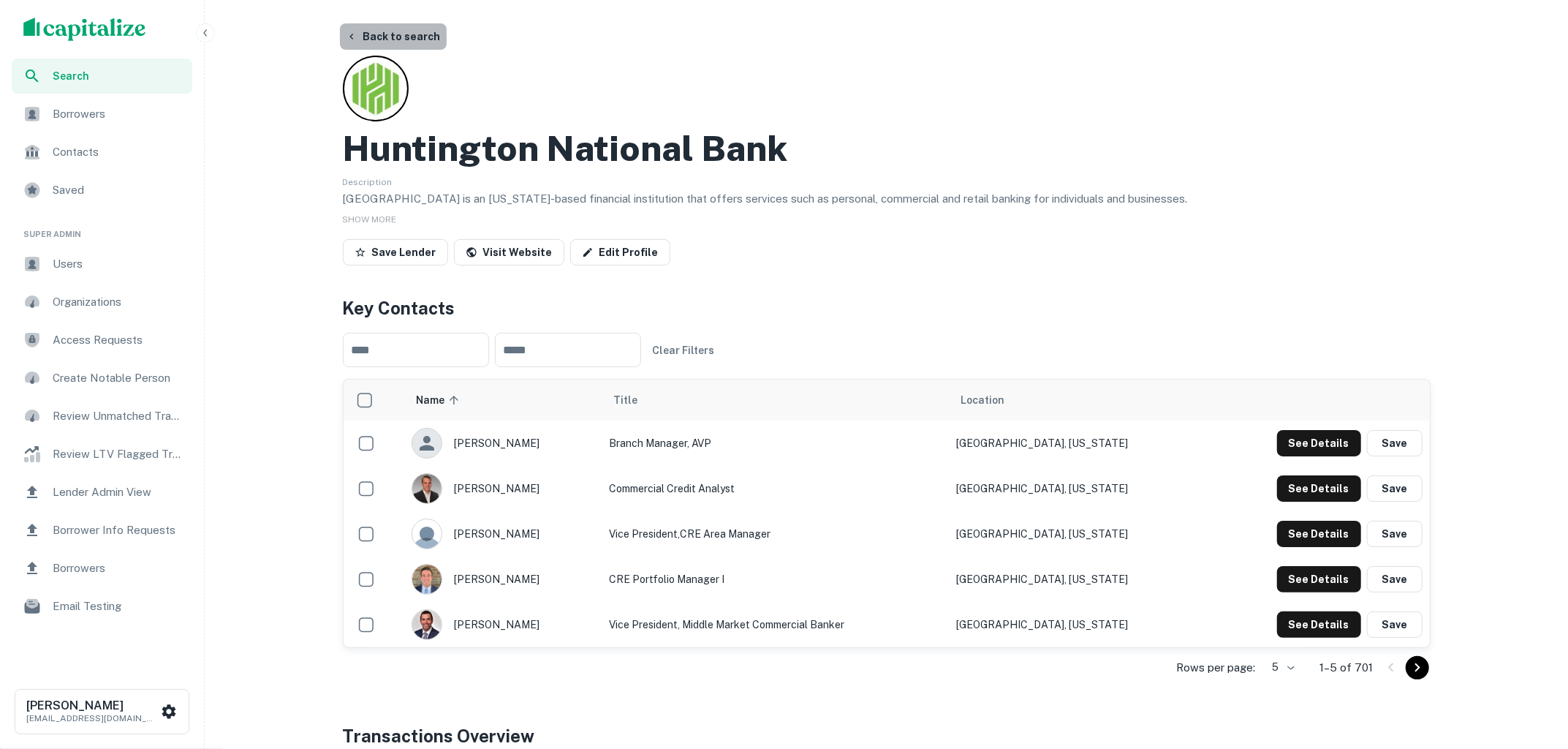
click at [395, 27] on button "Back to search" at bounding box center [393, 36] width 106 height 26
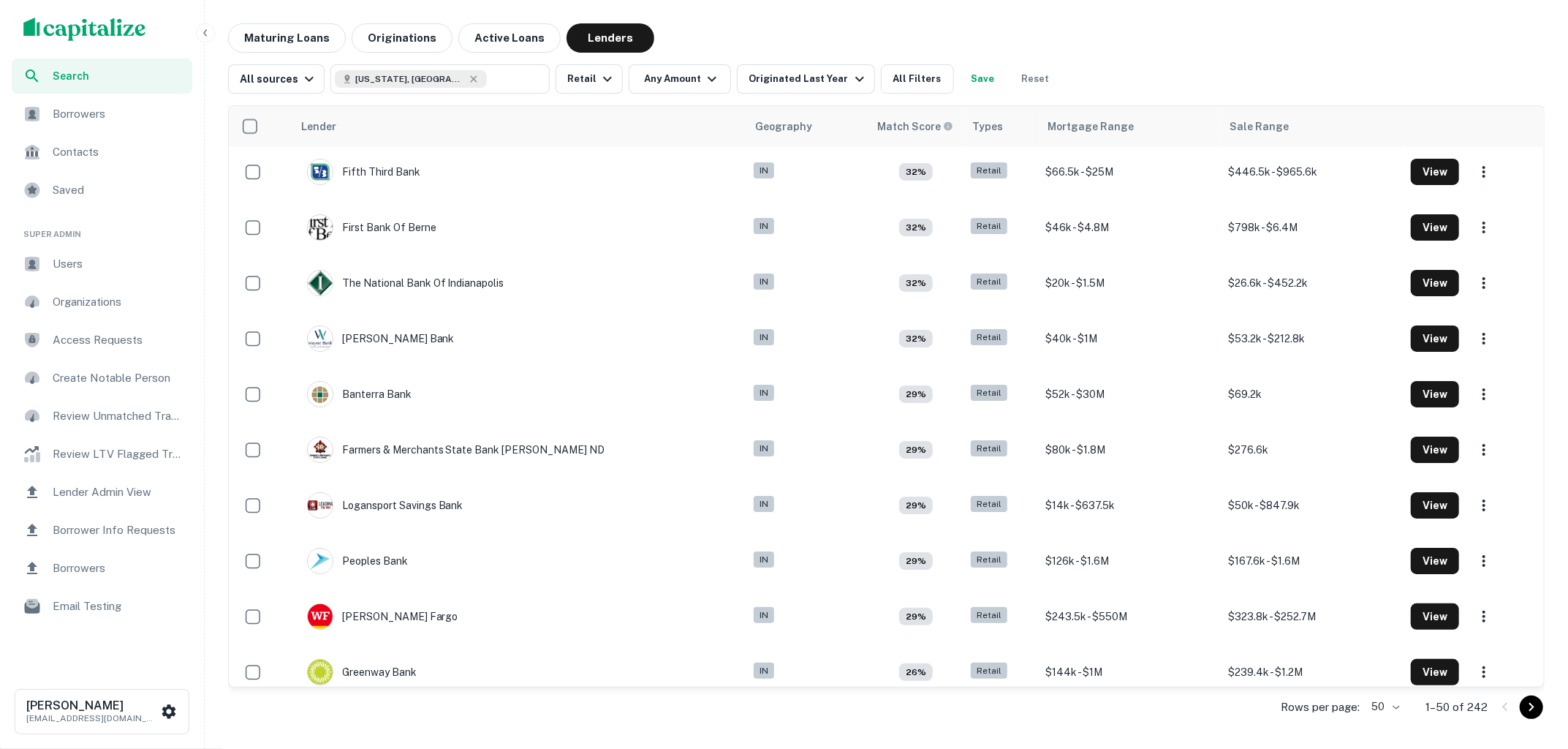
scroll to position [2136, 0]
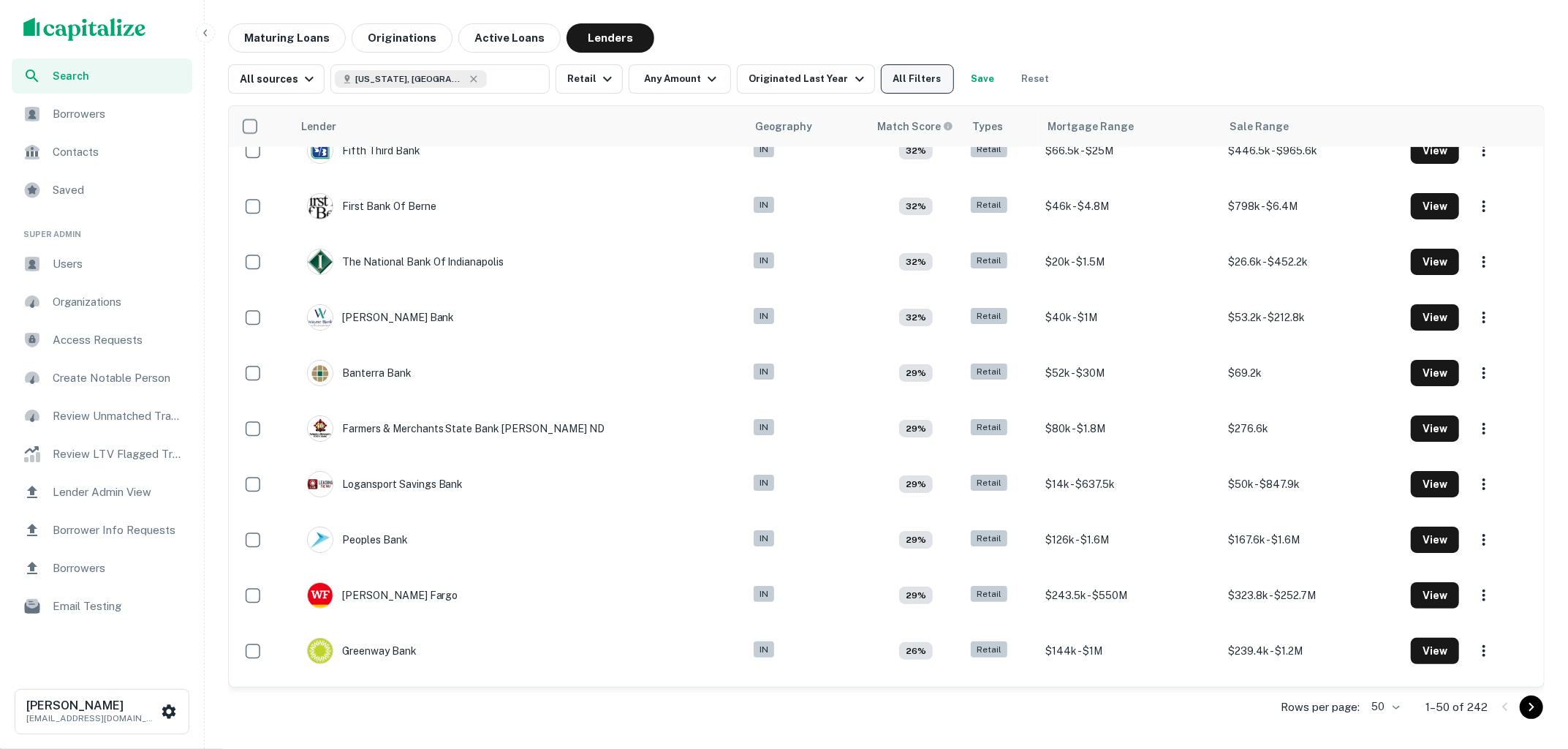
click at [911, 86] on button "All Filters" at bounding box center [917, 79] width 73 height 29
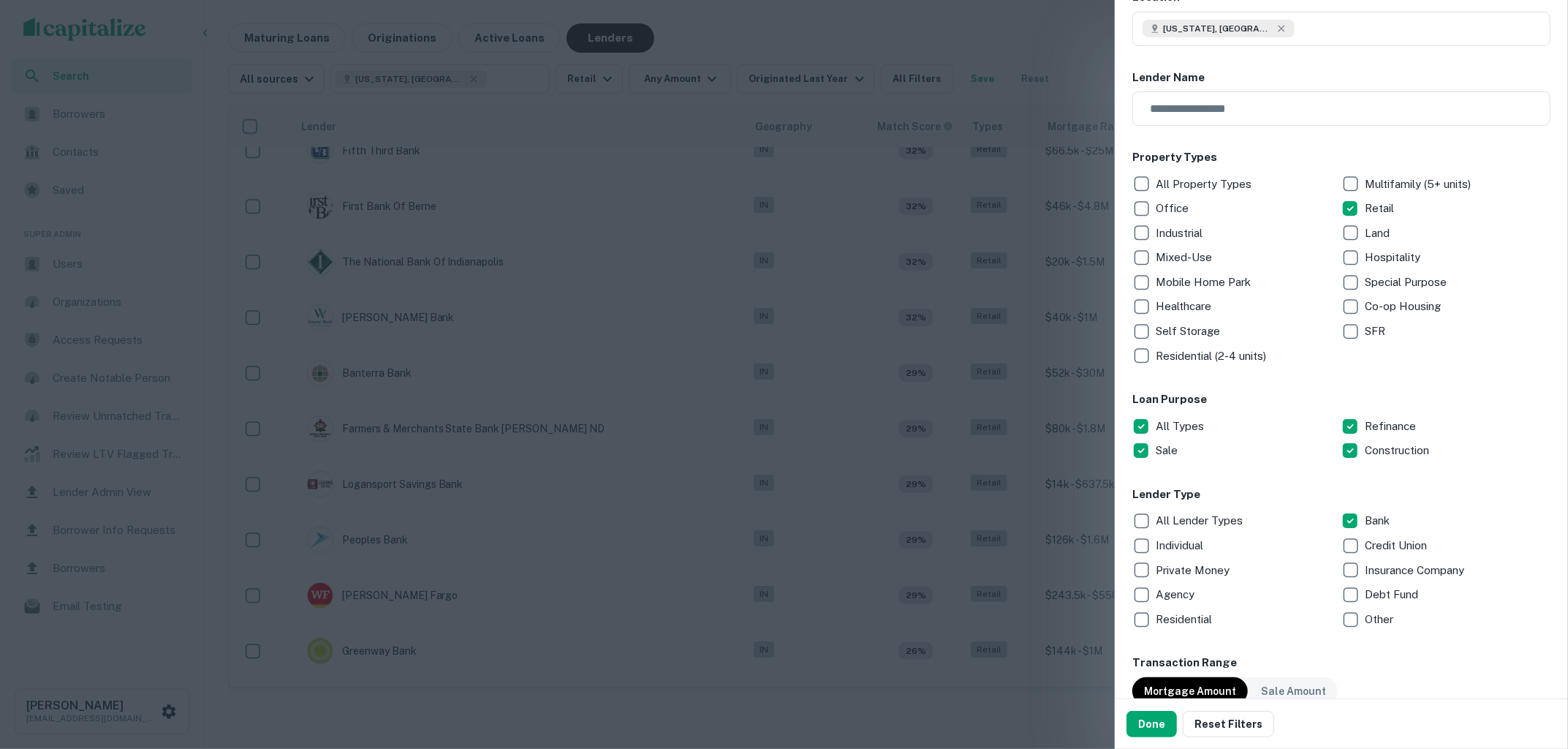
scroll to position [142, 0]
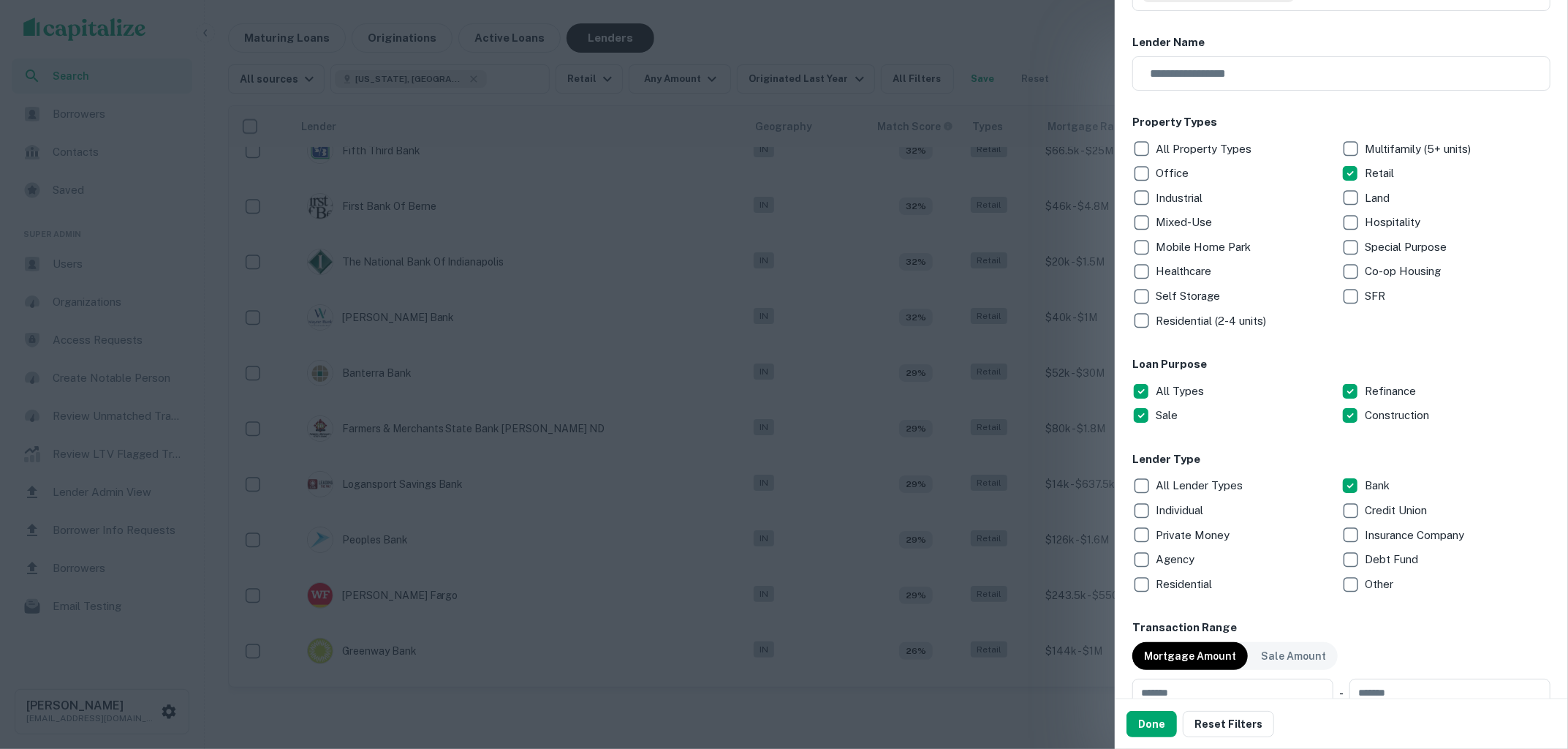
click at [683, 503] on div at bounding box center [784, 374] width 1568 height 749
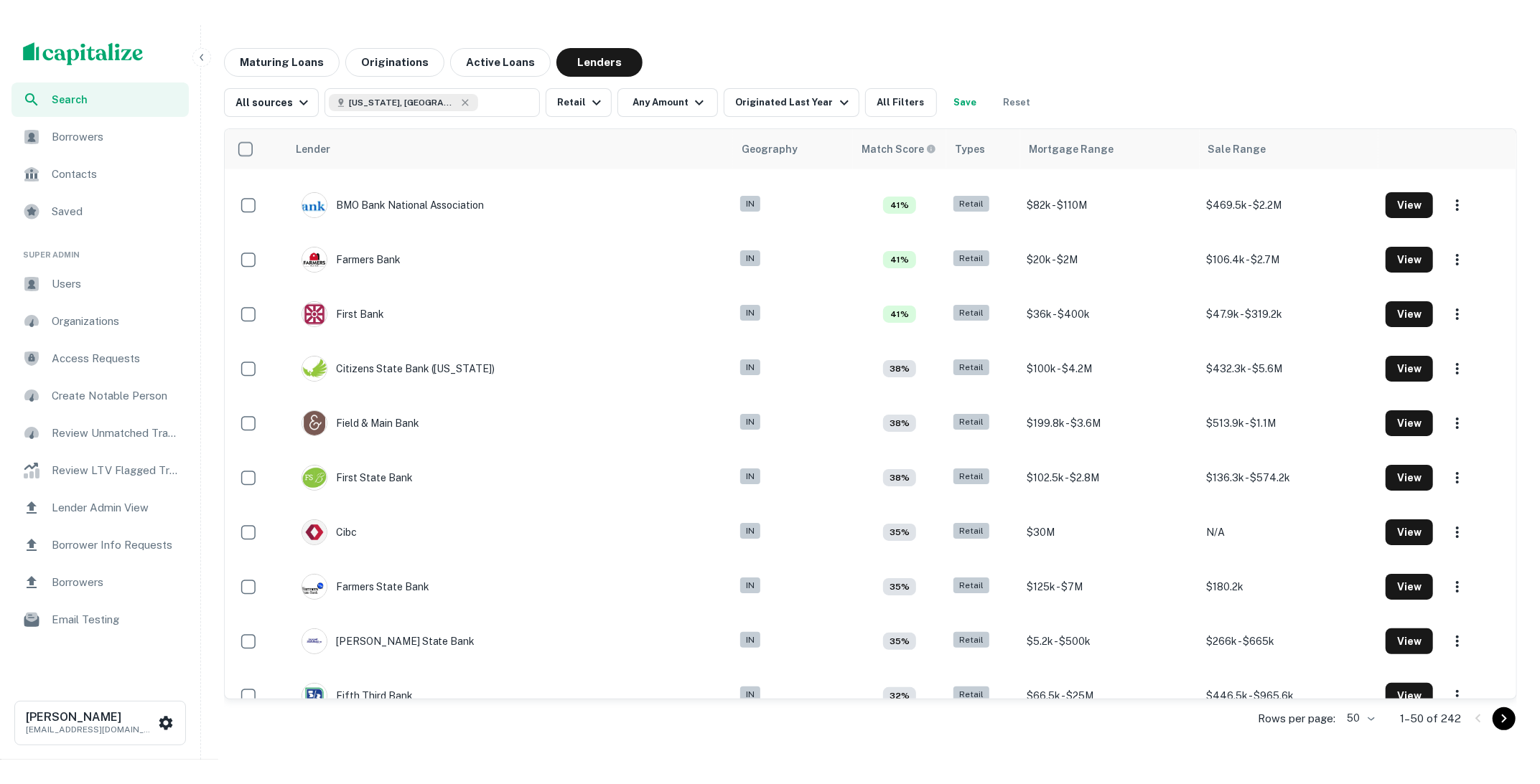
scroll to position [1541, 0]
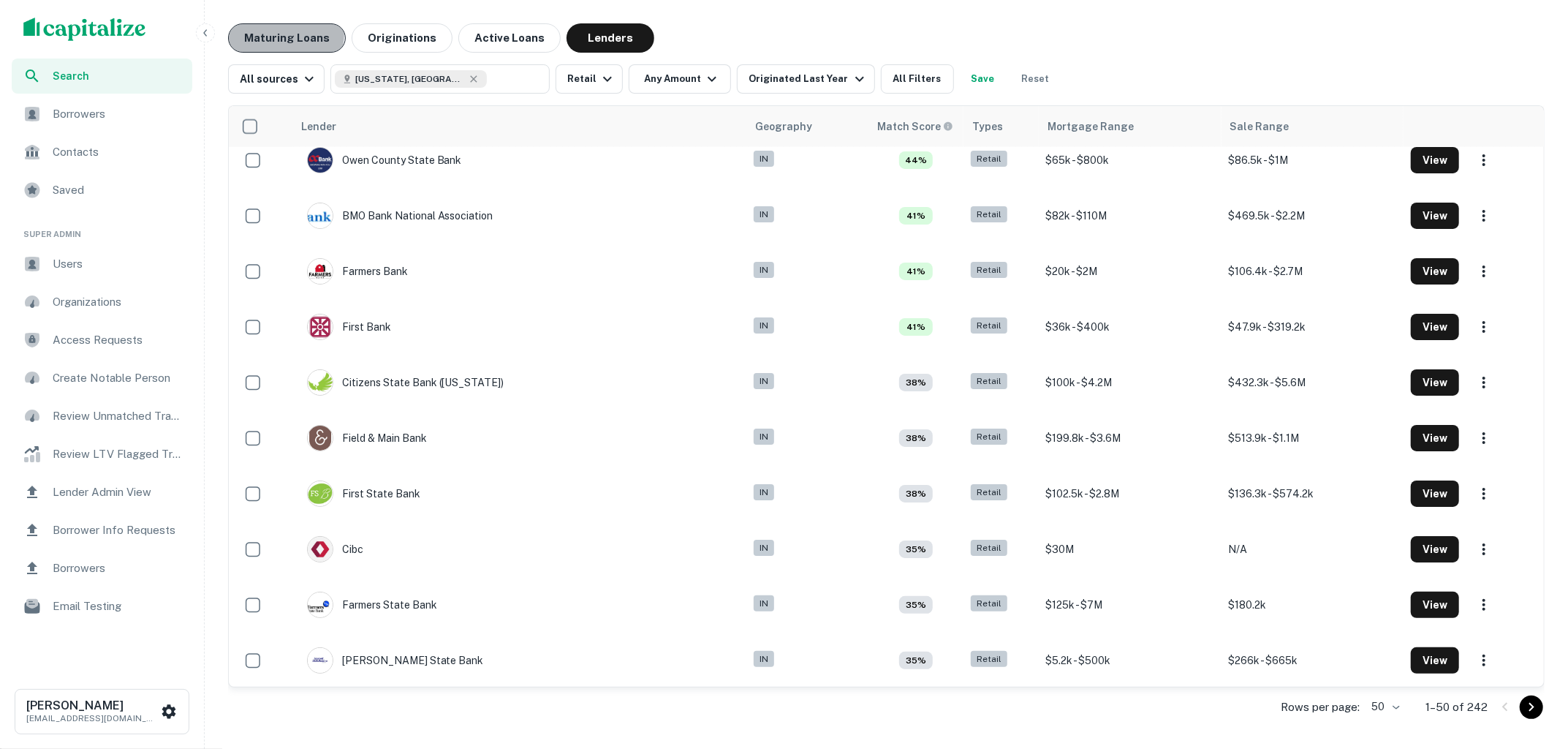
click at [268, 32] on button "Maturing Loans" at bounding box center [287, 38] width 118 height 29
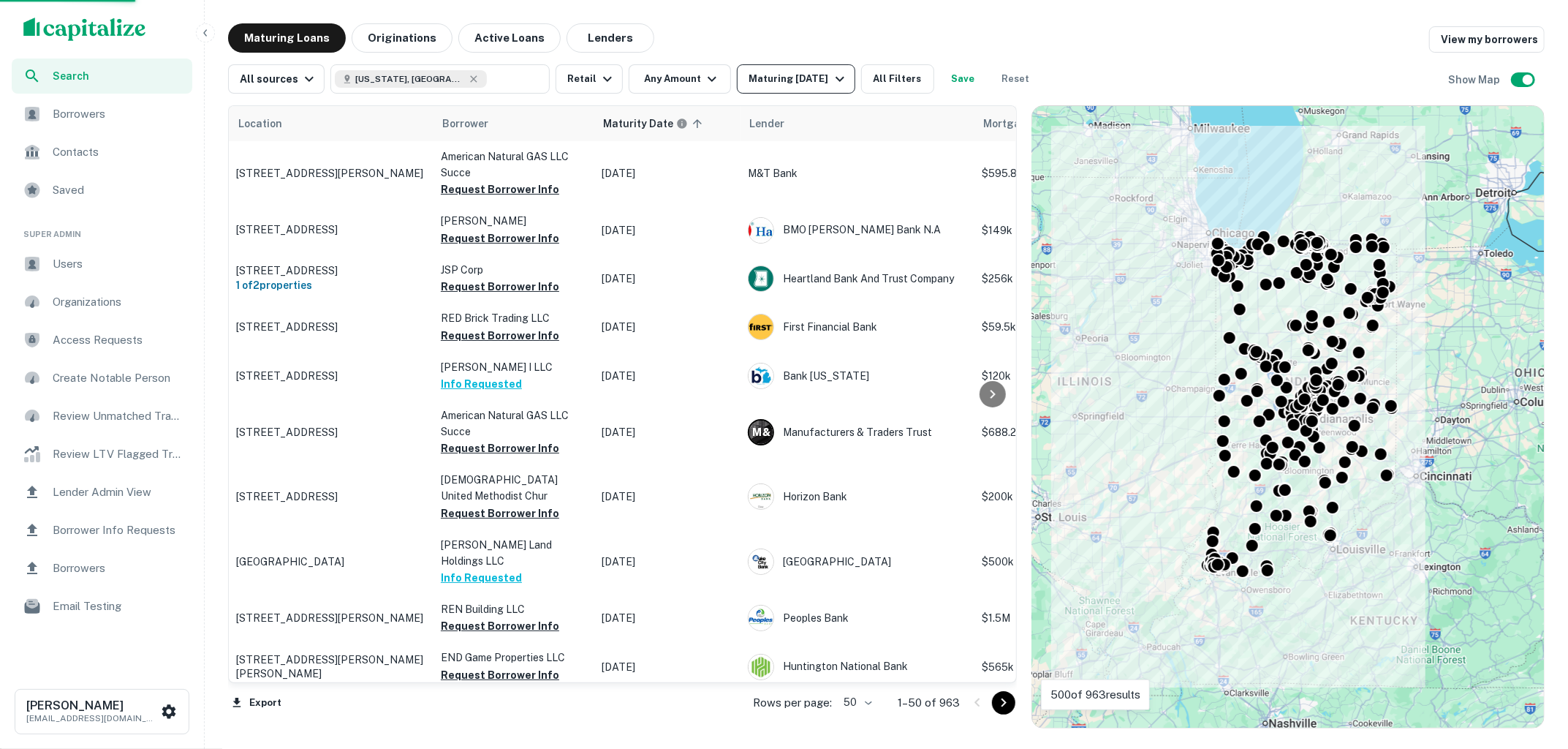
click at [836, 81] on icon "button" at bounding box center [840, 79] width 18 height 18
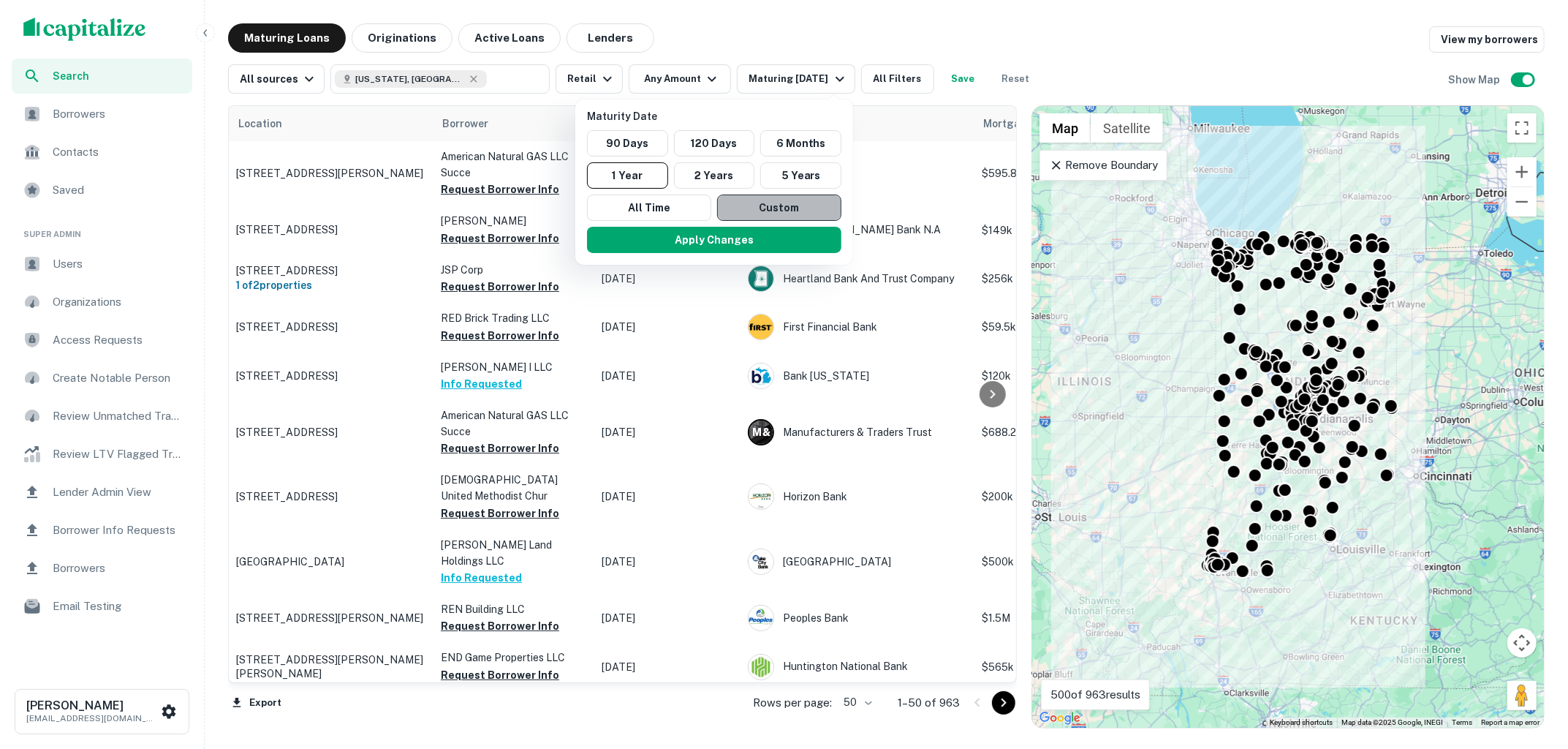
click at [754, 205] on button "Custom" at bounding box center [779, 207] width 124 height 26
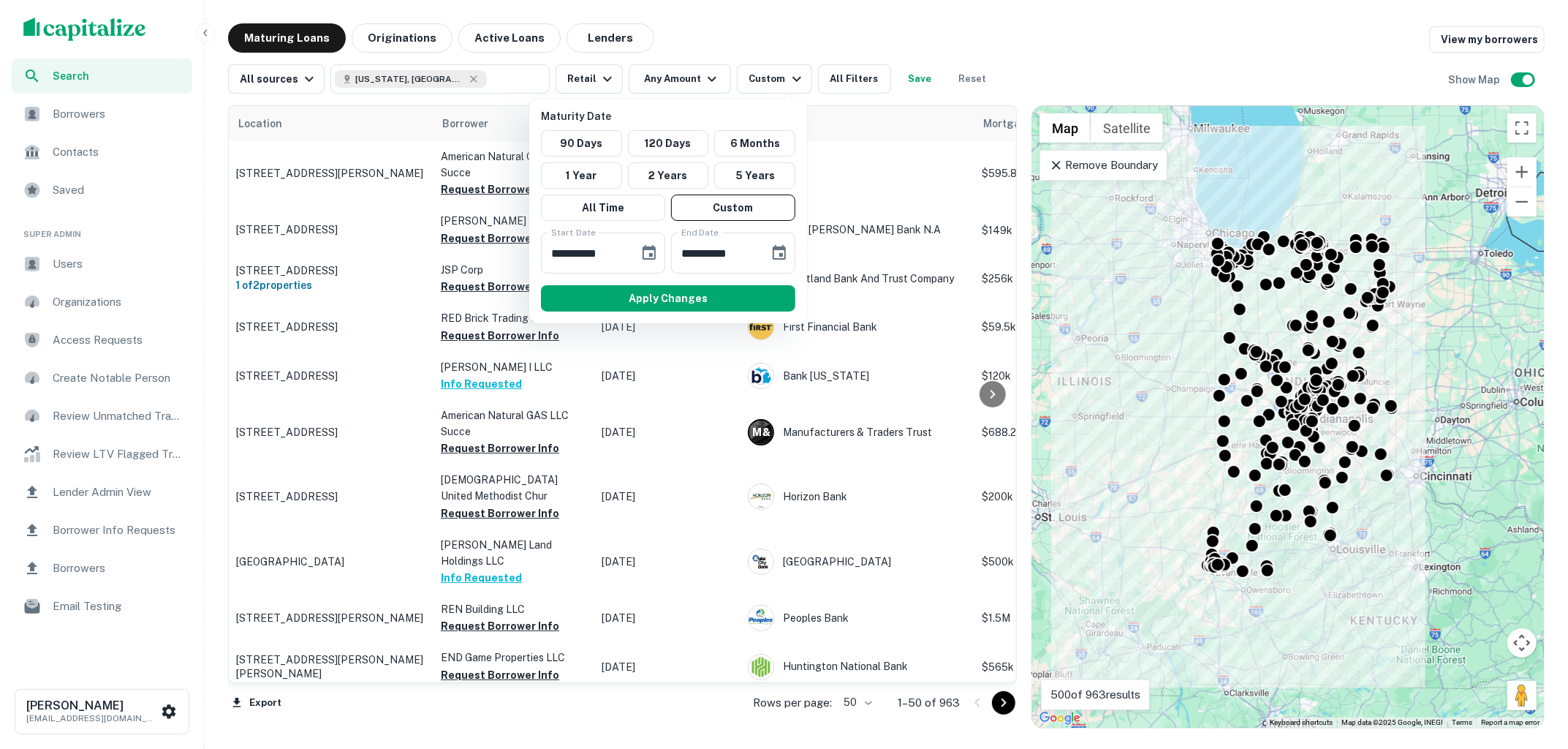
click at [796, 40] on div at bounding box center [784, 374] width 1568 height 749
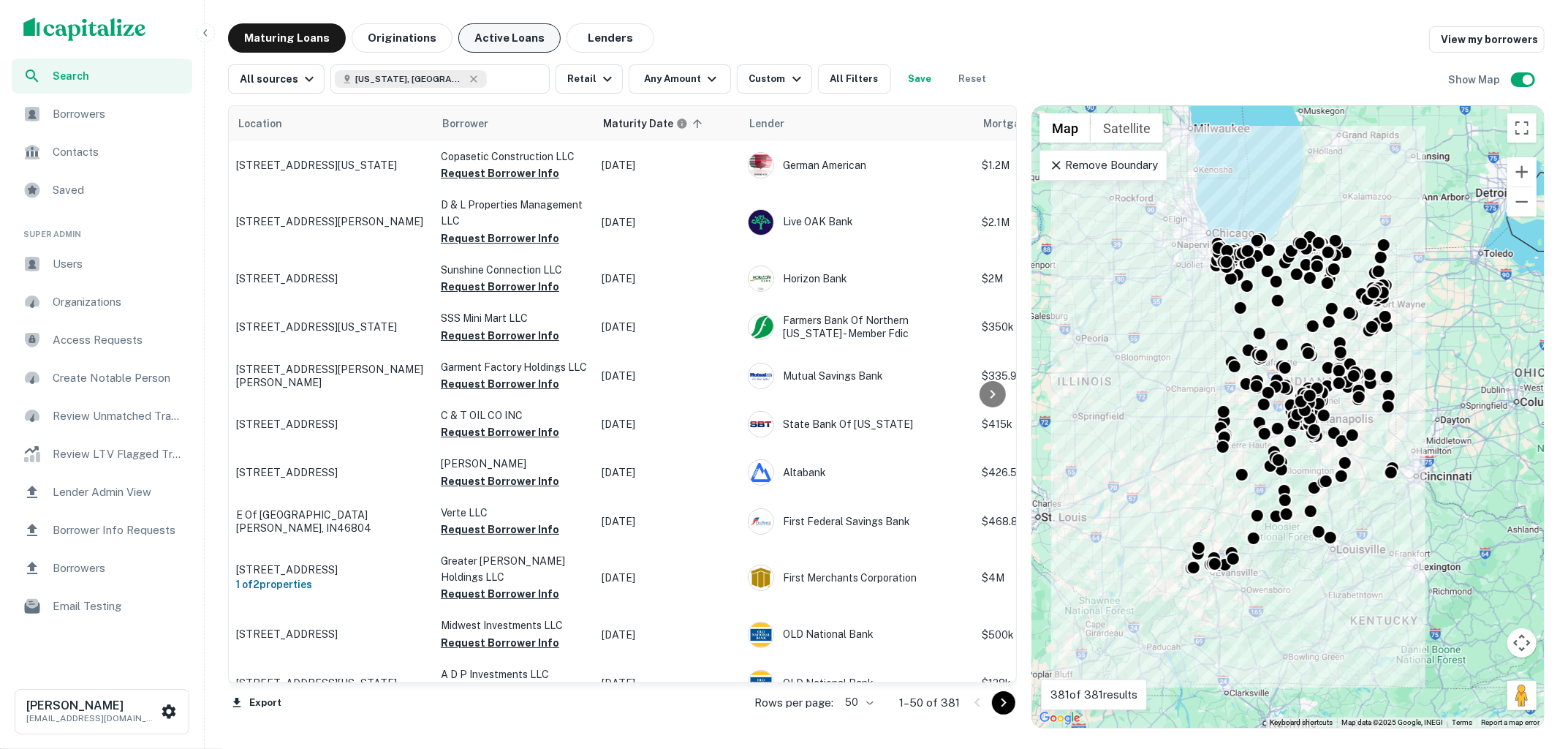
click at [496, 39] on button "Active Loans" at bounding box center [509, 38] width 103 height 29
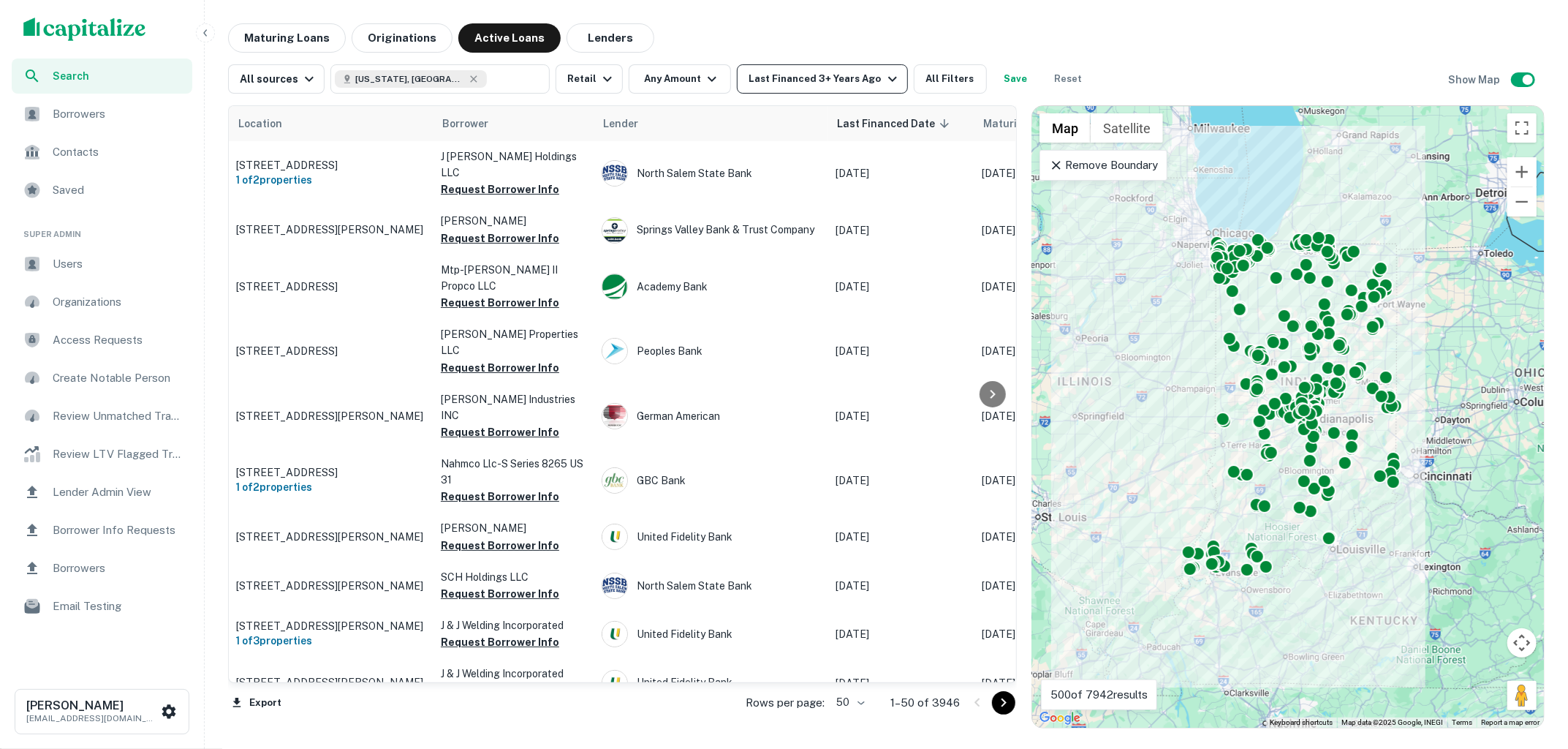
click at [888, 79] on icon "button" at bounding box center [892, 79] width 8 height 5
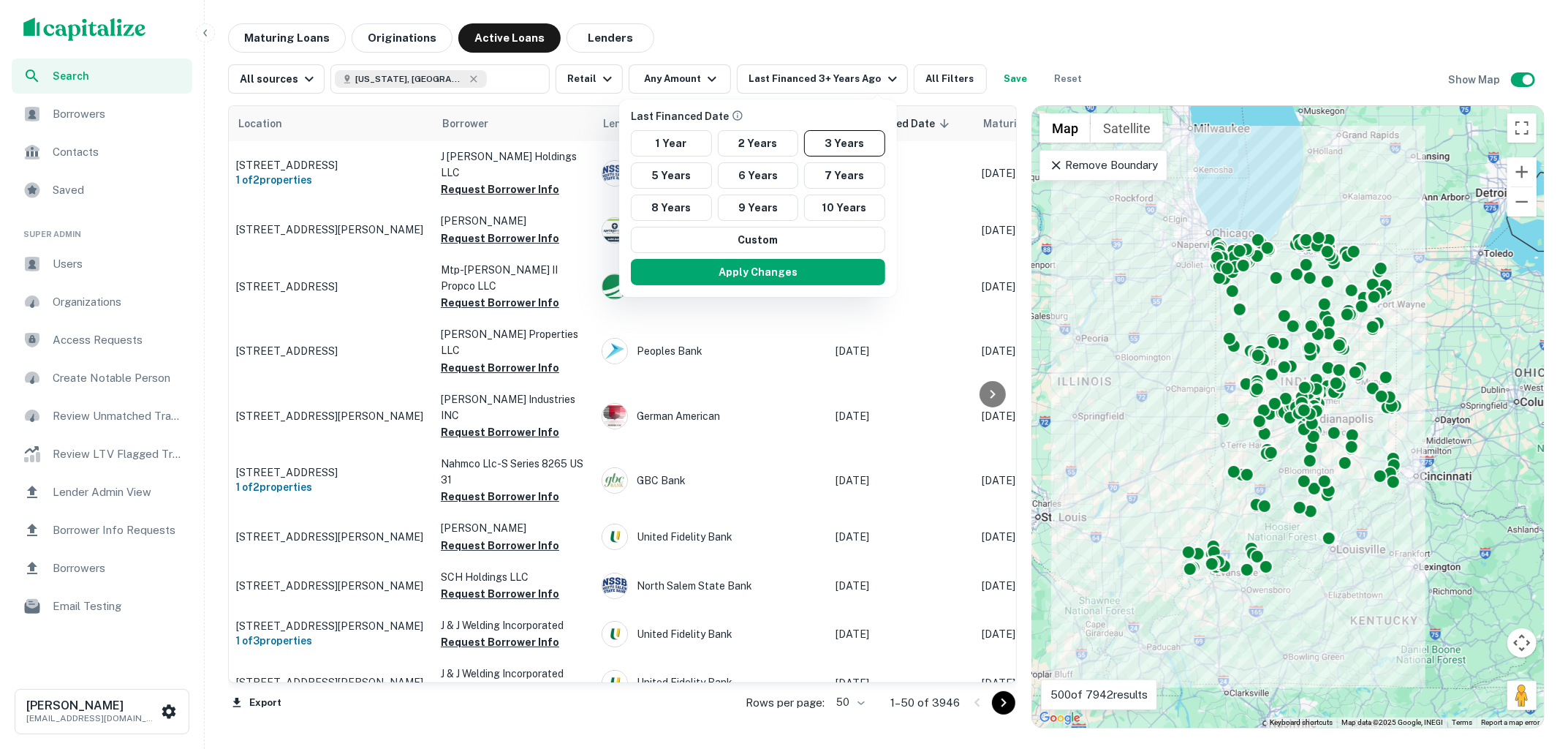
click at [840, 65] on div at bounding box center [784, 374] width 1568 height 749
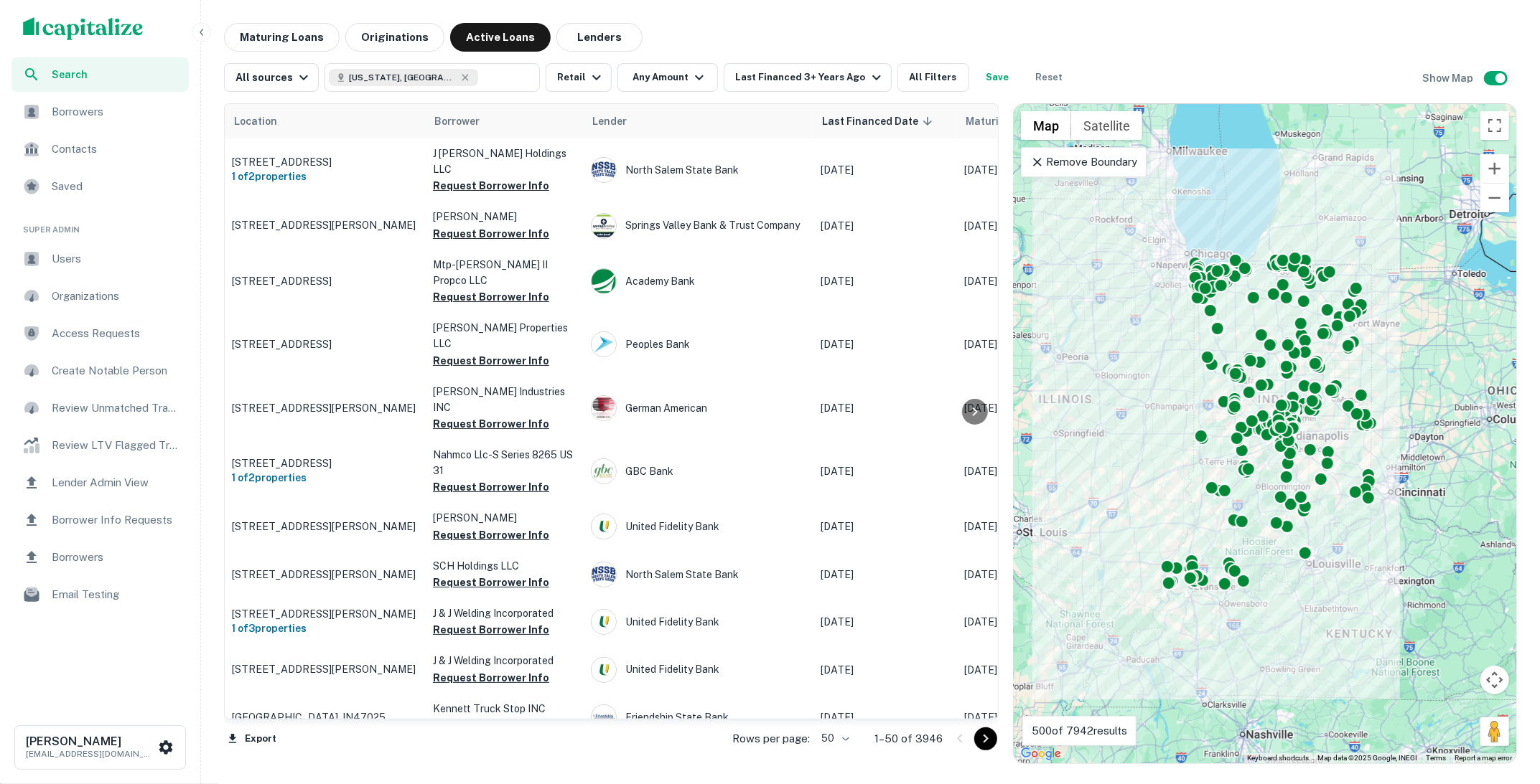
click at [126, 256] on span "Users" at bounding box center [116, 259] width 129 height 17
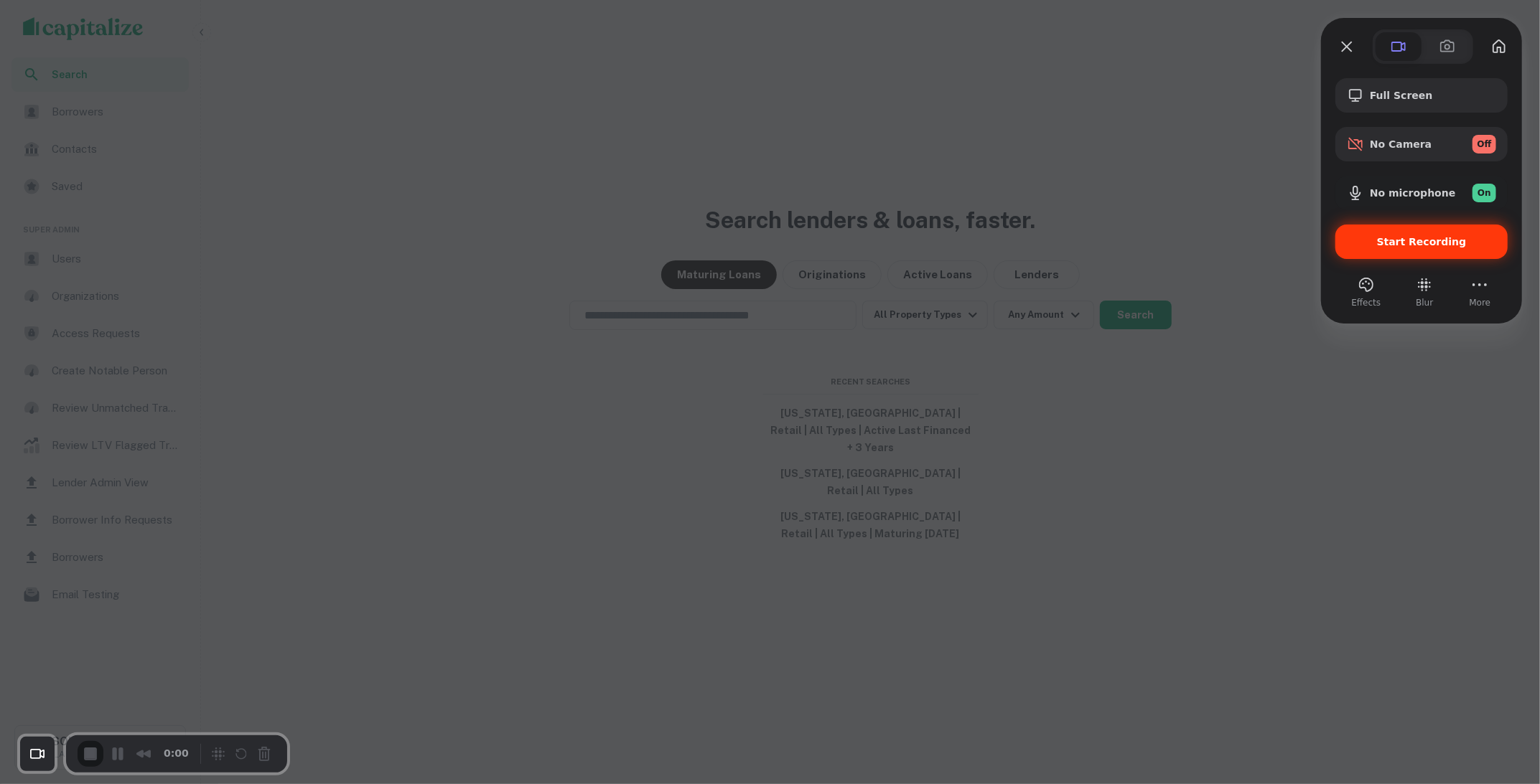
click at [1469, 249] on div "Start Recording" at bounding box center [1421, 242] width 173 height 35
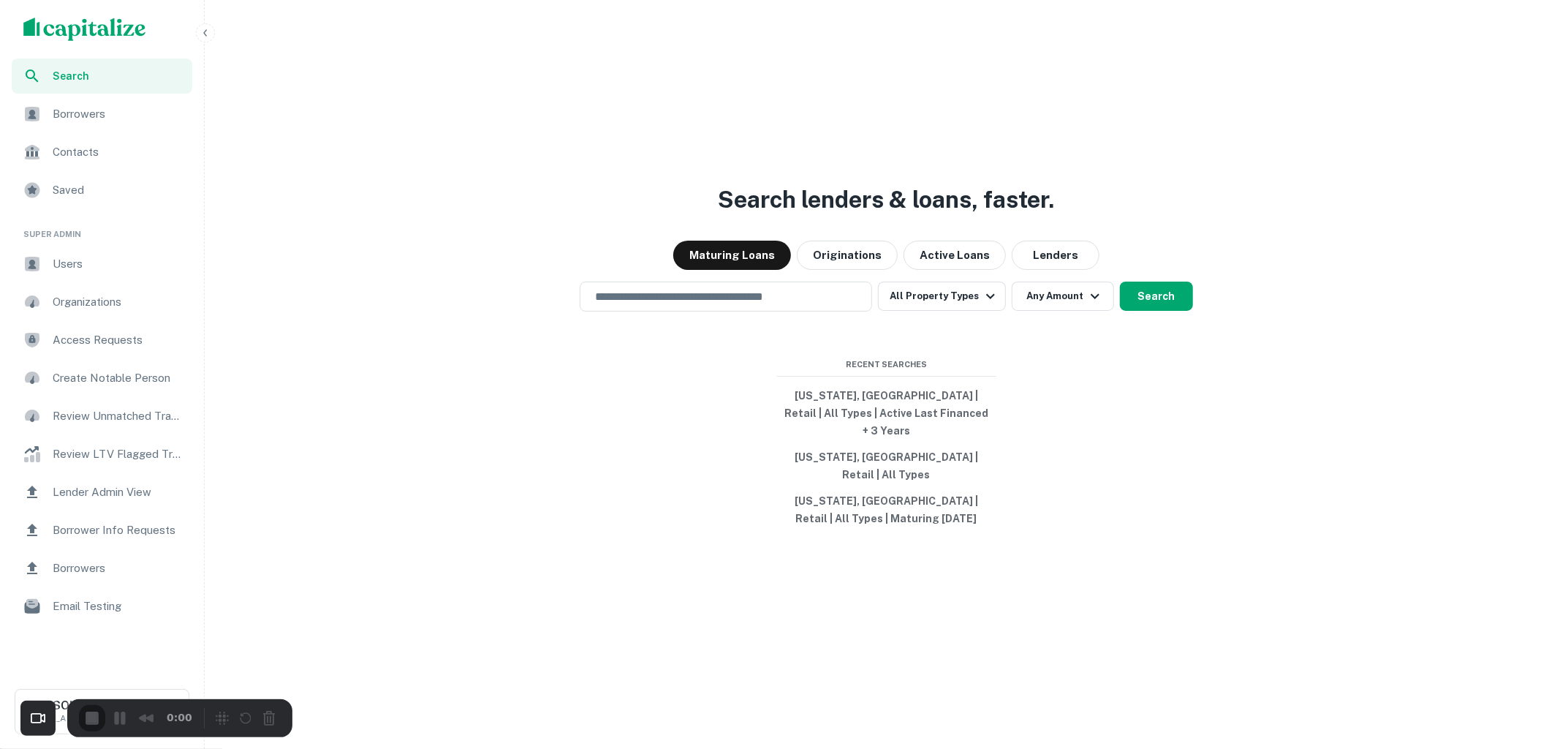
click at [206, 38] on icon "button" at bounding box center [205, 32] width 12 height 12
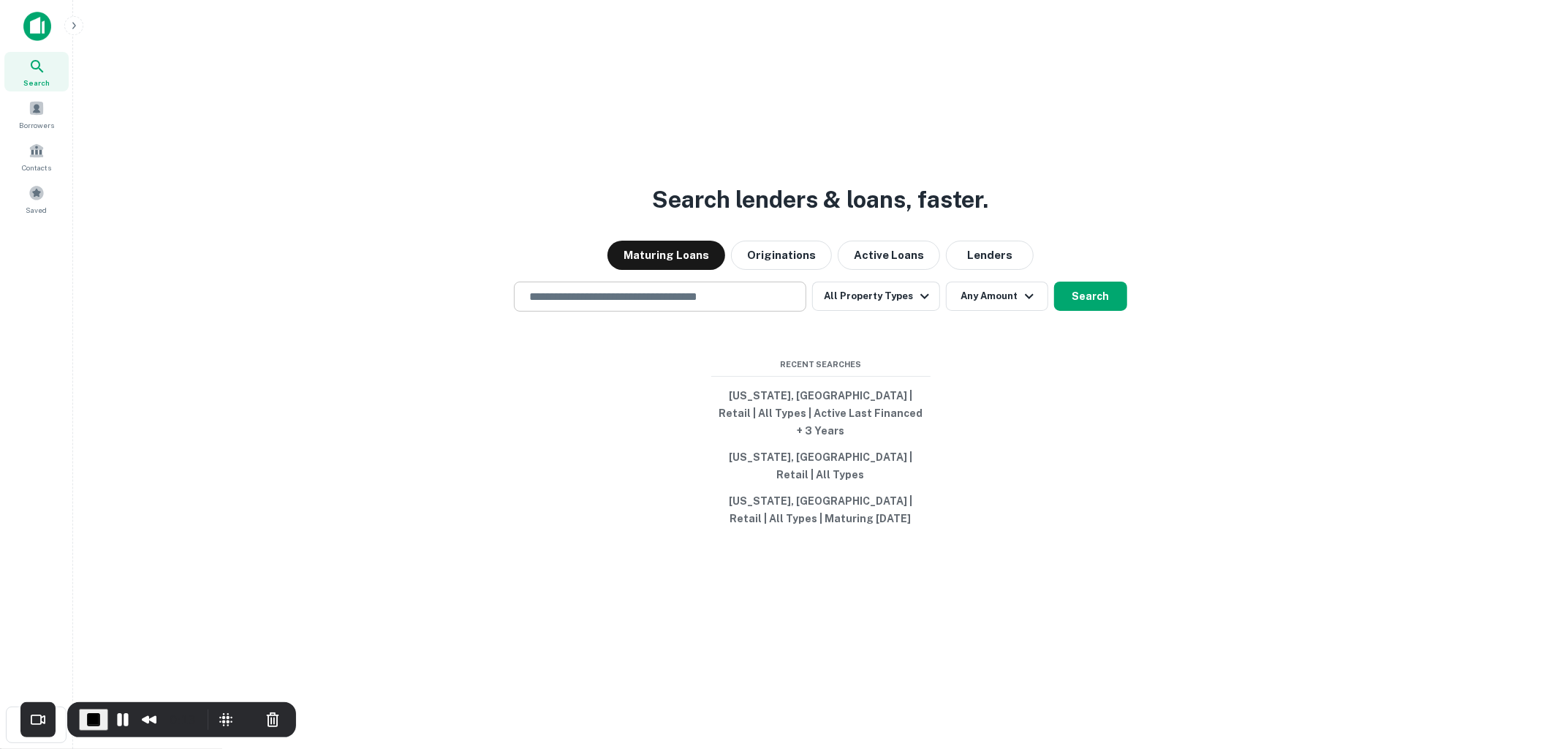
click at [641, 305] on input "text" at bounding box center [660, 297] width 279 height 17
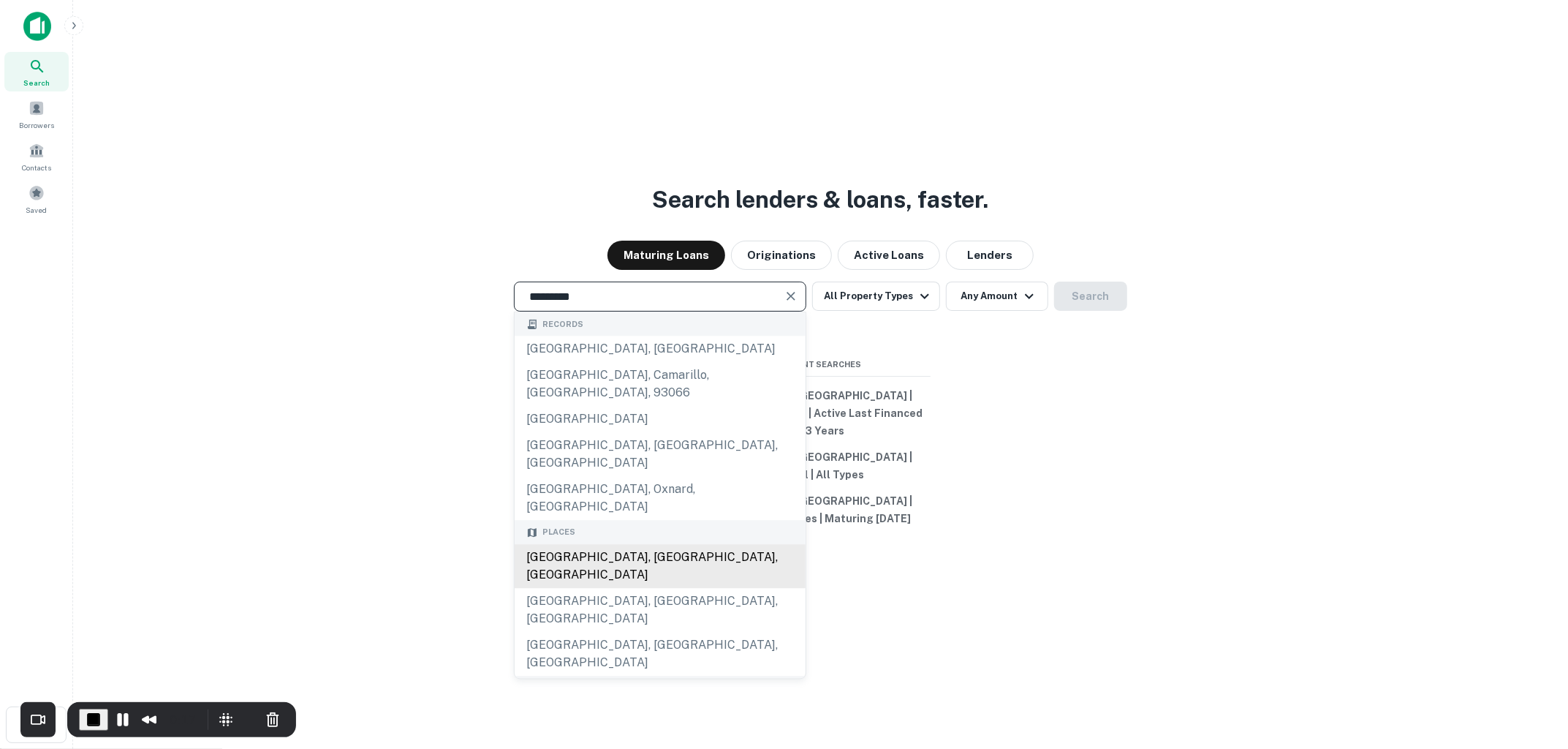
click at [677, 544] on div "[GEOGRAPHIC_DATA], [GEOGRAPHIC_DATA], [GEOGRAPHIC_DATA]" at bounding box center [659, 565] width 291 height 44
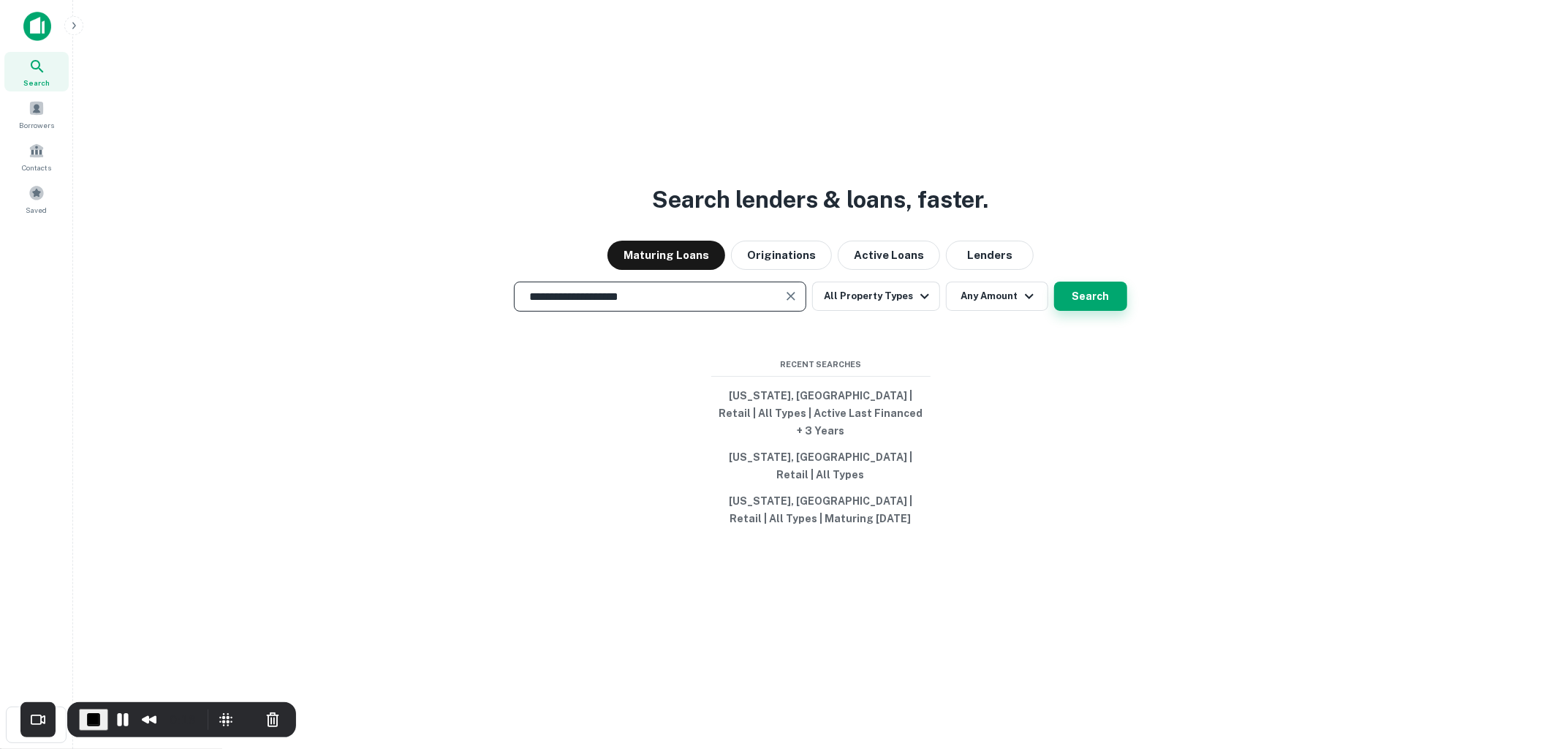
type input "**********"
click at [1084, 305] on button "Search" at bounding box center [1090, 296] width 73 height 29
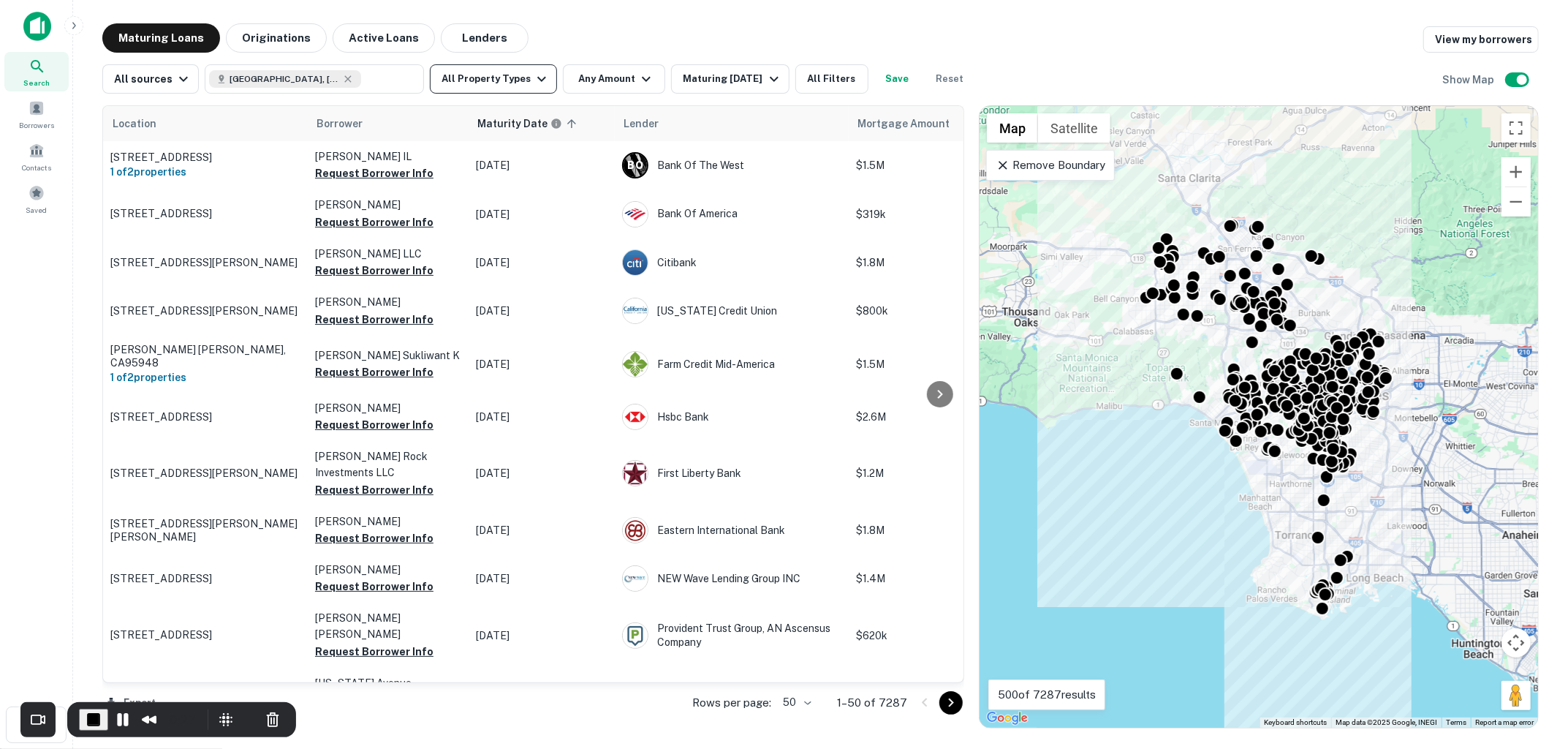
click at [538, 76] on icon "button" at bounding box center [541, 79] width 18 height 18
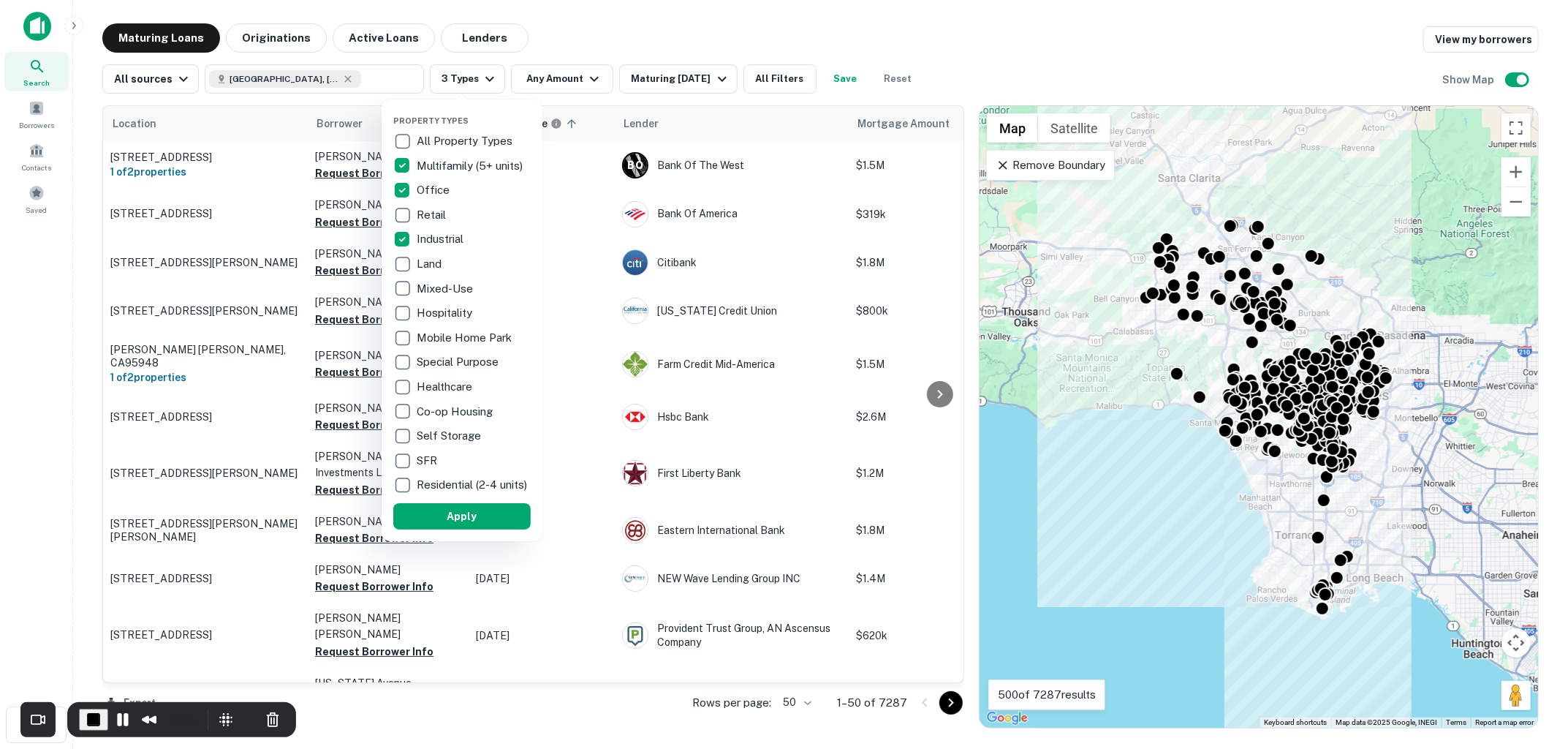
click at [457, 523] on button "Apply" at bounding box center [462, 516] width 137 height 26
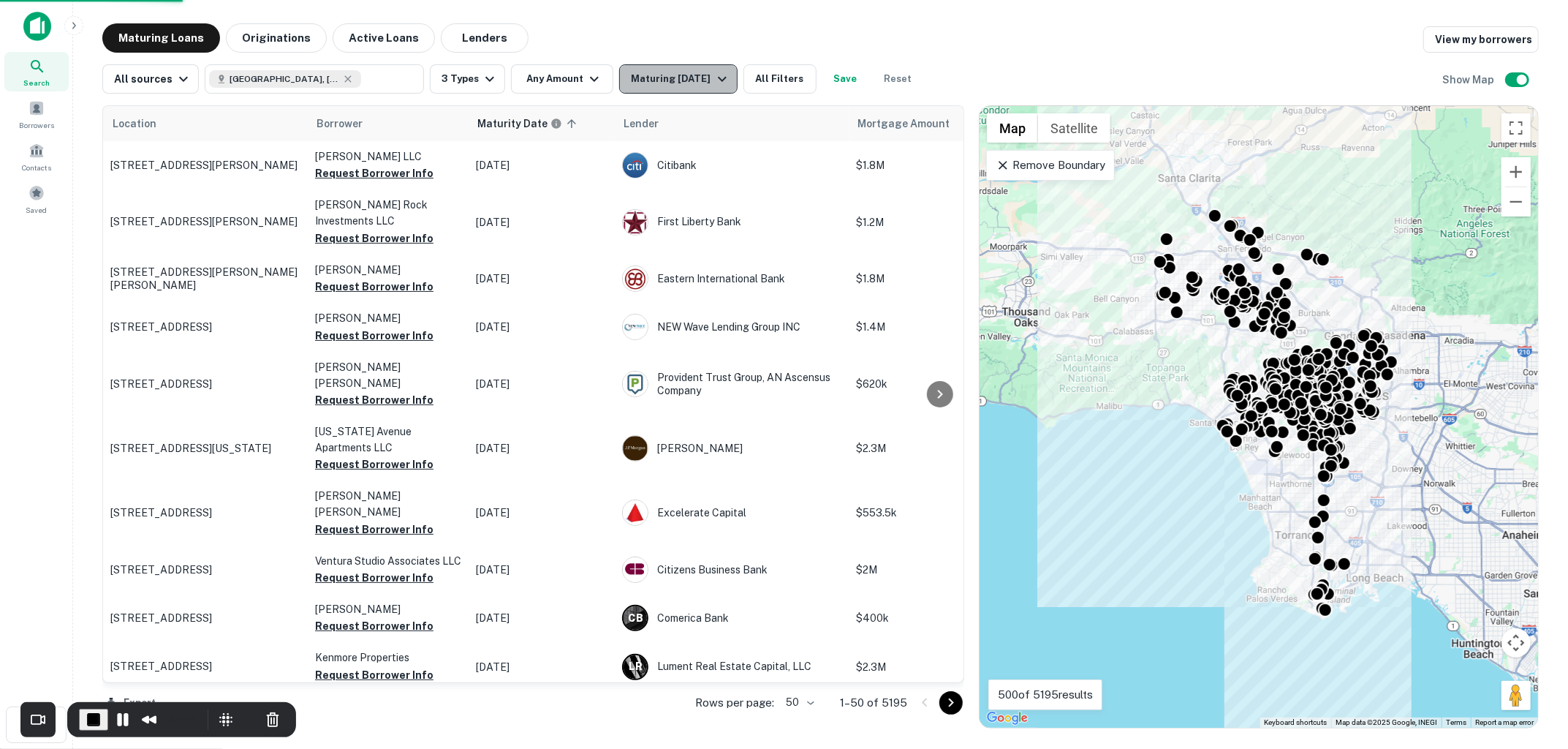
click at [713, 79] on icon "button" at bounding box center [722, 79] width 18 height 18
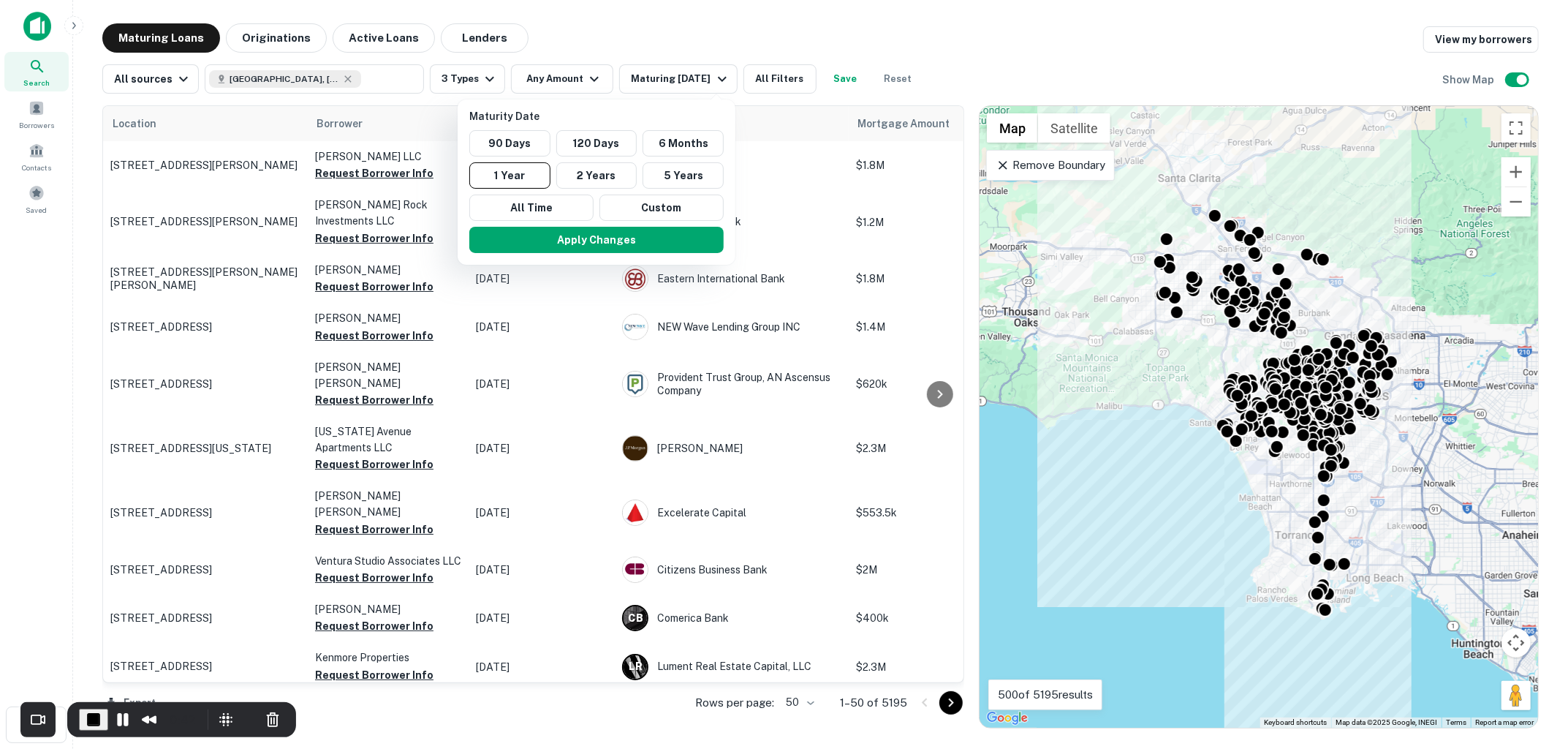
click at [680, 29] on div at bounding box center [784, 374] width 1568 height 749
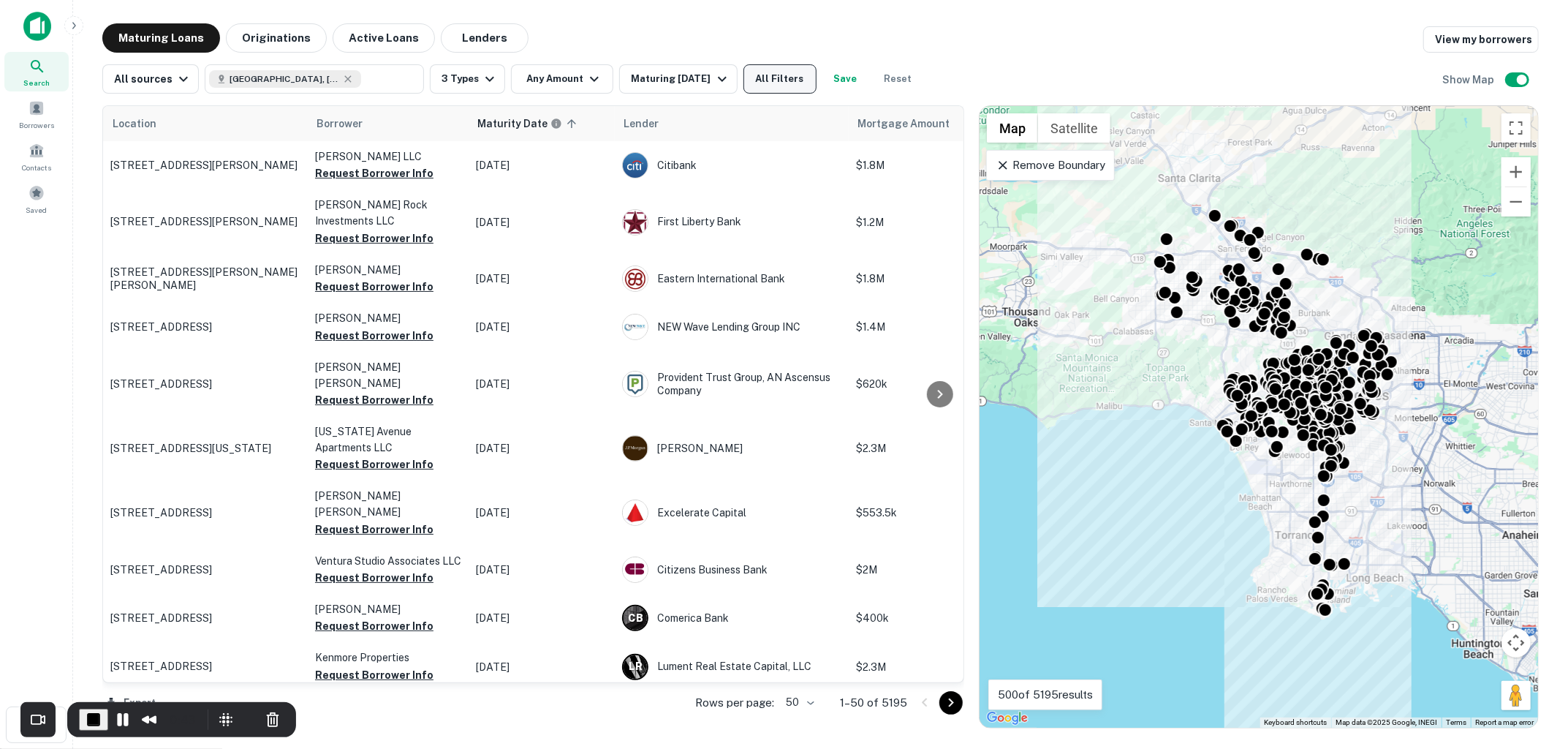
click at [782, 78] on button "All Filters" at bounding box center [779, 79] width 73 height 29
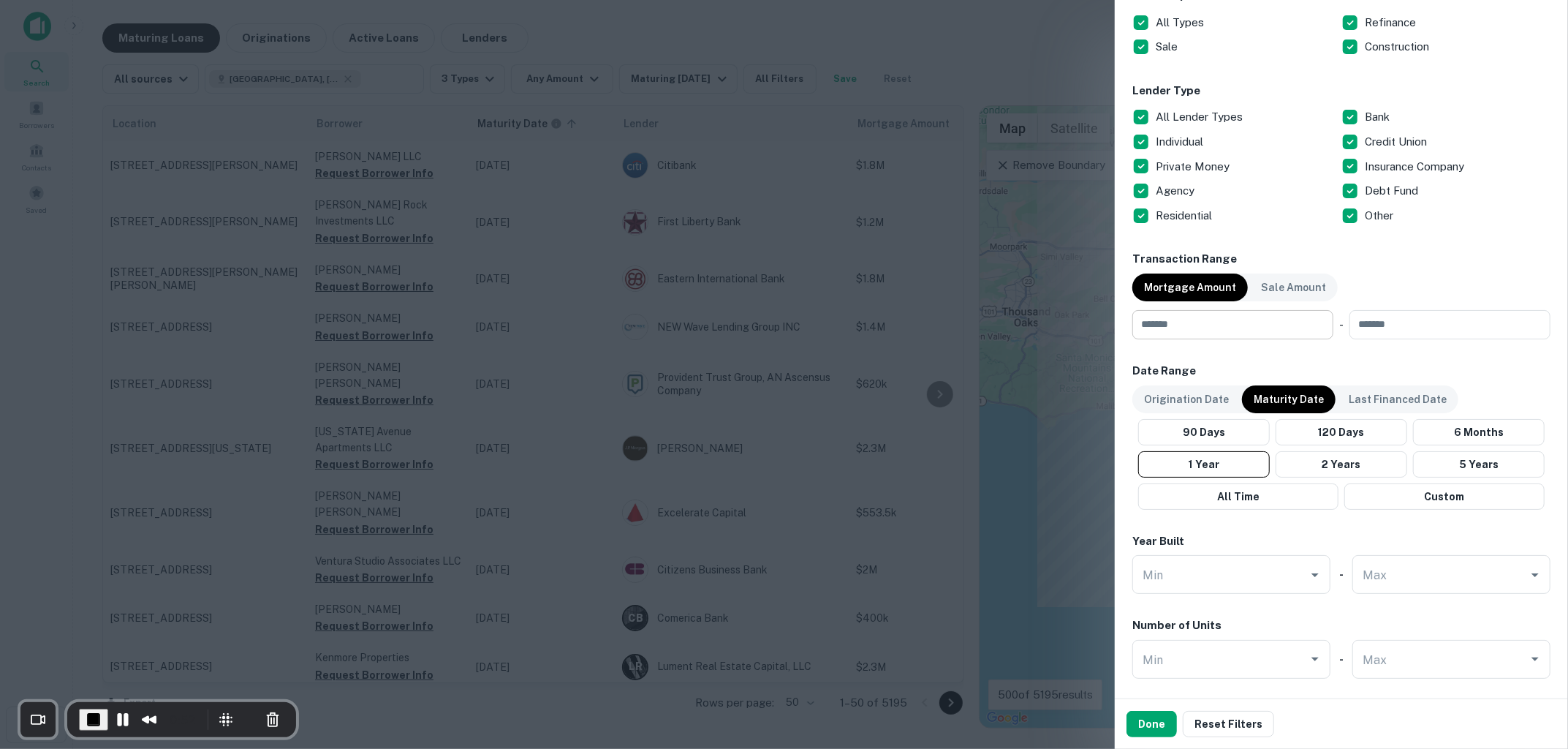
scroll to position [739, 0]
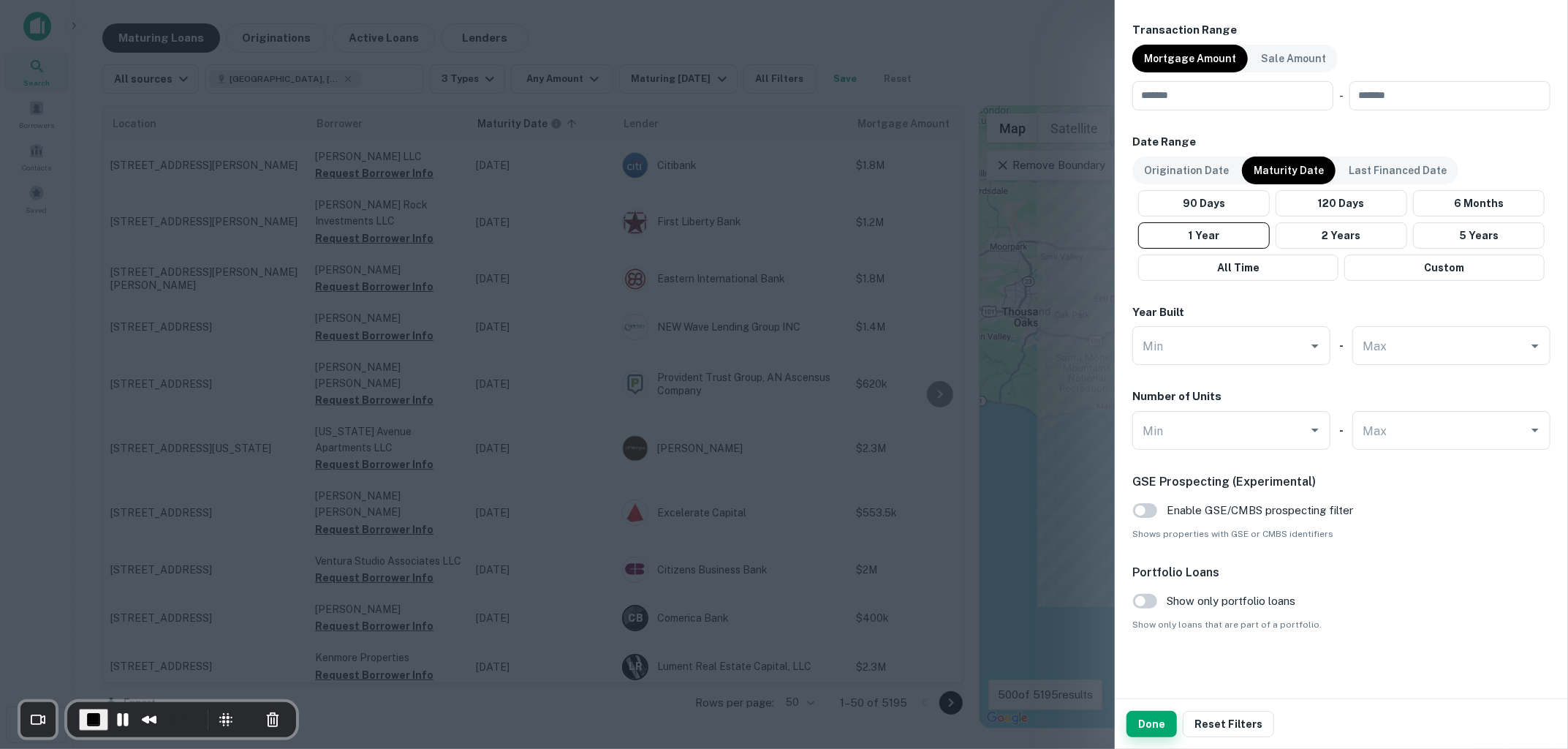
click at [1140, 711] on button "Done" at bounding box center [1151, 724] width 50 height 26
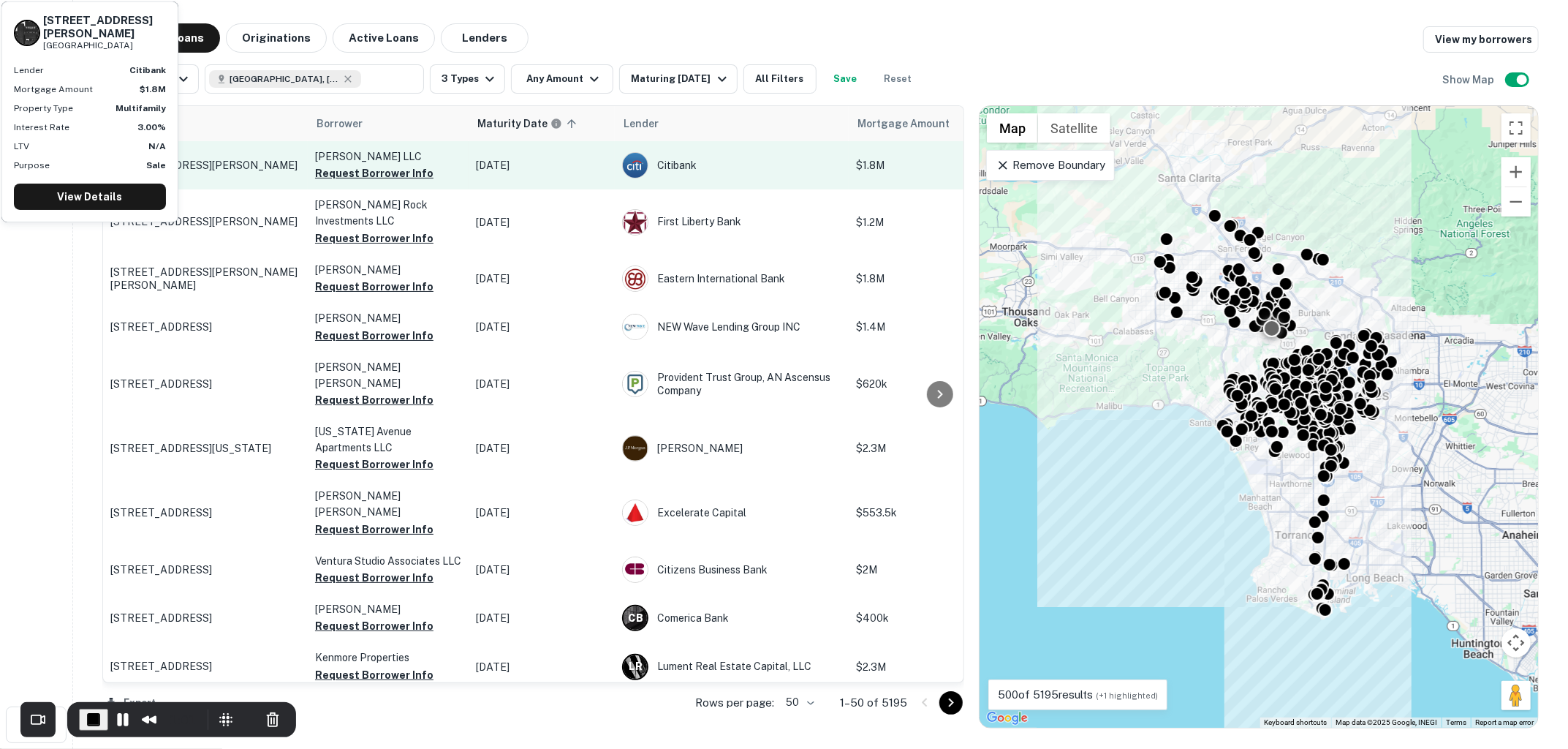
click at [264, 177] on td "[STREET_ADDRESS][PERSON_NAME]" at bounding box center [205, 165] width 204 height 49
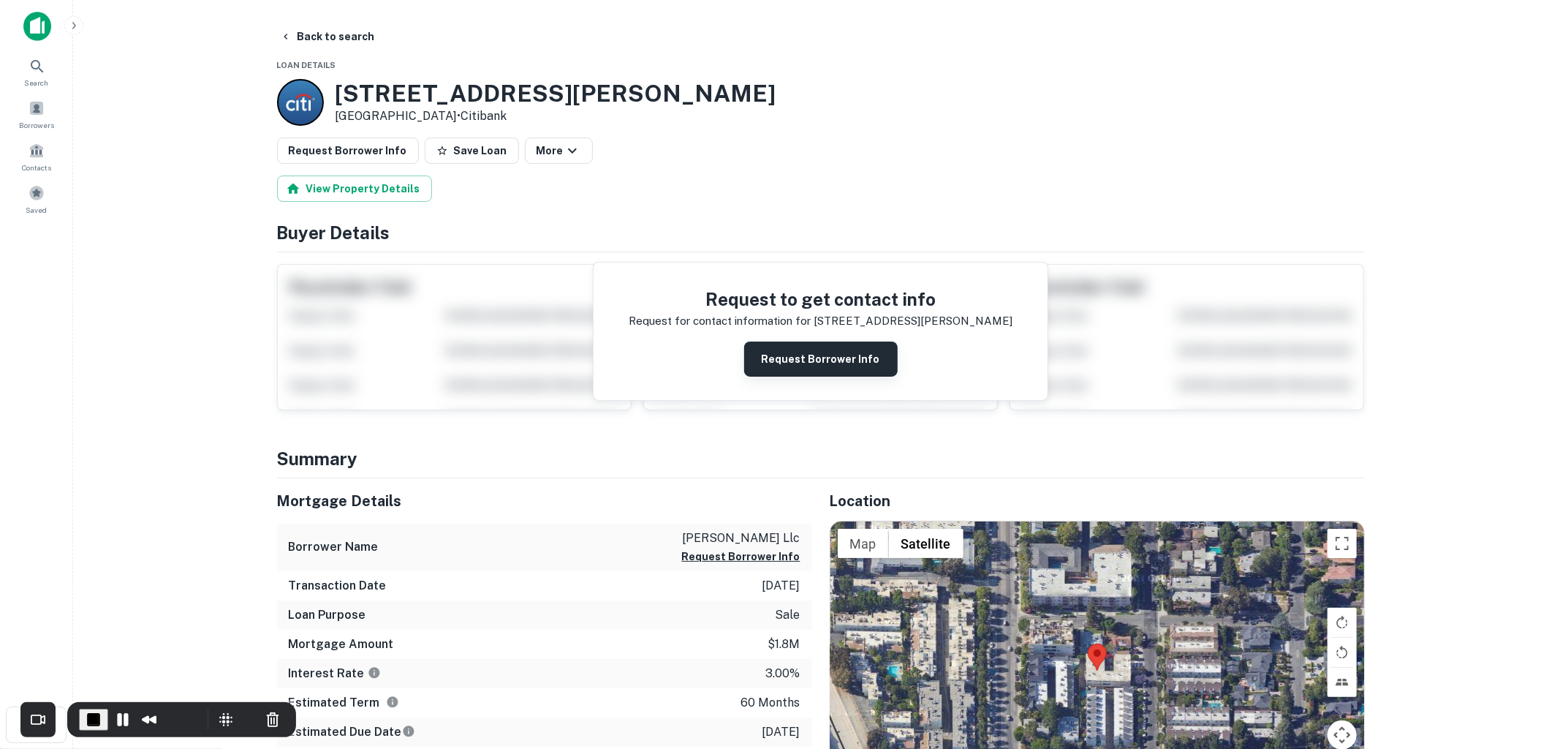
click at [801, 359] on button "Request Borrower Info" at bounding box center [820, 359] width 153 height 35
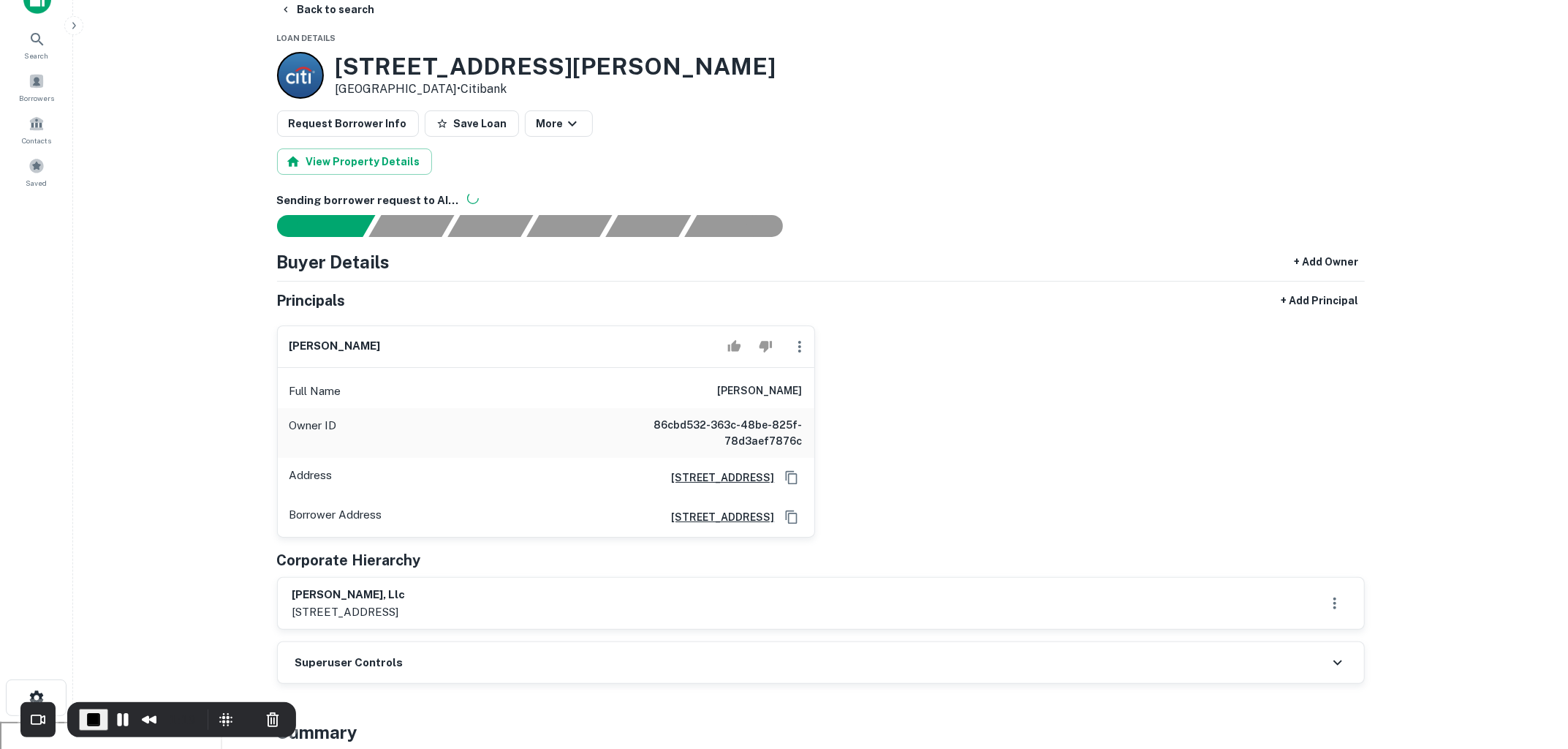
scroll to position [29, 0]
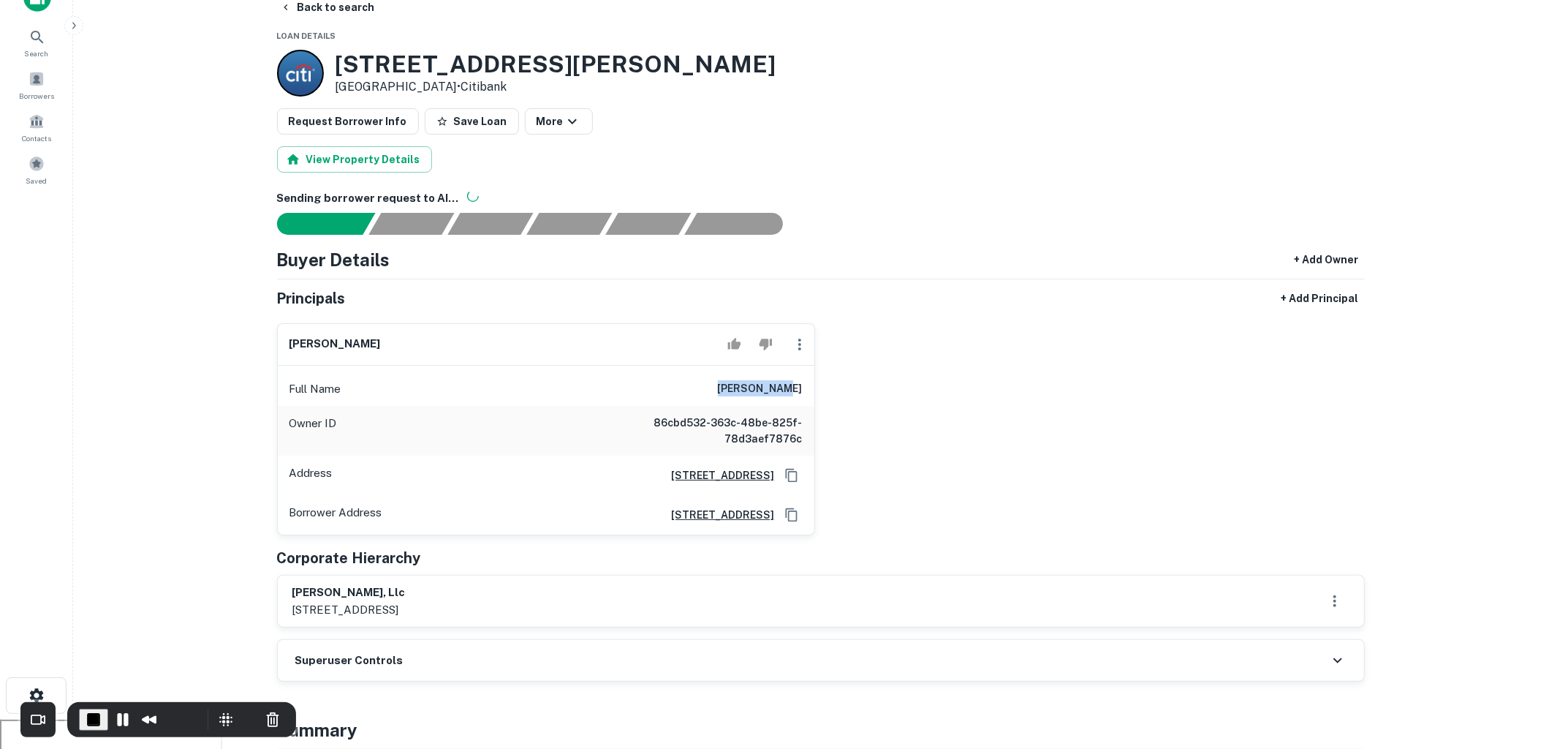
drag, startPoint x: 743, startPoint y: 387, endPoint x: 810, endPoint y: 388, distance: 67.0
click at [810, 388] on div "Full Name [PERSON_NAME]" at bounding box center [546, 390] width 537 height 35
click at [877, 387] on div "[PERSON_NAME] Full Name [PERSON_NAME] Owner ID 86cbd532-363c-48be-825f-78d3aef7…" at bounding box center [815, 423] width 1099 height 224
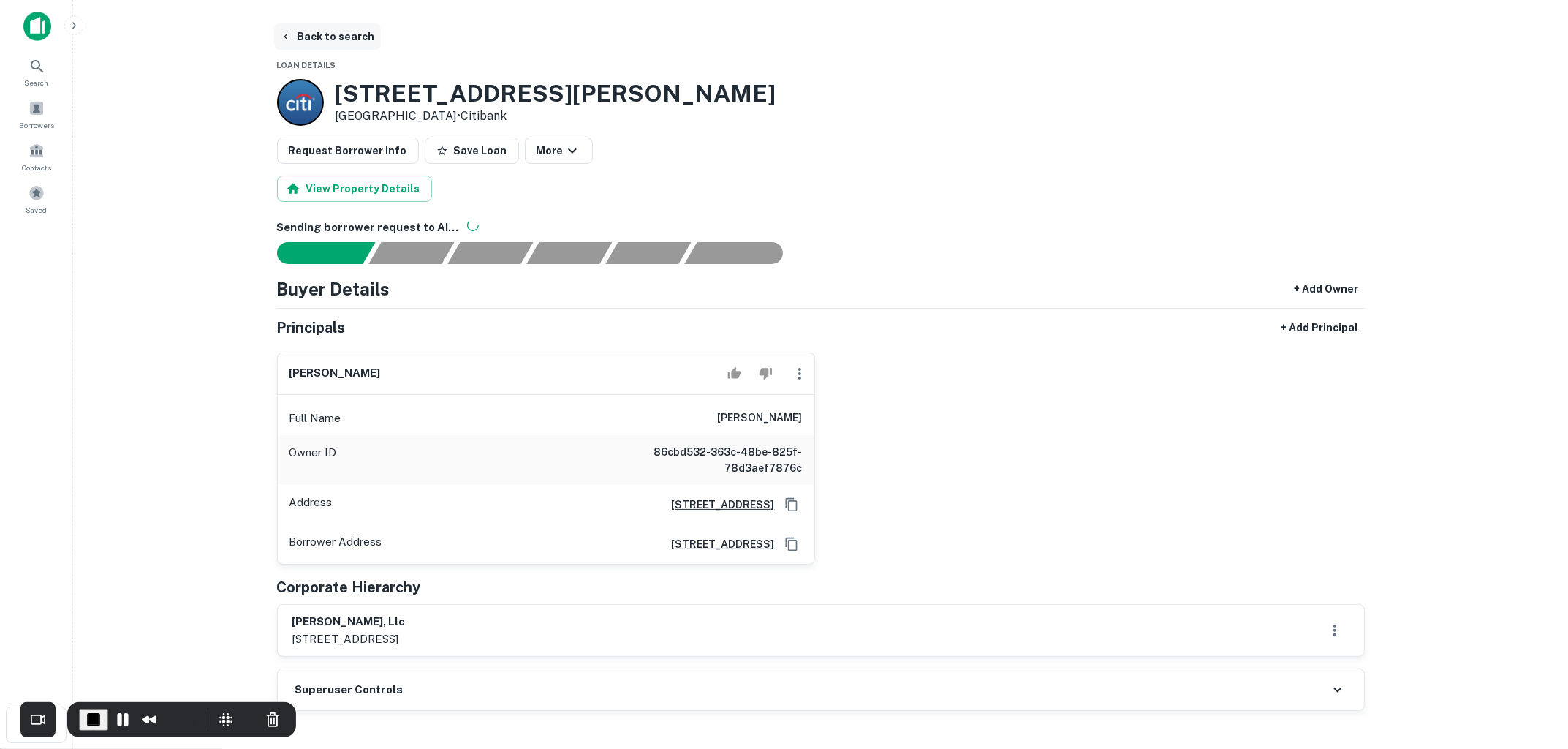
click at [337, 42] on button "Back to search" at bounding box center [328, 36] width 106 height 26
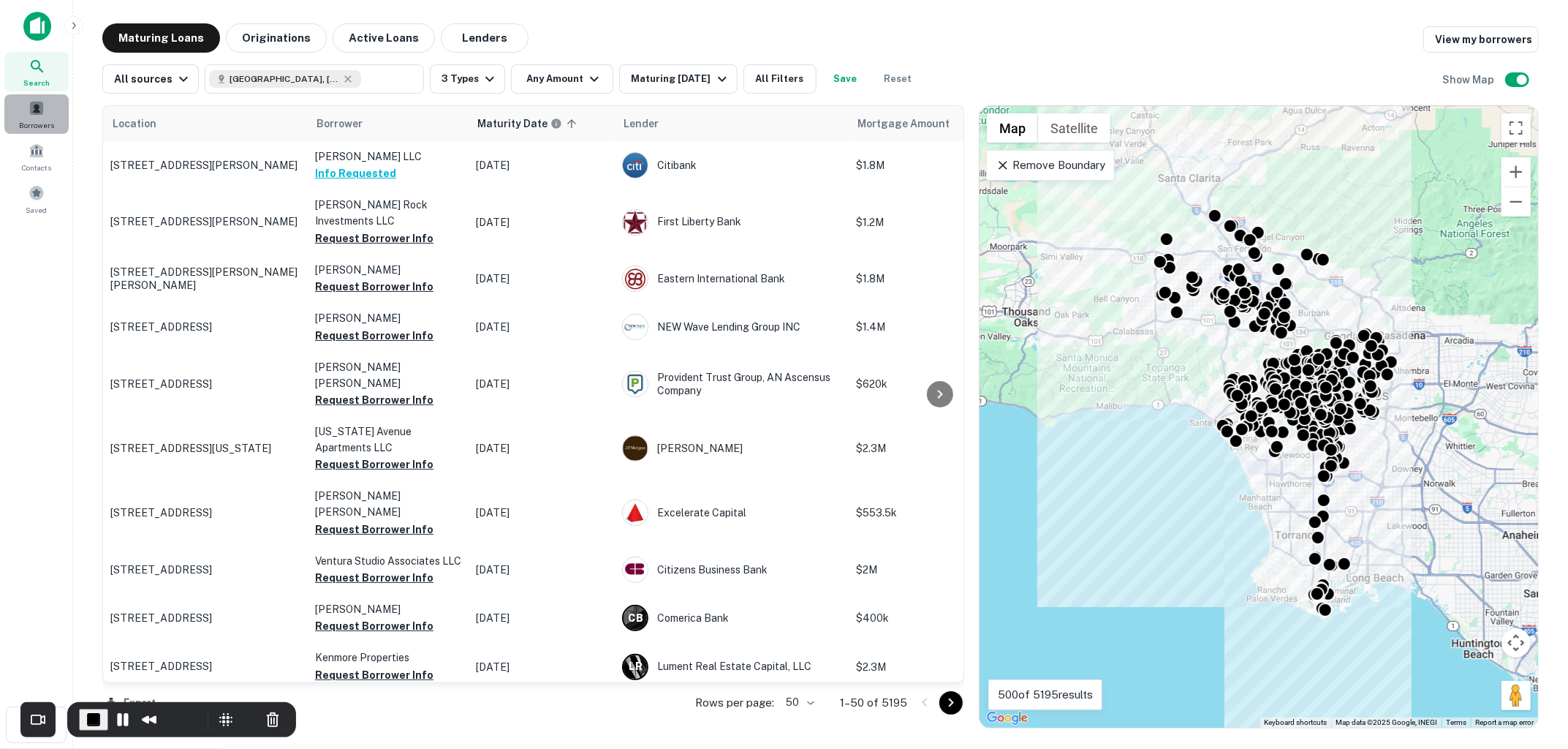
click at [42, 113] on span at bounding box center [36, 108] width 16 height 16
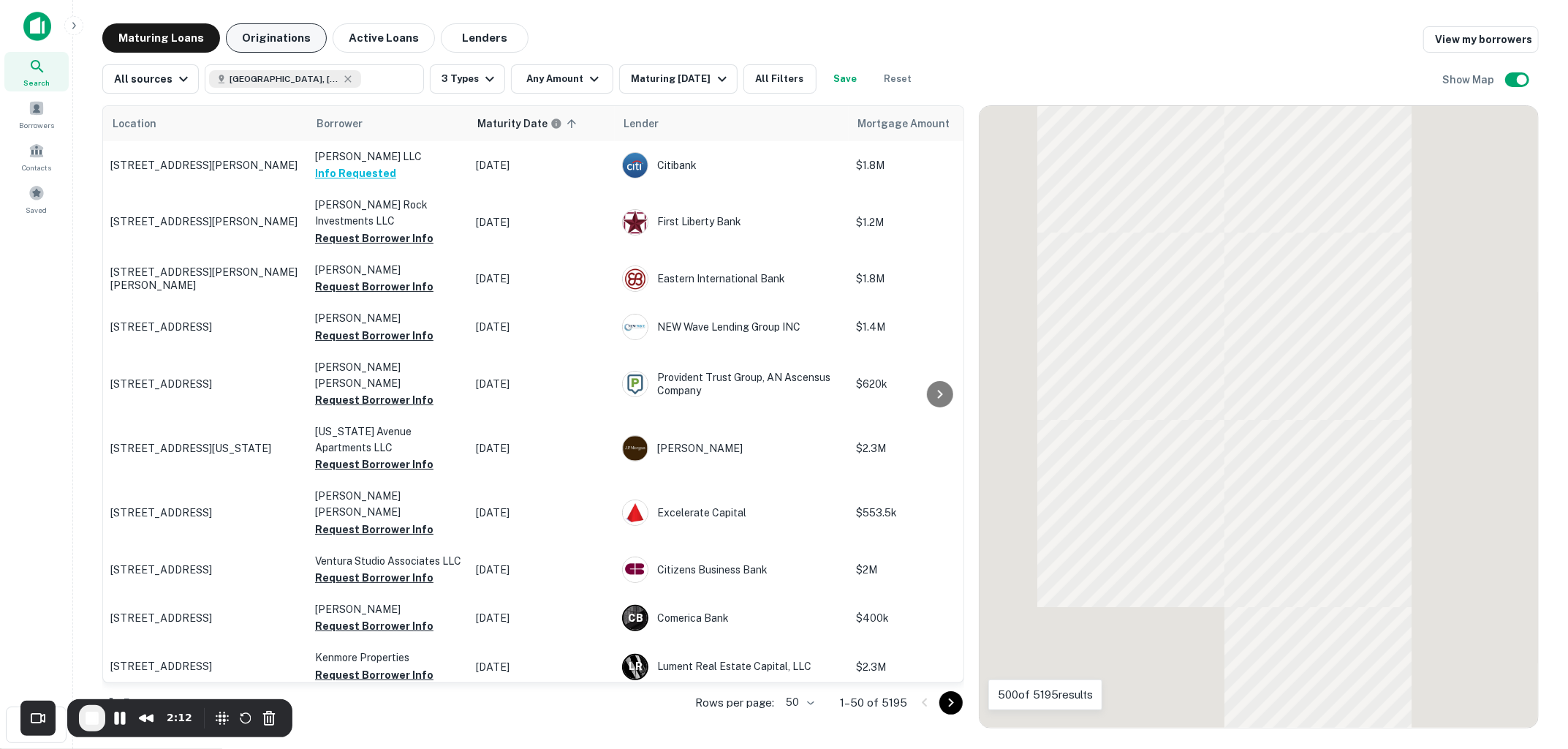
click at [293, 36] on button "Originations" at bounding box center [276, 38] width 101 height 29
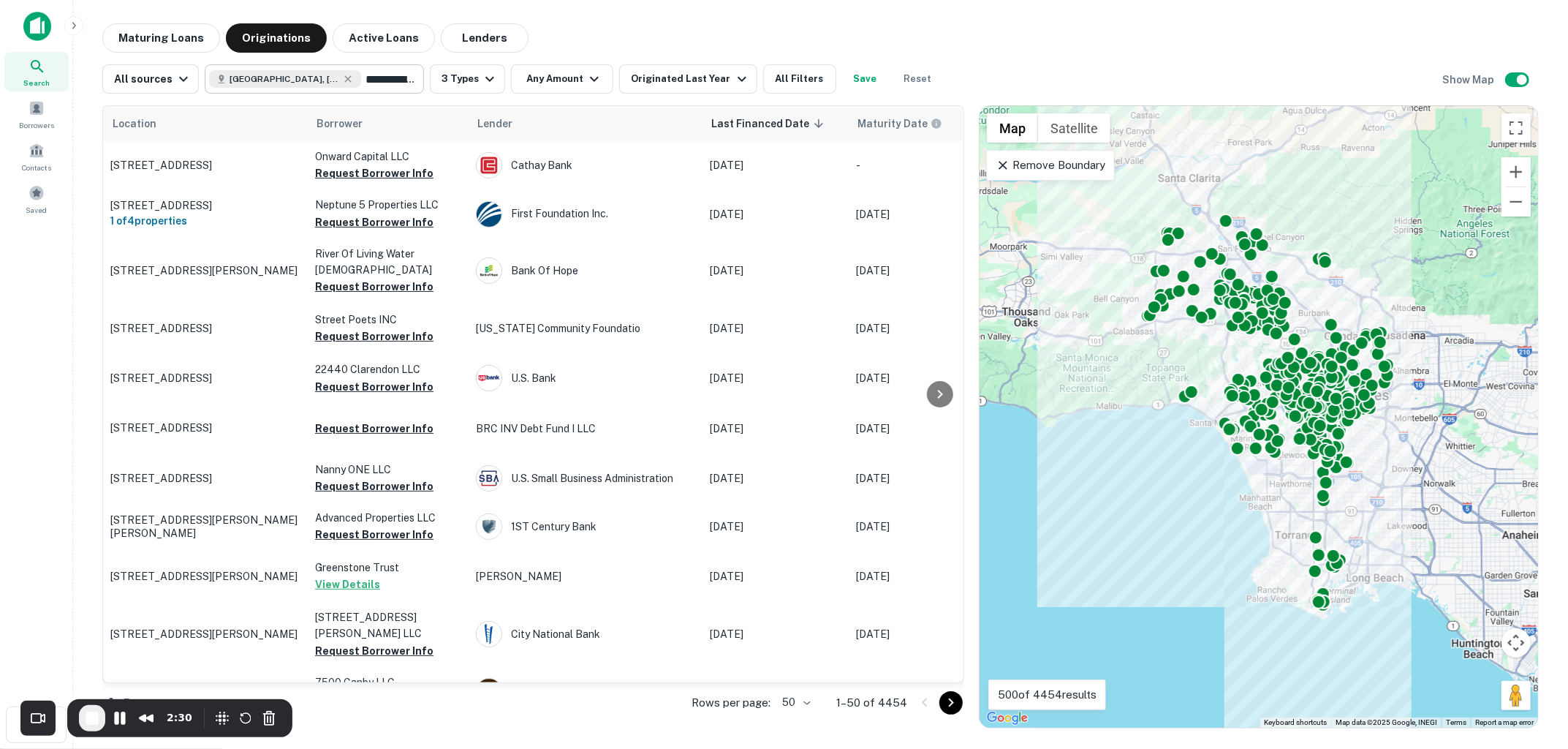
click at [361, 76] on input "**********" at bounding box center [389, 79] width 56 height 21
click at [348, 76] on input "**********" at bounding box center [302, 79] width 187 height 21
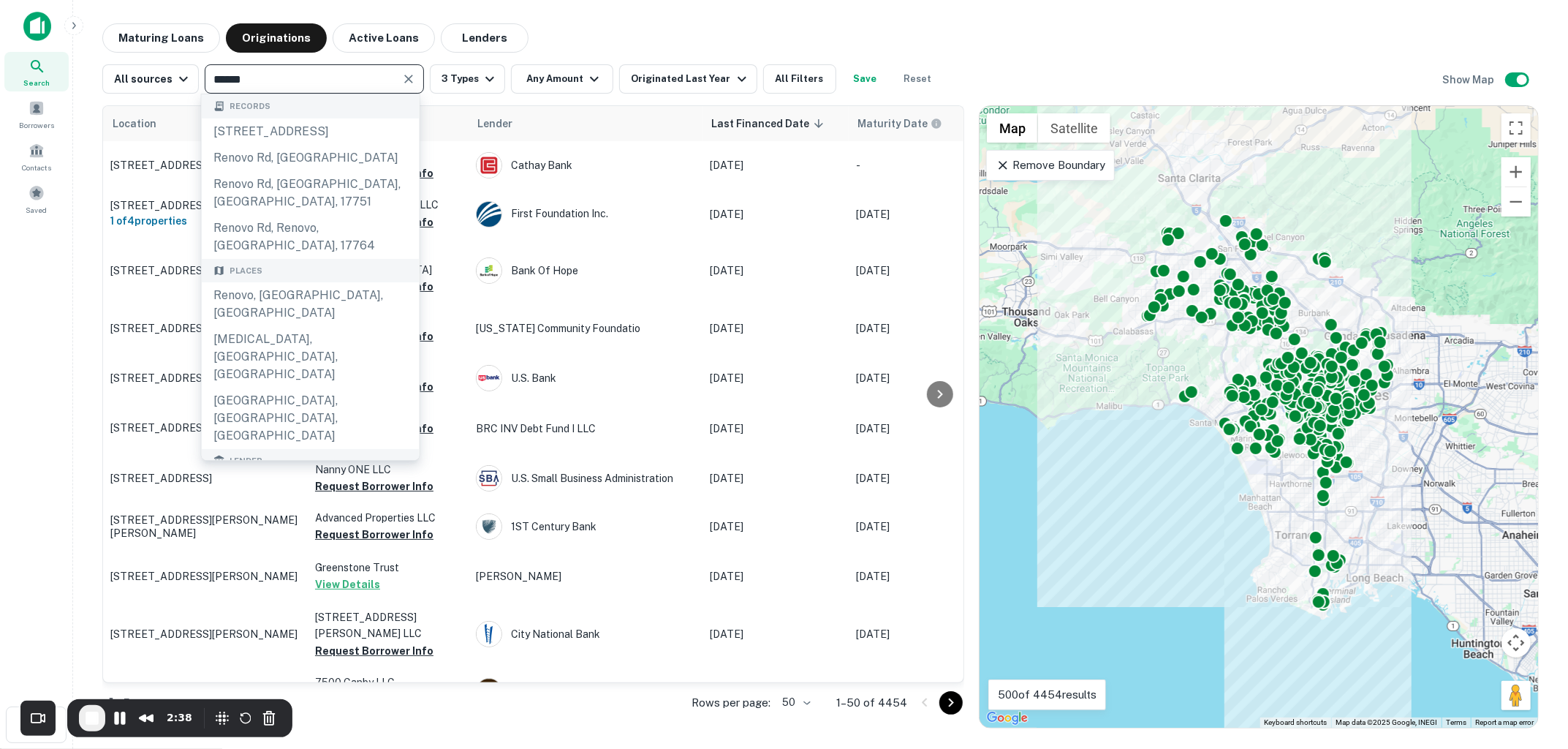
type input "******"
click at [324, 514] on div "renovo financial" at bounding box center [291, 525] width 93 height 22
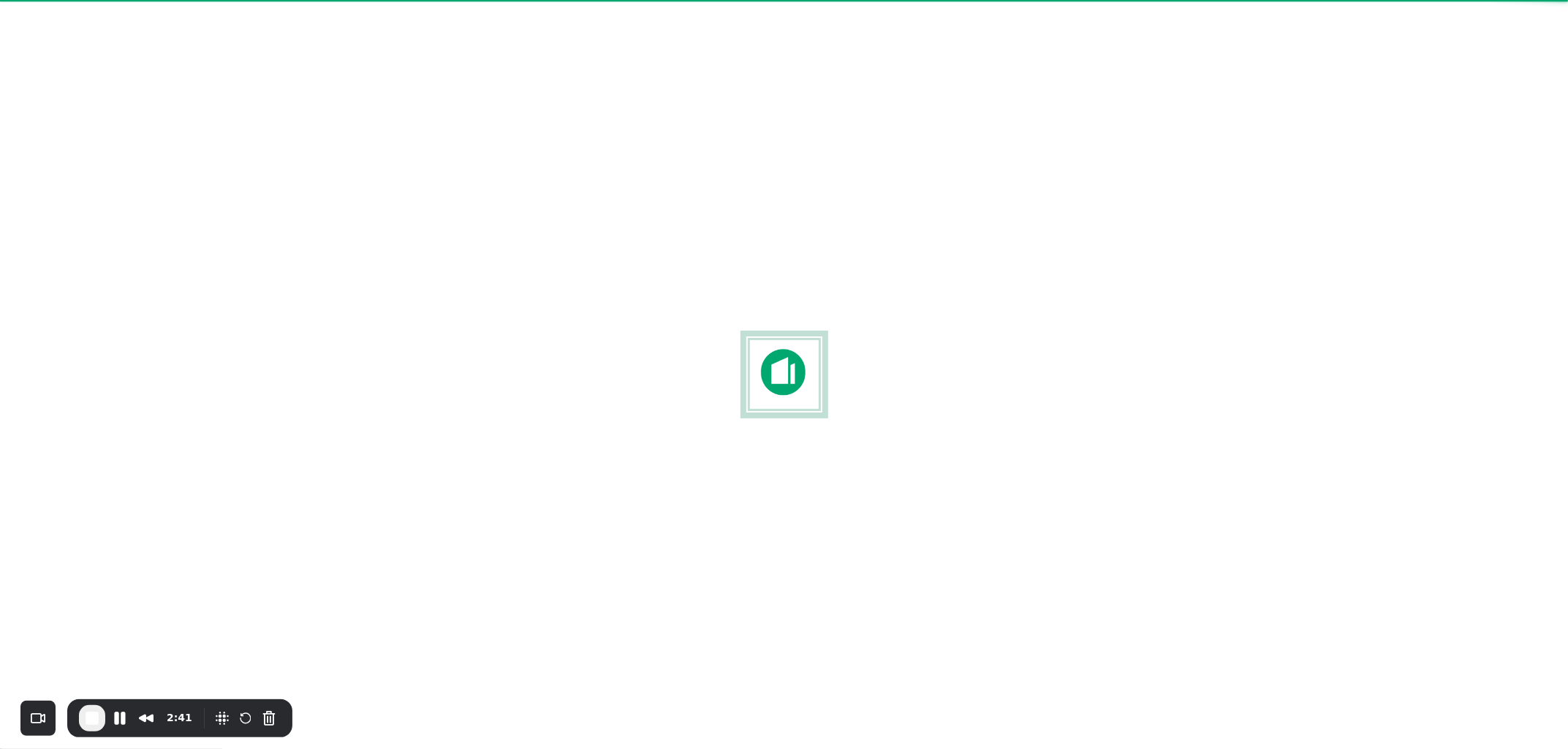
click at [342, 89] on div at bounding box center [784, 374] width 1568 height 749
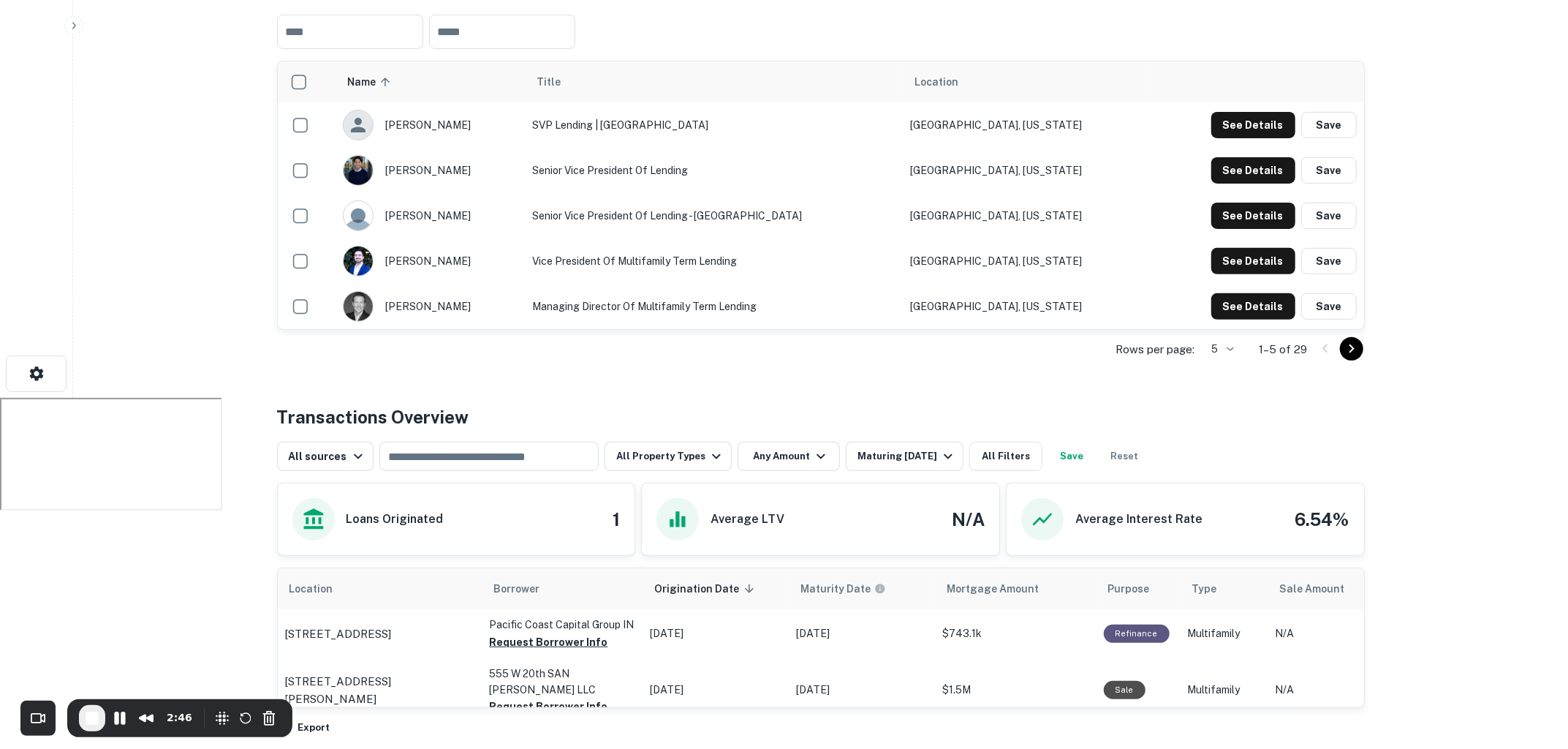
scroll to position [518, 0]
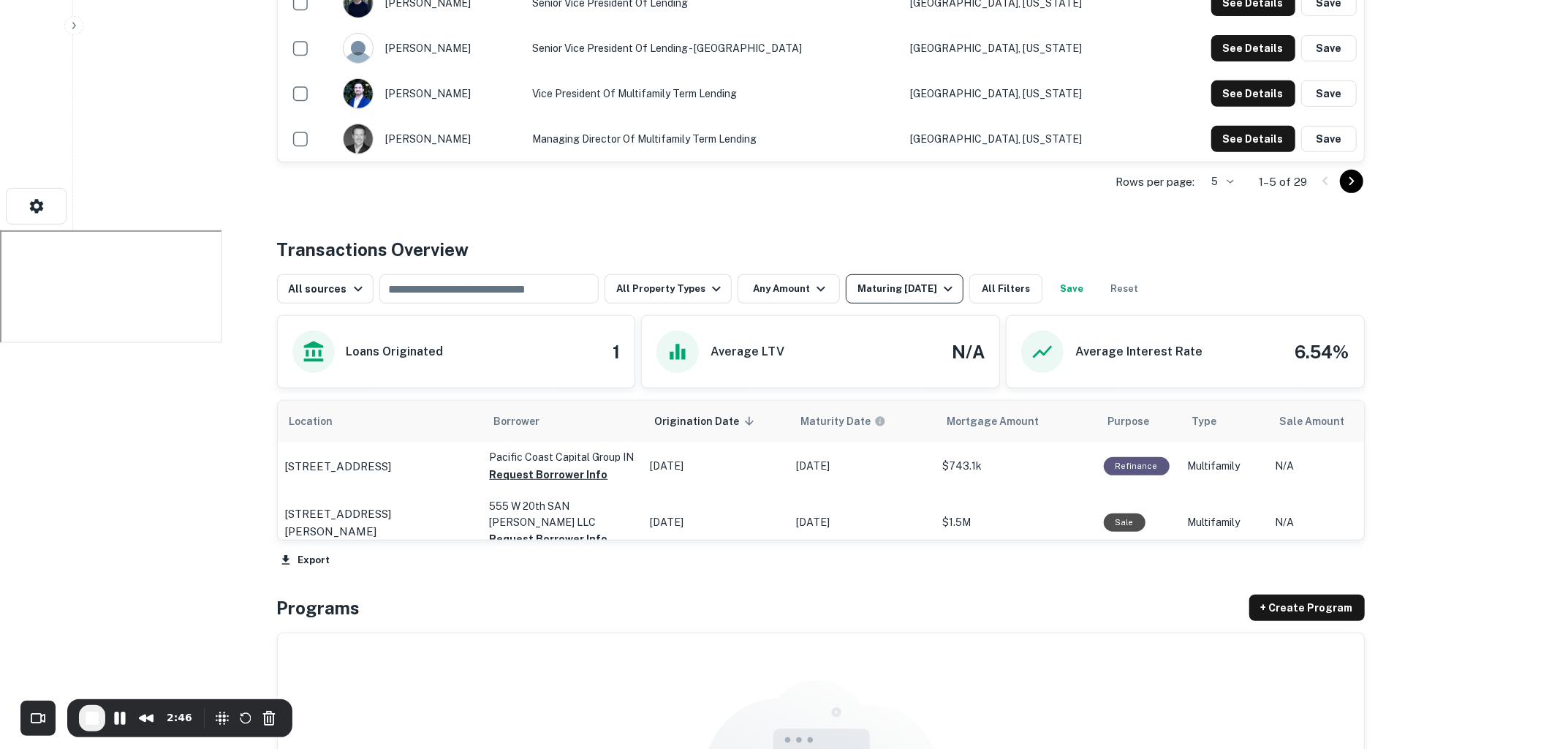
click at [944, 288] on icon "button" at bounding box center [947, 289] width 8 height 5
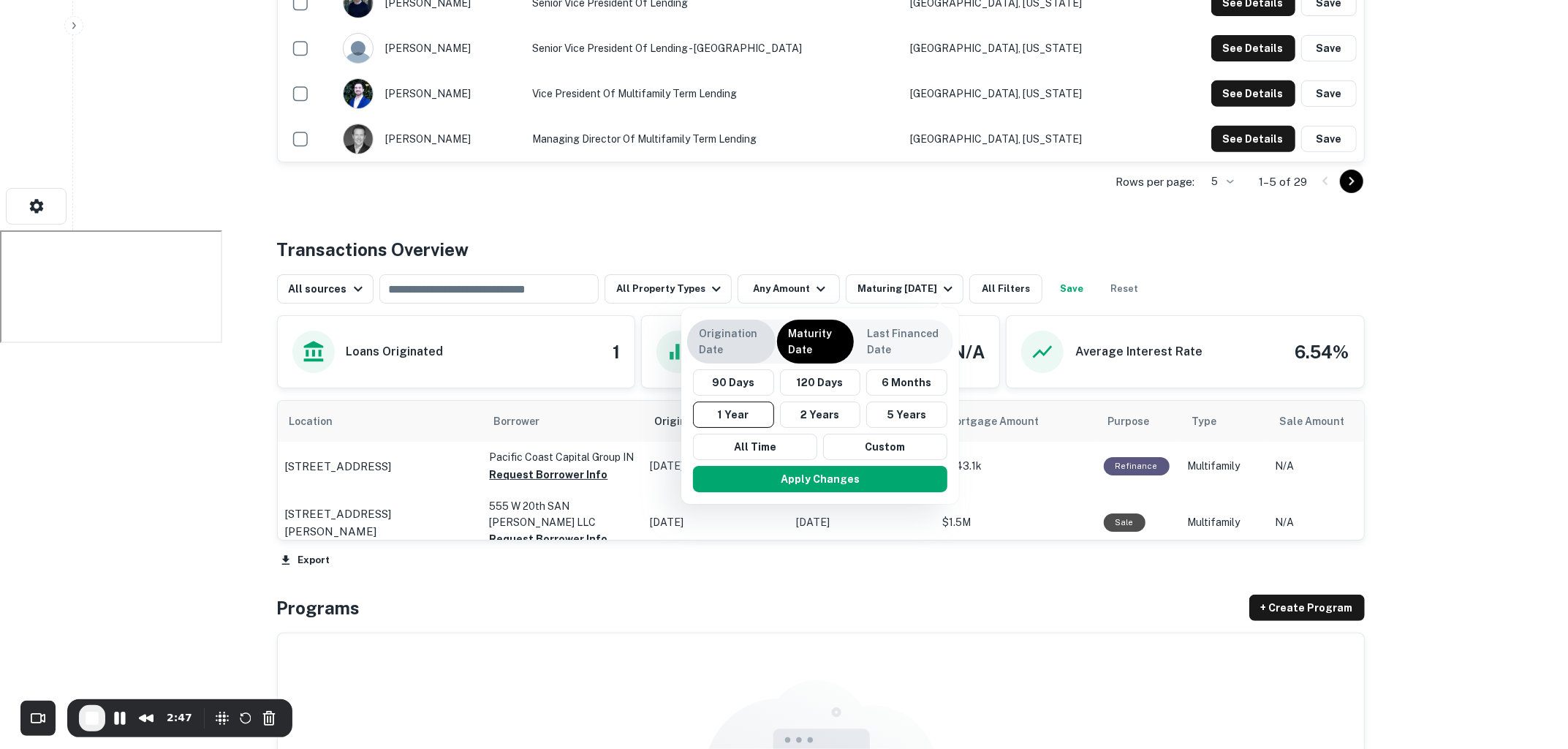
click at [722, 336] on p "Origination Date" at bounding box center [731, 342] width 65 height 32
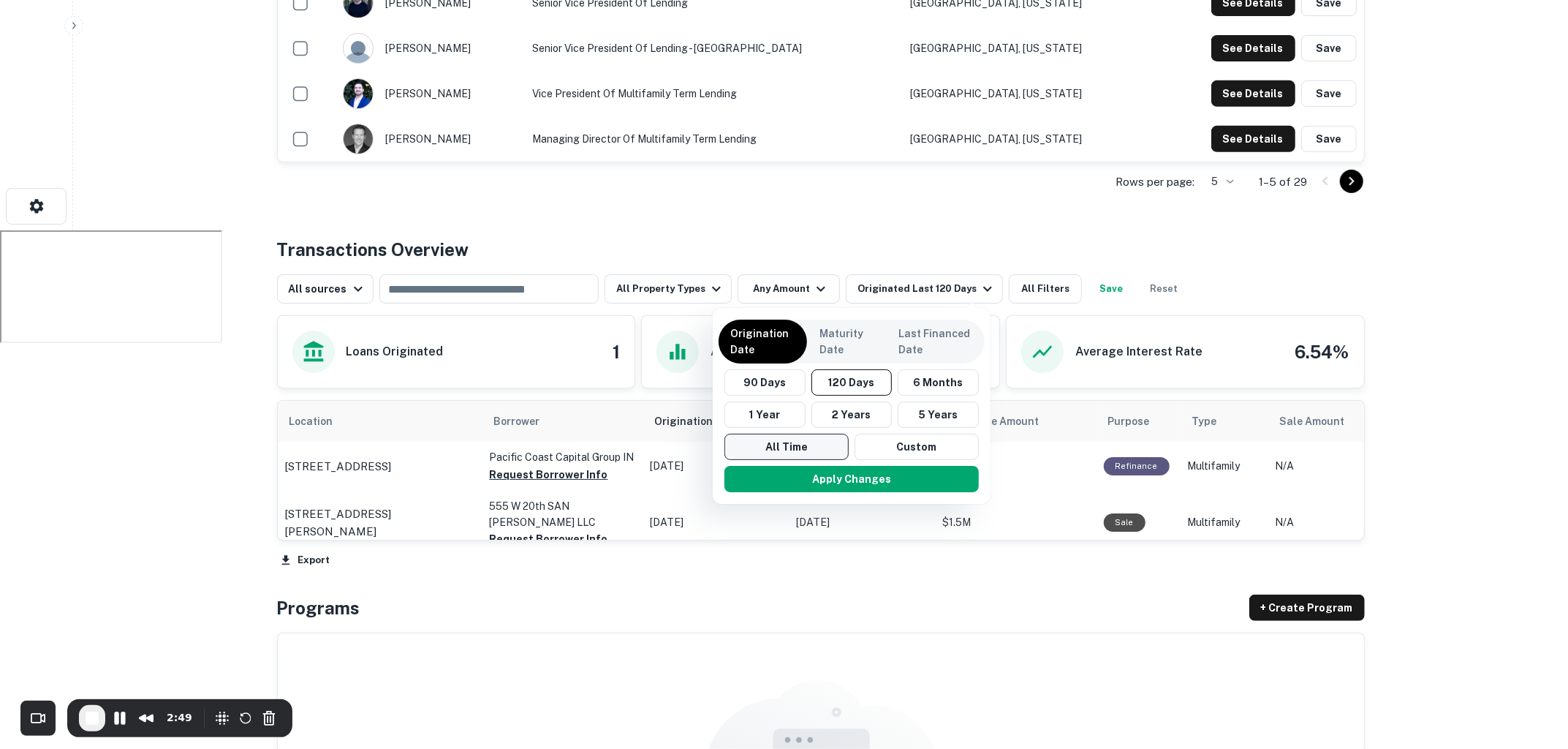
click at [789, 439] on button "All Time" at bounding box center [786, 447] width 124 height 26
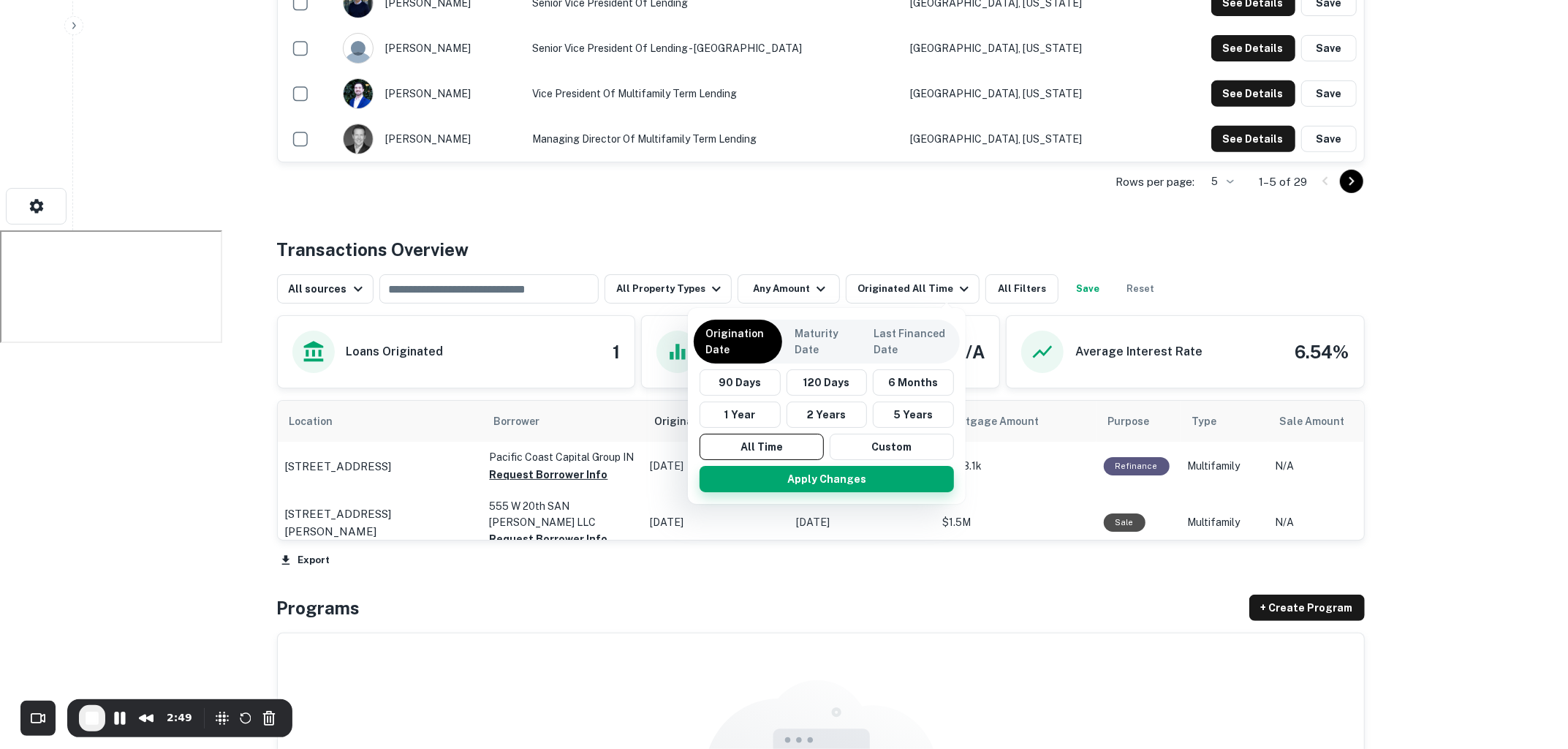
click at [805, 477] on button "Apply Changes" at bounding box center [826, 479] width 254 height 26
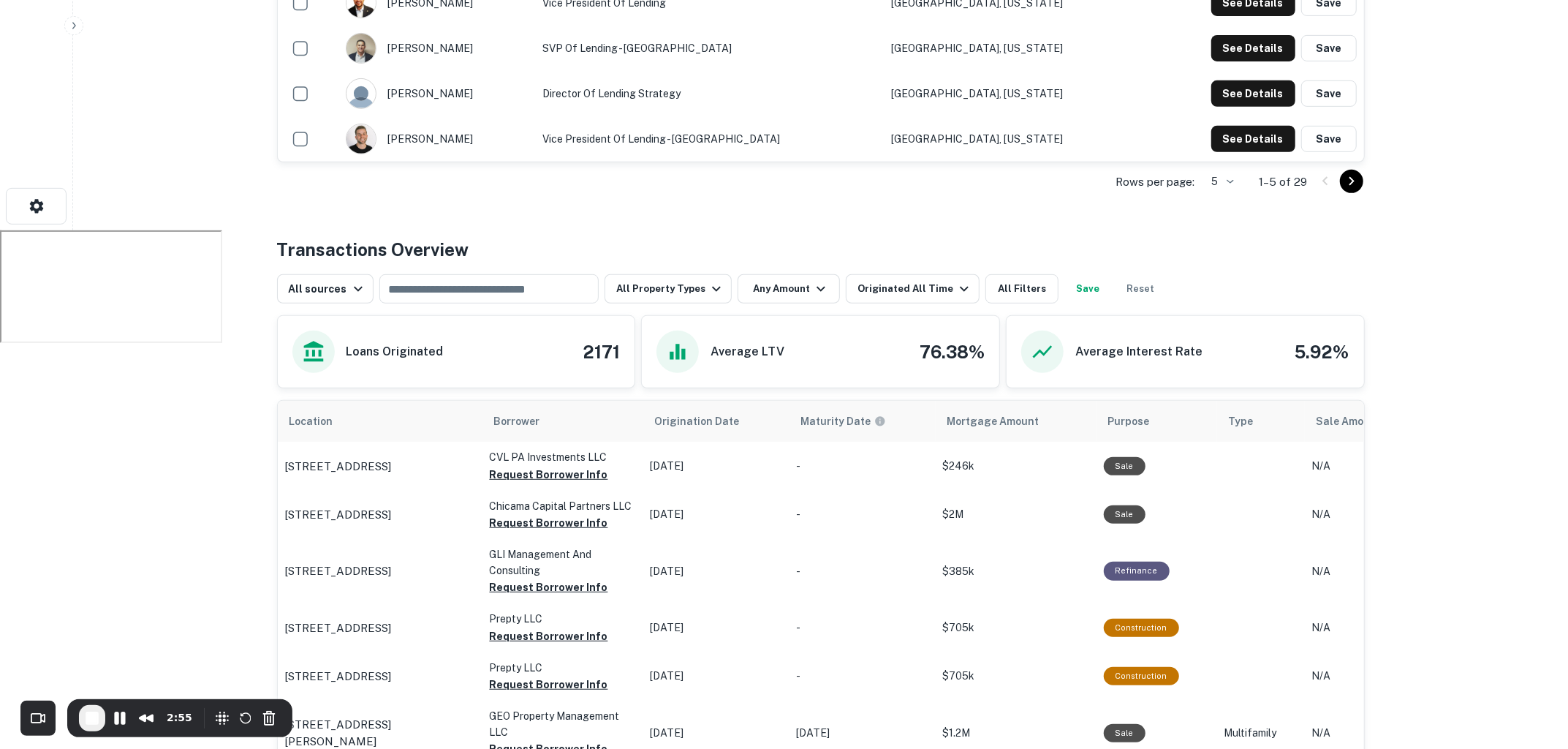
drag, startPoint x: 580, startPoint y: 352, endPoint x: 620, endPoint y: 352, distance: 40.0
click at [603, 352] on div "Loans Originated 2171" at bounding box center [456, 352] width 328 height 42
click at [620, 352] on h4 "2171" at bounding box center [601, 352] width 37 height 26
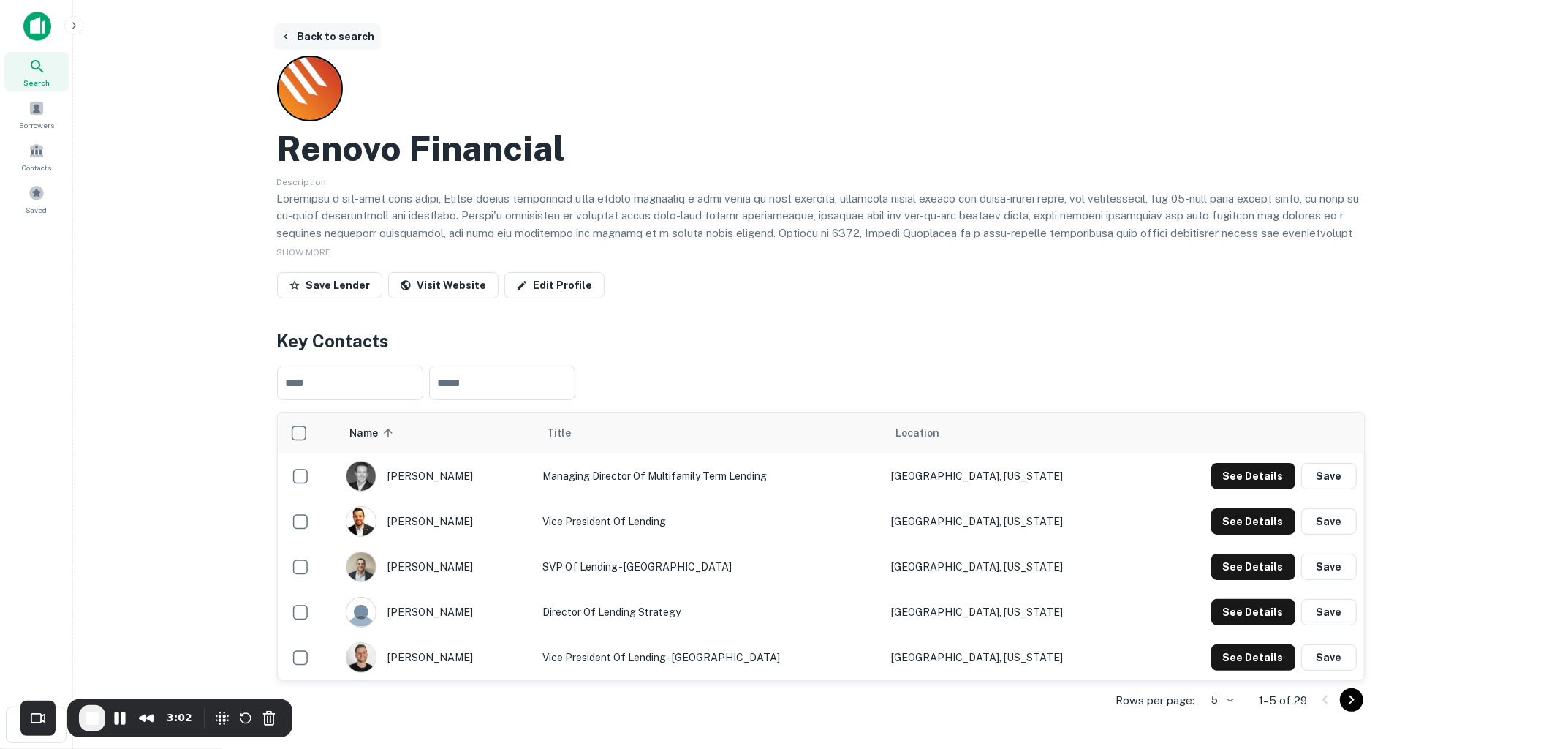
click at [350, 29] on button "Back to search" at bounding box center [328, 36] width 106 height 26
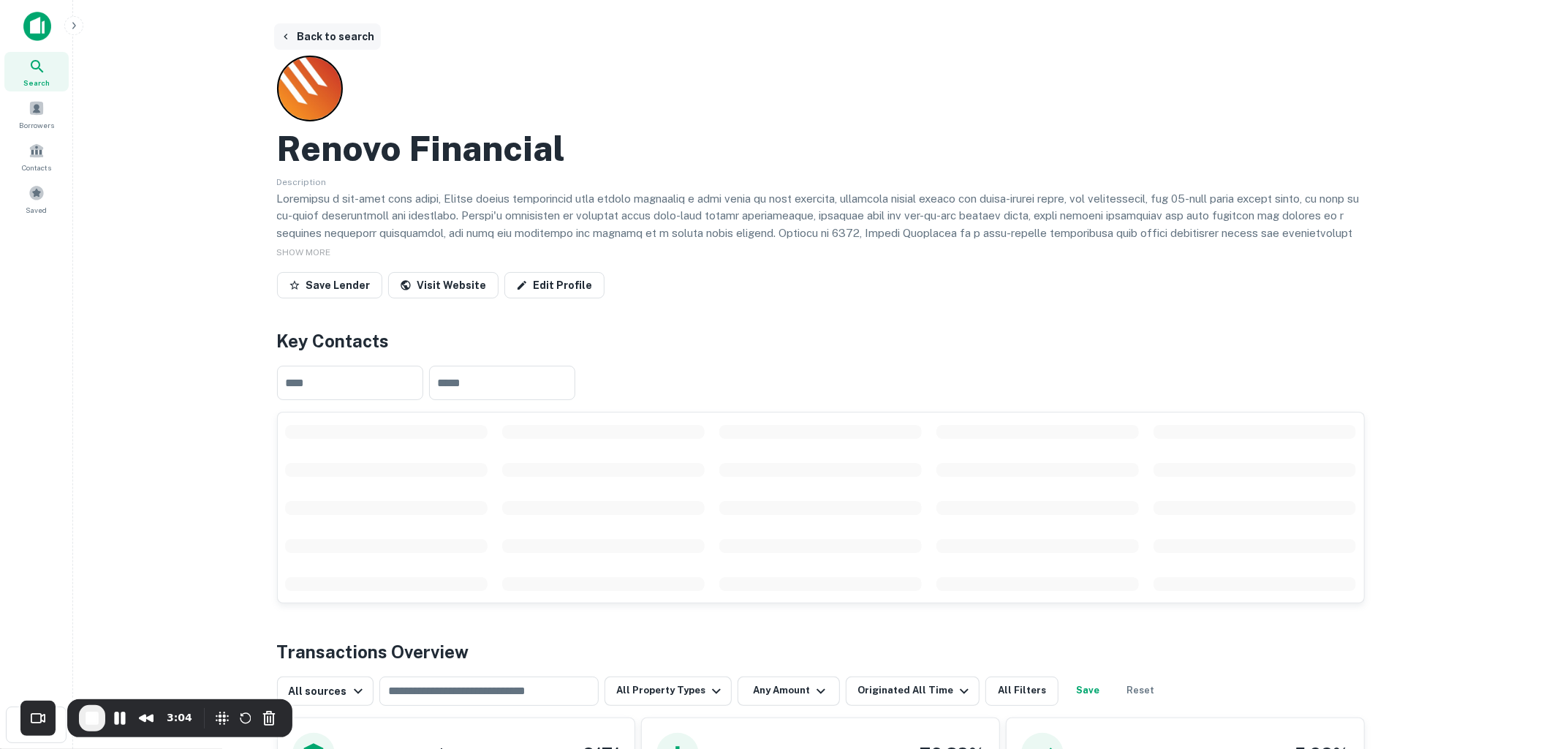
click at [338, 35] on button "Back to search" at bounding box center [328, 36] width 106 height 26
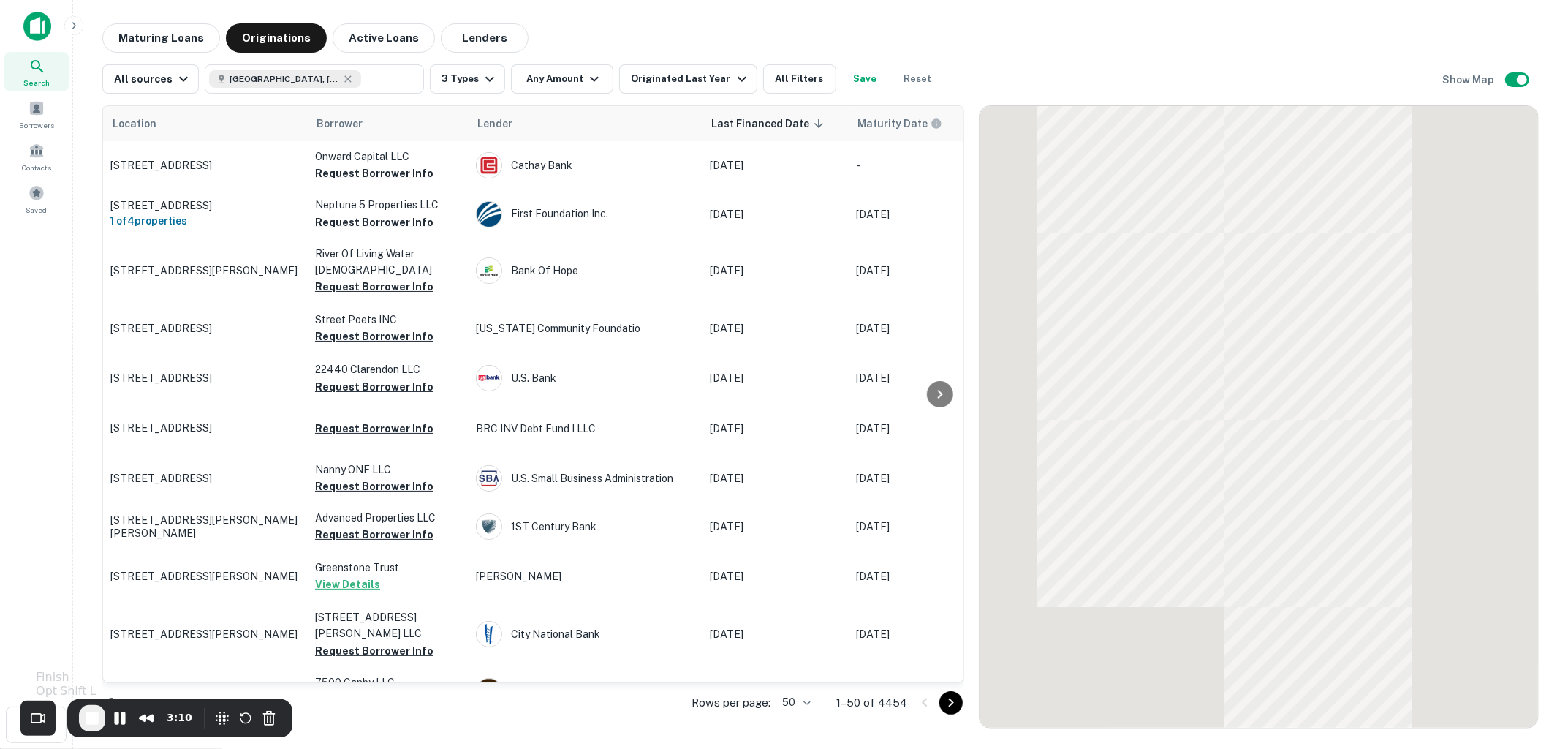
click at [97, 716] on span "End Recording" at bounding box center [92, 718] width 18 height 18
